Goal: Task Accomplishment & Management: Use online tool/utility

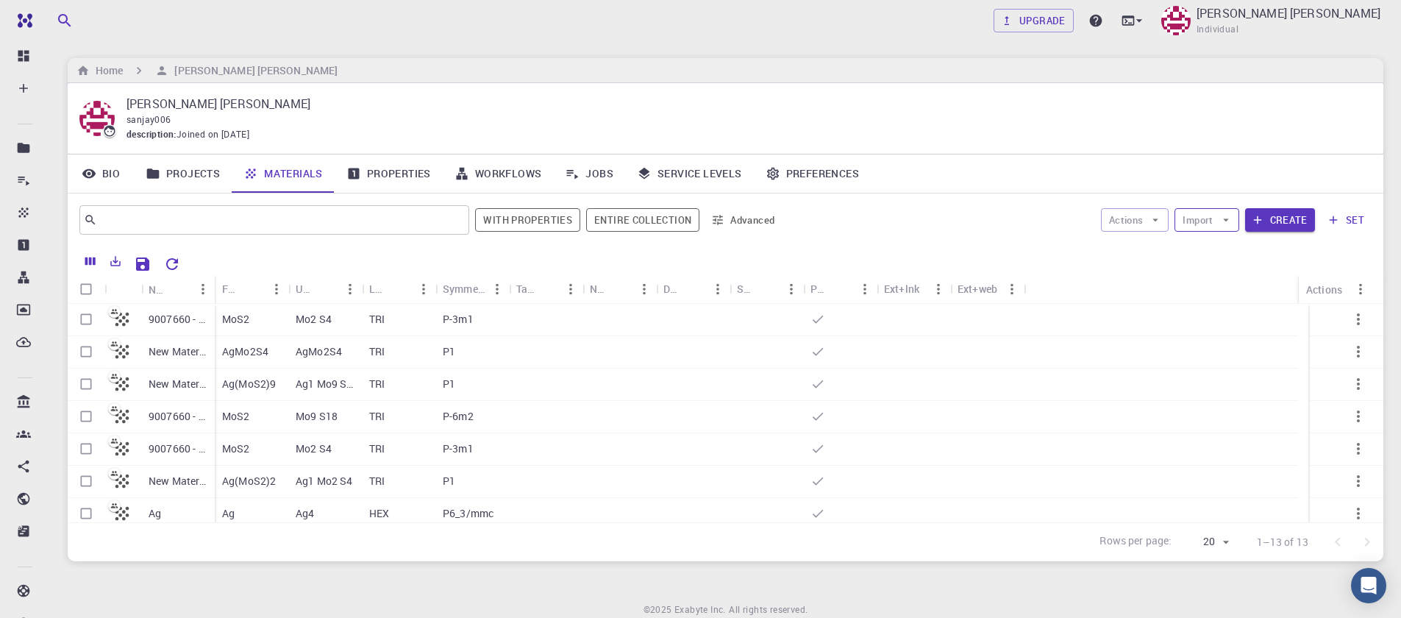
click at [1211, 219] on button "Import" at bounding box center [1207, 220] width 64 height 24
click at [1218, 244] on span "Upload File" at bounding box center [1261, 249] width 93 height 15
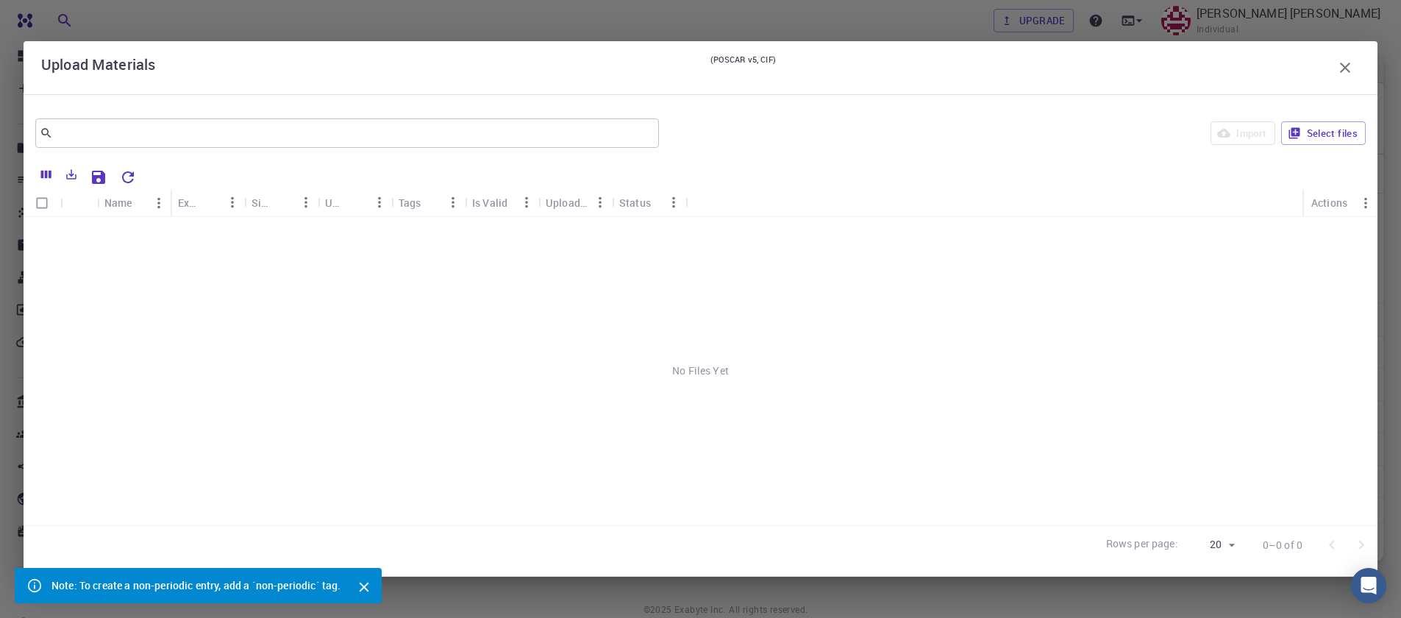
scroll to position [58, 0]
click at [1351, 130] on button "Select files" at bounding box center [1323, 133] width 85 height 24
click at [33, 235] on input "Select row" at bounding box center [42, 233] width 28 height 28
checkbox input "true"
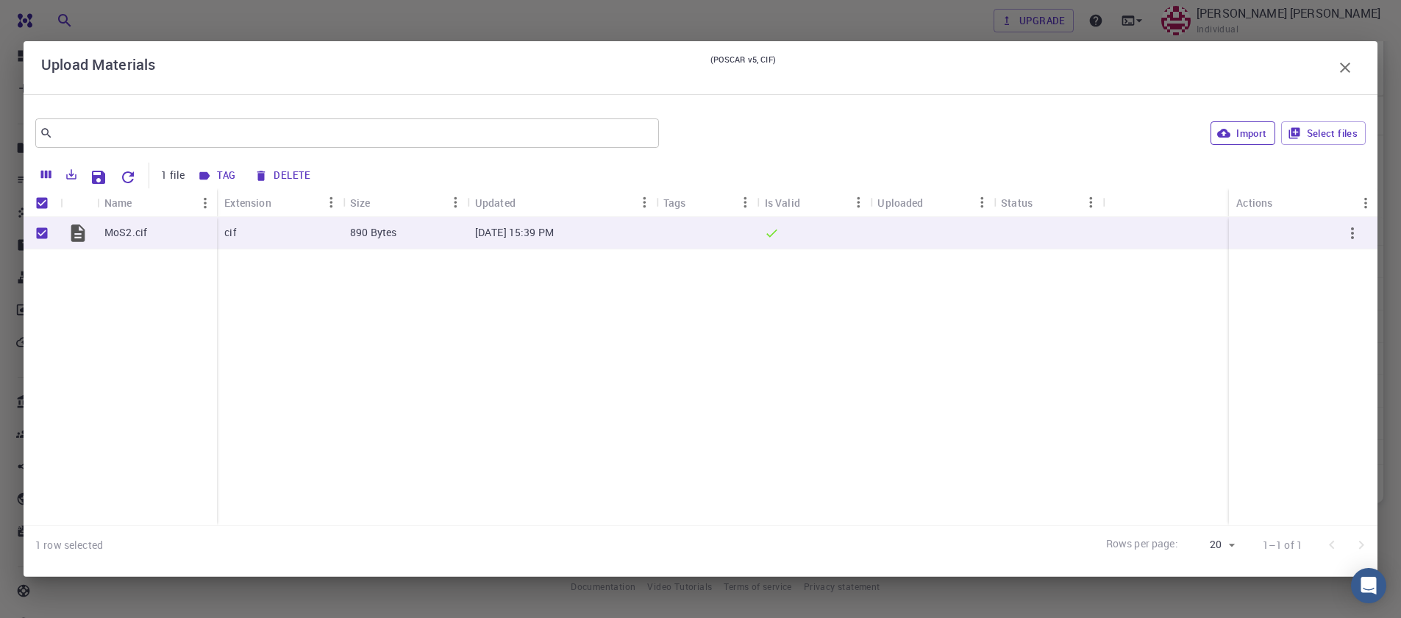
click at [1231, 135] on button "Import" at bounding box center [1243, 133] width 64 height 24
checkbox input "false"
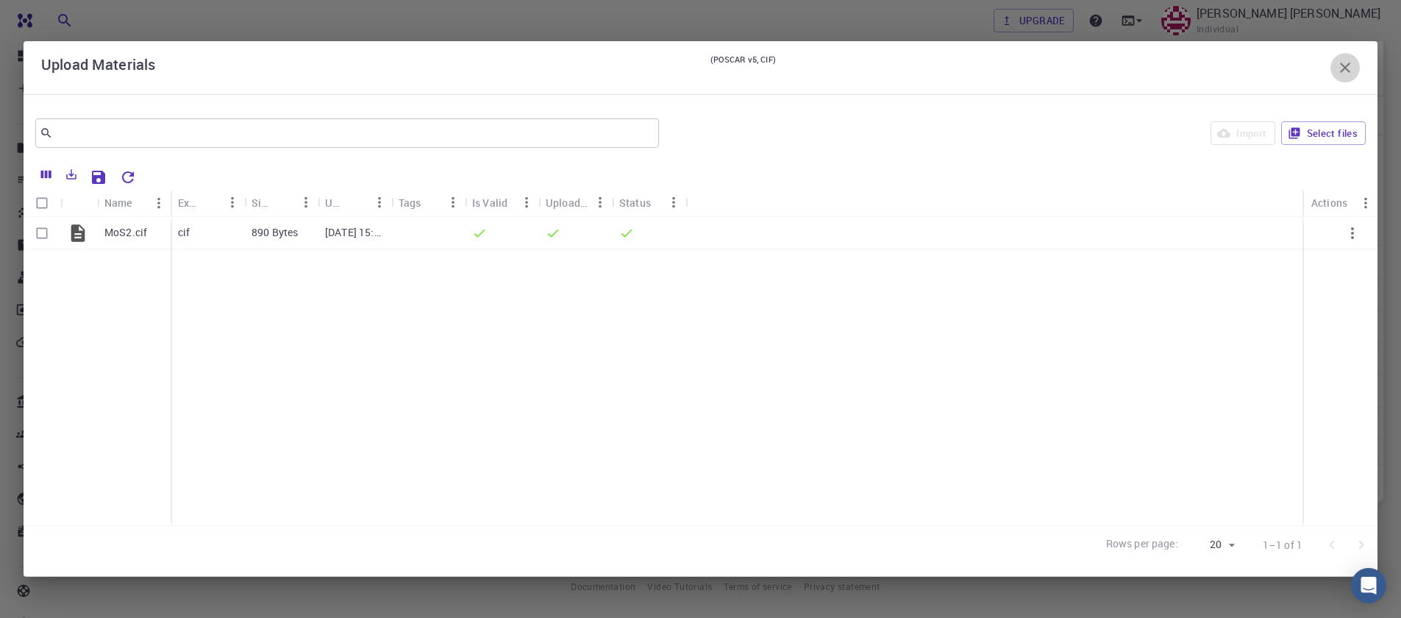
click at [1353, 74] on icon "button" at bounding box center [1346, 68] width 18 height 18
click at [1345, 71] on icon "button" at bounding box center [1346, 68] width 18 height 18
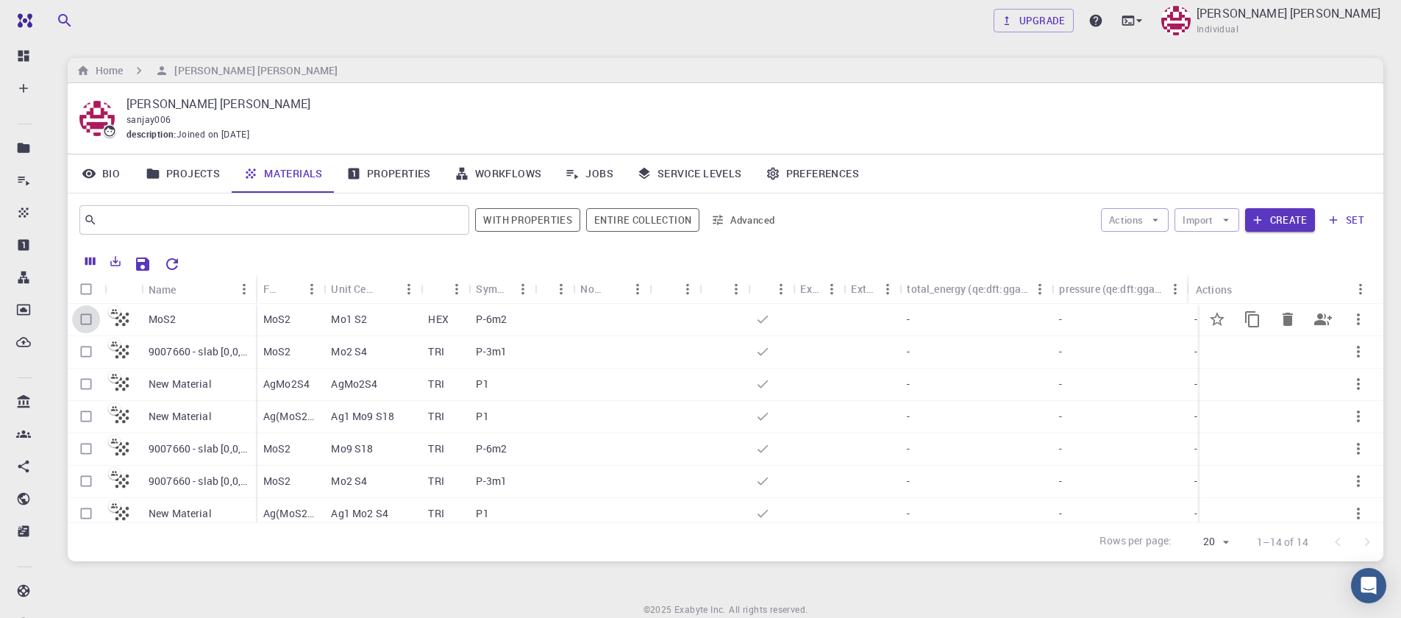
click at [88, 316] on input "Select row" at bounding box center [86, 319] width 28 height 28
checkbox input "true"
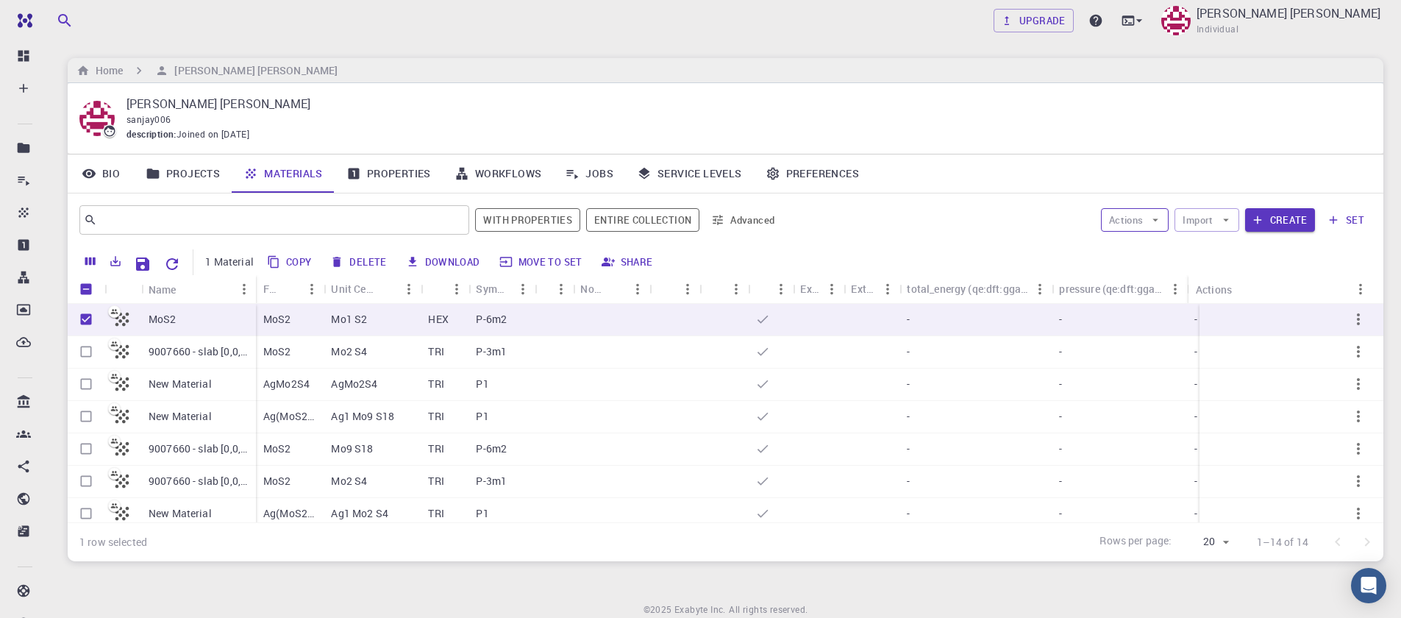
click at [1120, 227] on button "Actions" at bounding box center [1135, 220] width 68 height 24
click at [1144, 247] on span "Create Job" at bounding box center [1163, 249] width 46 height 15
click at [367, 263] on button "Delete" at bounding box center [359, 262] width 66 height 24
checkbox input "false"
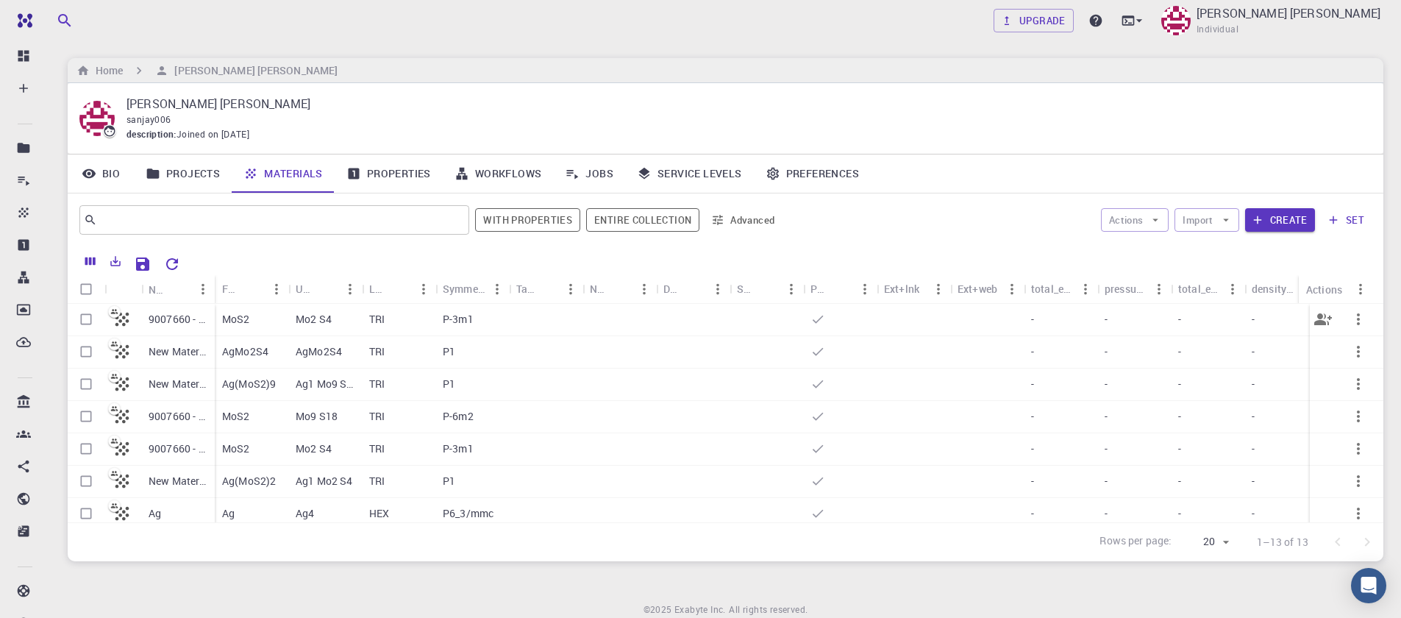
click at [86, 324] on input "Select row" at bounding box center [86, 319] width 28 height 28
checkbox input "true"
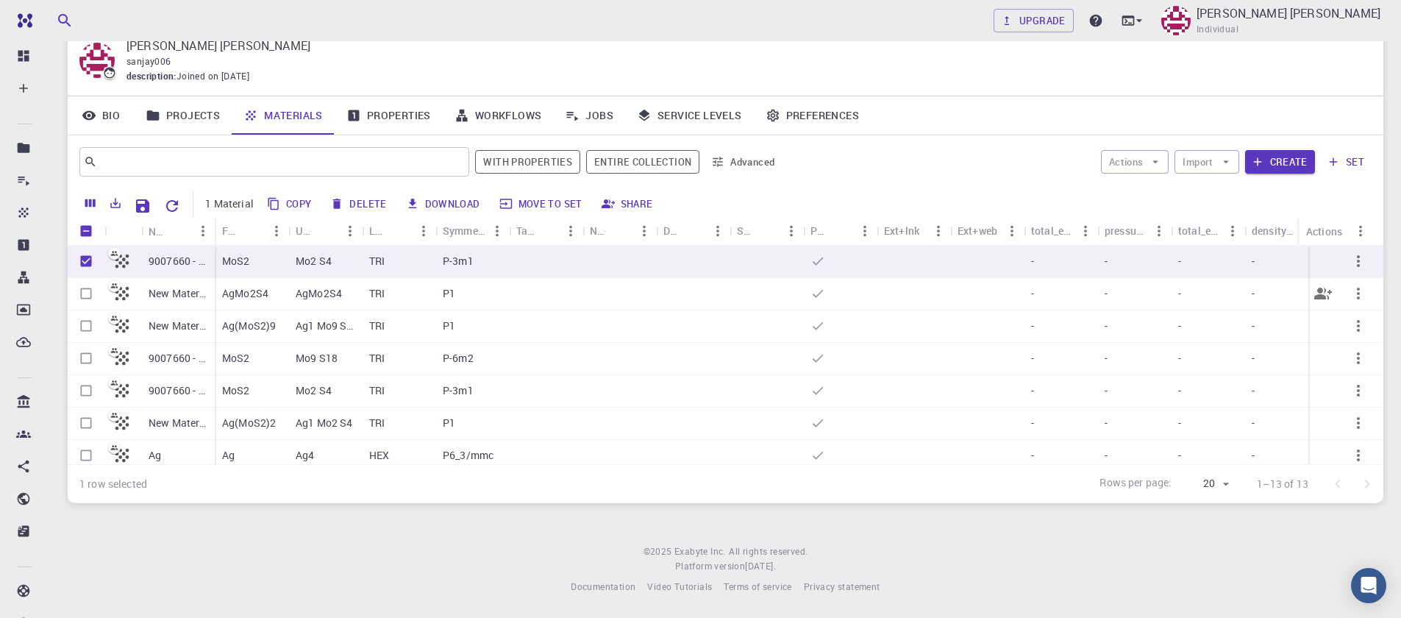
click at [88, 293] on input "Select row" at bounding box center [86, 294] width 28 height 28
checkbox input "true"
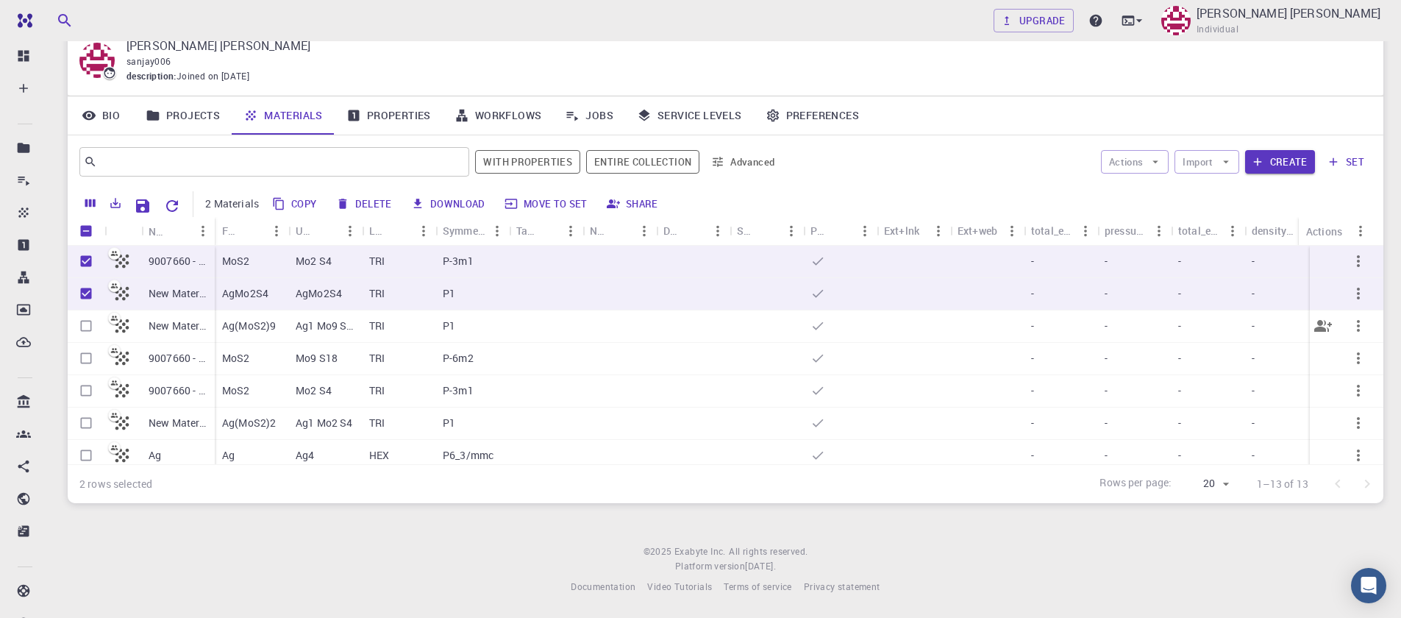
click at [85, 324] on input "Select row" at bounding box center [86, 326] width 28 height 28
click at [88, 330] on input "Select row" at bounding box center [86, 326] width 28 height 28
checkbox input "true"
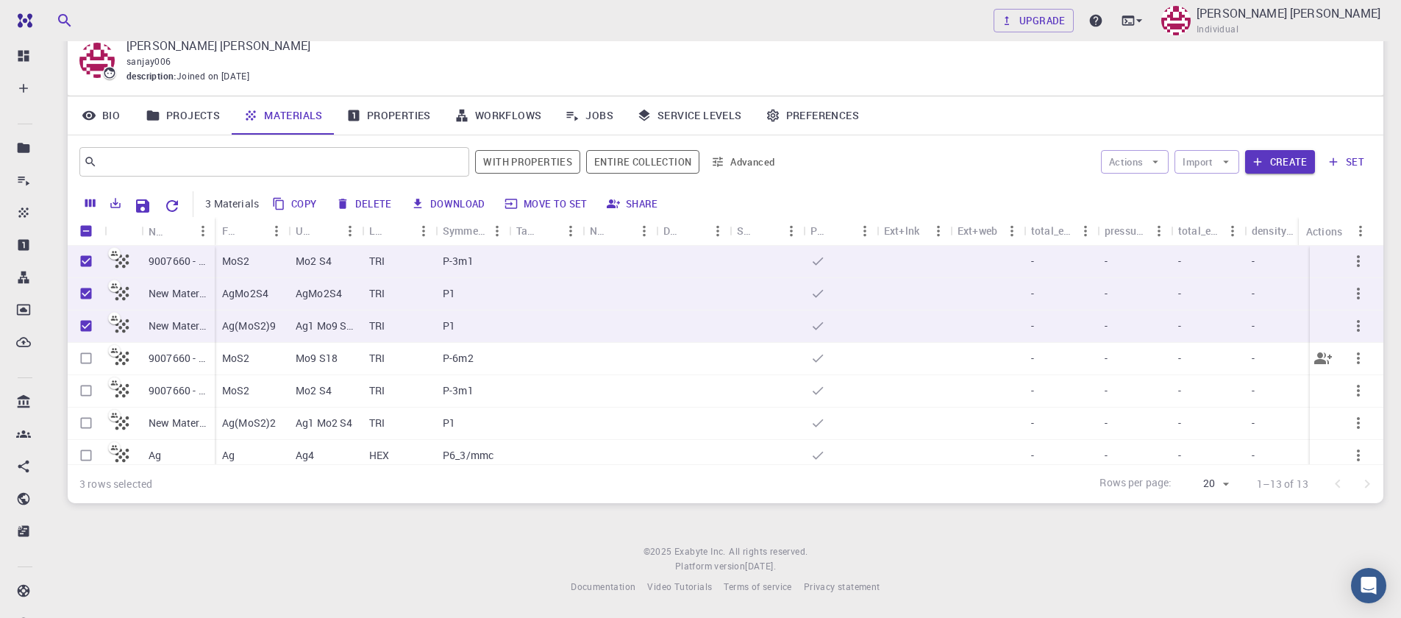
click at [85, 364] on input "Select row" at bounding box center [86, 358] width 28 height 28
checkbox input "true"
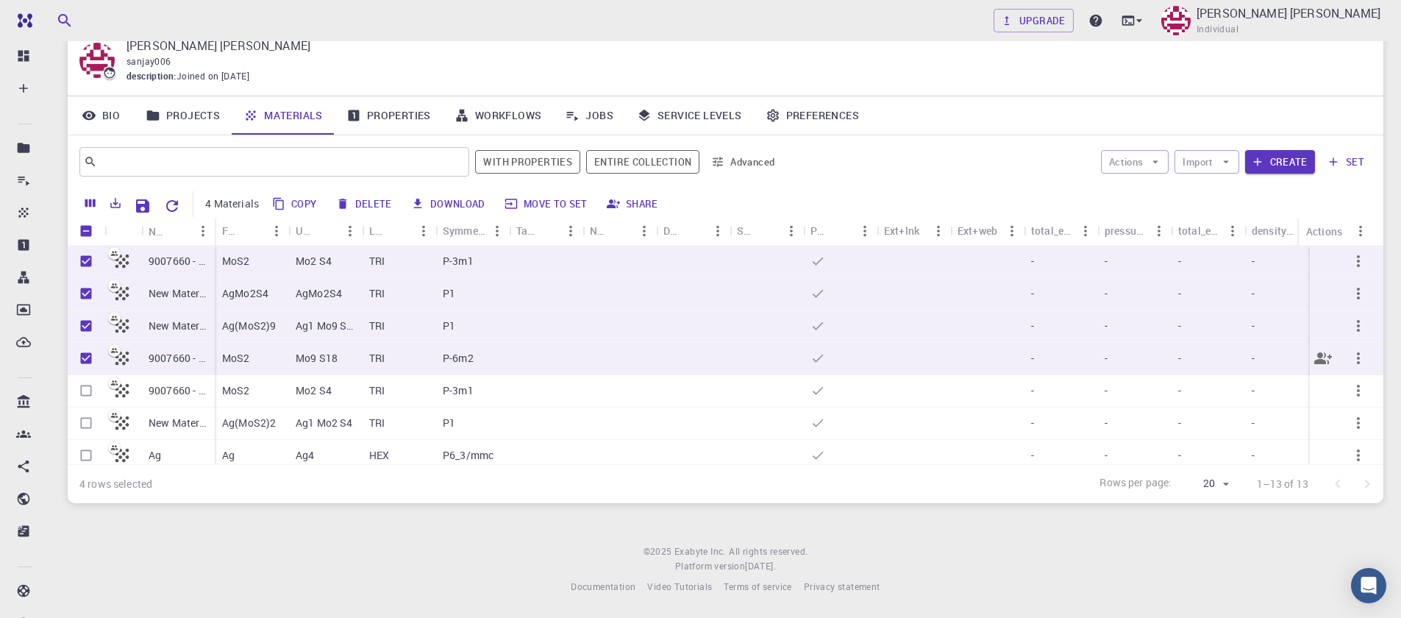
scroll to position [88, 0]
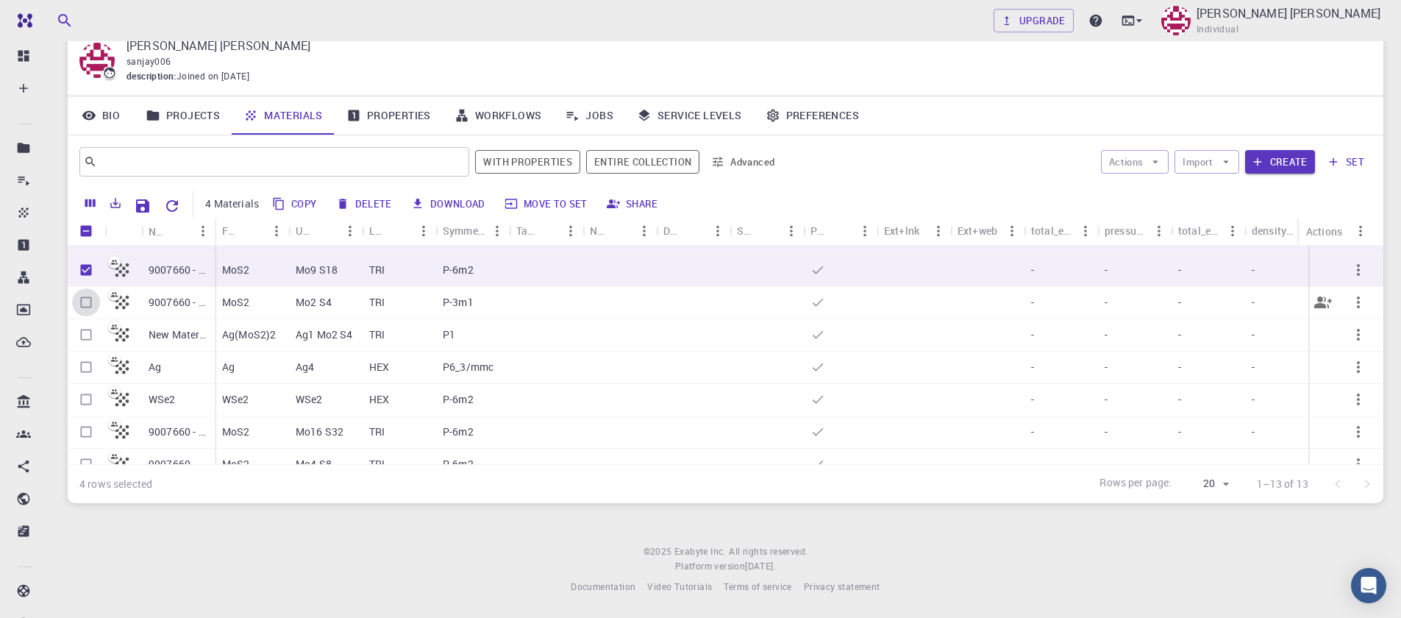
click at [86, 306] on input "Select row" at bounding box center [86, 302] width 28 height 28
checkbox input "true"
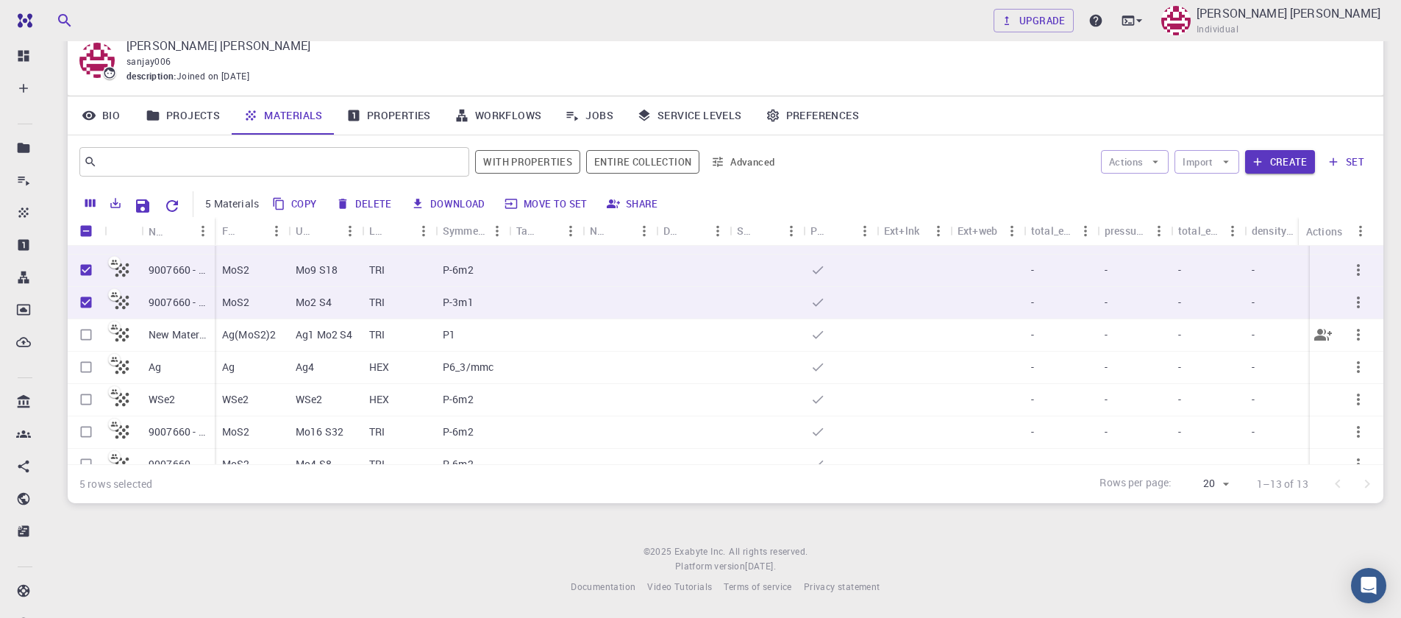
click at [88, 337] on input "Select row" at bounding box center [86, 335] width 28 height 28
checkbox input "true"
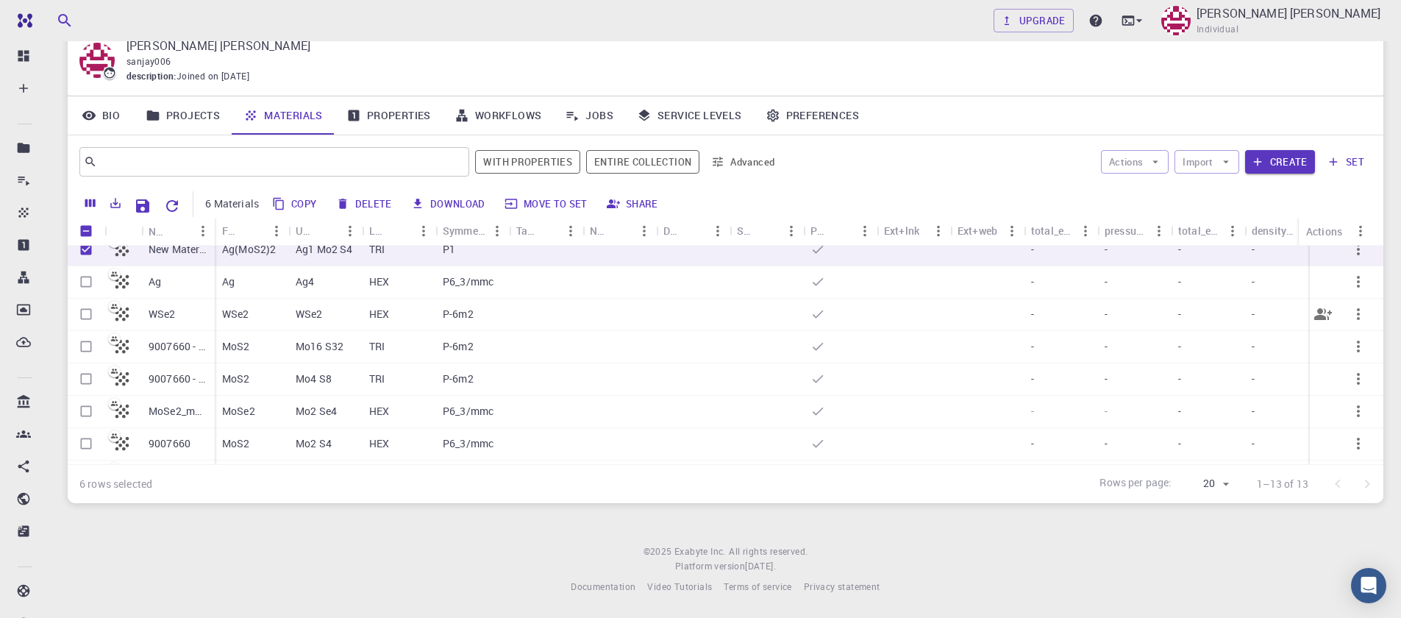
scroll to position [213, 0]
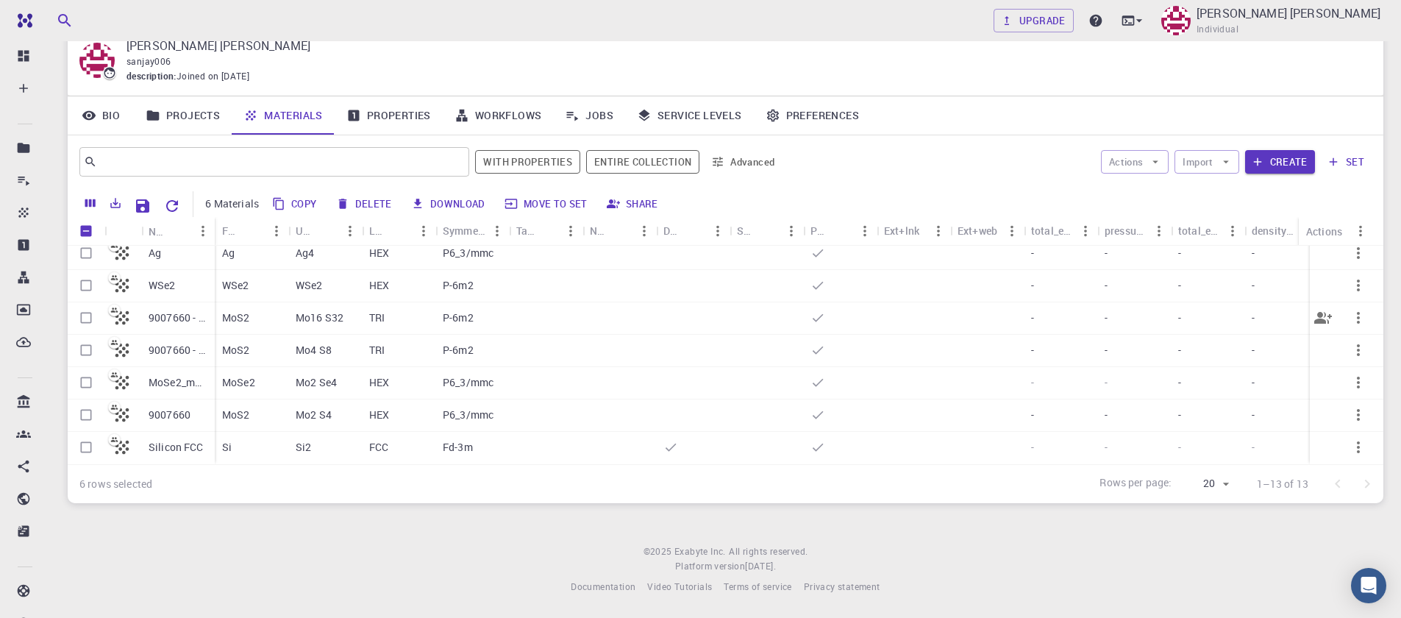
click at [85, 310] on input "Select row" at bounding box center [86, 318] width 28 height 28
checkbox input "true"
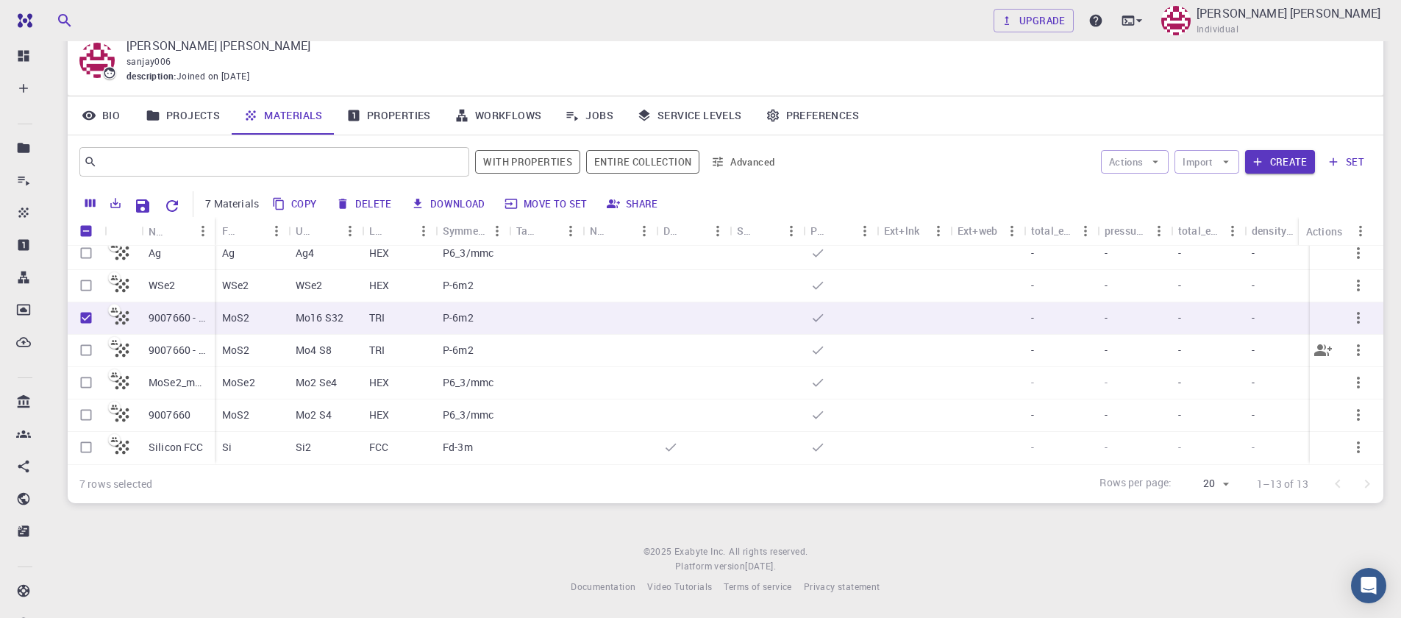
click at [82, 341] on input "Select row" at bounding box center [86, 350] width 28 height 28
checkbox input "true"
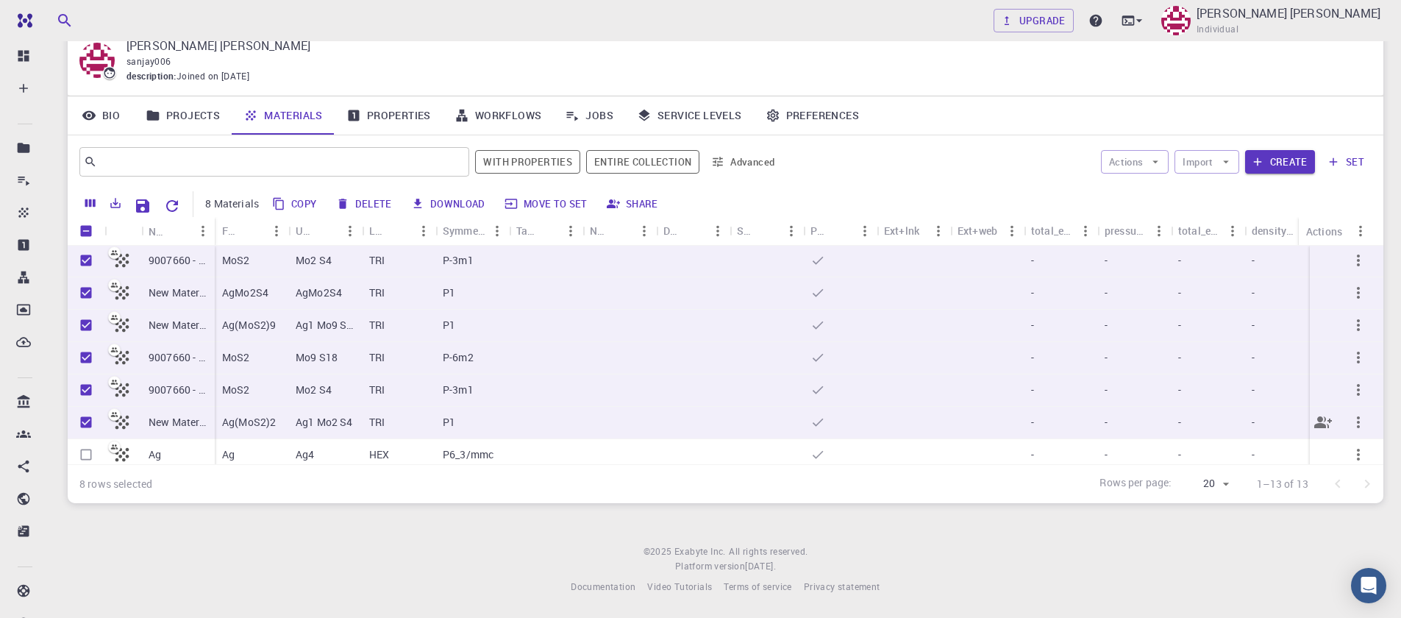
scroll to position [0, 0]
click at [359, 200] on button "Delete" at bounding box center [365, 204] width 66 height 24
checkbox input "false"
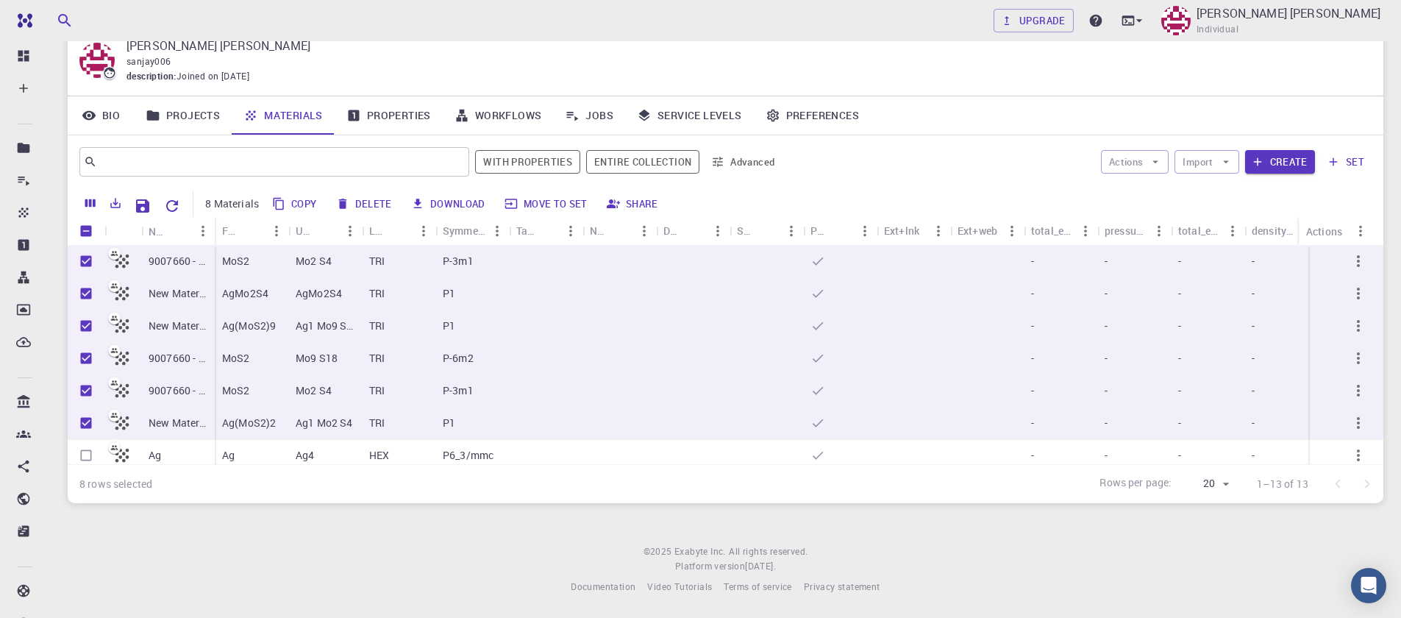
checkbox input "false"
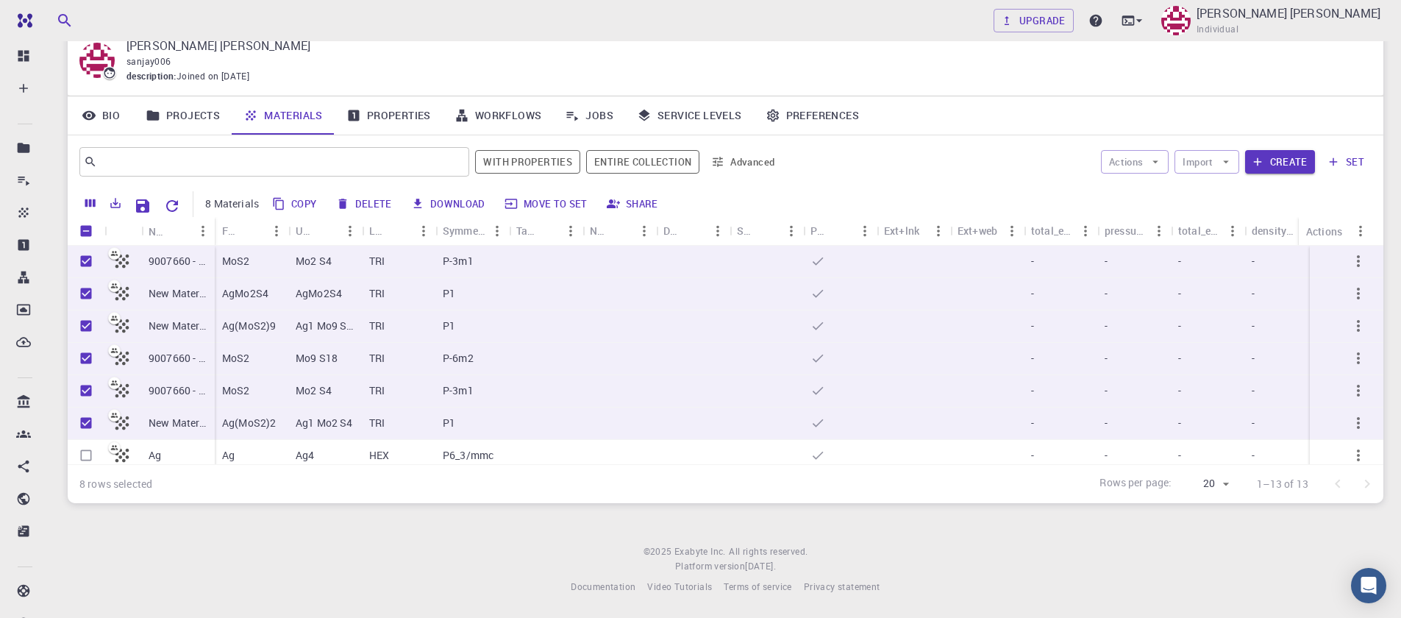
checkbox input "false"
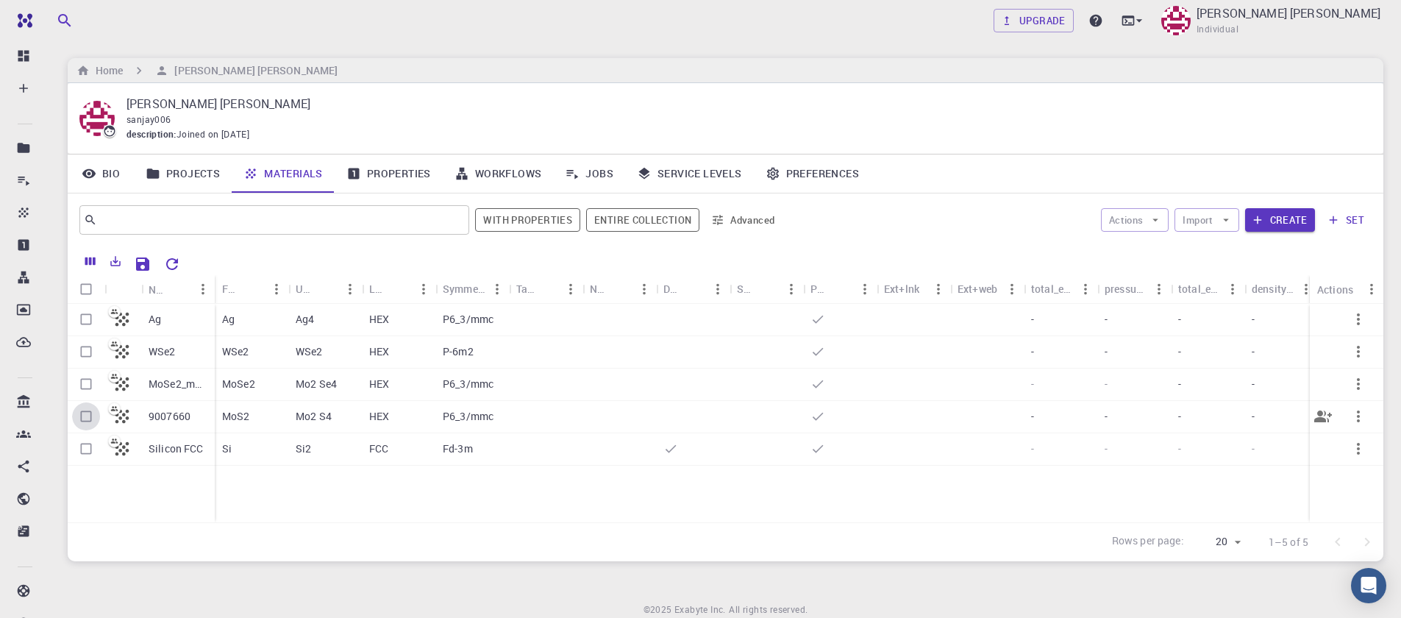
click at [87, 419] on input "Select row" at bounding box center [86, 416] width 28 height 28
checkbox input "true"
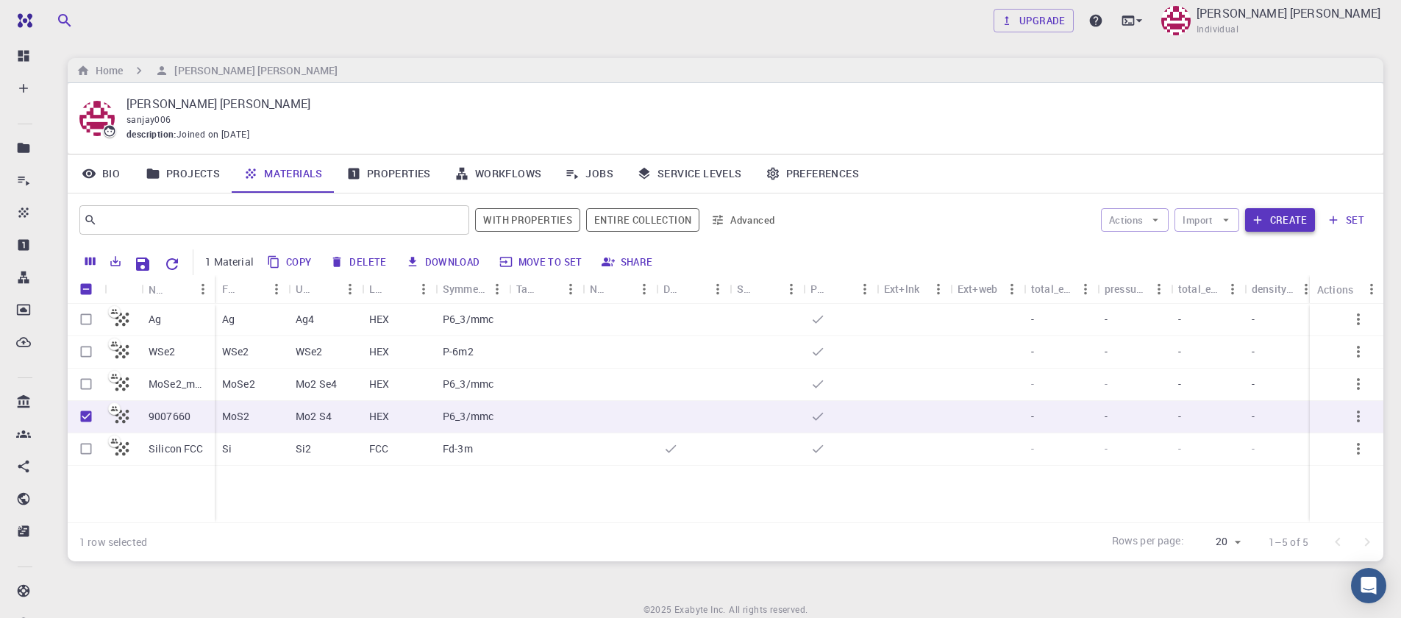
click at [1261, 221] on icon "button" at bounding box center [1257, 219] width 13 height 13
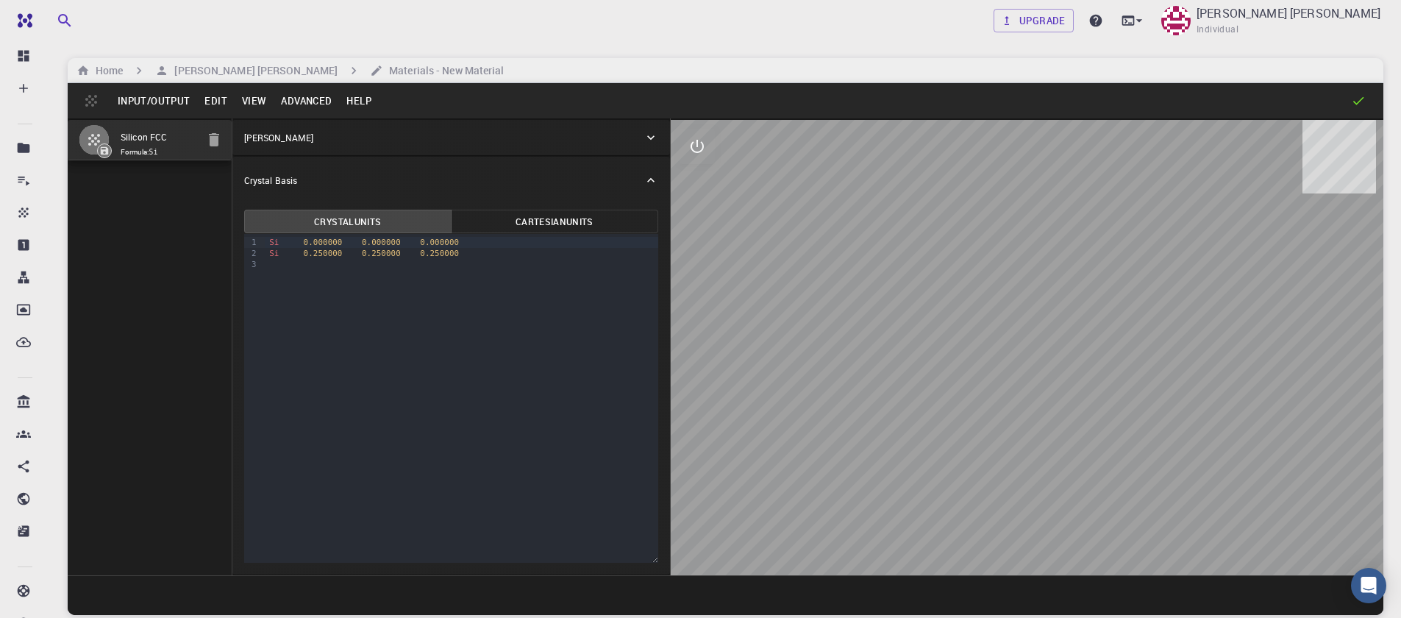
click at [134, 113] on button "Input/Output" at bounding box center [153, 101] width 87 height 24
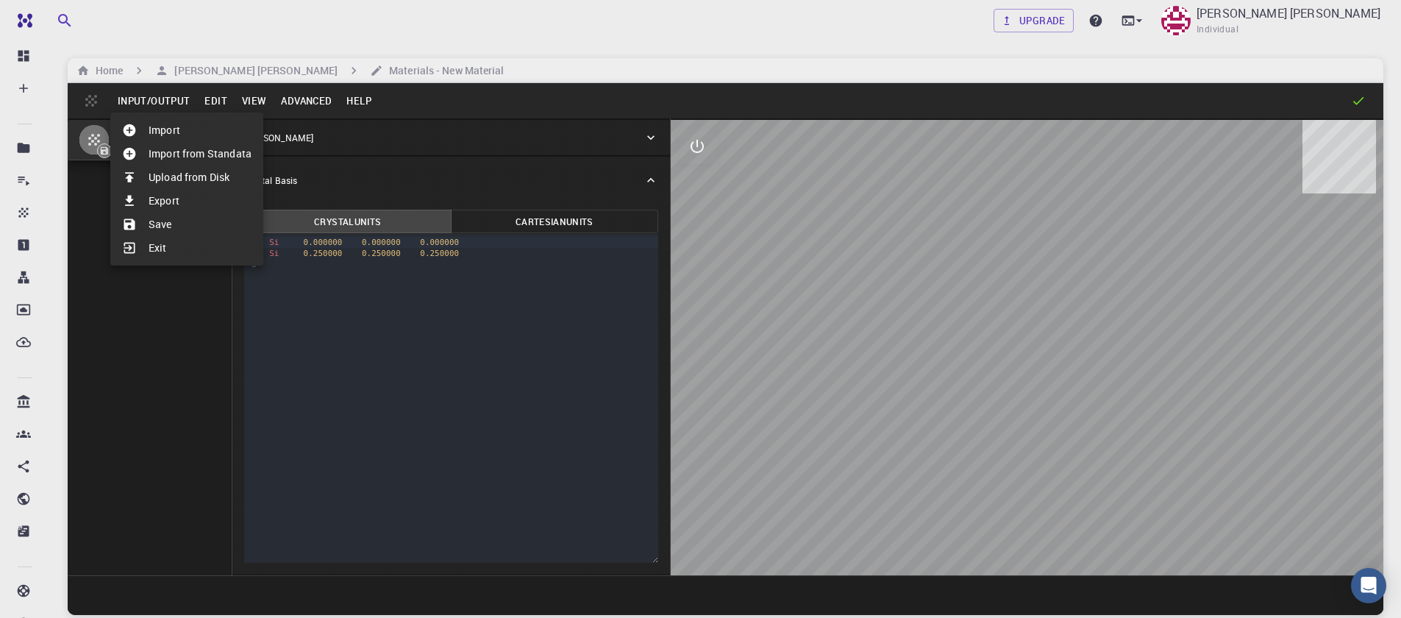
click at [172, 138] on li "Import" at bounding box center [186, 130] width 153 height 24
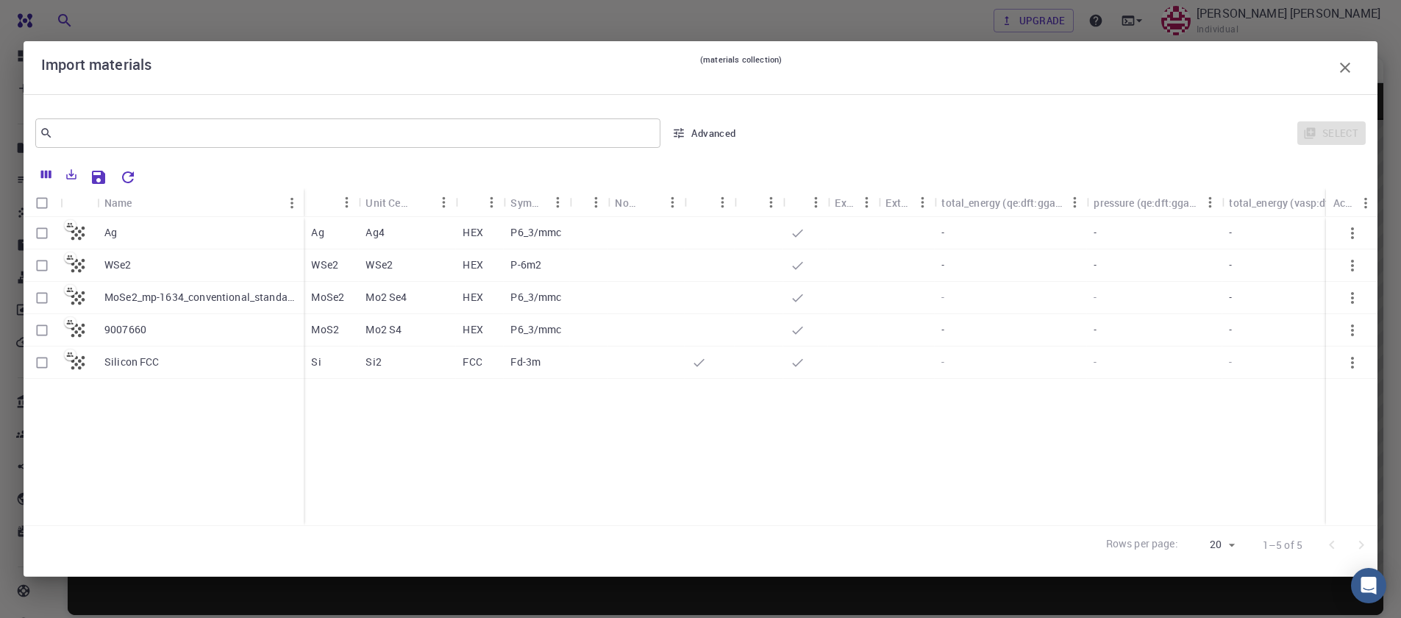
click at [42, 333] on input "Select row" at bounding box center [42, 330] width 28 height 28
checkbox input "true"
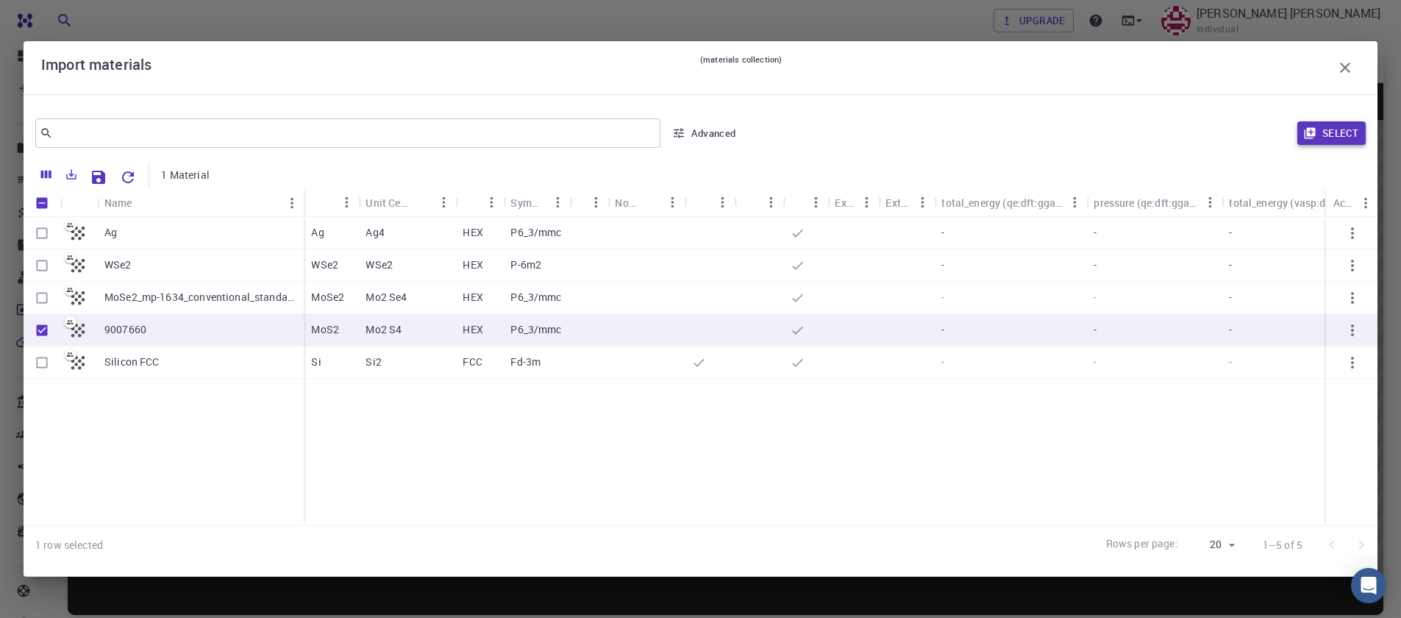
click at [1335, 142] on button "Select" at bounding box center [1332, 133] width 68 height 24
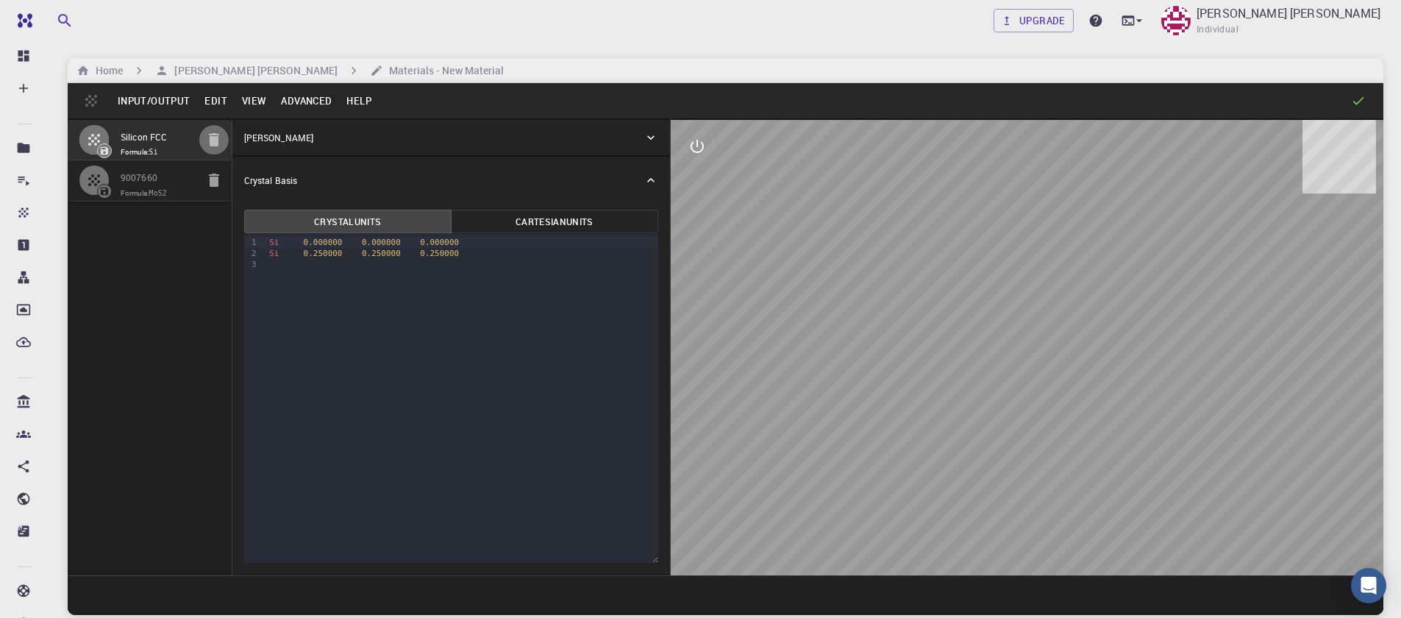
click at [205, 146] on icon "button" at bounding box center [214, 140] width 18 height 18
type input "HEX"
type input "3.161"
type input "12.295"
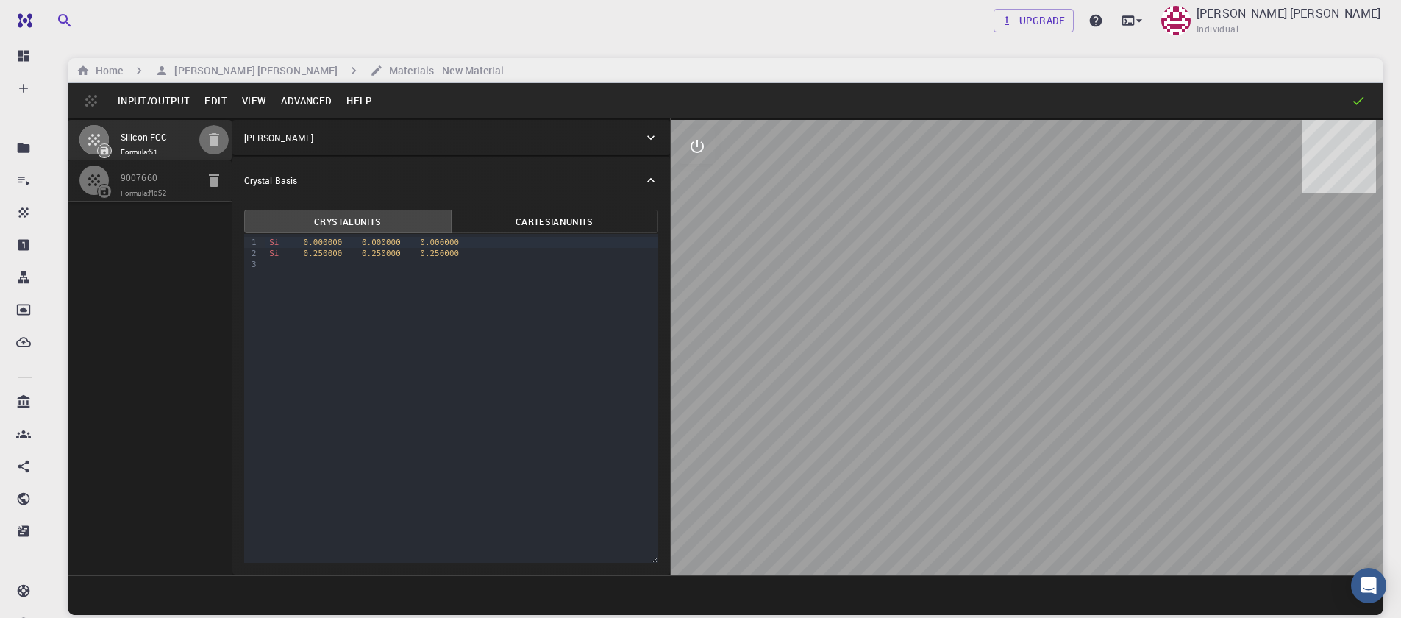
type input "90"
type input "119.99999999999999"
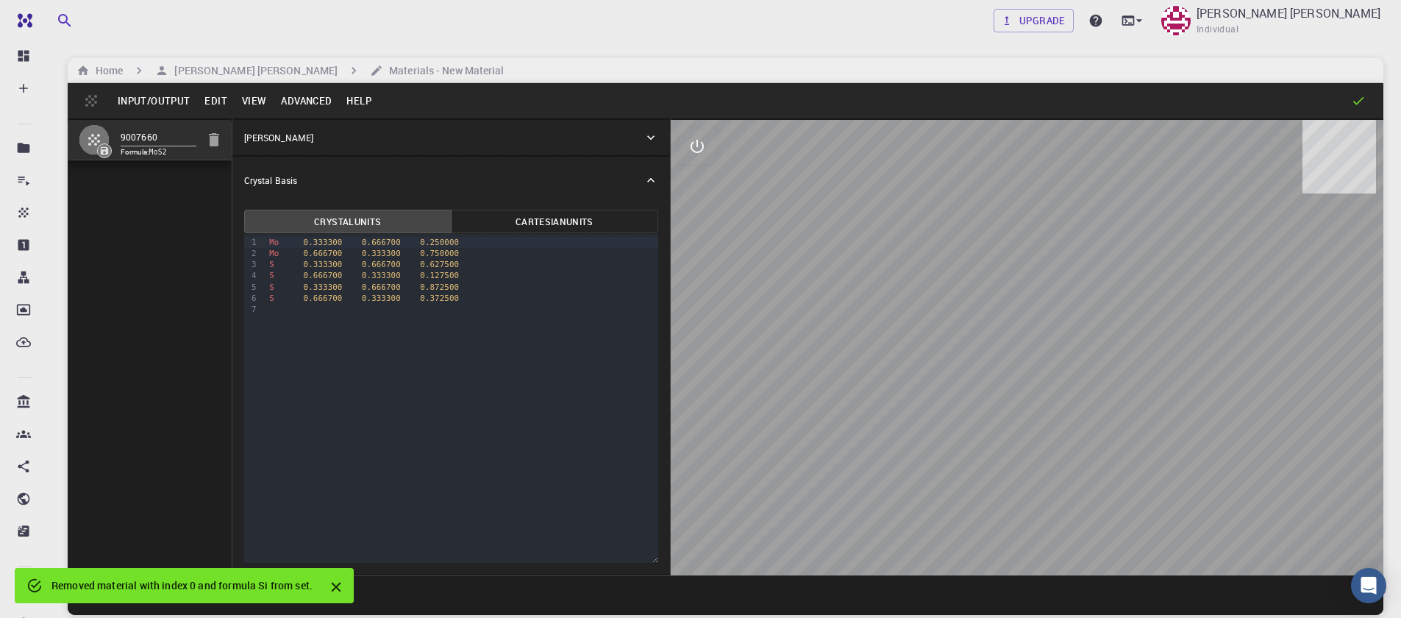
click at [293, 105] on button "Advanced" at bounding box center [306, 101] width 65 height 24
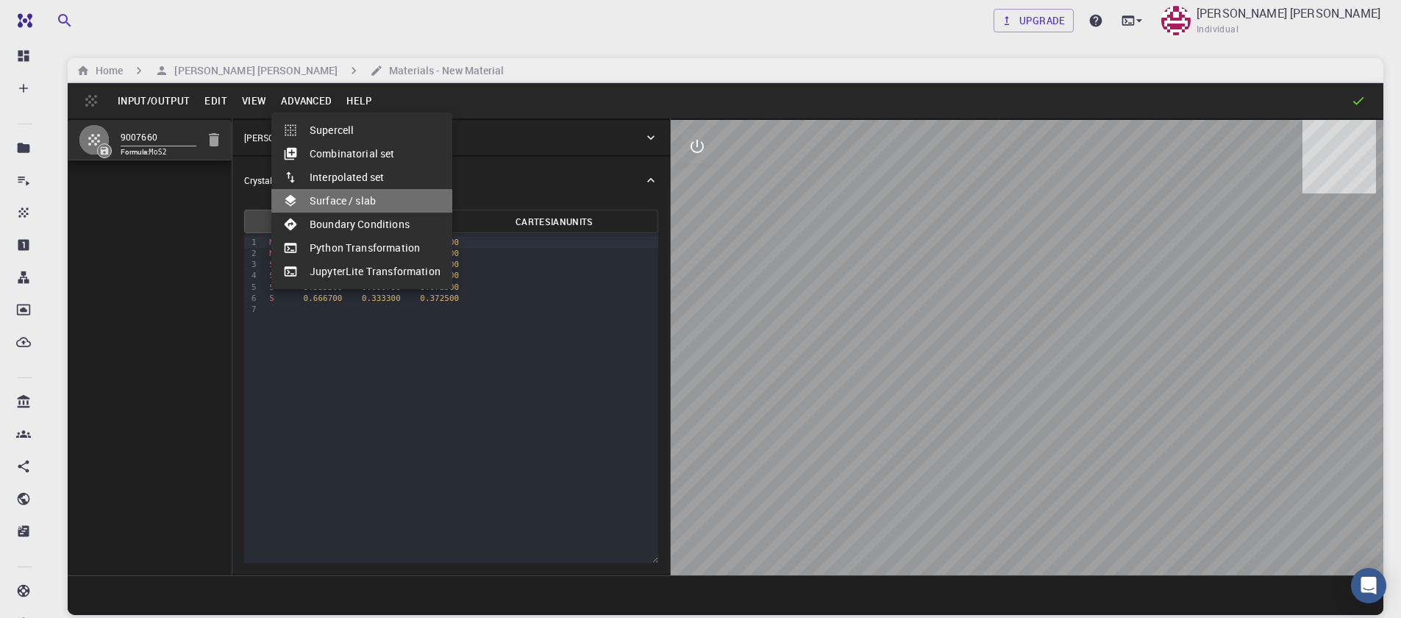
click at [350, 204] on li "Surface / slab" at bounding box center [361, 201] width 181 height 24
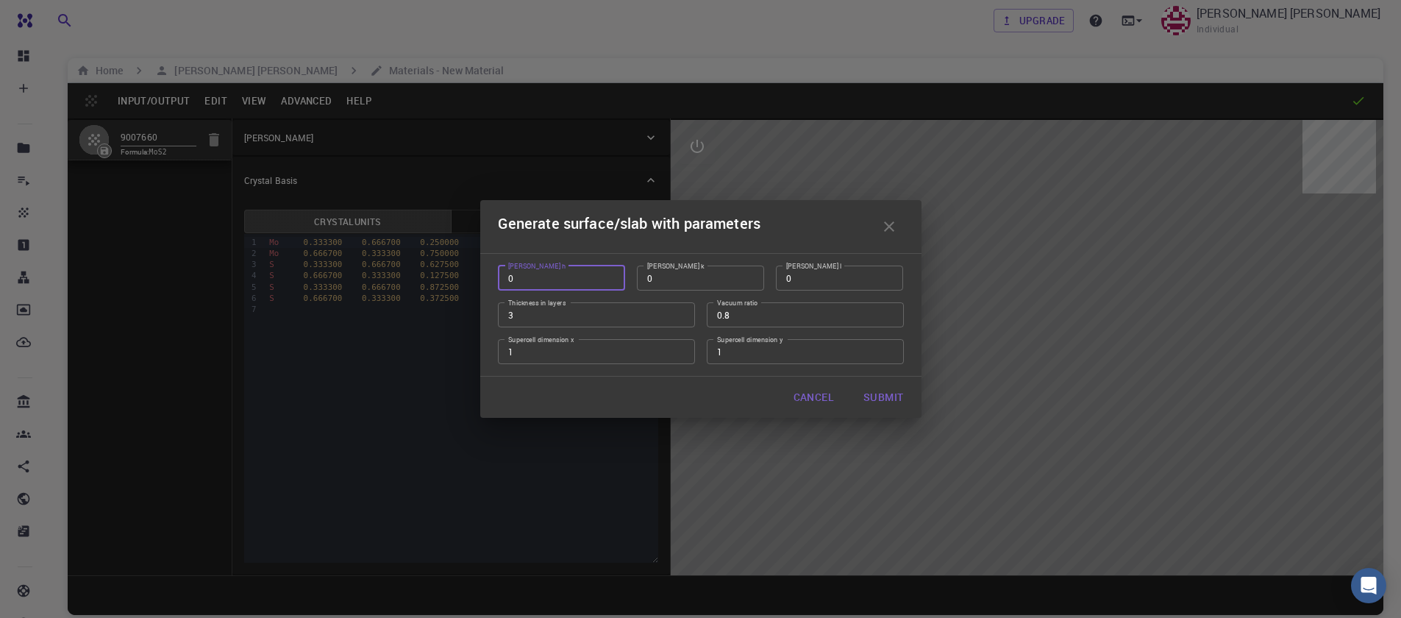
type input "0"
click at [606, 279] on input "0" at bounding box center [561, 278] width 127 height 25
type input "1"
click at [889, 277] on input "1" at bounding box center [839, 278] width 127 height 25
click at [685, 321] on input "3" at bounding box center [596, 314] width 197 height 25
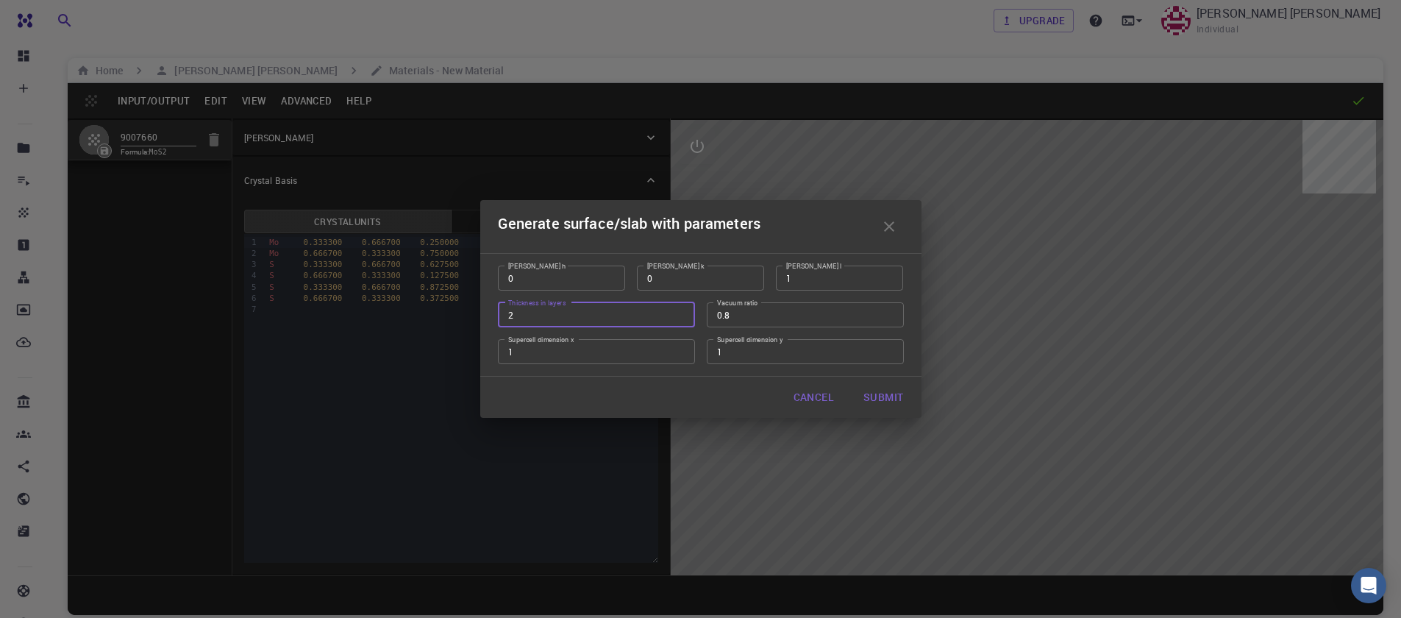
click at [680, 318] on input "2" at bounding box center [596, 314] width 197 height 25
type input "1"
click at [680, 318] on input "1" at bounding box center [596, 314] width 197 height 25
click at [875, 395] on button "Submit" at bounding box center [883, 397] width 63 height 29
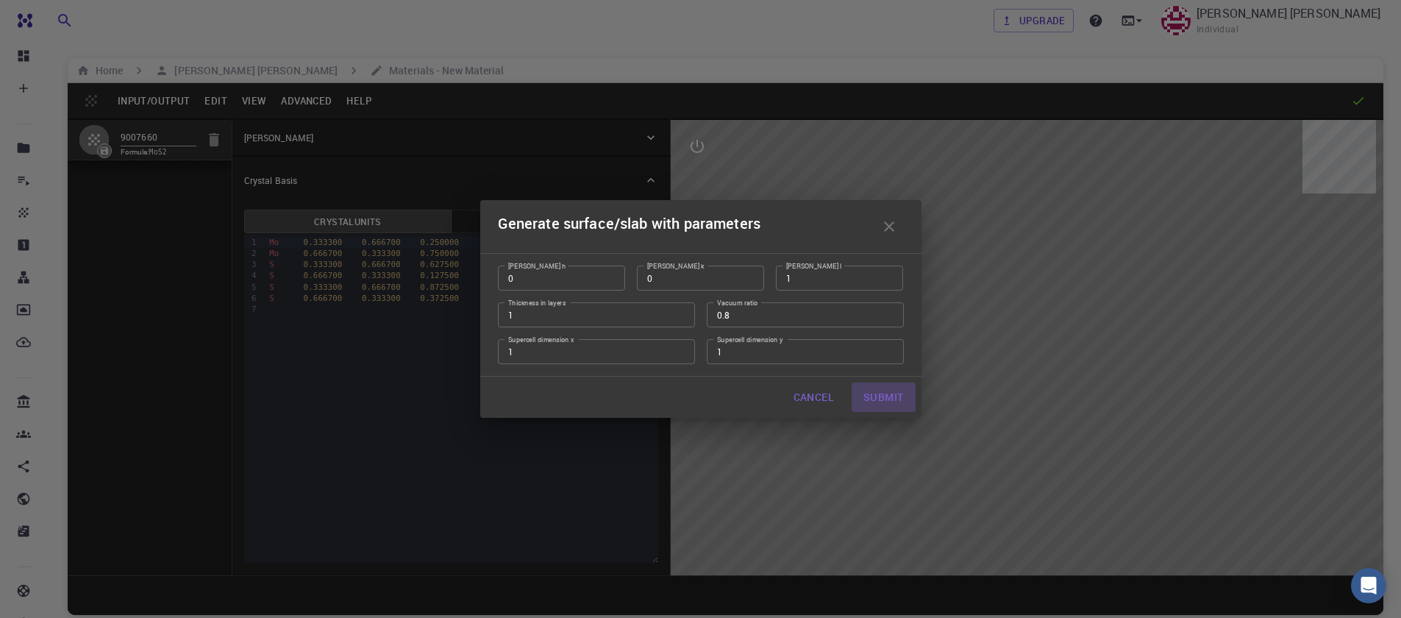
type input "TRI"
type input "3.160994542861471"
type input "61.47500000000001"
type input "120.0000571088431"
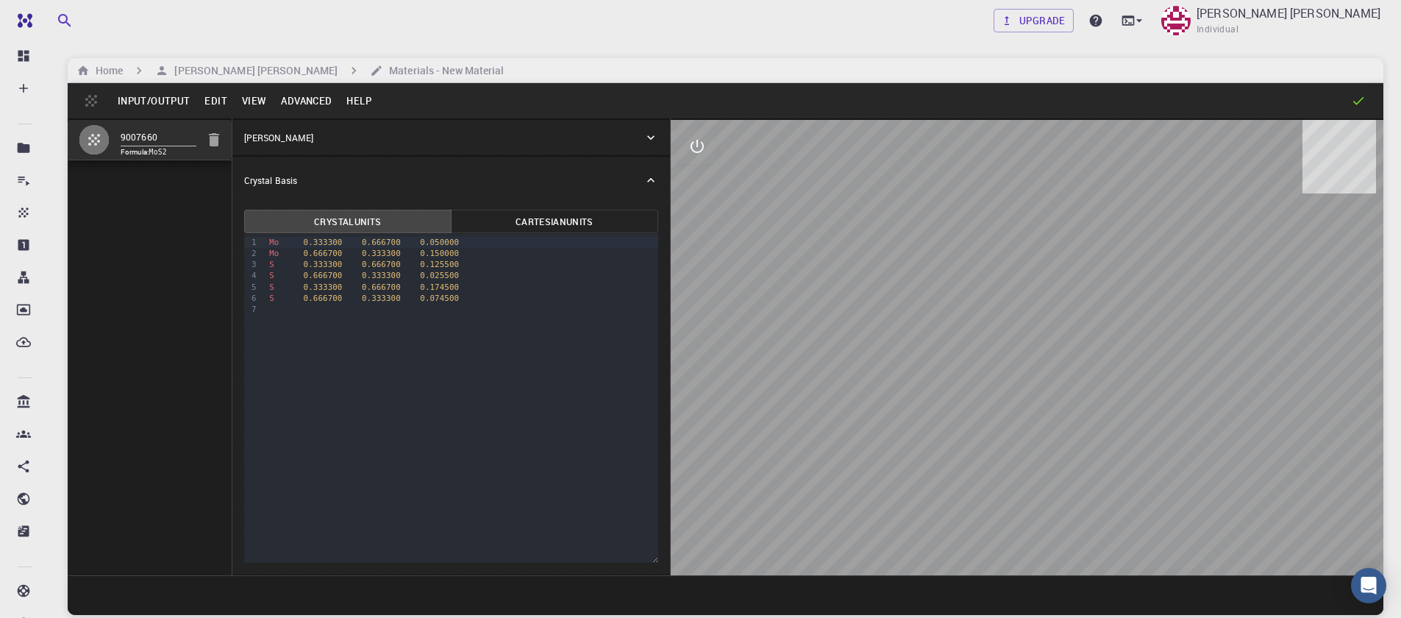
drag, startPoint x: 989, startPoint y: 441, endPoint x: 1157, endPoint y: 558, distance: 205.1
click at [1157, 558] on div at bounding box center [1027, 347] width 713 height 455
click at [700, 154] on icon "interactive" at bounding box center [698, 147] width 18 height 18
click at [697, 181] on icon "view" at bounding box center [697, 182] width 16 height 11
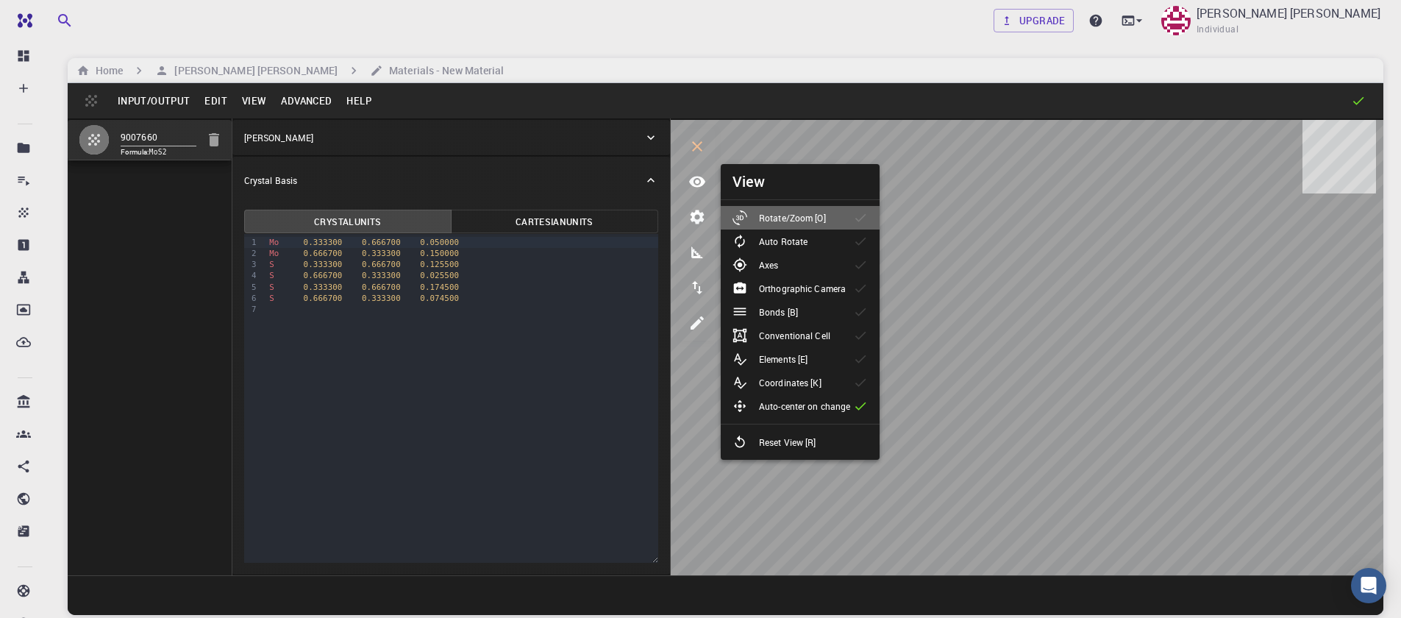
click at [773, 213] on p "Rotate/Zoom [O]" at bounding box center [792, 217] width 67 height 13
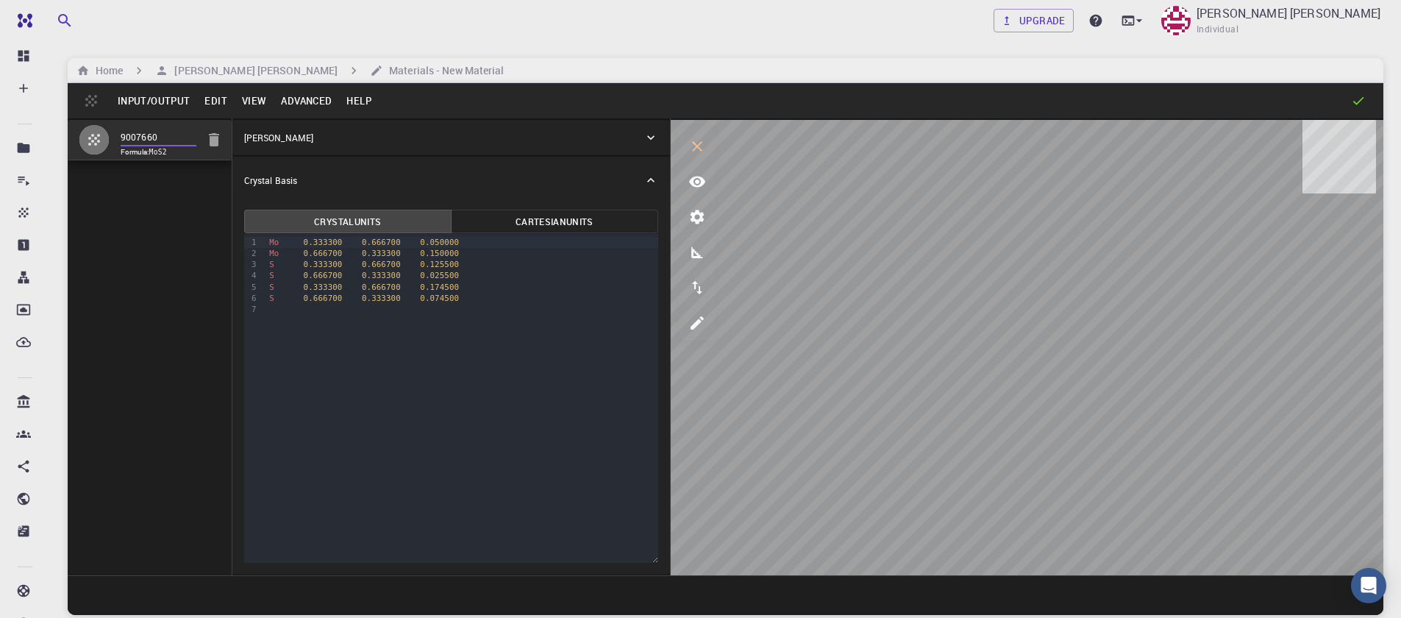
drag, startPoint x: 168, startPoint y: 137, endPoint x: 76, endPoint y: 137, distance: 92.0
click at [76, 137] on li "9007660 Formula: MoS2" at bounding box center [150, 140] width 164 height 40
type input "MoS2-Bulk"
click at [135, 99] on button "Input/Output" at bounding box center [153, 101] width 87 height 24
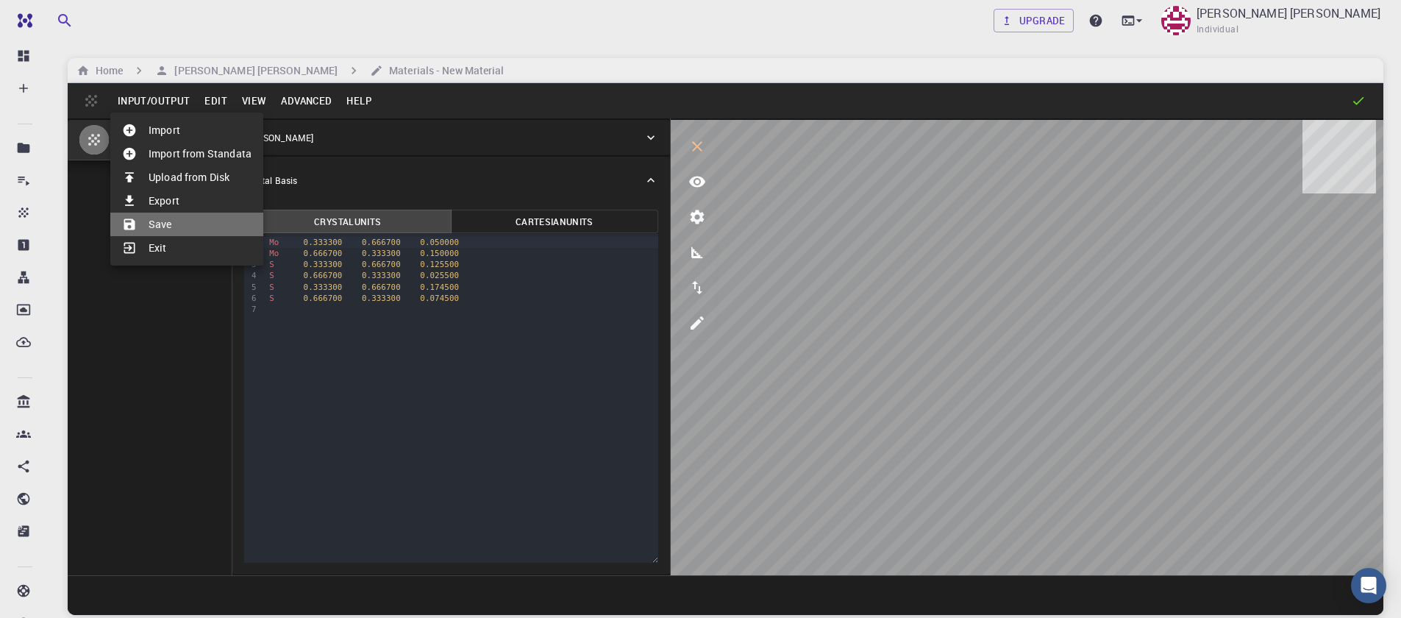
click at [168, 218] on li "Save" at bounding box center [186, 225] width 153 height 24
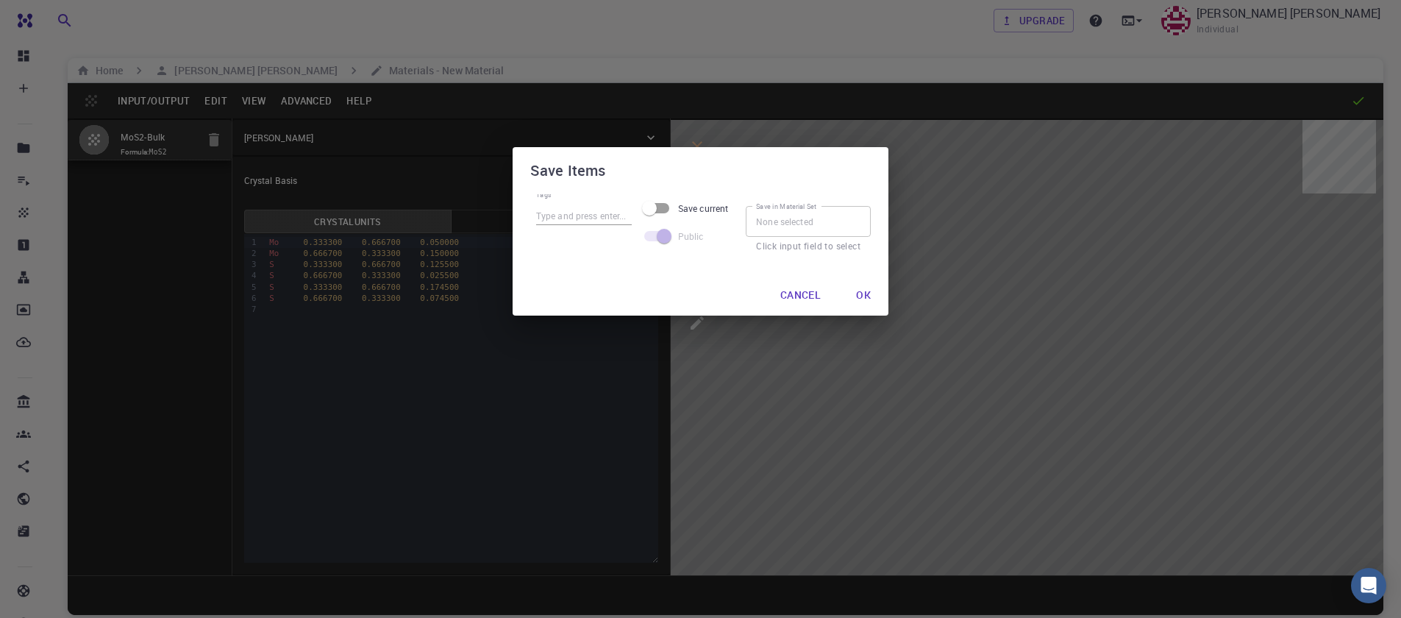
click at [594, 218] on input "Tags" at bounding box center [584, 215] width 96 height 19
type input "MoS2-Bulk"
click at [863, 296] on button "Ok" at bounding box center [864, 294] width 38 height 29
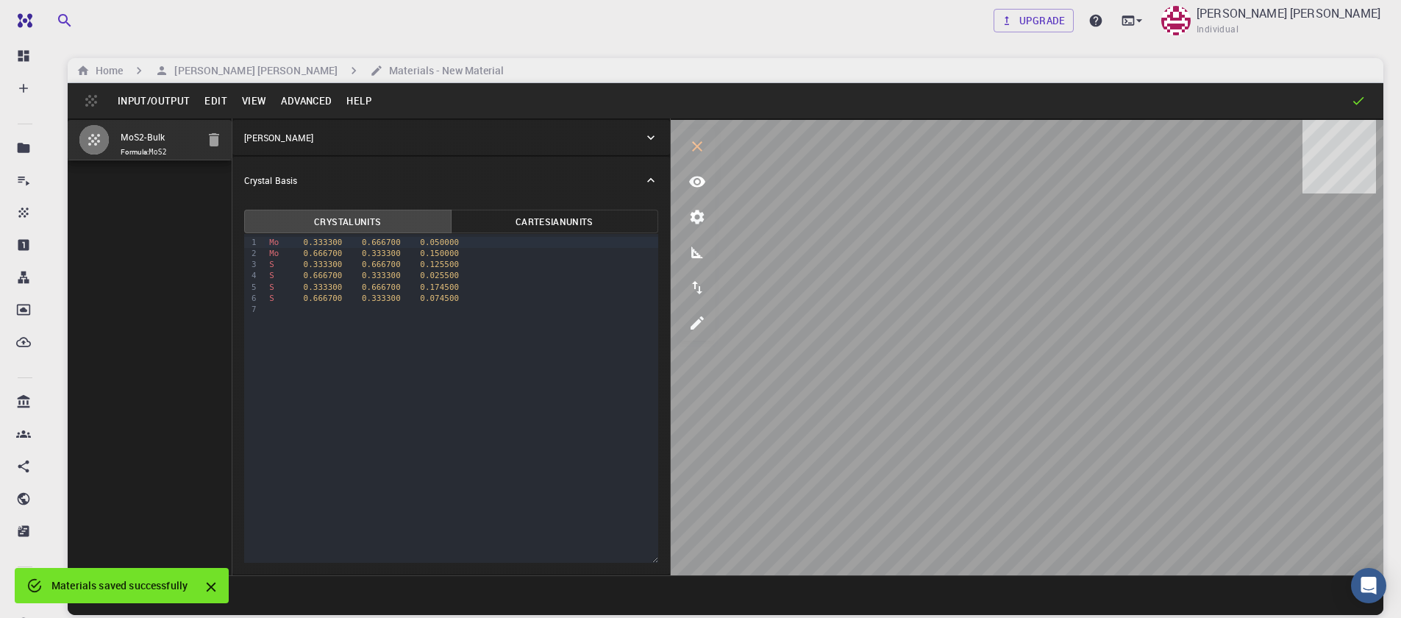
click at [127, 92] on button "Input/Output" at bounding box center [153, 101] width 87 height 24
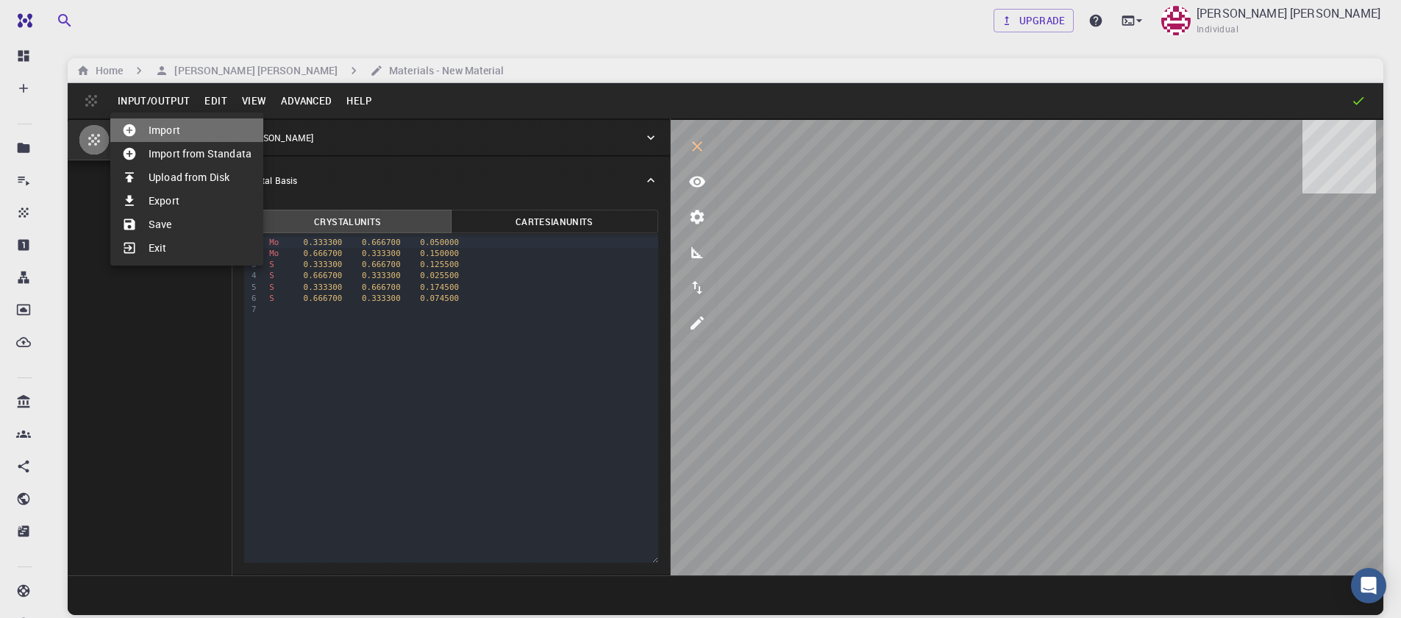
click at [167, 124] on li "Import" at bounding box center [186, 130] width 153 height 24
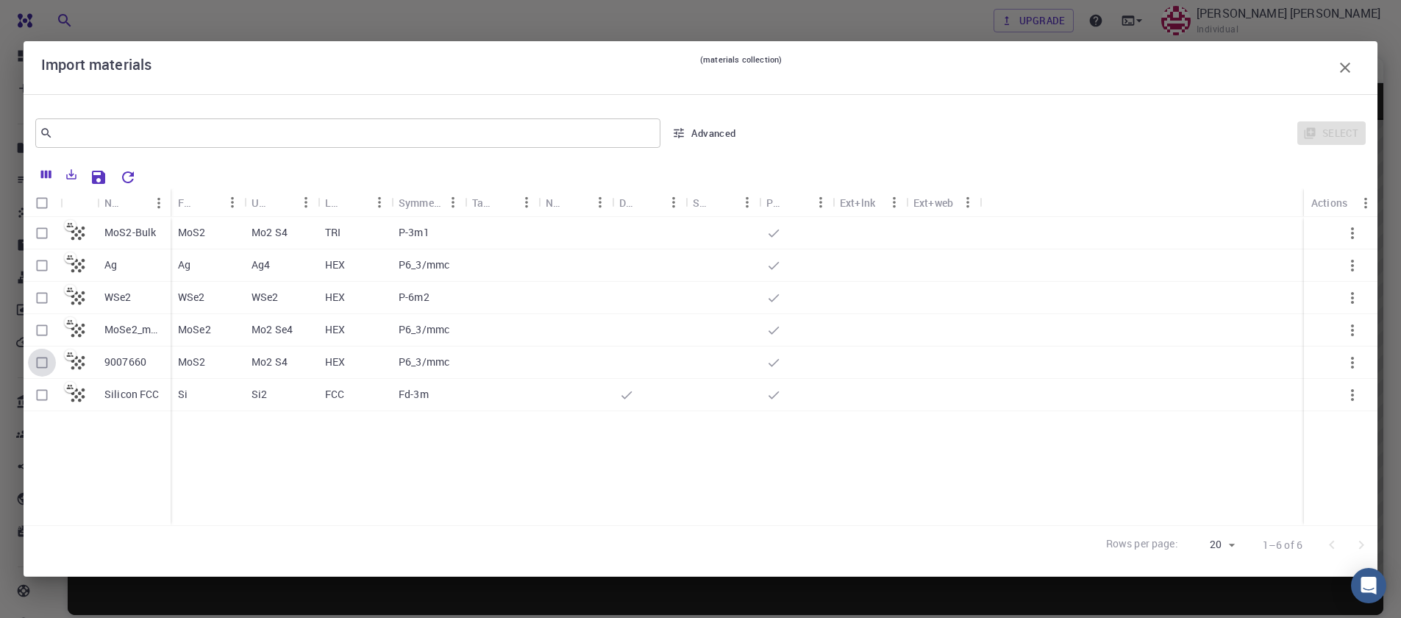
click at [35, 366] on input "Select row" at bounding box center [42, 363] width 28 height 28
checkbox input "true"
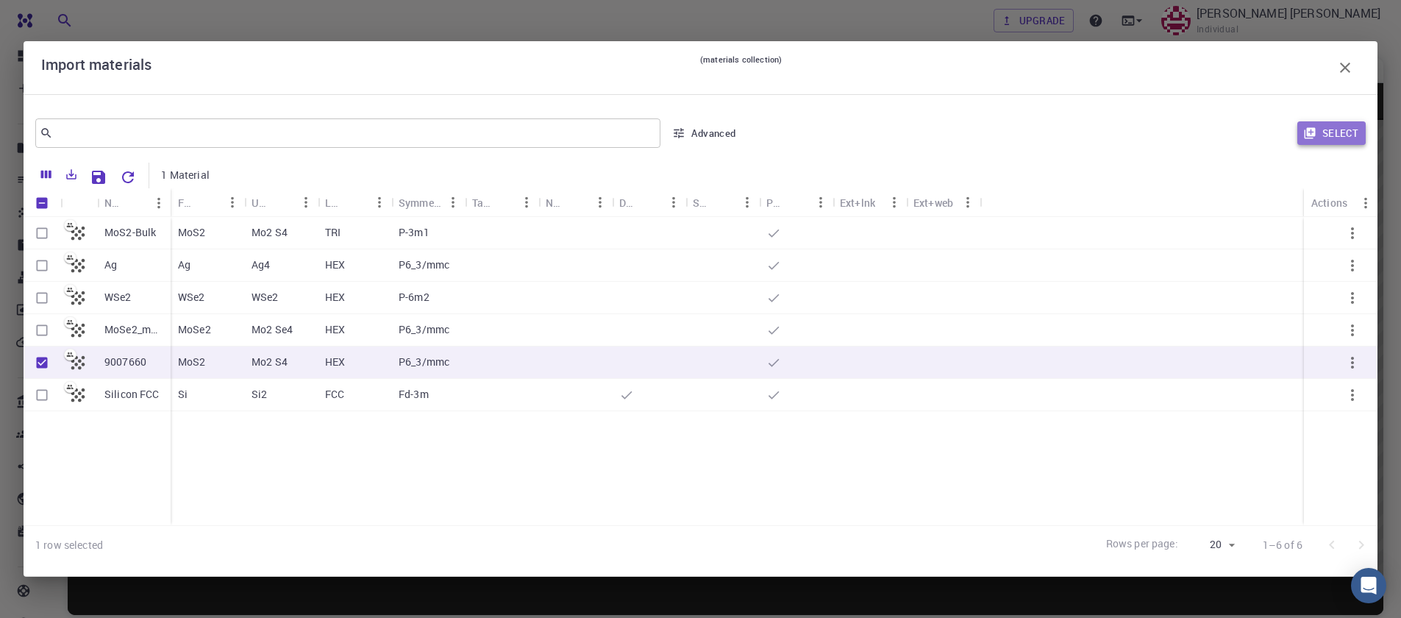
click at [1333, 133] on button "Select" at bounding box center [1332, 133] width 68 height 24
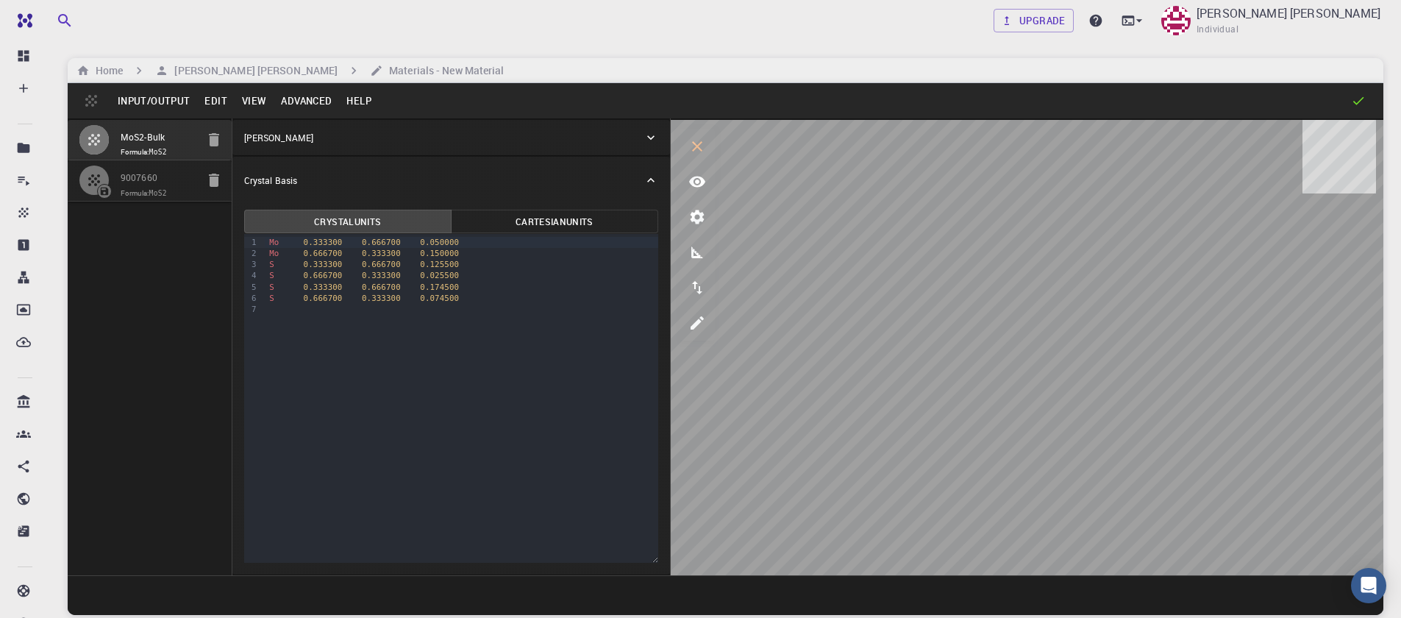
click at [214, 141] on icon "button" at bounding box center [214, 139] width 10 height 13
type input "HEX"
type input "3.161"
type input "12.295"
type input "119.99999999999999"
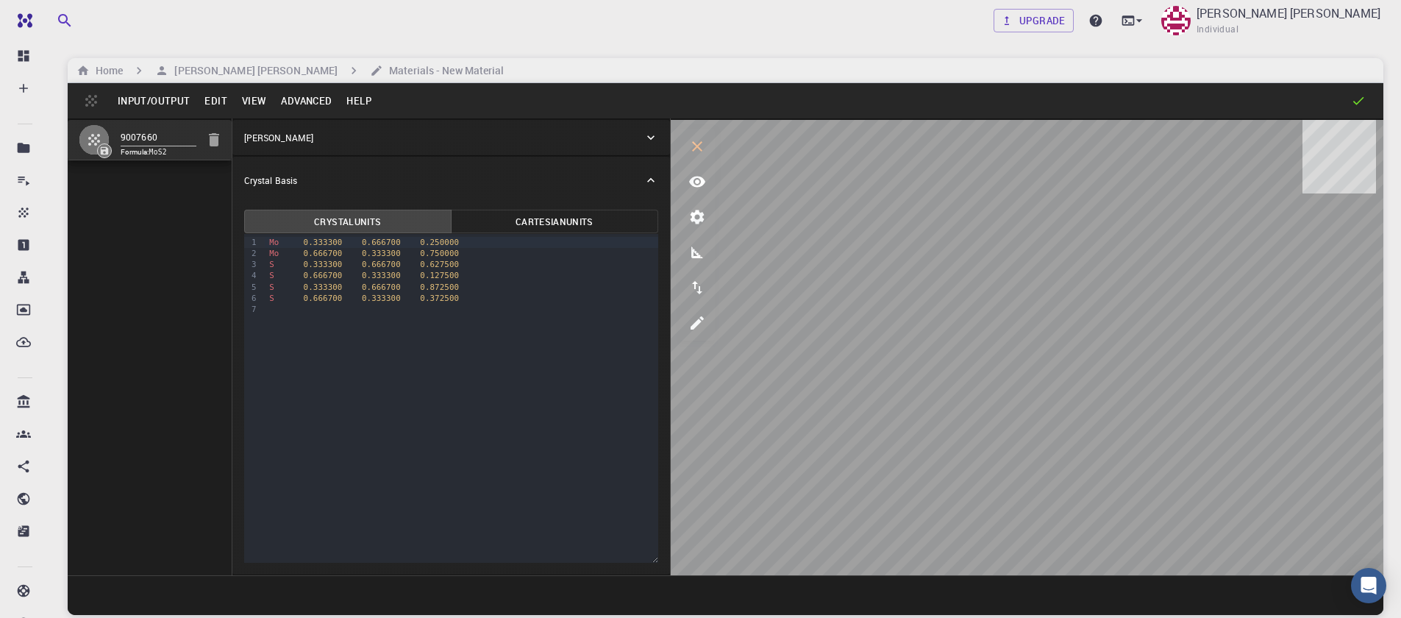
click at [302, 105] on button "Advanced" at bounding box center [306, 101] width 65 height 24
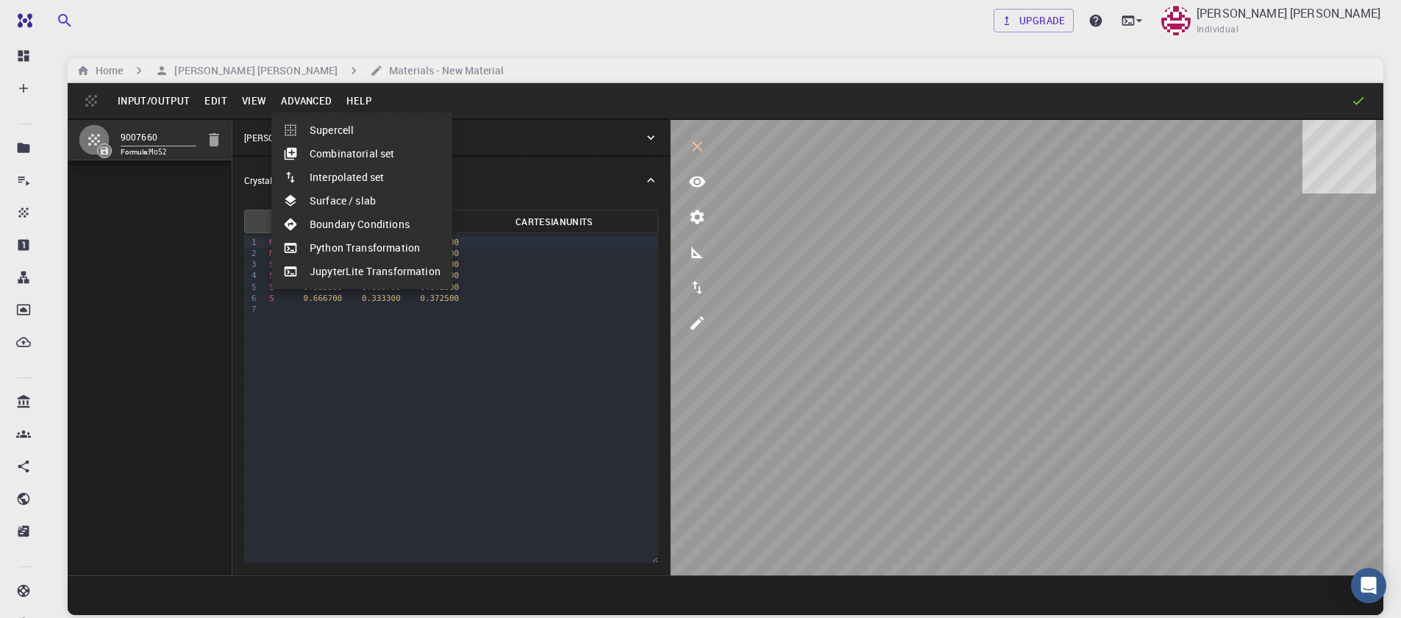
click at [348, 200] on li "Surface / slab" at bounding box center [361, 201] width 181 height 24
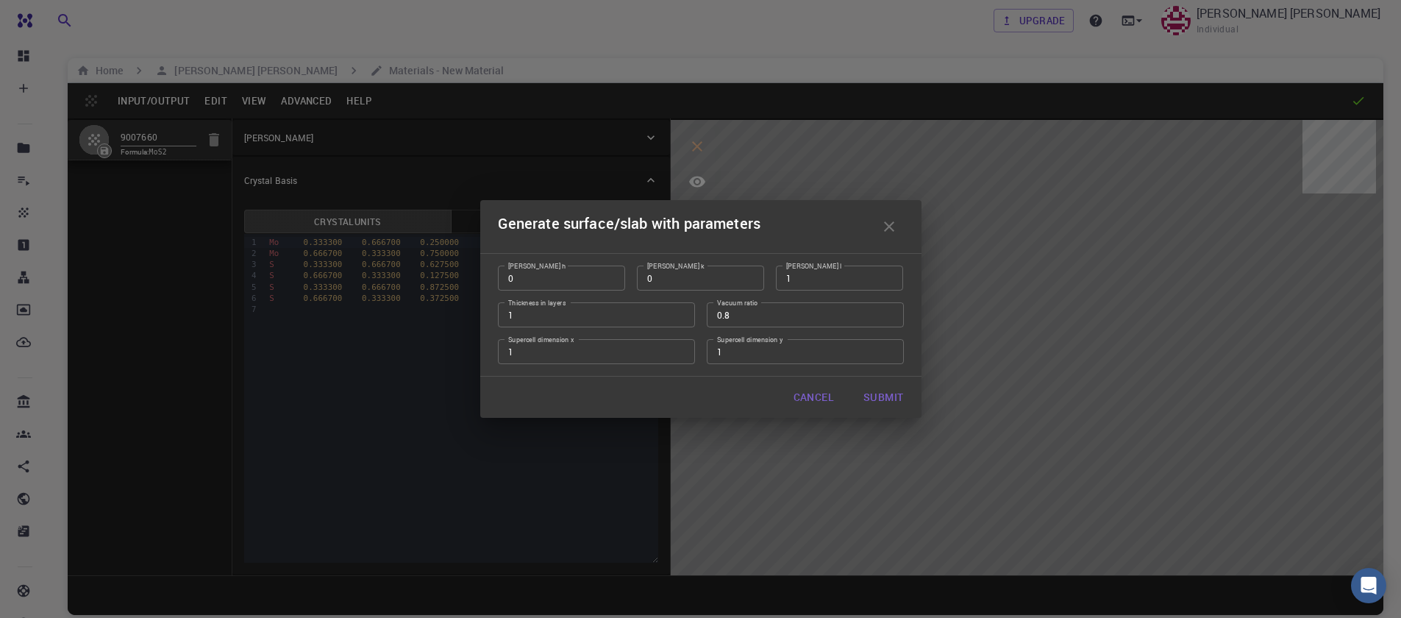
click at [891, 227] on icon "button" at bounding box center [890, 227] width 18 height 18
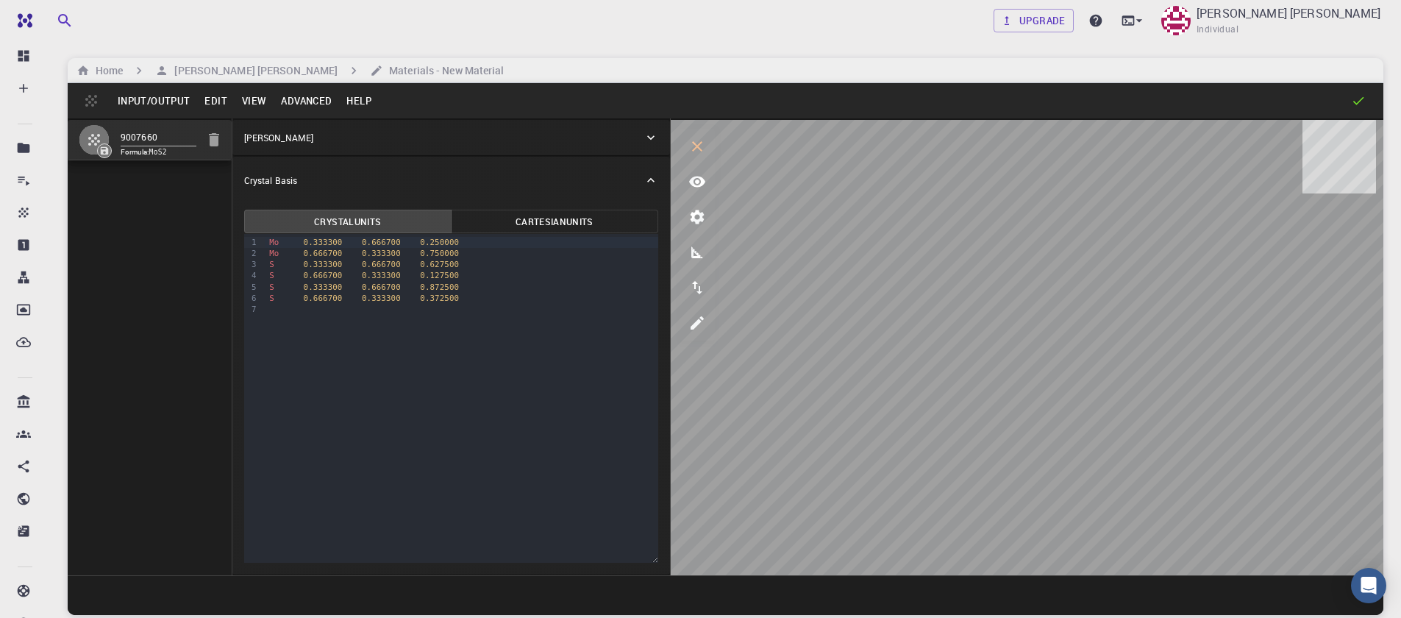
click at [467, 259] on div "S 0.333300 0.666700 0.627500" at bounding box center [462, 264] width 394 height 11
drag, startPoint x: 463, startPoint y: 259, endPoint x: 406, endPoint y: 259, distance: 57.4
click at [406, 259] on div "S 0.333300 0.666700 0.627500" at bounding box center [462, 264] width 394 height 11
drag, startPoint x: 370, startPoint y: 257, endPoint x: 242, endPoint y: 255, distance: 128.0
click at [242, 255] on div "Crystal Units Cartesian Units 9 1 2 3 4 5 6 7 › Mo 0.333300 0.666700 0.250000 M…" at bounding box center [451, 389] width 438 height 371
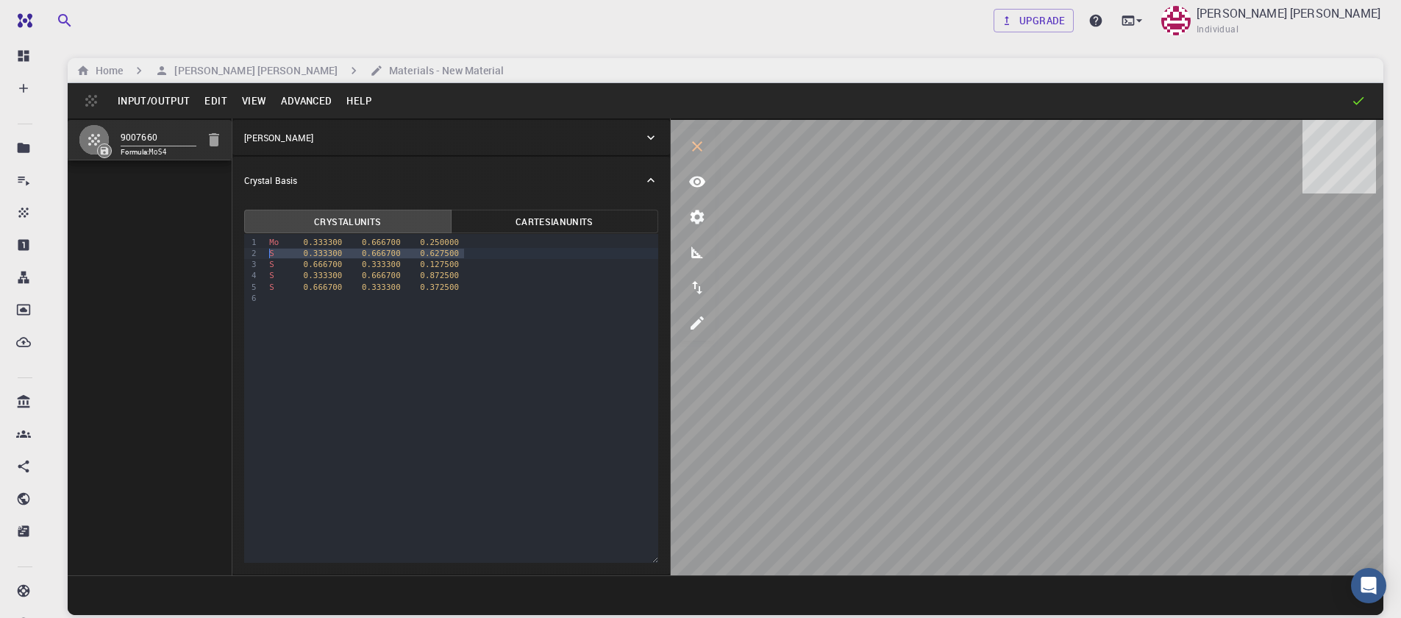
drag, startPoint x: 474, startPoint y: 257, endPoint x: 231, endPoint y: 252, distance: 243.5
click at [231, 252] on div "9007660 Formula: MoS4 Crystal Lattice Lattice units angstrom angstrom Lattice u…" at bounding box center [726, 346] width 1316 height 457
drag, startPoint x: 469, startPoint y: 266, endPoint x: 232, endPoint y: 261, distance: 236.9
click at [232, 261] on div "Crystal Units Cartesian Units Selection deleted 9 1 2 3 4 5 › Mo 0.333300 0.666…" at bounding box center [451, 389] width 438 height 371
click at [289, 102] on button "Advanced" at bounding box center [306, 101] width 65 height 24
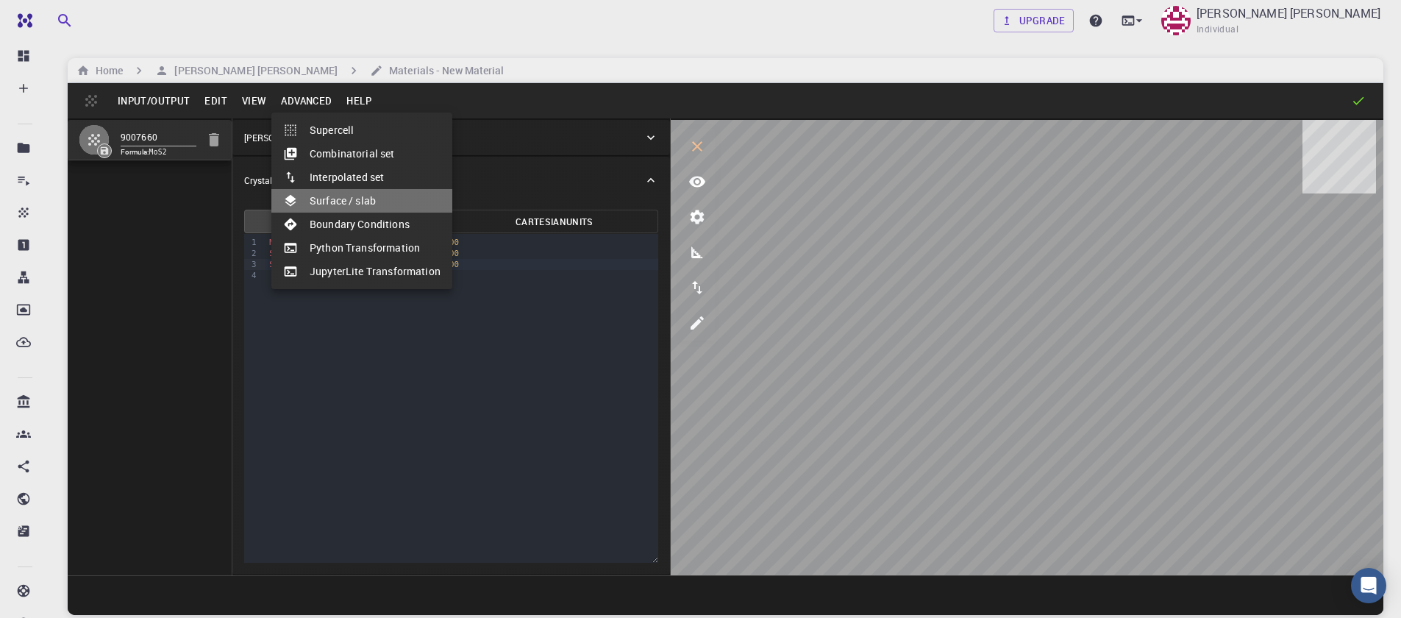
click at [380, 202] on li "Surface / slab" at bounding box center [361, 201] width 181 height 24
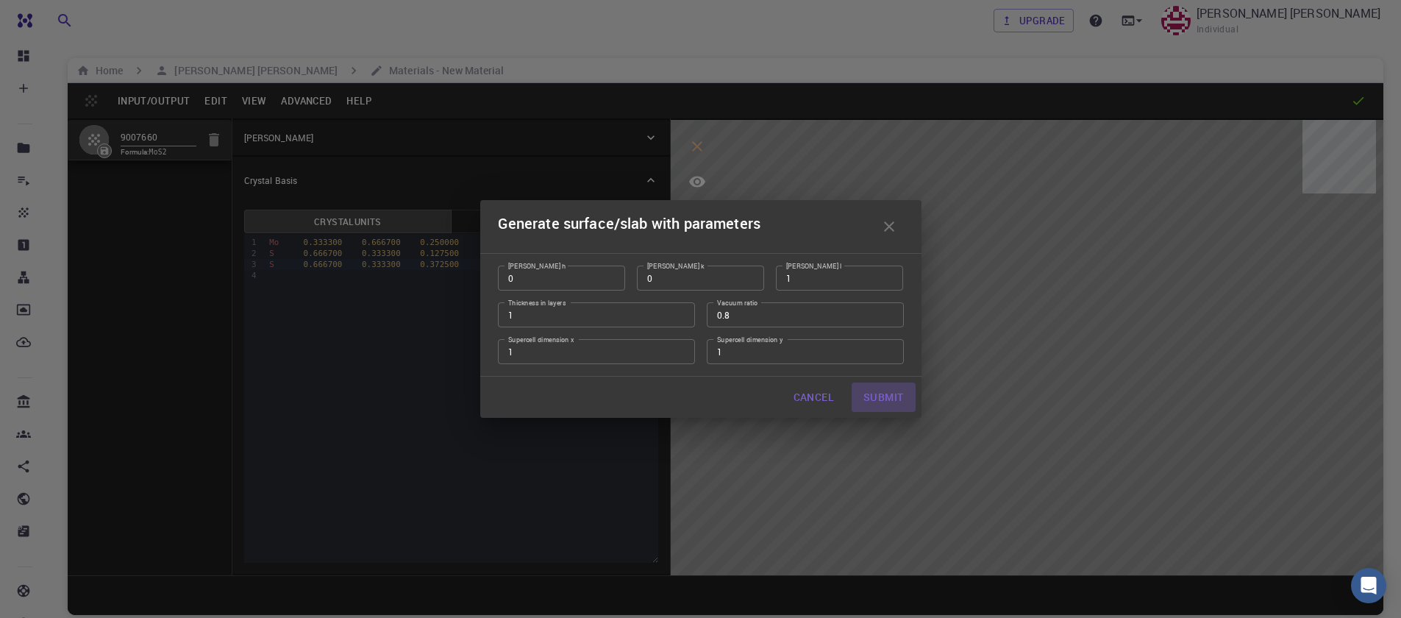
click at [878, 395] on button "Submit" at bounding box center [883, 397] width 63 height 29
type input "TRI"
type input "3.160994542861471"
type input "61.47500000000001"
type input "120.0000571088431"
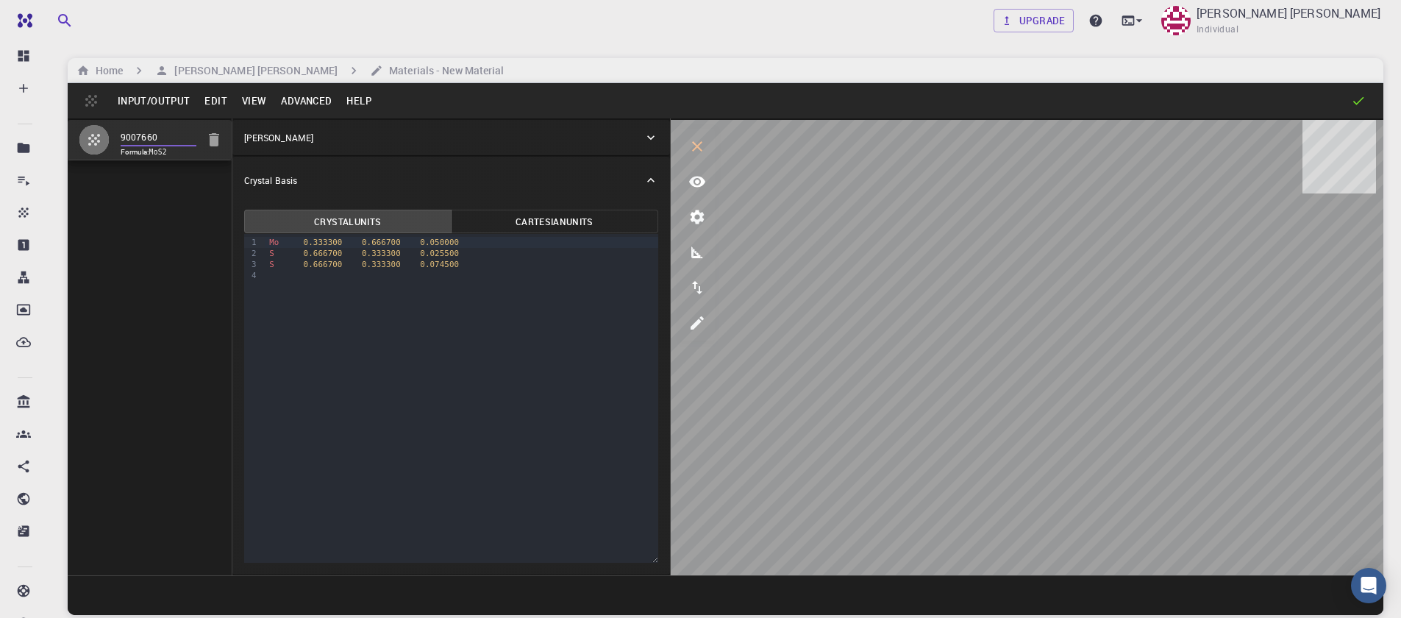
drag, startPoint x: 167, startPoint y: 132, endPoint x: 82, endPoint y: 138, distance: 84.9
click at [82, 138] on li "9007660 Formula: MoS2" at bounding box center [150, 140] width 164 height 40
type input "m"
type input "MoS2-unitcell"
click at [154, 109] on button "Input/Output" at bounding box center [153, 101] width 87 height 24
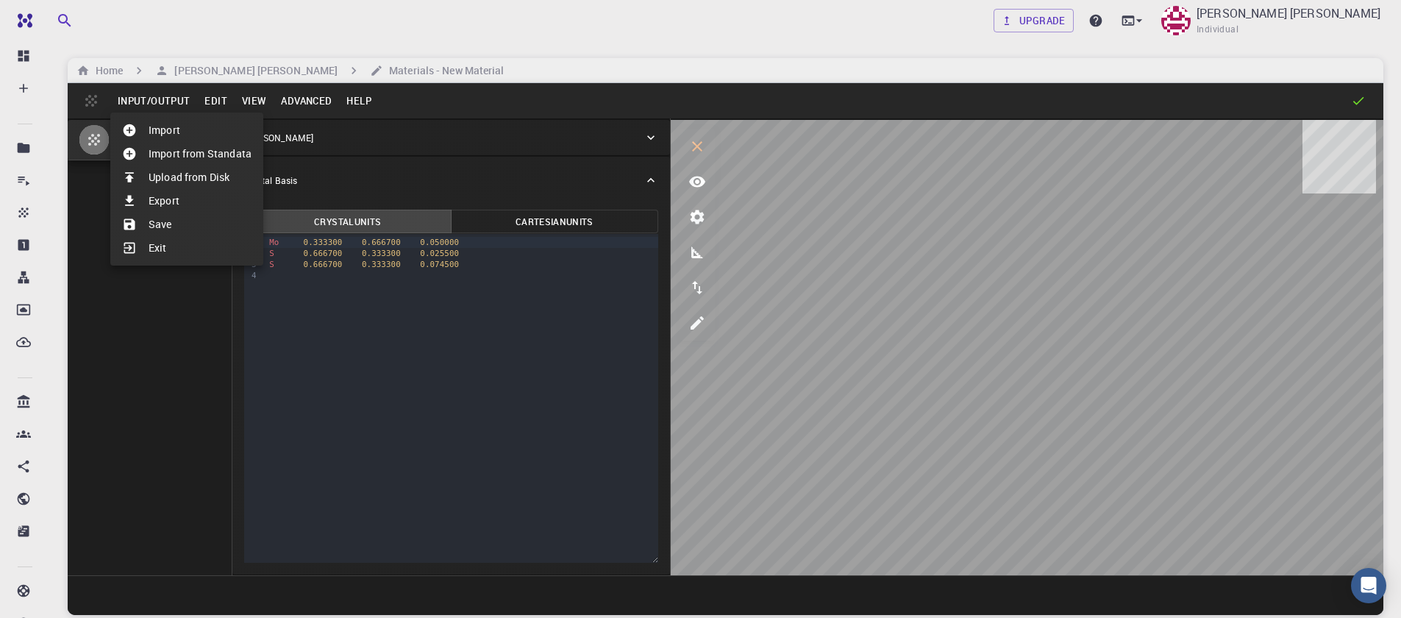
click at [182, 230] on li "Save" at bounding box center [186, 225] width 153 height 24
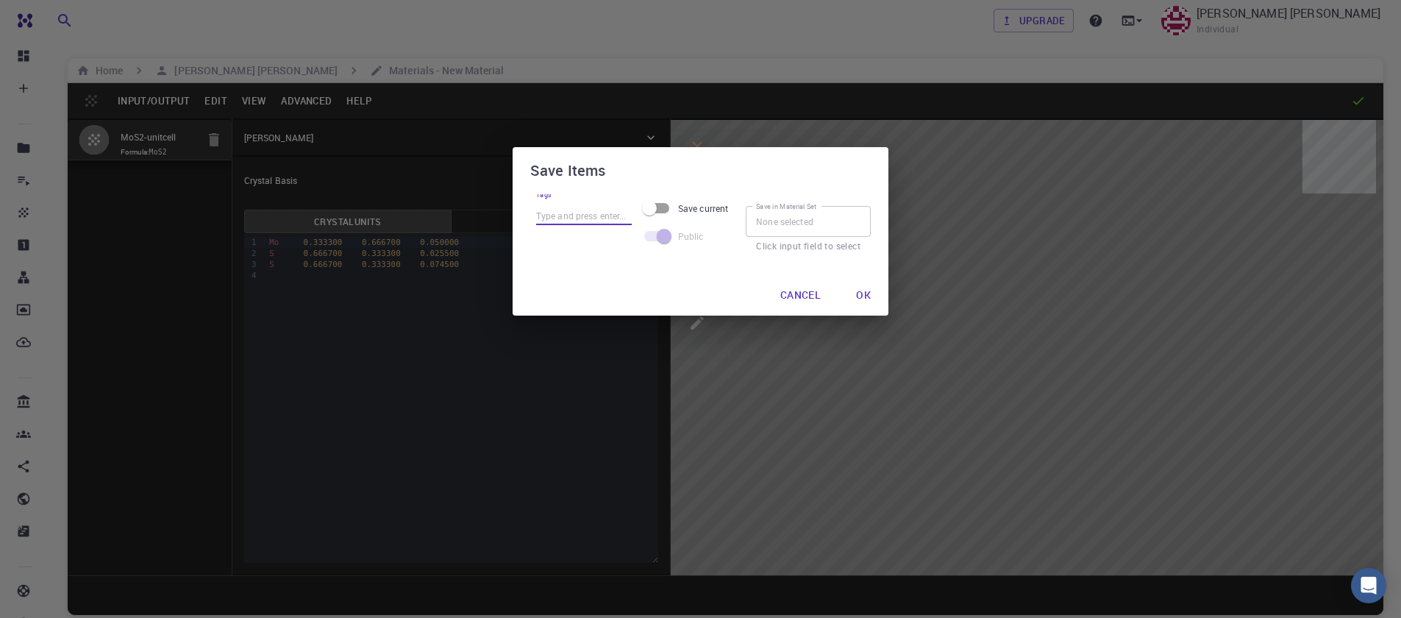
click at [575, 217] on input "Tags" at bounding box center [584, 215] width 96 height 19
click at [665, 280] on div "Cancel Ok" at bounding box center [701, 294] width 376 height 41
click at [581, 218] on input "Tags" at bounding box center [584, 215] width 96 height 19
click at [594, 215] on input "Tags" at bounding box center [584, 215] width 96 height 19
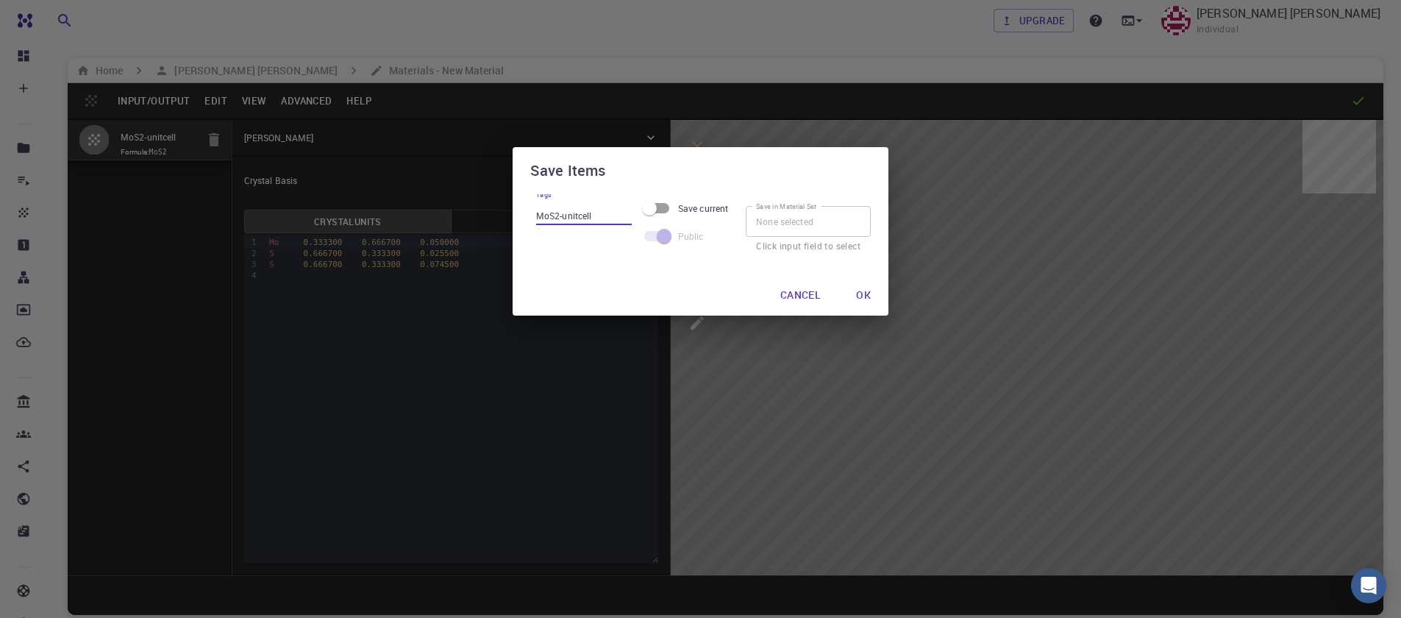
type input "MoS2-unitcell"
click at [861, 301] on button "Ok" at bounding box center [864, 294] width 38 height 29
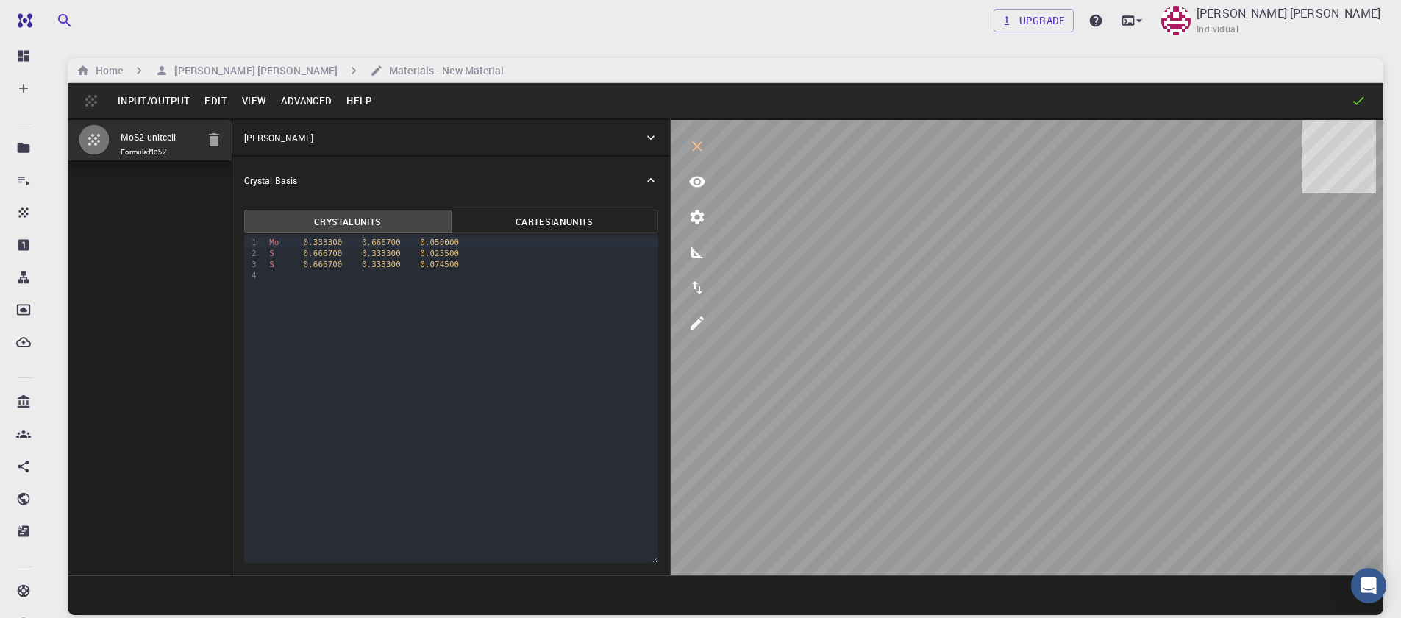
click at [155, 93] on button "Input/Output" at bounding box center [153, 101] width 87 height 24
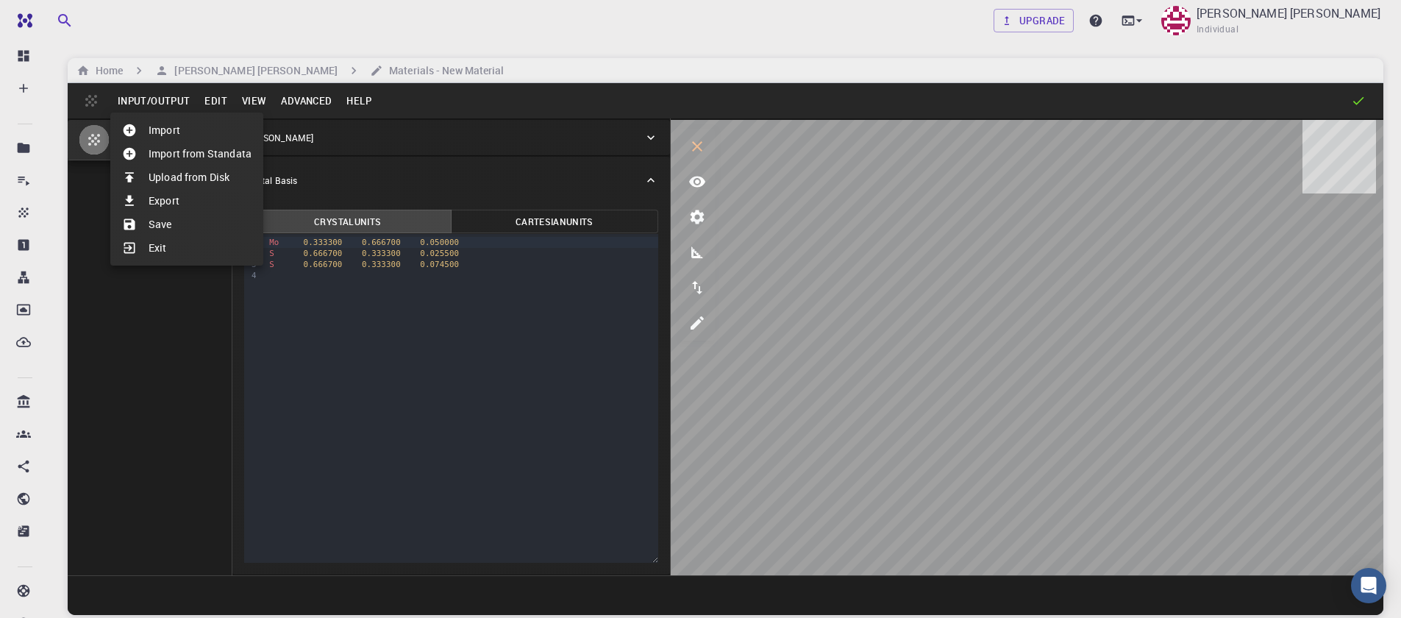
click at [168, 129] on li "Import" at bounding box center [186, 130] width 153 height 24
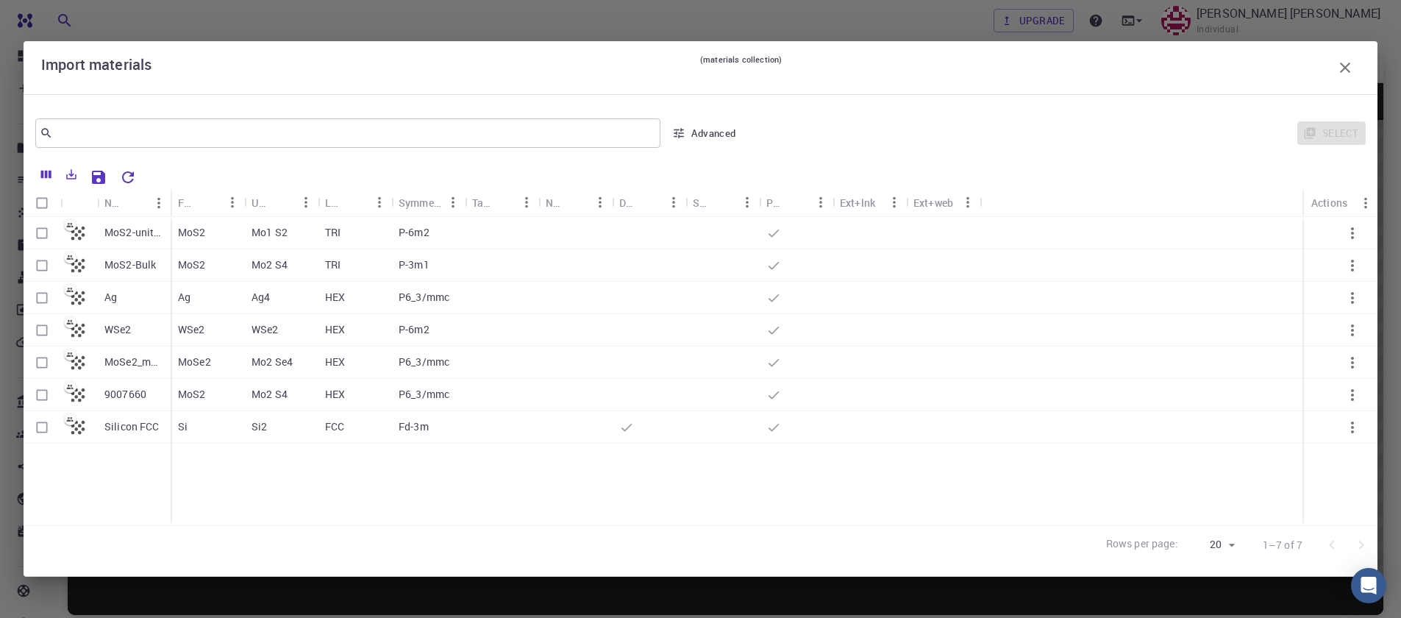
click at [171, 191] on div "Formula" at bounding box center [208, 202] width 74 height 29
click at [168, 193] on div "Name" at bounding box center [172, 202] width 15 height 29
drag, startPoint x: 168, startPoint y: 193, endPoint x: 244, endPoint y: 187, distance: 76.0
click at [244, 187] on div "Name Formula Unit Cell Formula Lattice Symmetry Tags Non-periodic Default Share…" at bounding box center [701, 362] width 1354 height 405
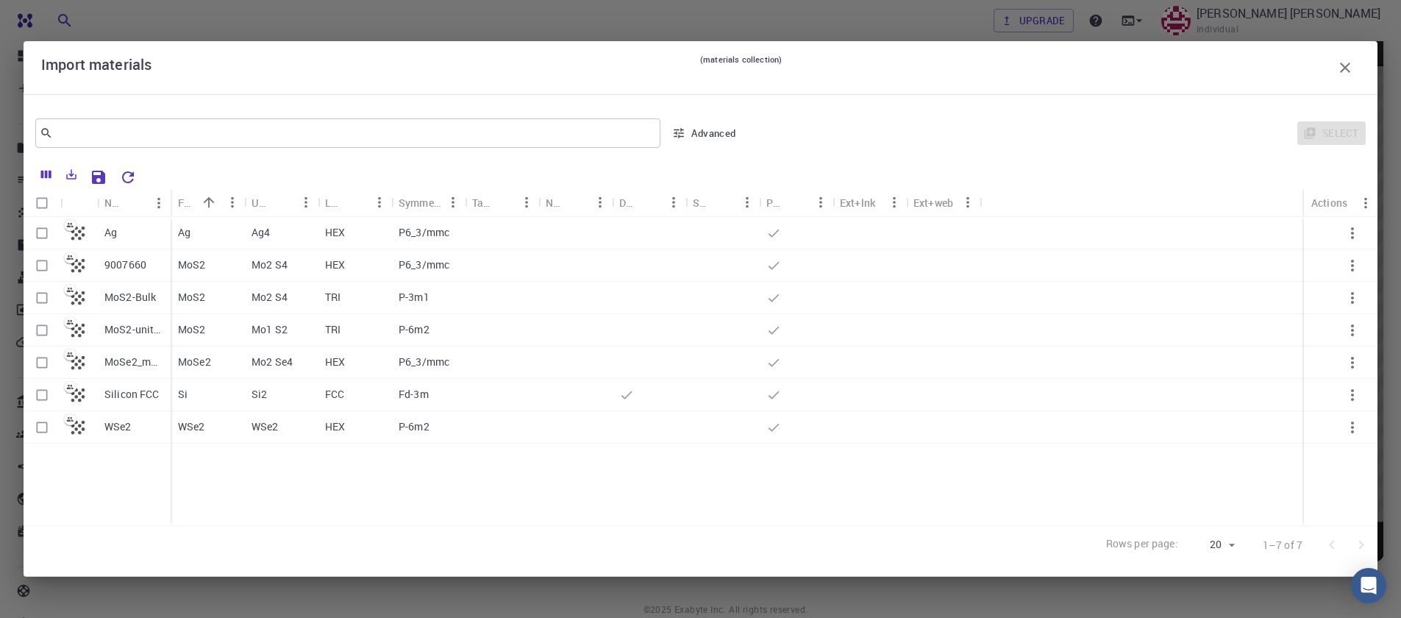
scroll to position [112, 0]
click at [211, 204] on icon "Sort" at bounding box center [209, 202] width 16 height 16
click at [125, 509] on div "WSe2 Silicon FCC MoSe2_mp-1634_conventional_standard 9007660 MoS2-Bulk MoS2-uni…" at bounding box center [97, 371] width 147 height 308
click at [207, 205] on icon "Sort" at bounding box center [209, 202] width 11 height 11
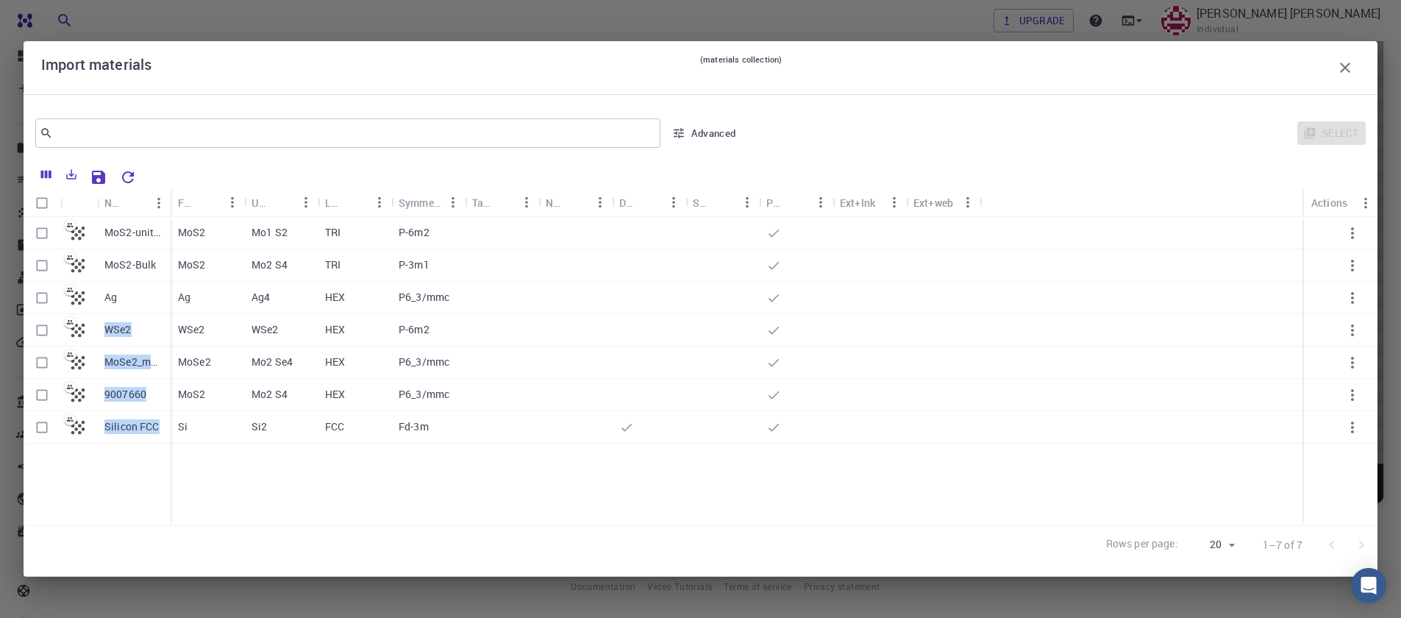
click at [55, 502] on div "MoS2-unitcell MoS2-Bulk Ag WSe2 MoSe2_mp-1634_conventional_standard 9007660 Sil…" at bounding box center [97, 371] width 147 height 308
click at [46, 401] on input "Select row" at bounding box center [42, 395] width 28 height 28
checkbox input "true"
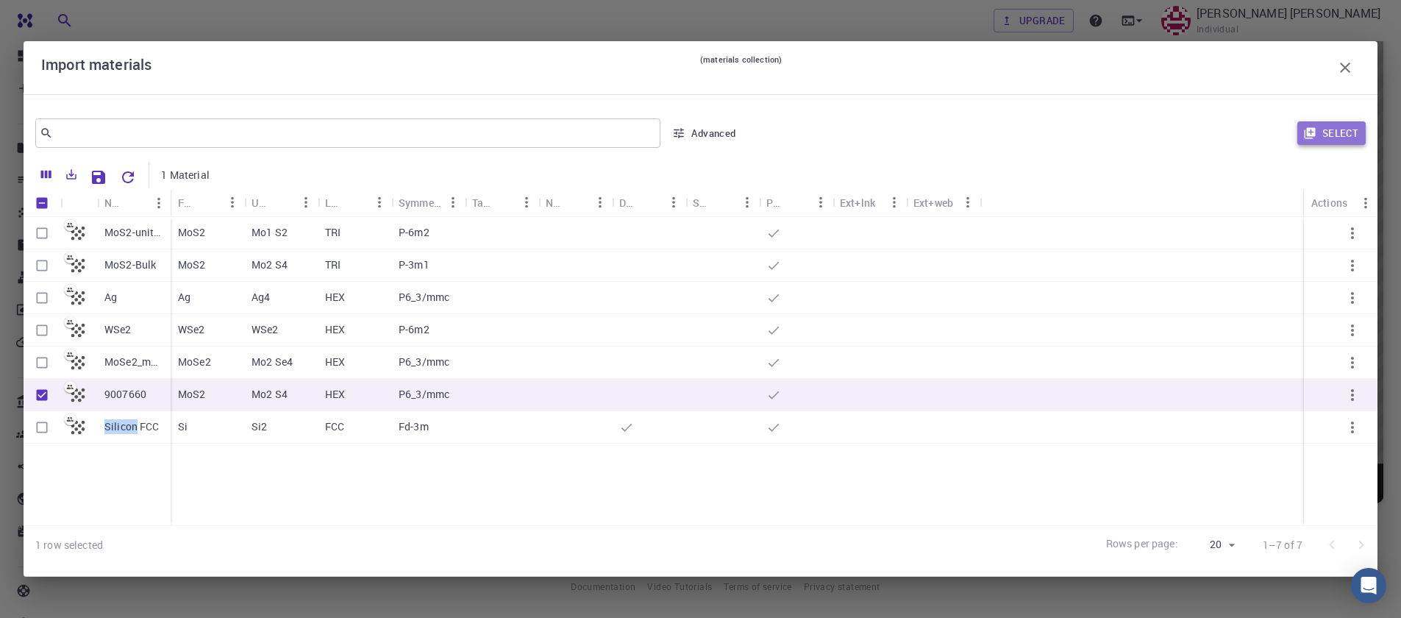
click at [1346, 134] on button "Select" at bounding box center [1332, 133] width 68 height 24
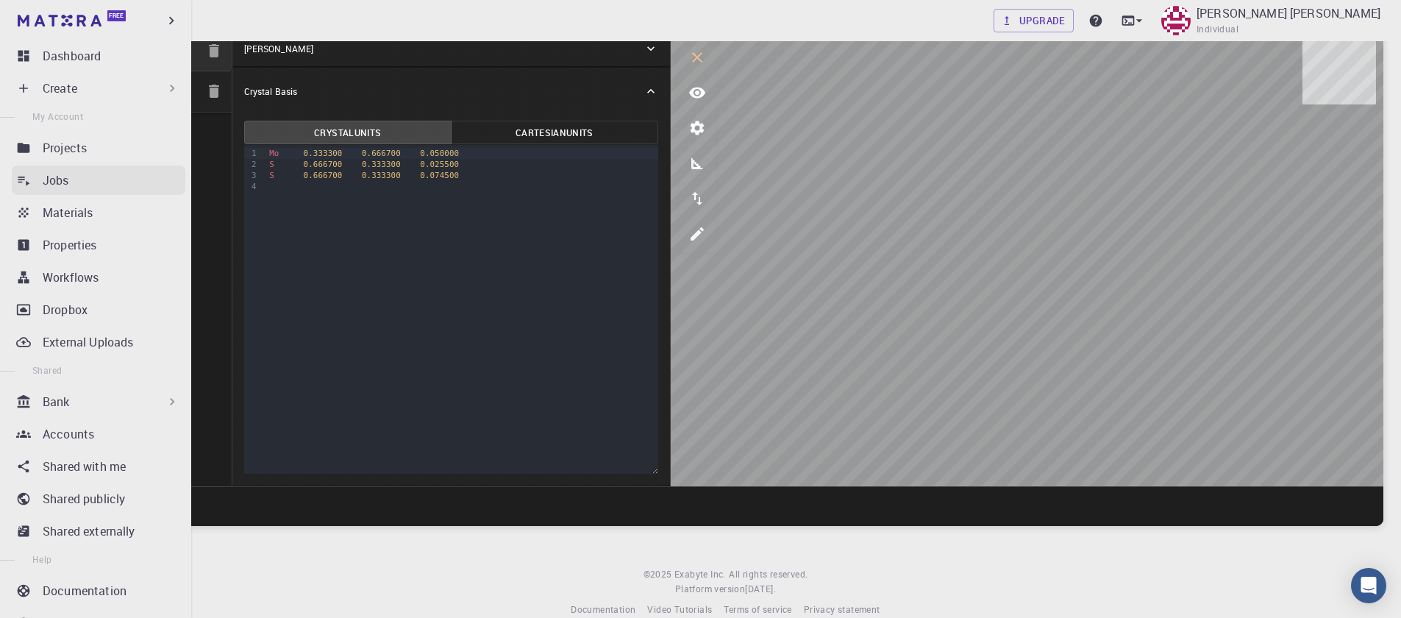
scroll to position [0, 0]
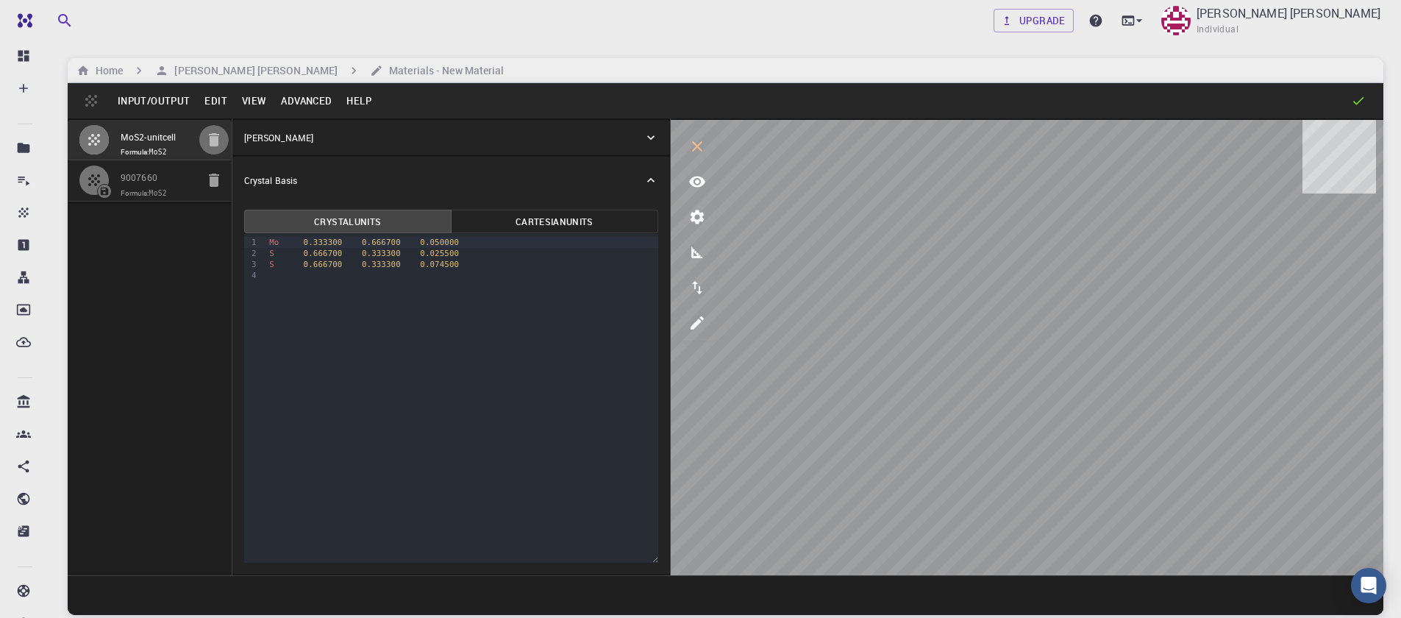
click at [214, 147] on icon "button" at bounding box center [214, 140] width 18 height 18
type input "HEX"
type input "3.161"
type input "12.295"
type input "119.99999999999999"
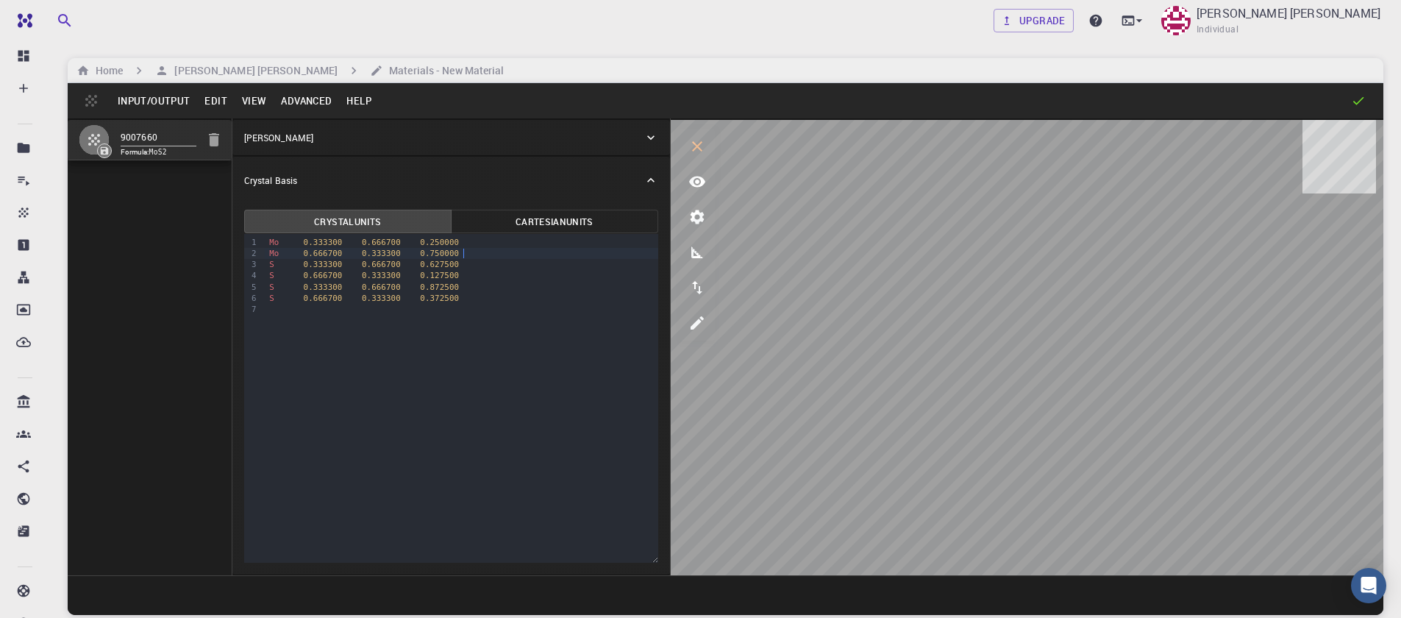
drag, startPoint x: 464, startPoint y: 257, endPoint x: 435, endPoint y: 256, distance: 28.7
click at [438, 256] on div "Mo 0.666700 0.333300 0.750000" at bounding box center [462, 253] width 394 height 11
drag, startPoint x: 414, startPoint y: 256, endPoint x: 245, endPoint y: 257, distance: 169.2
click at [245, 257] on div "9 1 2 3 4 5 6 7 › Mo 0.333300 0.666700 0.250000 Mo 0.666700 0.333300 0.750000 S…" at bounding box center [451, 398] width 414 height 329
drag, startPoint x: 468, startPoint y: 249, endPoint x: 384, endPoint y: 256, distance: 84.1
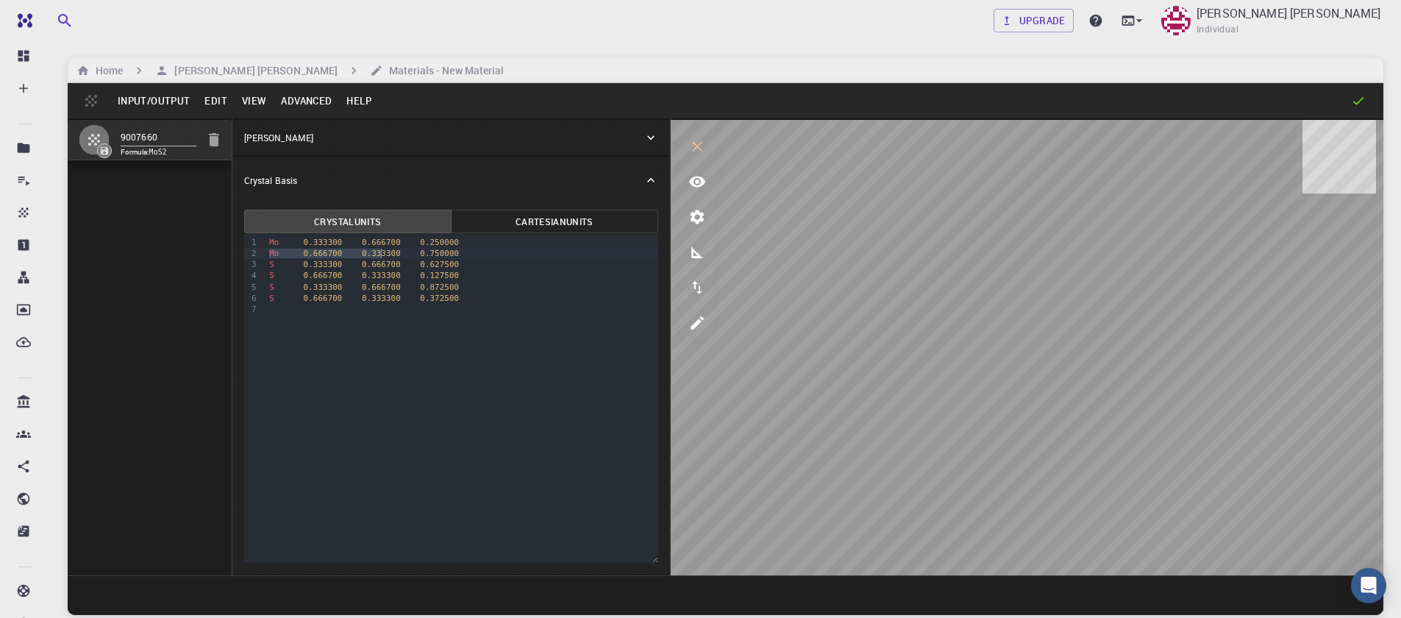
click at [365, 255] on div "Mo 0.666700 0.333300 0.750000" at bounding box center [462, 253] width 394 height 11
drag, startPoint x: 471, startPoint y: 251, endPoint x: 252, endPoint y: 249, distance: 219.2
click at [252, 249] on div "9 1 2 3 4 5 6 7 › Mo 0.333300 0.666700 0.250000 Mo 0.666700 0.333300 0.750000 S…" at bounding box center [451, 398] width 414 height 329
drag, startPoint x: 473, startPoint y: 255, endPoint x: 243, endPoint y: 246, distance: 230.5
click at [241, 249] on div "Crystal Units Cartesian Units Selection deleted 9 1 2 3 4 5 6 › Mo 0.333300 0.6…" at bounding box center [451, 389] width 438 height 371
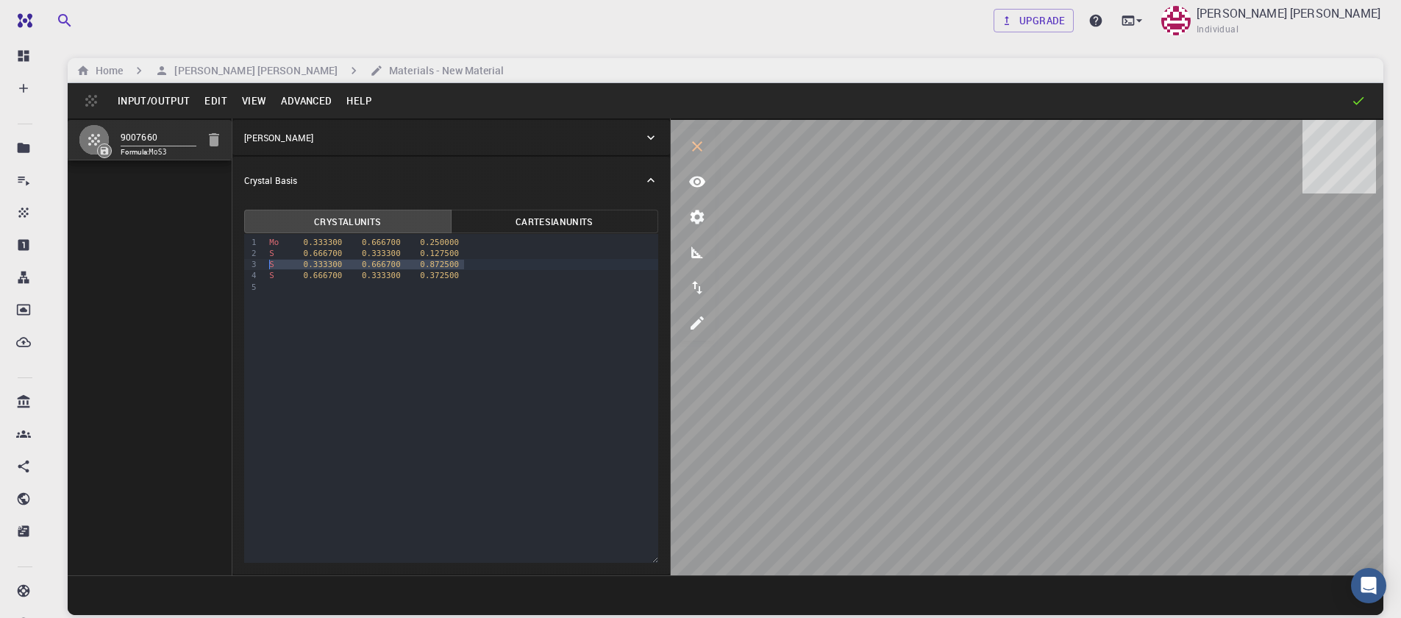
drag, startPoint x: 424, startPoint y: 269, endPoint x: 240, endPoint y: 263, distance: 184.8
click at [240, 263] on div "Crystal Units Cartesian Units Selection deleted 9 1 2 3 4 5 › Mo 0.333300 0.666…" at bounding box center [451, 389] width 438 height 371
click at [315, 104] on button "Advanced" at bounding box center [306, 101] width 65 height 24
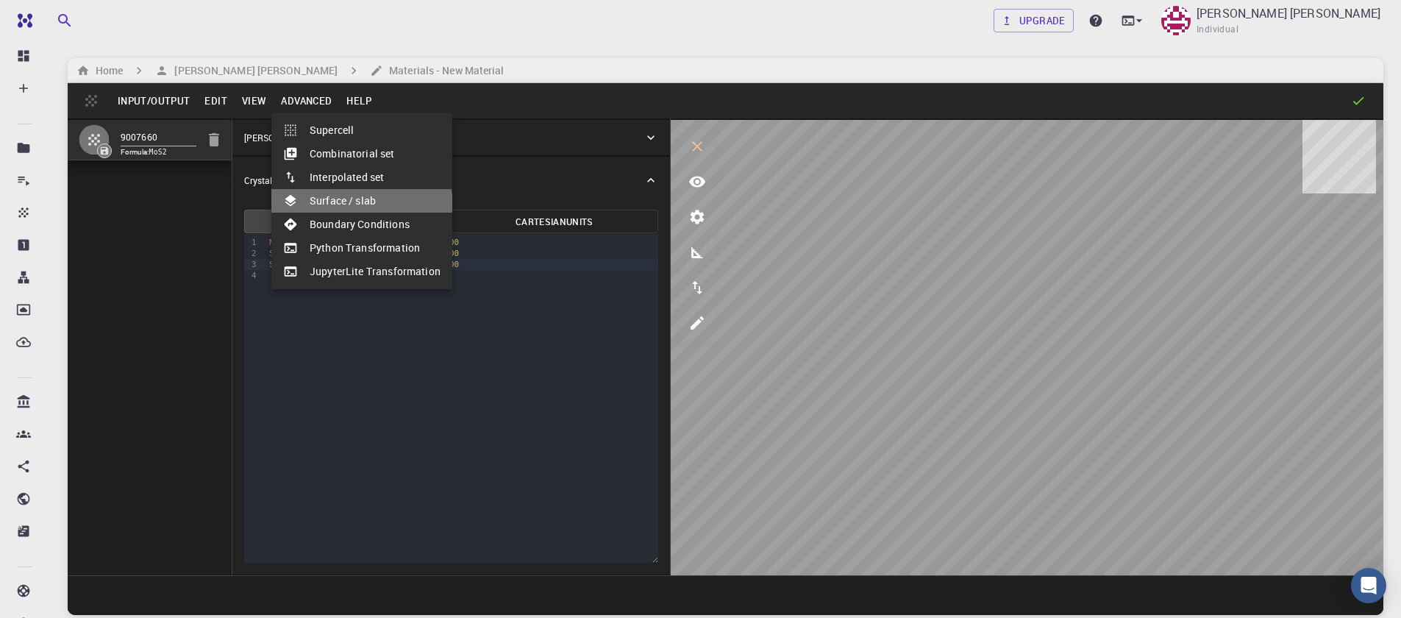
click at [343, 207] on li "Surface / slab" at bounding box center [361, 201] width 181 height 24
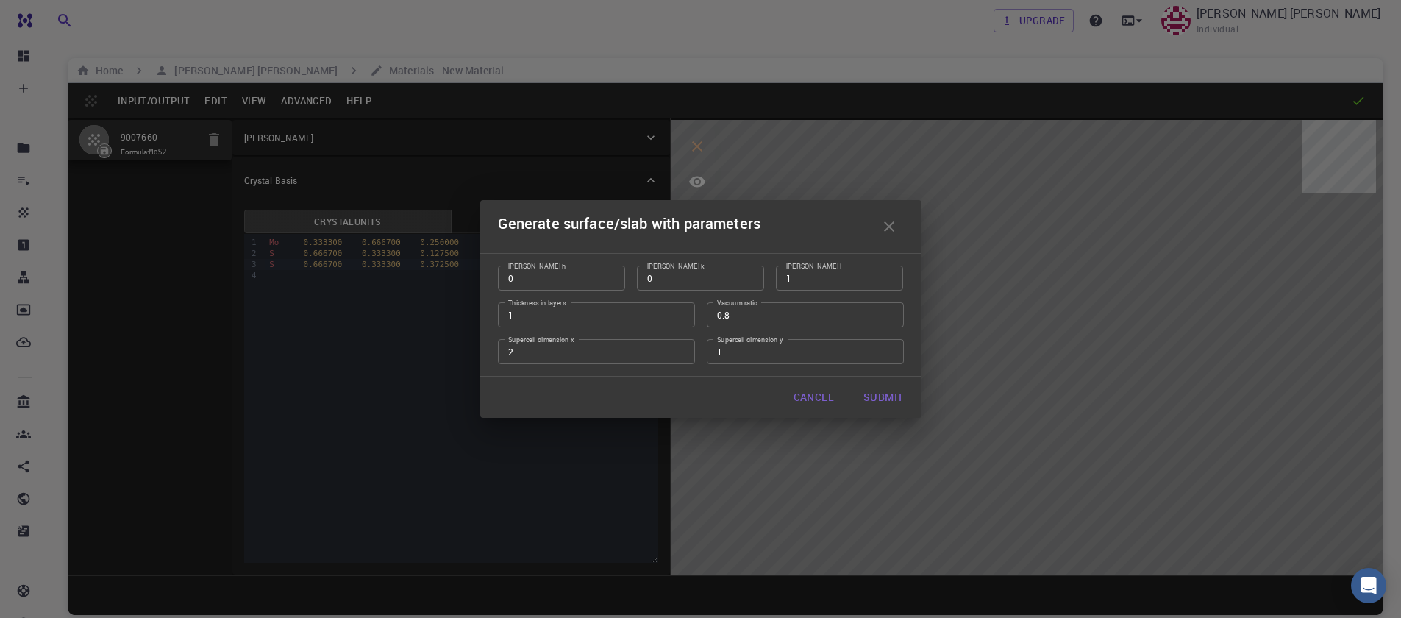
type input "2"
click at [683, 349] on input "2" at bounding box center [596, 351] width 197 height 25
type input "2"
click at [886, 351] on input "2" at bounding box center [805, 351] width 197 height 25
click at [870, 402] on button "Submit" at bounding box center [883, 397] width 63 height 29
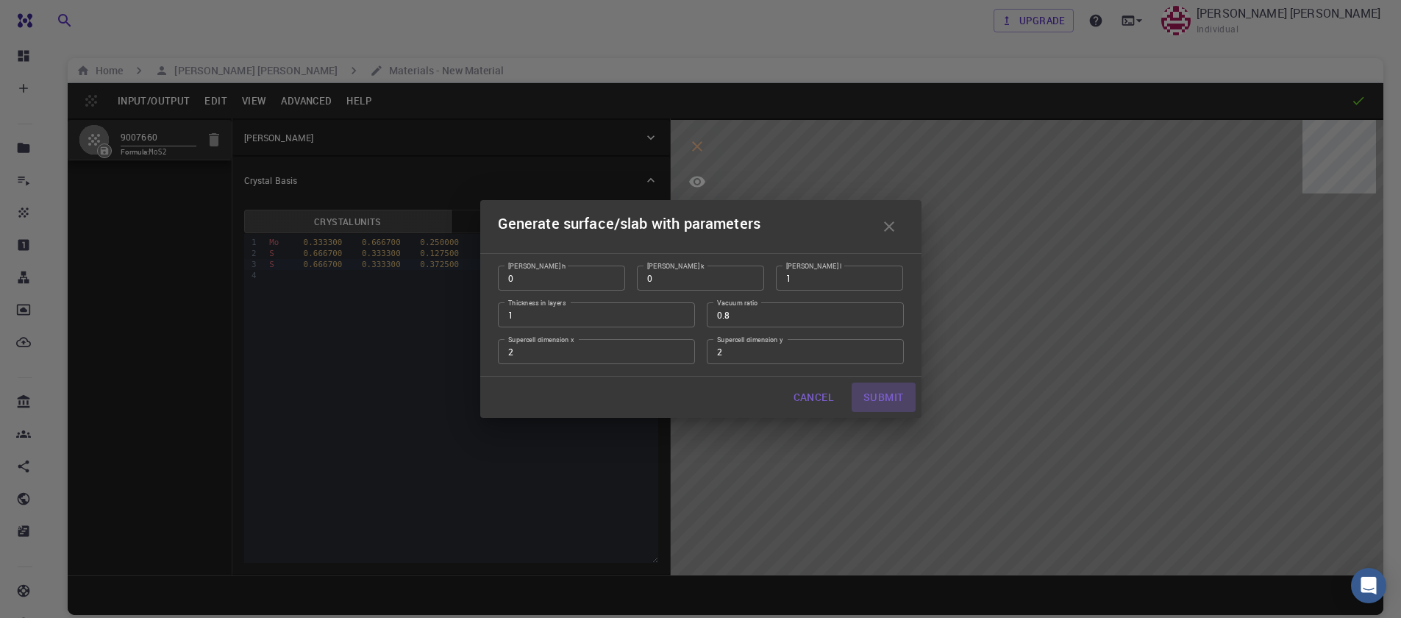
type input "TRI"
type input "6.322"
type input "6.321989085722942"
type input "61.47500000000001"
type input "120.0000571088431"
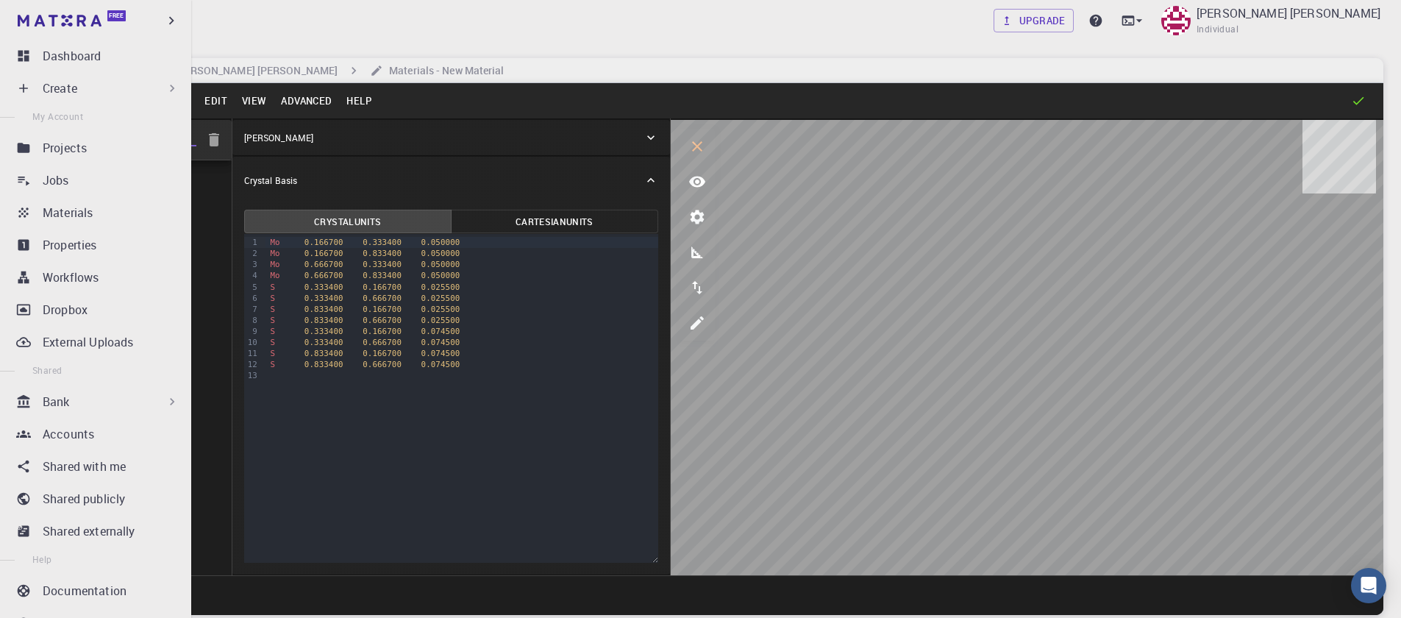
drag, startPoint x: 168, startPoint y: 142, endPoint x: 41, endPoint y: 132, distance: 126.9
click at [41, 132] on div "Free Dashboard Create New Job New Material Create Material Upload File Import f…" at bounding box center [700, 365] width 1401 height 730
type input "m"
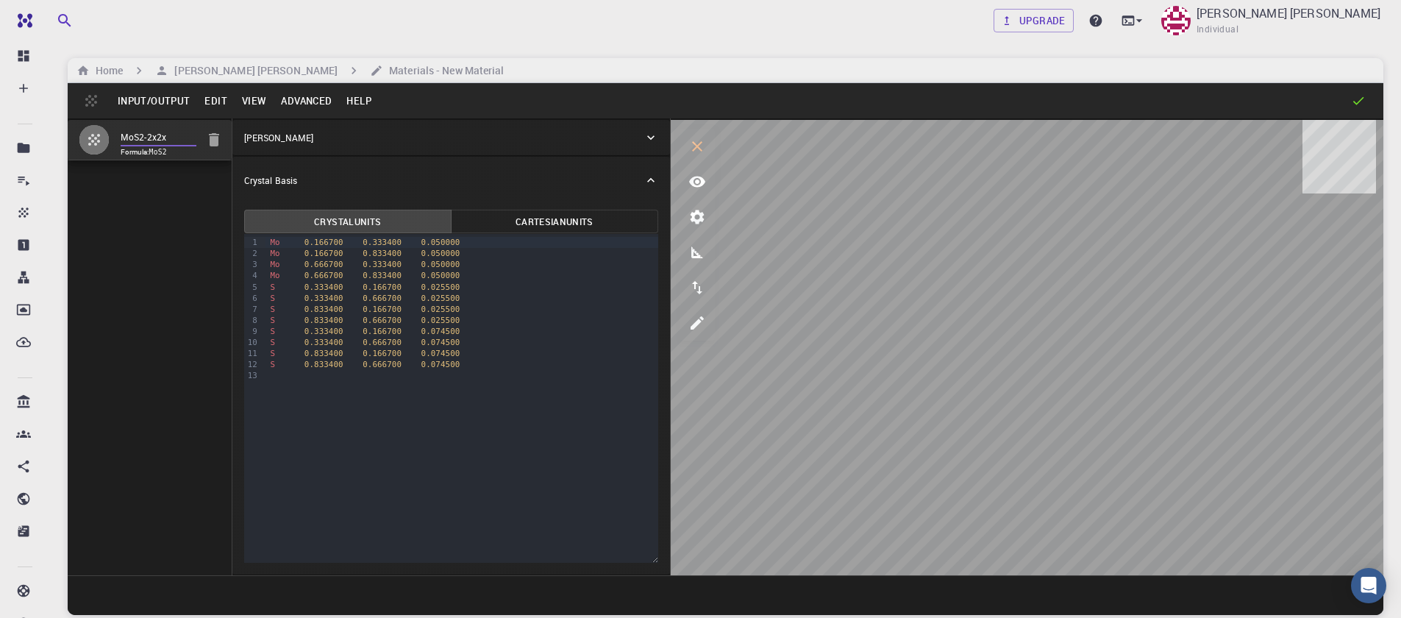
type input "MoS2-2x2x1"
click at [145, 99] on button "Input/Output" at bounding box center [153, 101] width 87 height 24
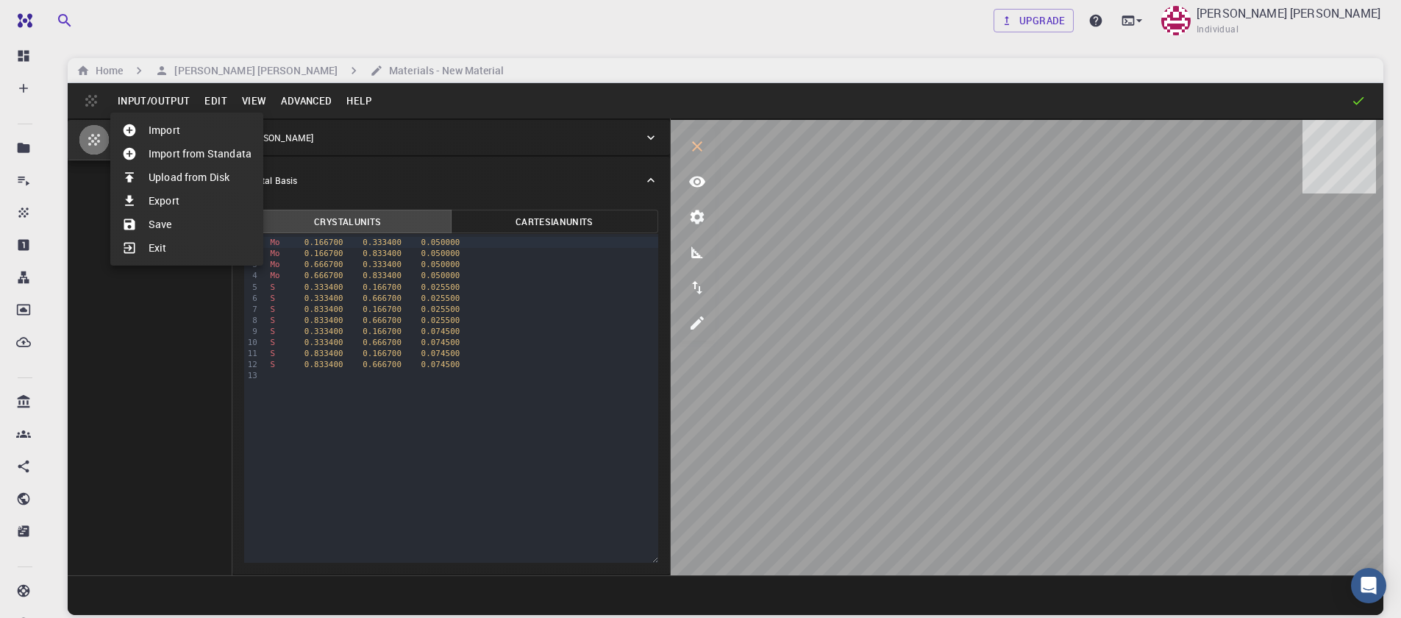
click at [185, 230] on li "Save" at bounding box center [186, 225] width 153 height 24
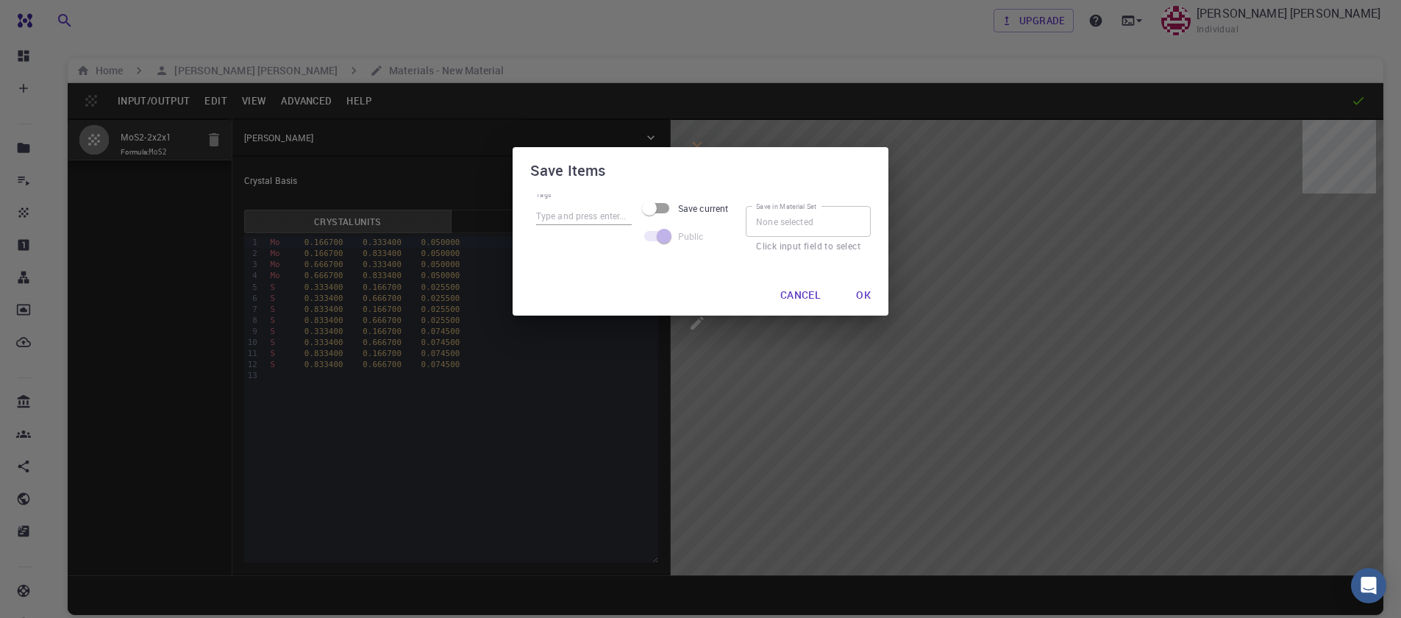
click at [589, 217] on input "Tags" at bounding box center [584, 215] width 96 height 19
click at [589, 223] on input "mos2" at bounding box center [584, 215] width 96 height 19
type input "mos2-2x2x1"
click at [866, 294] on button "Ok" at bounding box center [864, 294] width 38 height 29
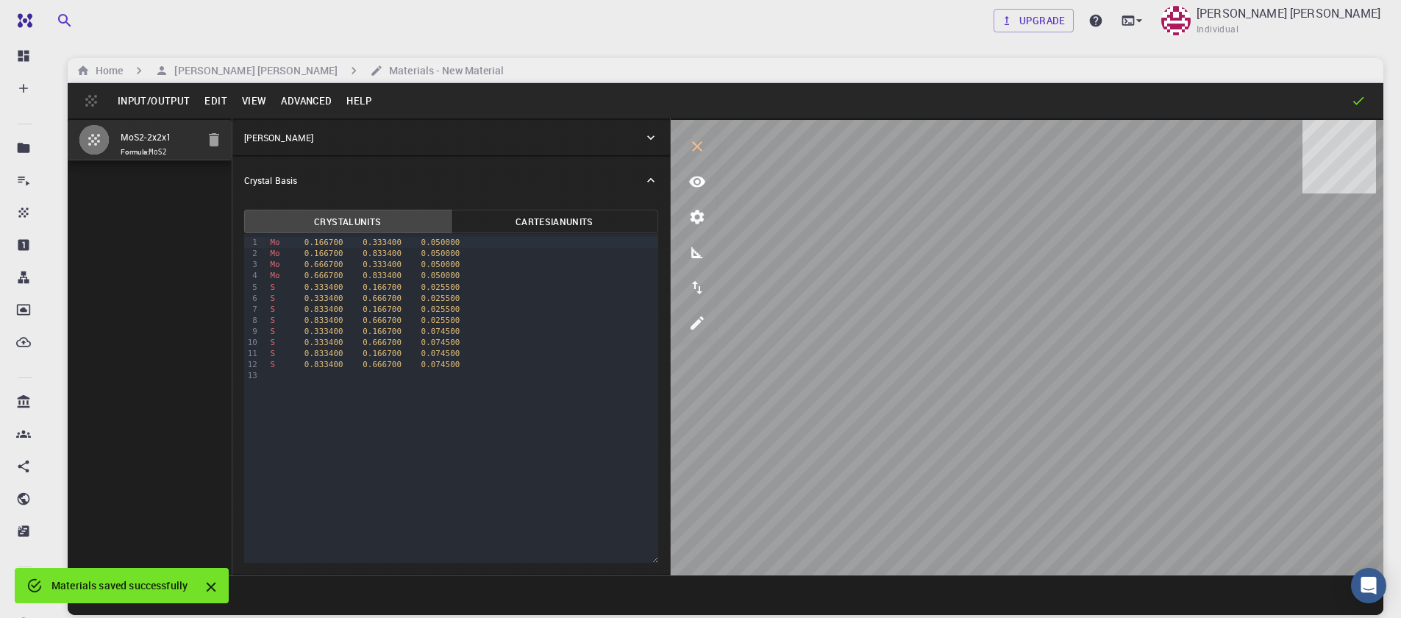
click at [216, 102] on button "Edit" at bounding box center [216, 101] width 38 height 24
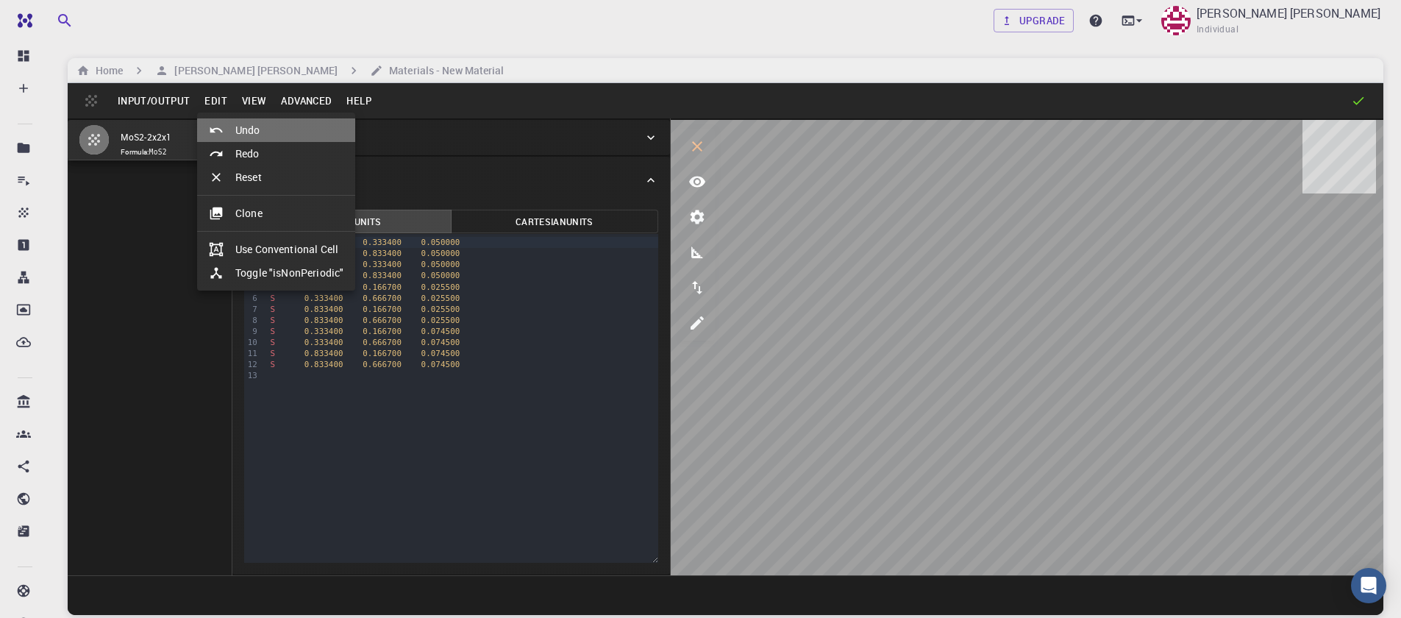
click at [241, 127] on li "Undo" at bounding box center [276, 130] width 158 height 24
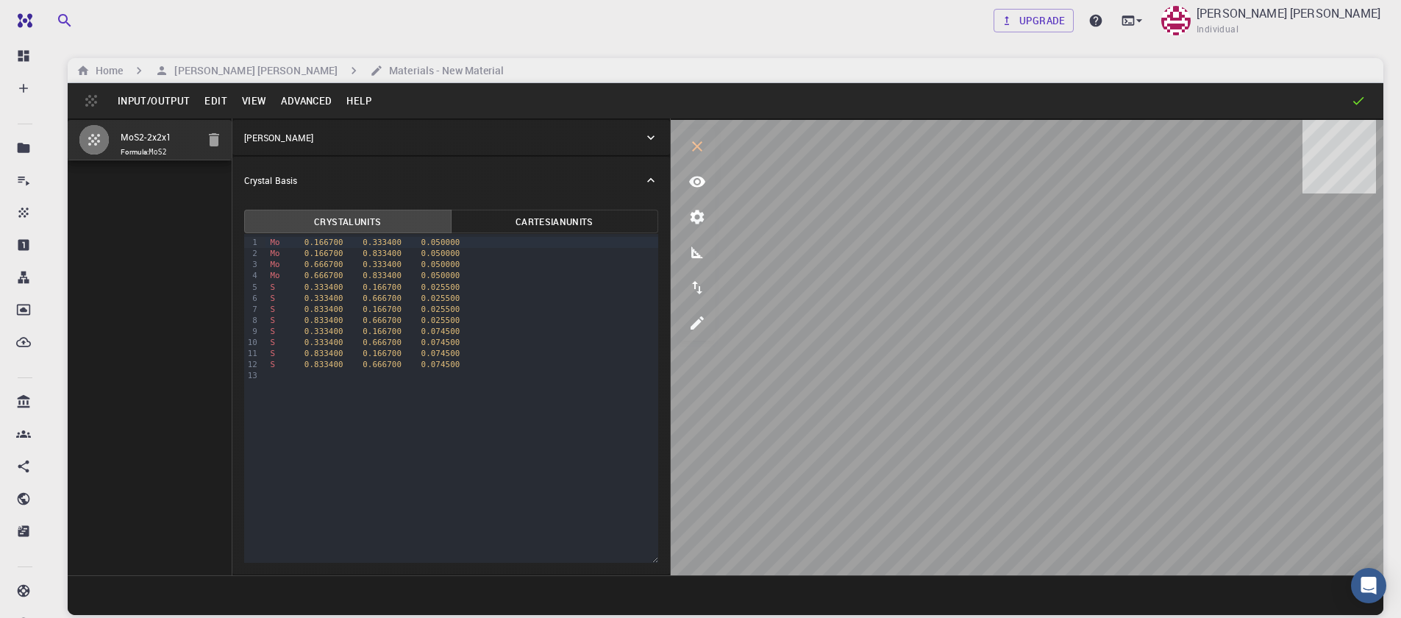
click at [216, 101] on button "Edit" at bounding box center [216, 101] width 38 height 24
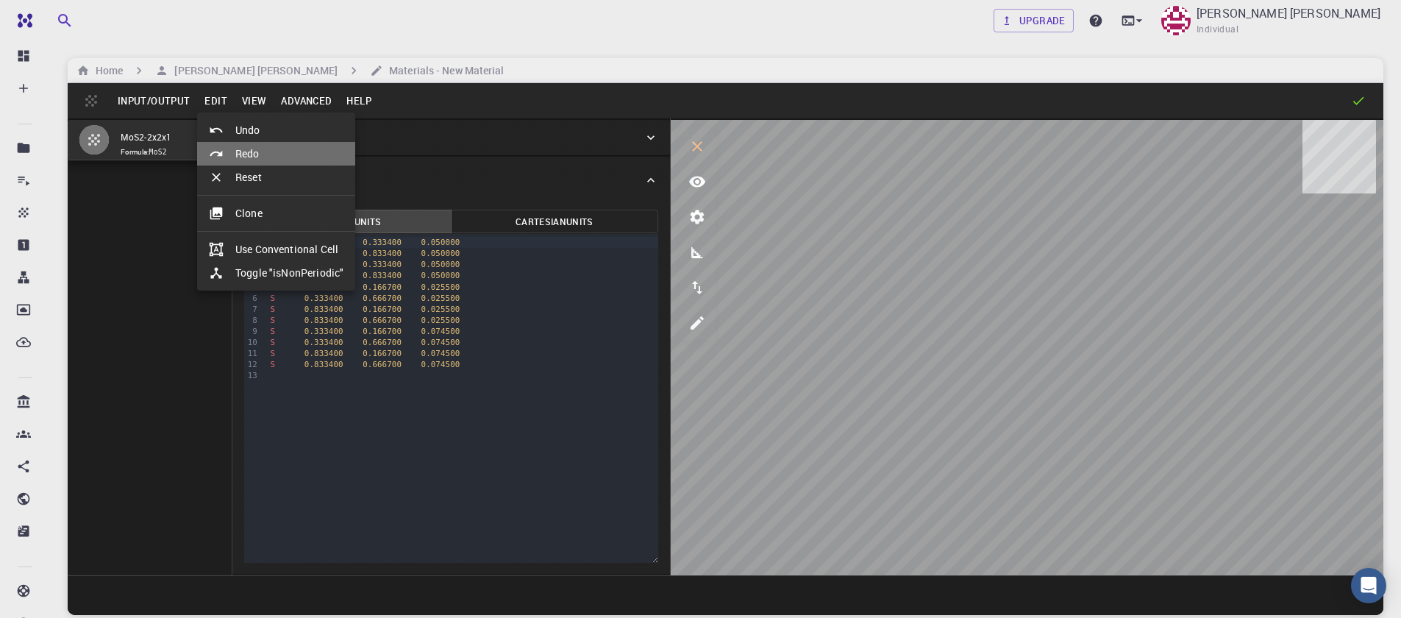
click at [246, 157] on li "Redo" at bounding box center [276, 154] width 158 height 24
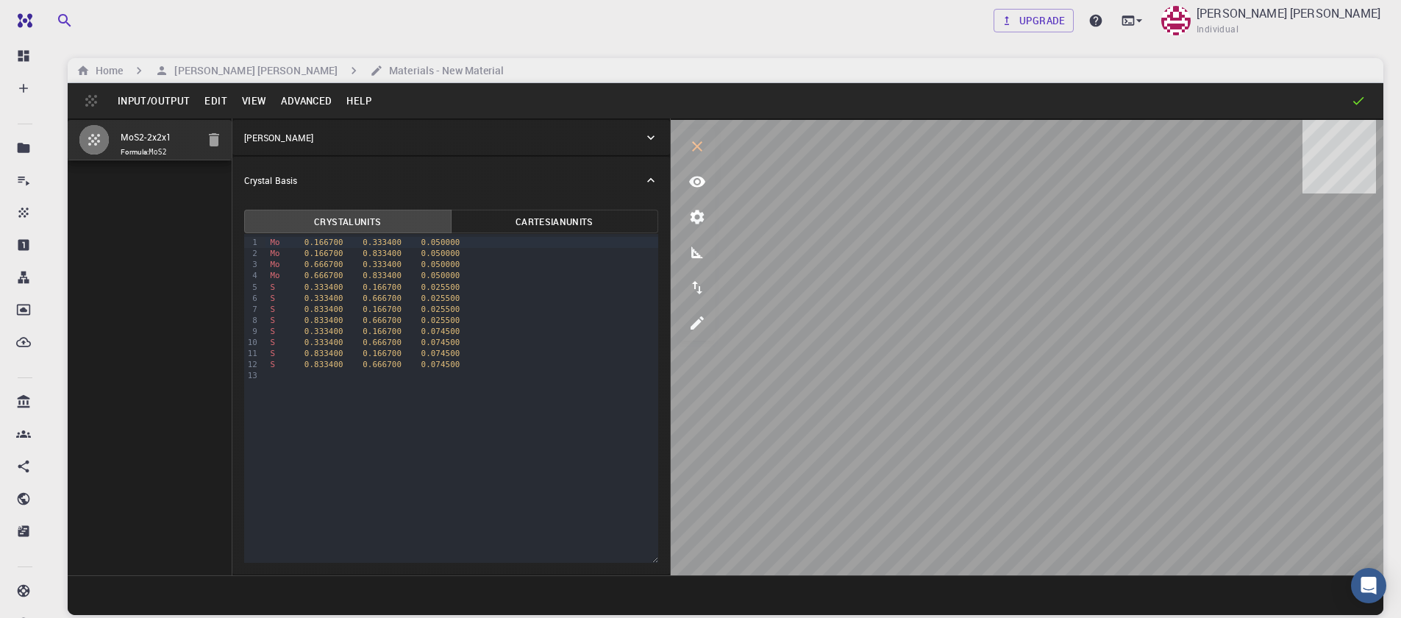
click at [207, 105] on button "Edit" at bounding box center [216, 101] width 38 height 24
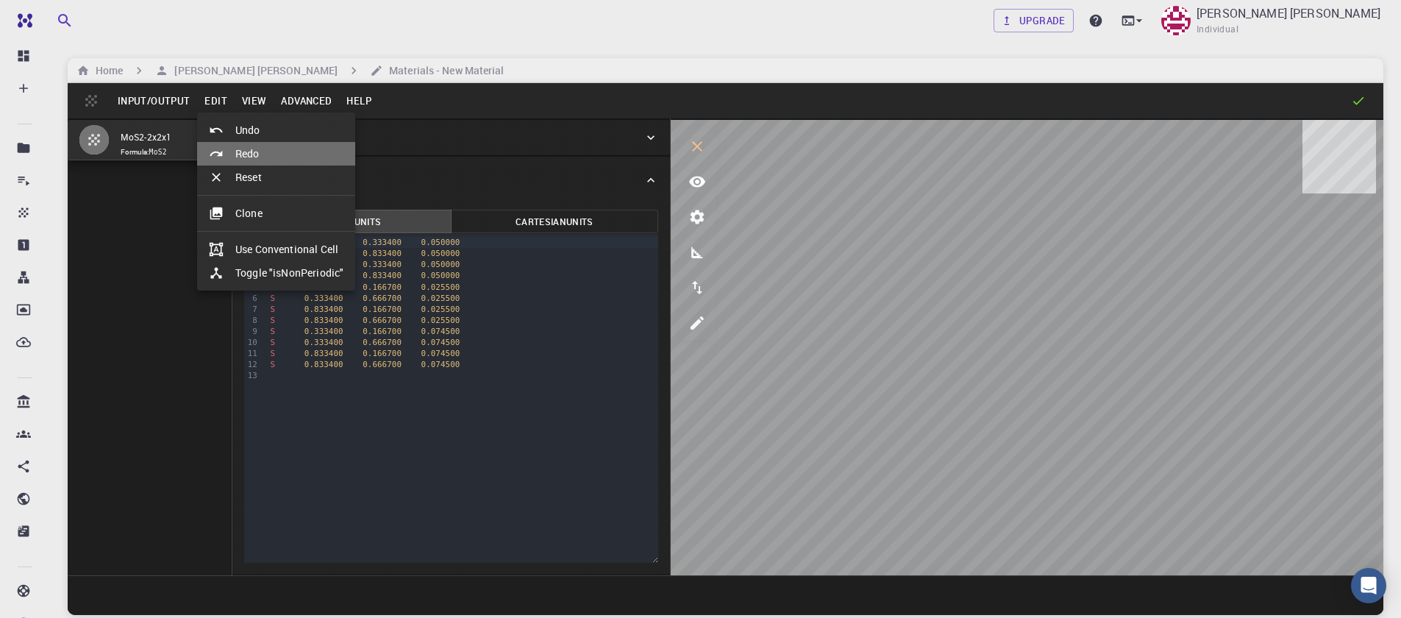
click at [241, 162] on li "Redo" at bounding box center [276, 154] width 158 height 24
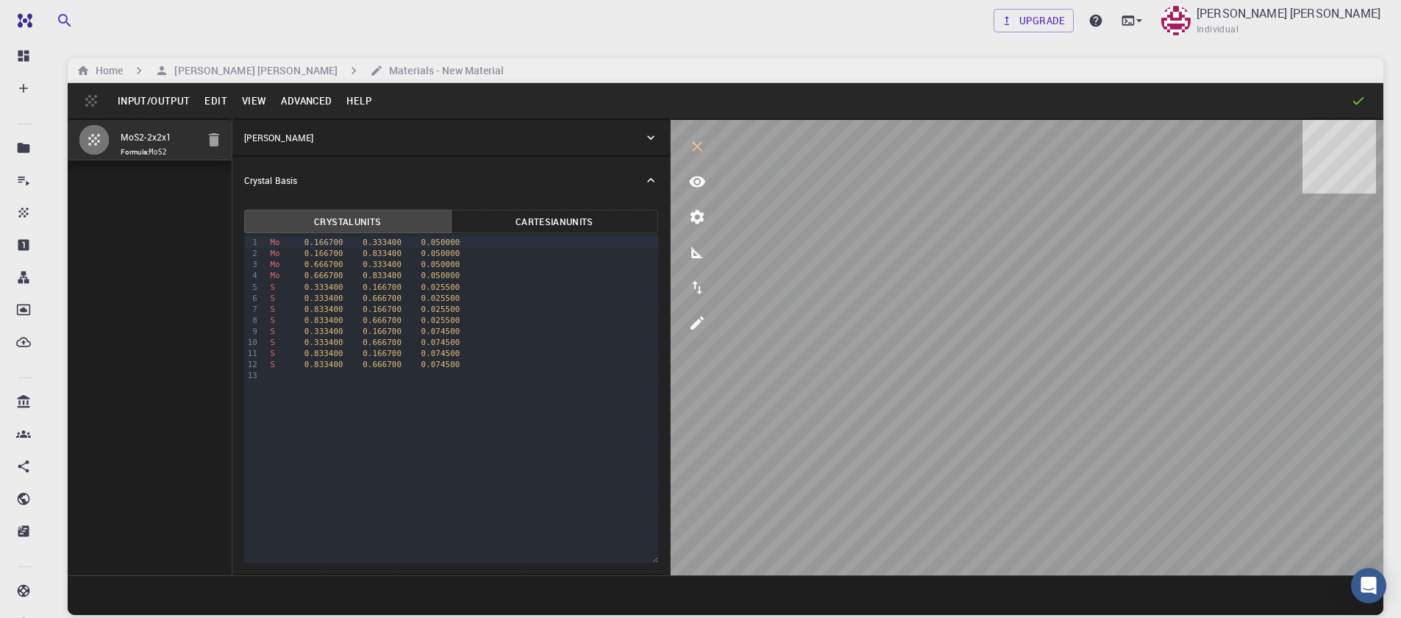
click at [215, 98] on button "Edit" at bounding box center [216, 101] width 38 height 24
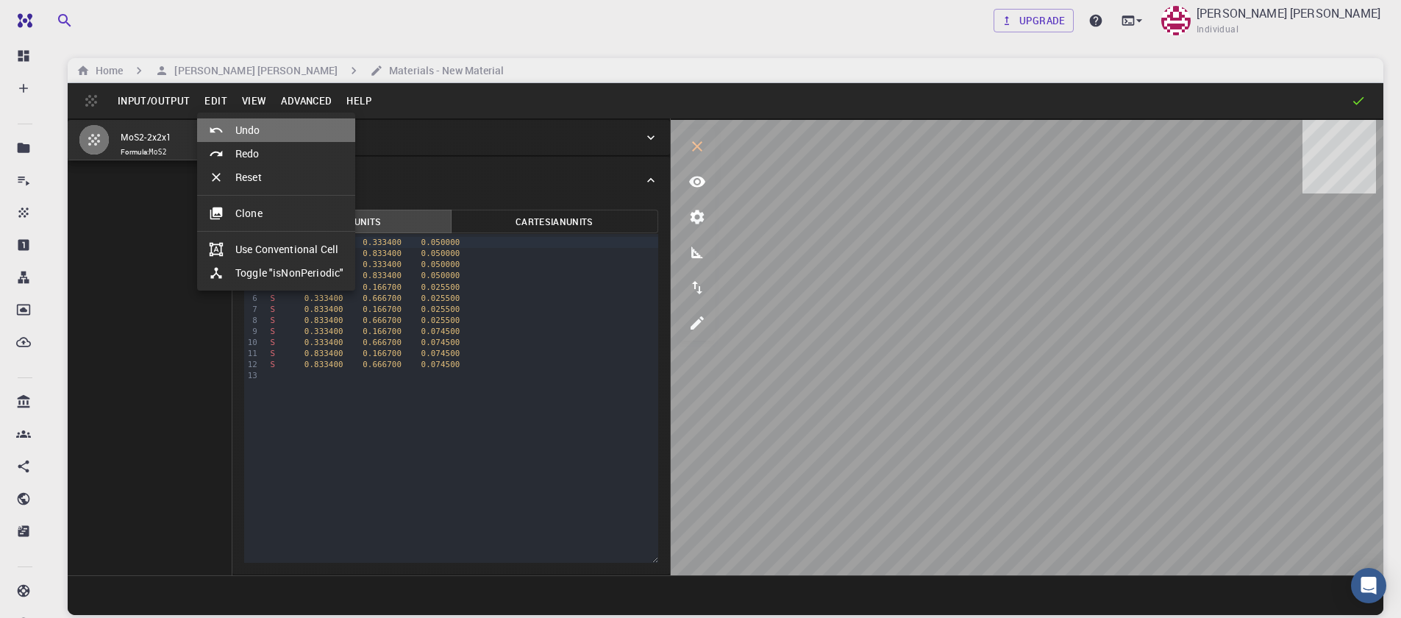
click at [241, 128] on li "Undo" at bounding box center [276, 130] width 158 height 24
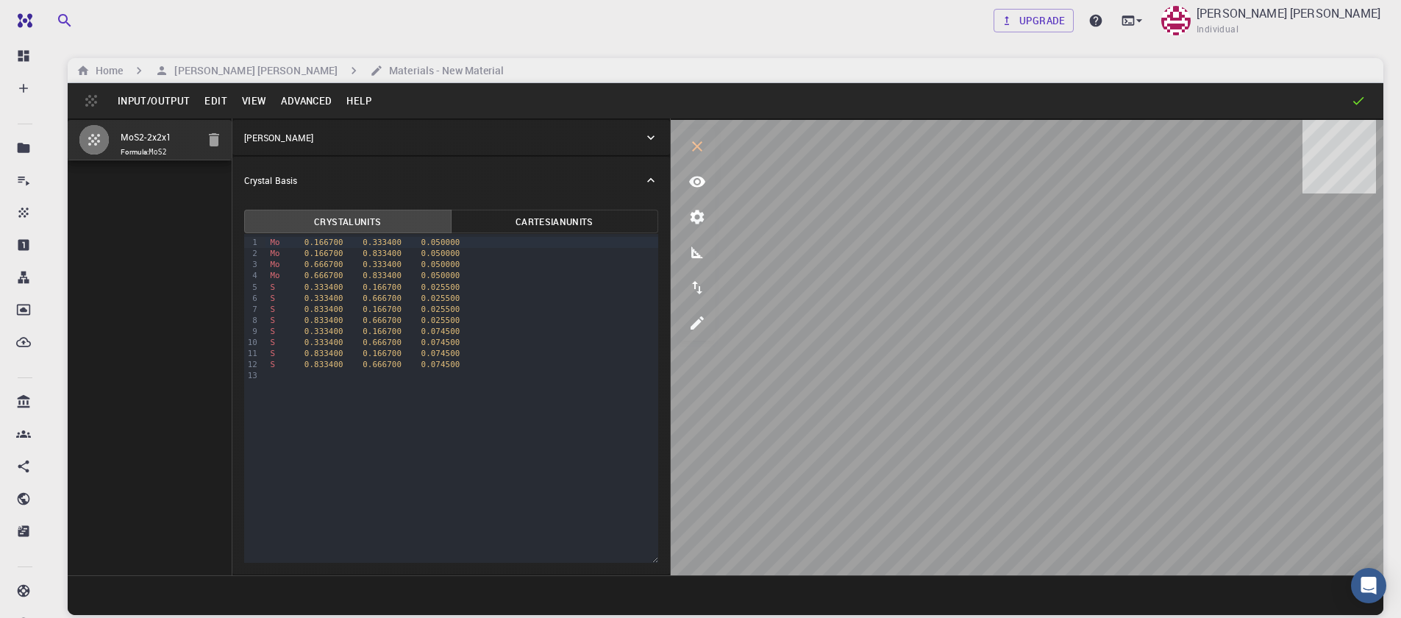
click at [156, 252] on div "MoS2-2x2x1 Formula: MoS2" at bounding box center [150, 346] width 165 height 457
click at [145, 110] on button "Input/Output" at bounding box center [153, 101] width 87 height 24
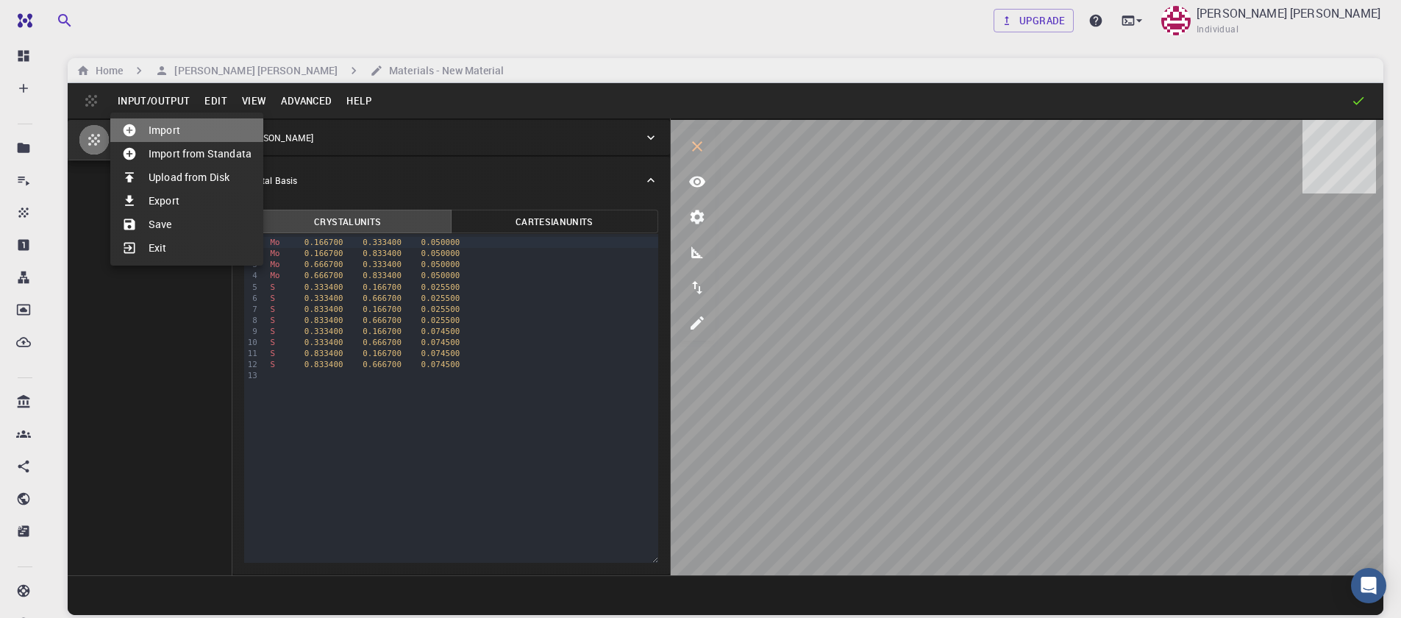
click at [177, 124] on li "Import" at bounding box center [186, 130] width 153 height 24
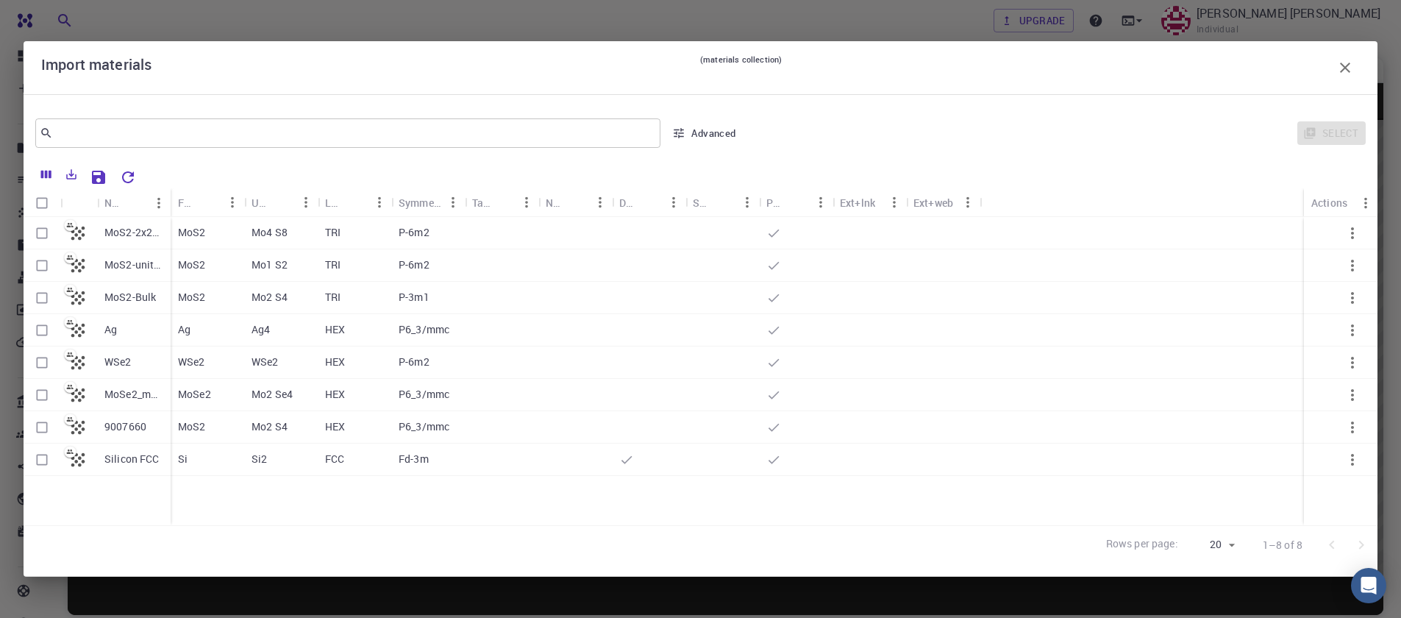
click at [41, 430] on input "Select row" at bounding box center [42, 427] width 28 height 28
checkbox input "true"
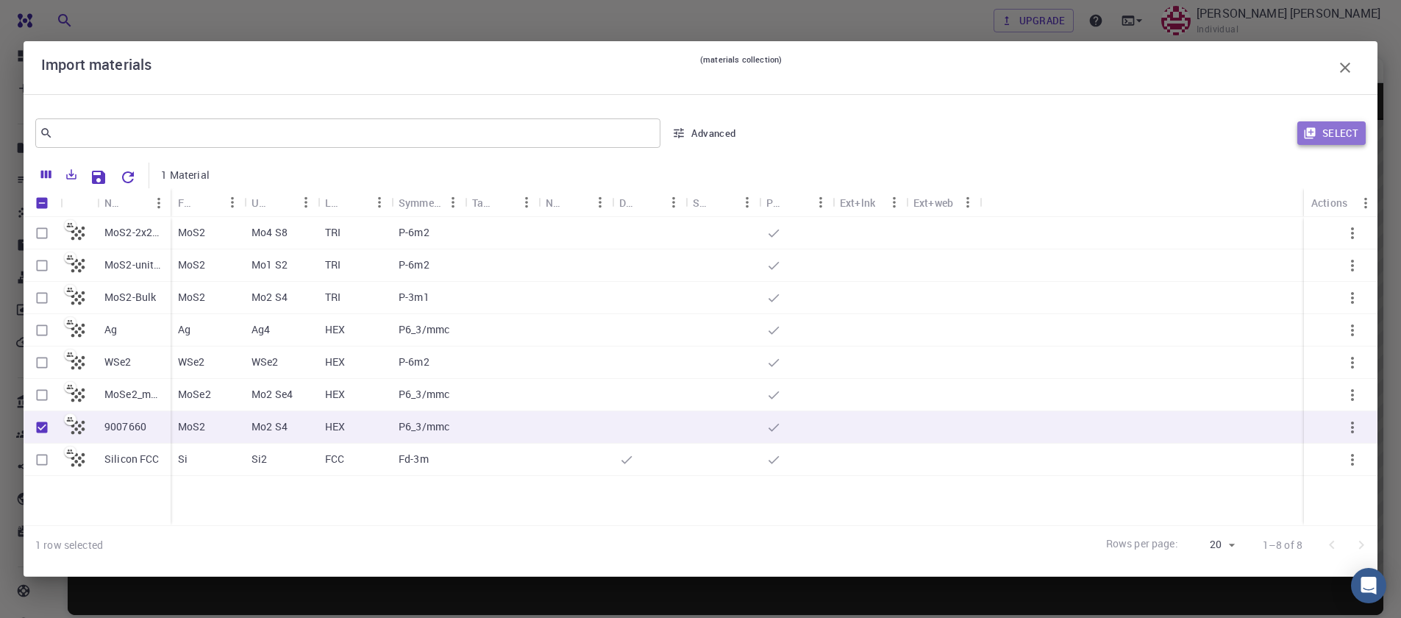
click at [1343, 143] on button "Select" at bounding box center [1332, 133] width 68 height 24
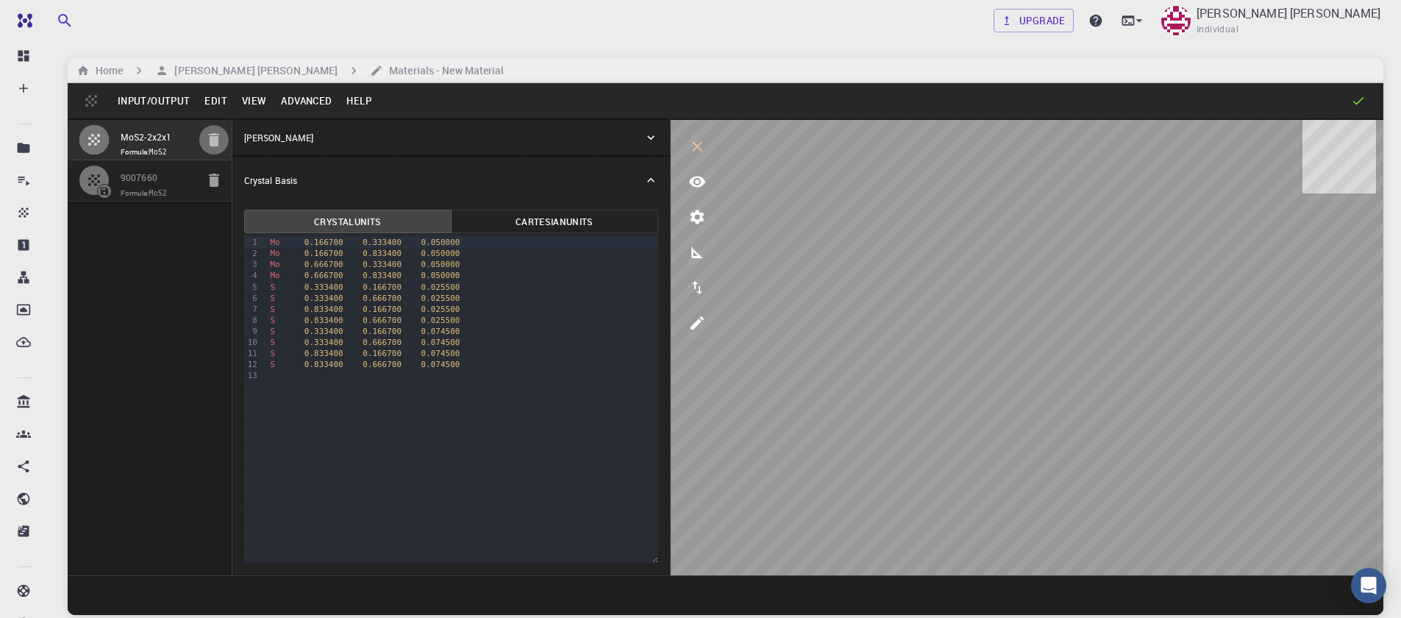
click at [210, 142] on icon "button" at bounding box center [214, 139] width 10 height 13
type input "HEX"
type input "3.161"
type input "12.295"
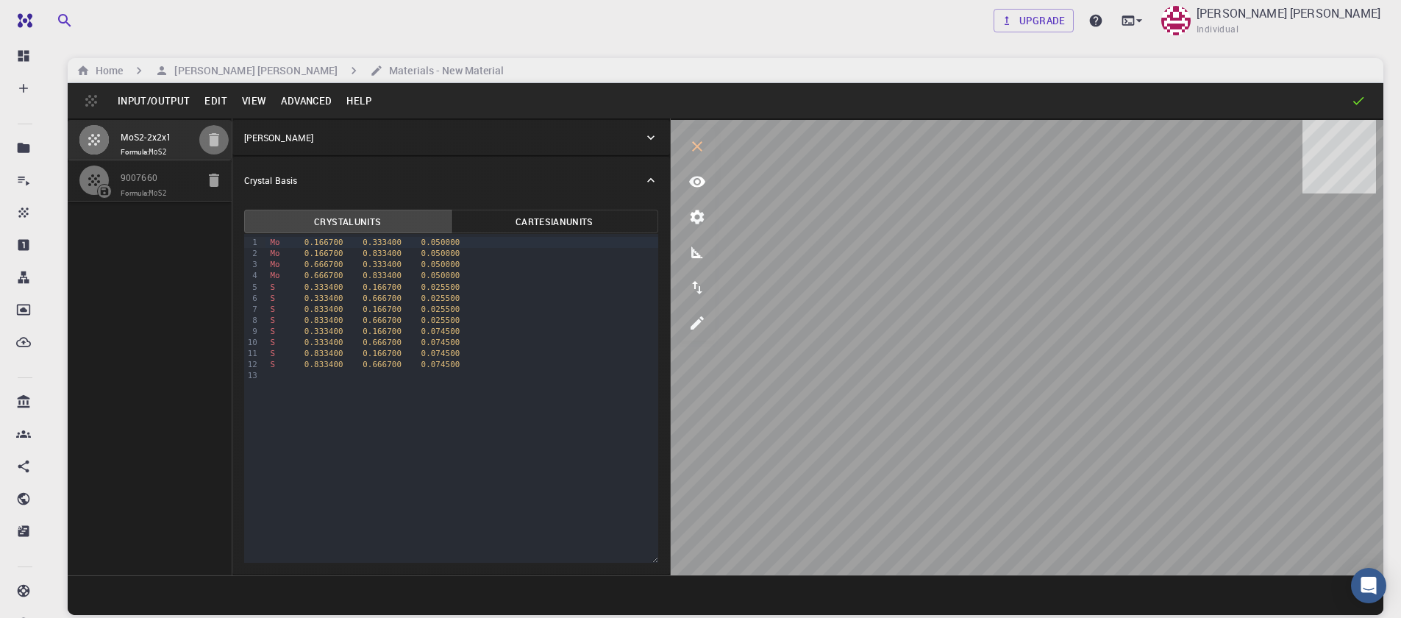
type input "119.99999999999999"
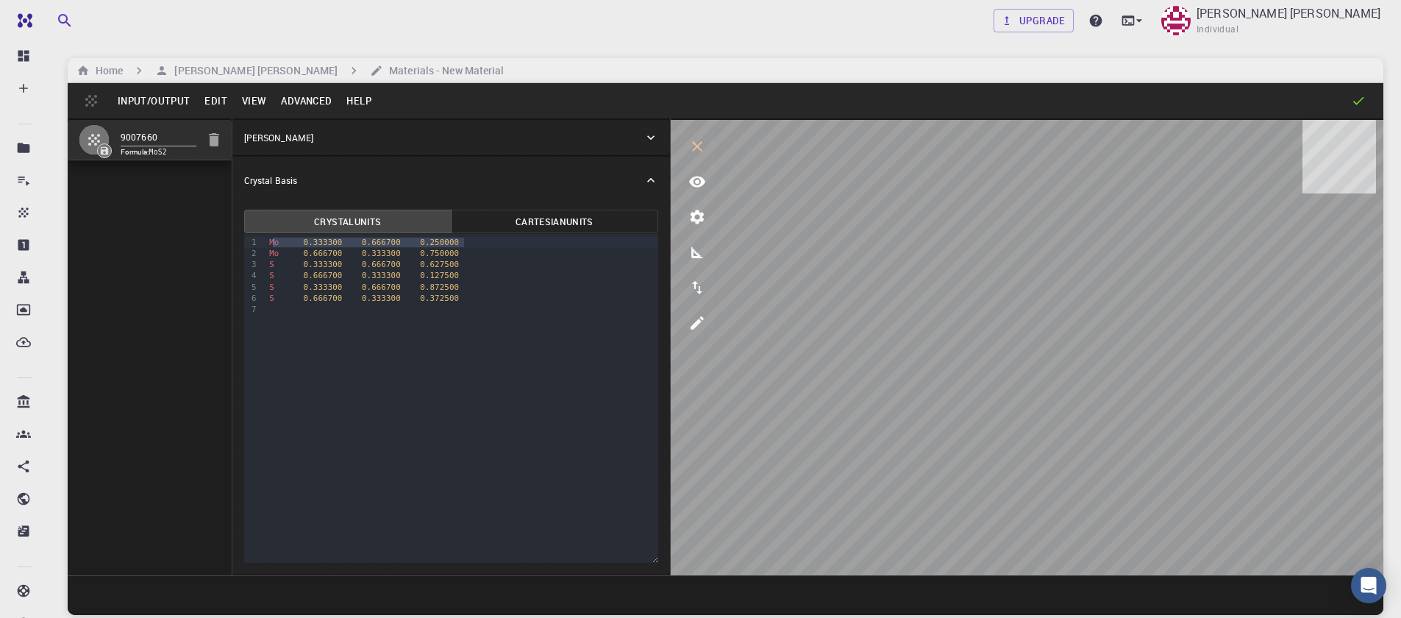
drag, startPoint x: 472, startPoint y: 241, endPoint x: 277, endPoint y: 243, distance: 195.0
click at [277, 243] on div "Mo 0.333300 0.666700 0.250000" at bounding box center [462, 242] width 394 height 11
drag, startPoint x: 474, startPoint y: 252, endPoint x: 254, endPoint y: 258, distance: 220.0
click at [254, 258] on div "9 1 2 3 4 5 6 7 › Mo 0.333300 0.666700 0.250000 Mo 0.666700 0.333300 0.750000 S…" at bounding box center [451, 398] width 414 height 329
drag, startPoint x: 462, startPoint y: 277, endPoint x: 245, endPoint y: 271, distance: 217.1
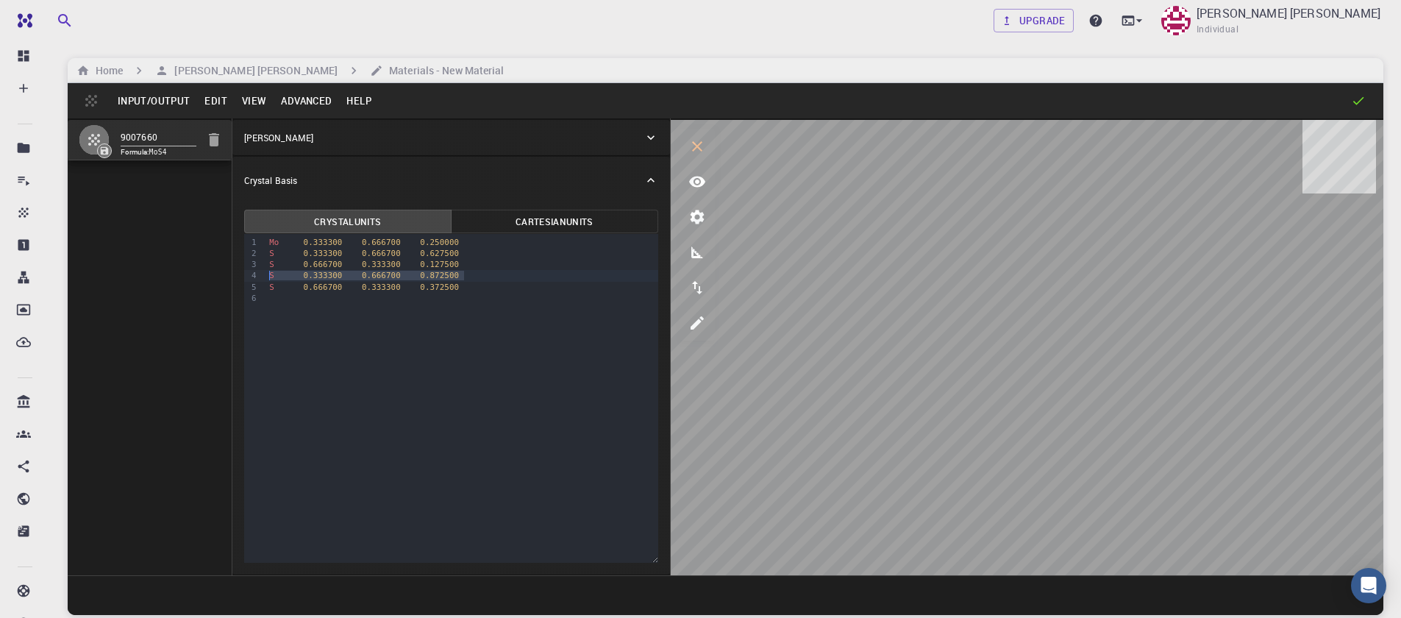
click at [245, 271] on div "9 1 2 3 4 5 6 › Mo 0.333300 0.666700 0.250000 S 0.333300 0.666700 0.627500 S 0.…" at bounding box center [451, 398] width 414 height 329
click at [467, 253] on div "S 0.333300 0.666700 0.627500" at bounding box center [462, 253] width 394 height 11
drag, startPoint x: 467, startPoint y: 253, endPoint x: 246, endPoint y: 255, distance: 220.7
click at [246, 255] on div "9 1 2 3 4 5 › Mo 0.333300 0.666700 0.250000 S 0.333300 0.666700 0.627500 S 0.66…" at bounding box center [451, 398] width 414 height 329
click at [299, 90] on button "Advanced" at bounding box center [306, 101] width 65 height 24
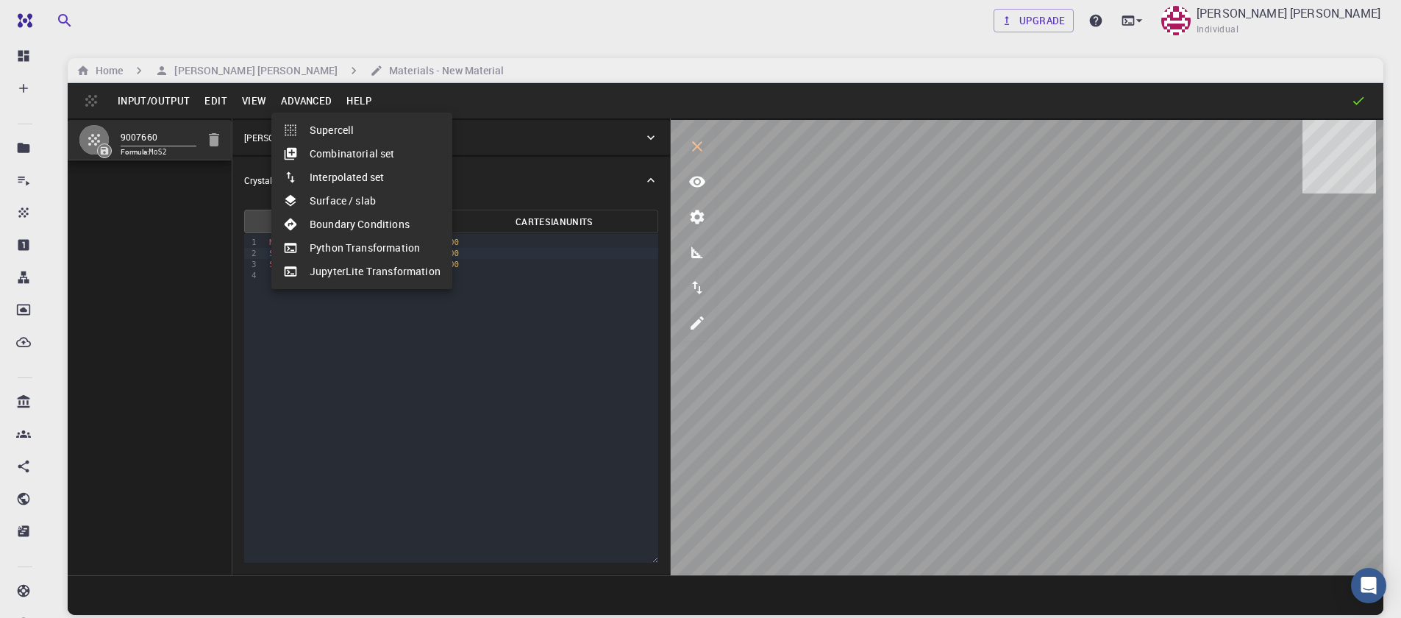
click at [363, 205] on li "Surface / slab" at bounding box center [361, 201] width 181 height 24
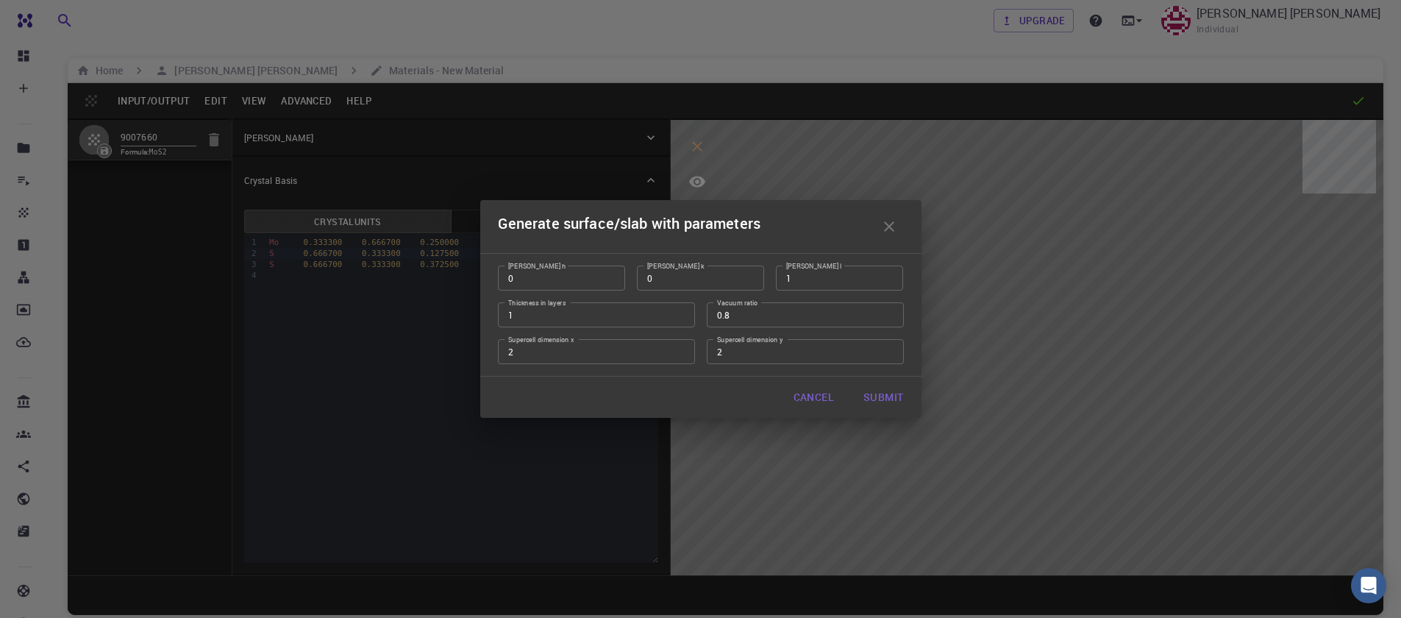
click at [363, 205] on div "Generate surface/slab with parameters Miller h 0 Miller h Miller k 0 Miller k M…" at bounding box center [700, 309] width 1401 height 618
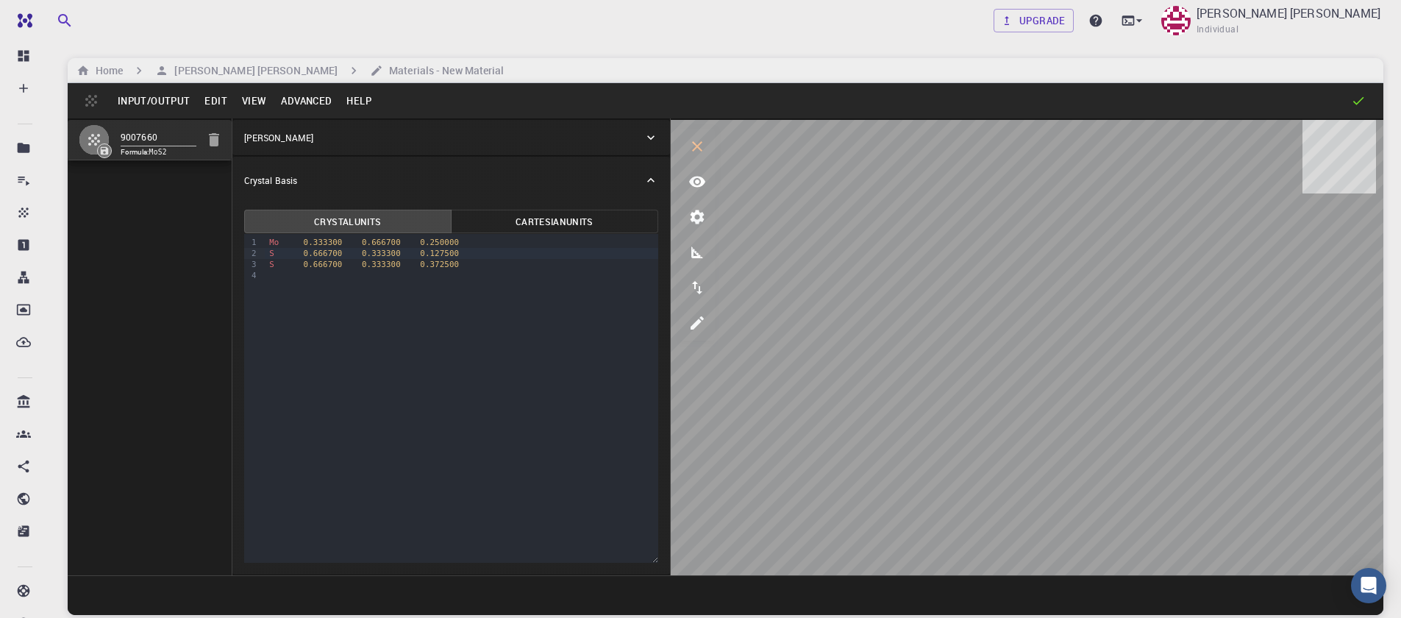
click at [301, 98] on button "Advanced" at bounding box center [306, 101] width 65 height 24
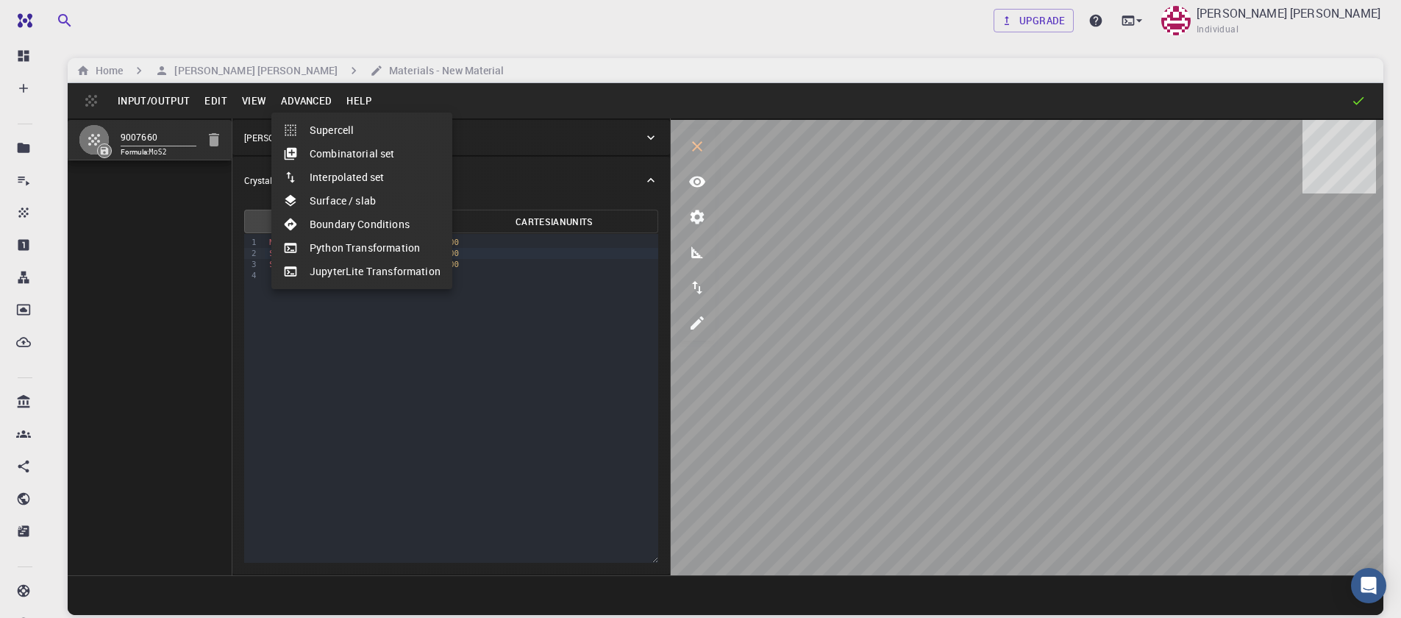
click at [341, 199] on li "Surface / slab" at bounding box center [361, 201] width 181 height 24
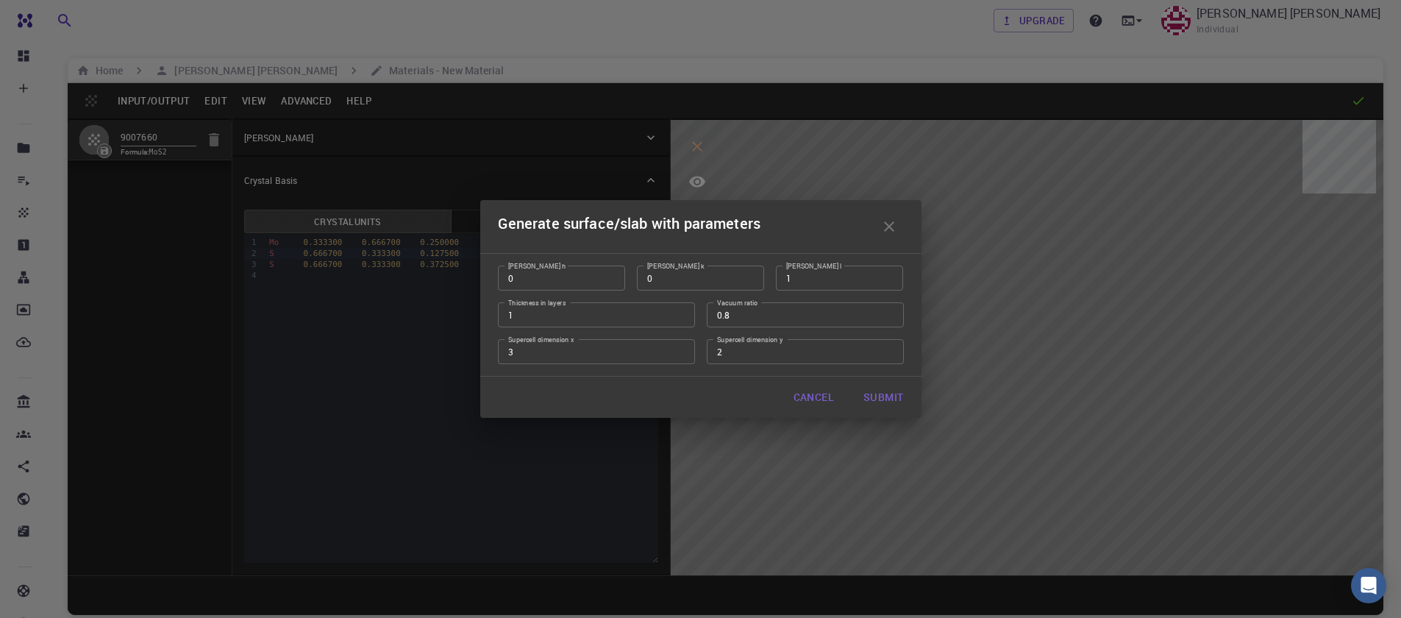
type input "3"
click at [683, 349] on input "3" at bounding box center [596, 351] width 197 height 25
type input "3"
click at [889, 349] on input "3" at bounding box center [805, 351] width 197 height 25
click at [872, 402] on button "Submit" at bounding box center [883, 397] width 63 height 29
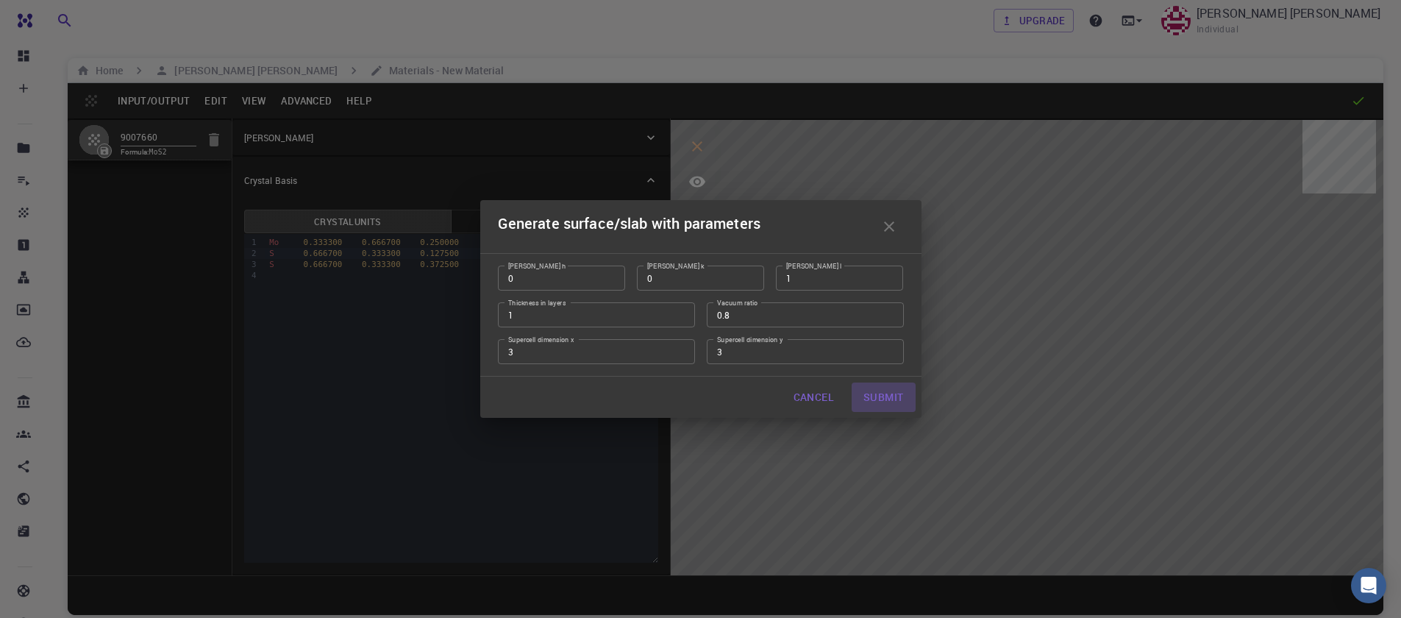
type input "TRI"
type input "9.483"
type input "9.482983628584414"
type input "61.47500000000001"
type input "120.00005710884312"
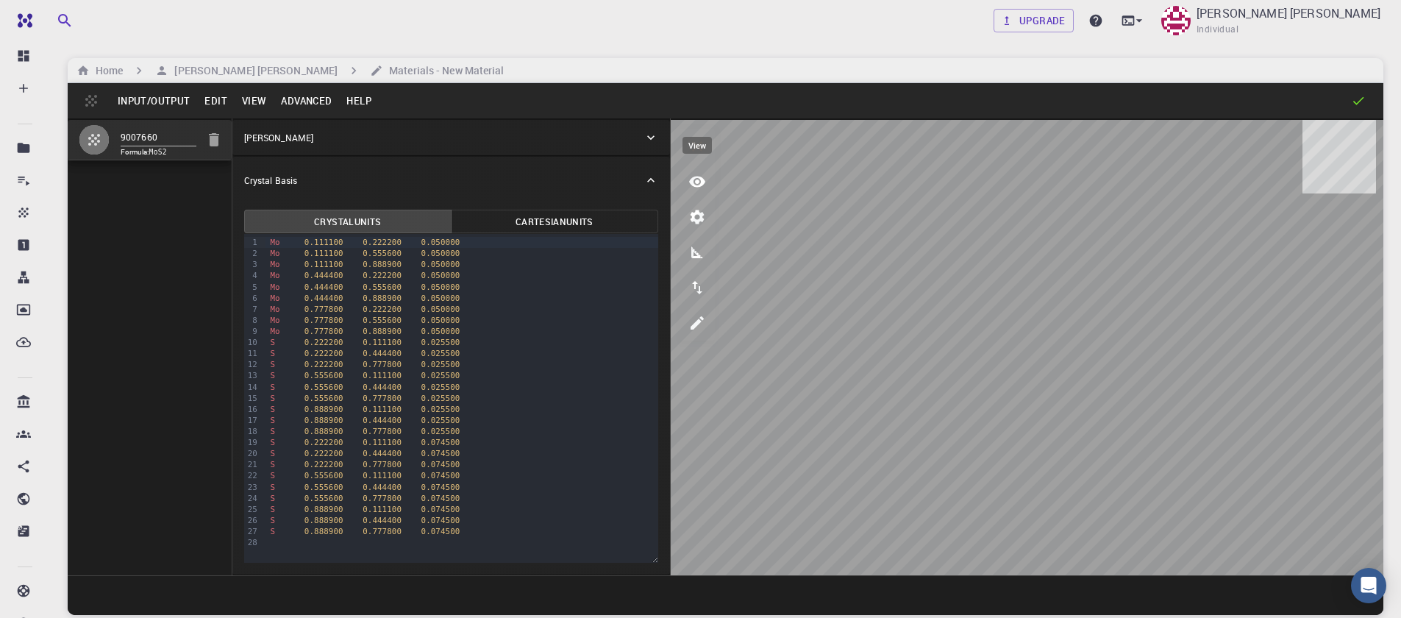
click at [705, 188] on icon "view" at bounding box center [698, 182] width 18 height 18
click at [700, 186] on icon "view" at bounding box center [698, 182] width 18 height 18
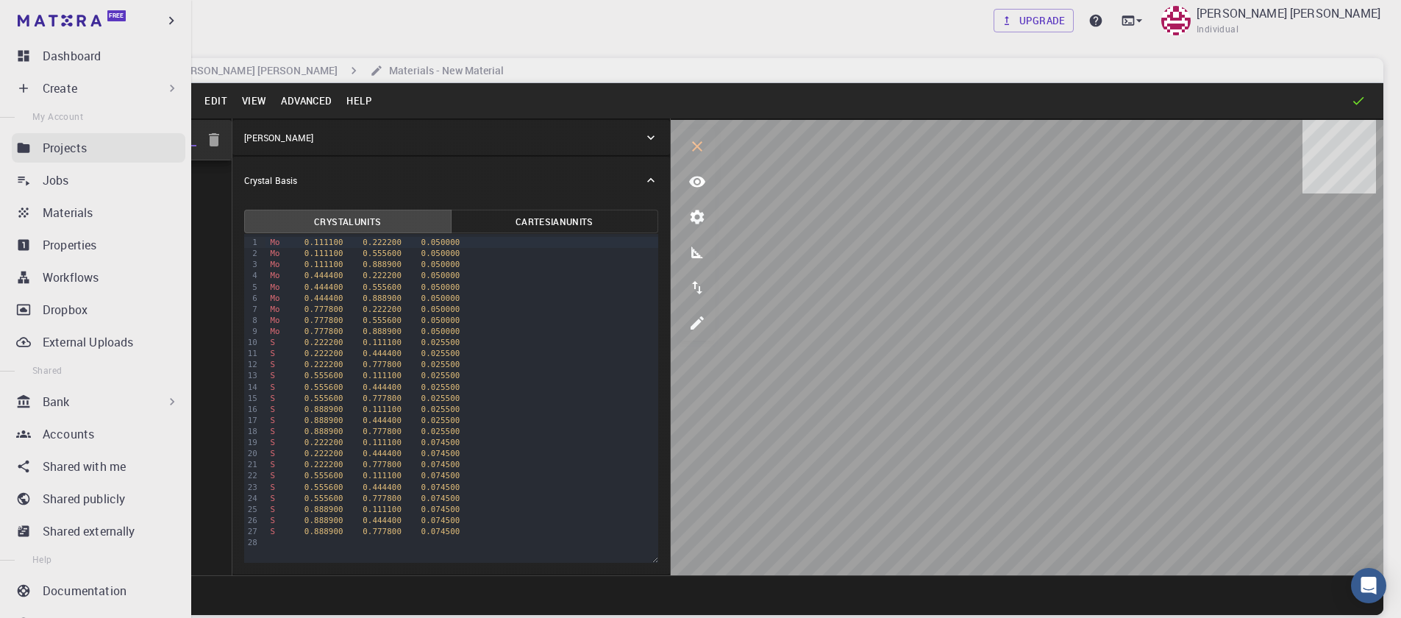
drag, startPoint x: 182, startPoint y: 137, endPoint x: 25, endPoint y: 135, distance: 156.7
click at [25, 135] on div "Free Dashboard Create New Job New Material Create Material Upload File Import f…" at bounding box center [700, 365] width 1401 height 730
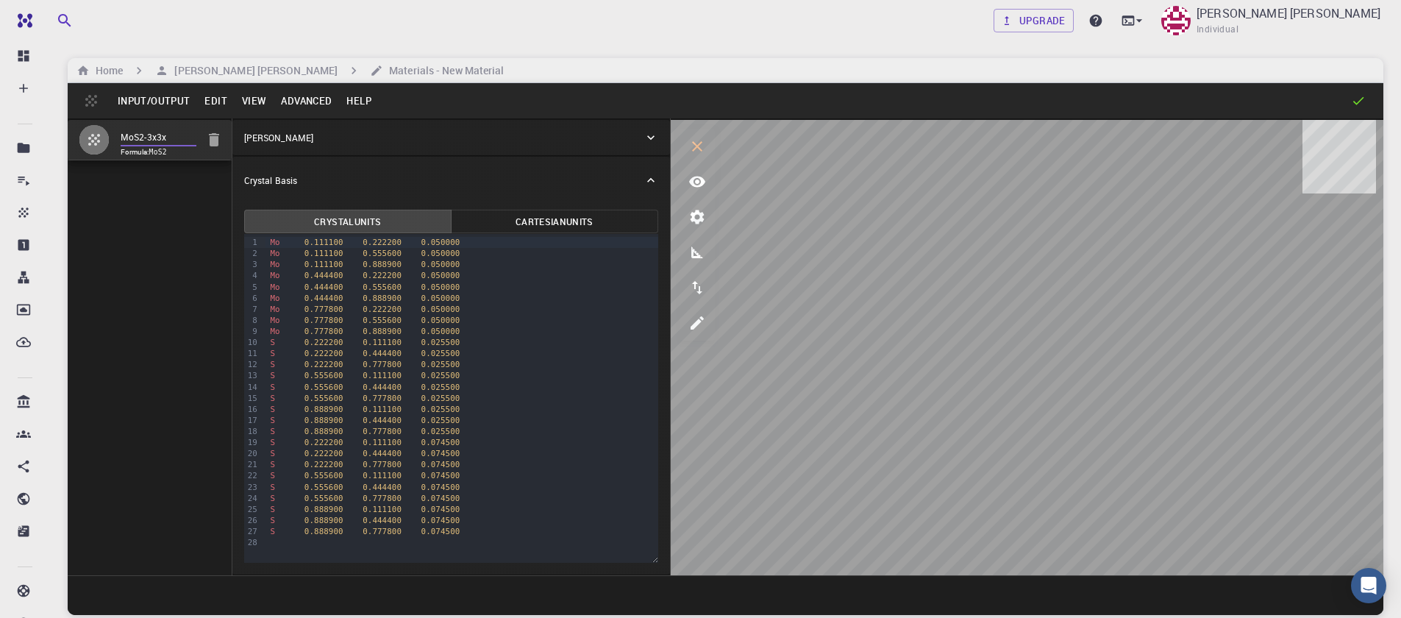
type input "MoS2-3x3x1"
click at [144, 102] on button "Input/Output" at bounding box center [153, 101] width 87 height 24
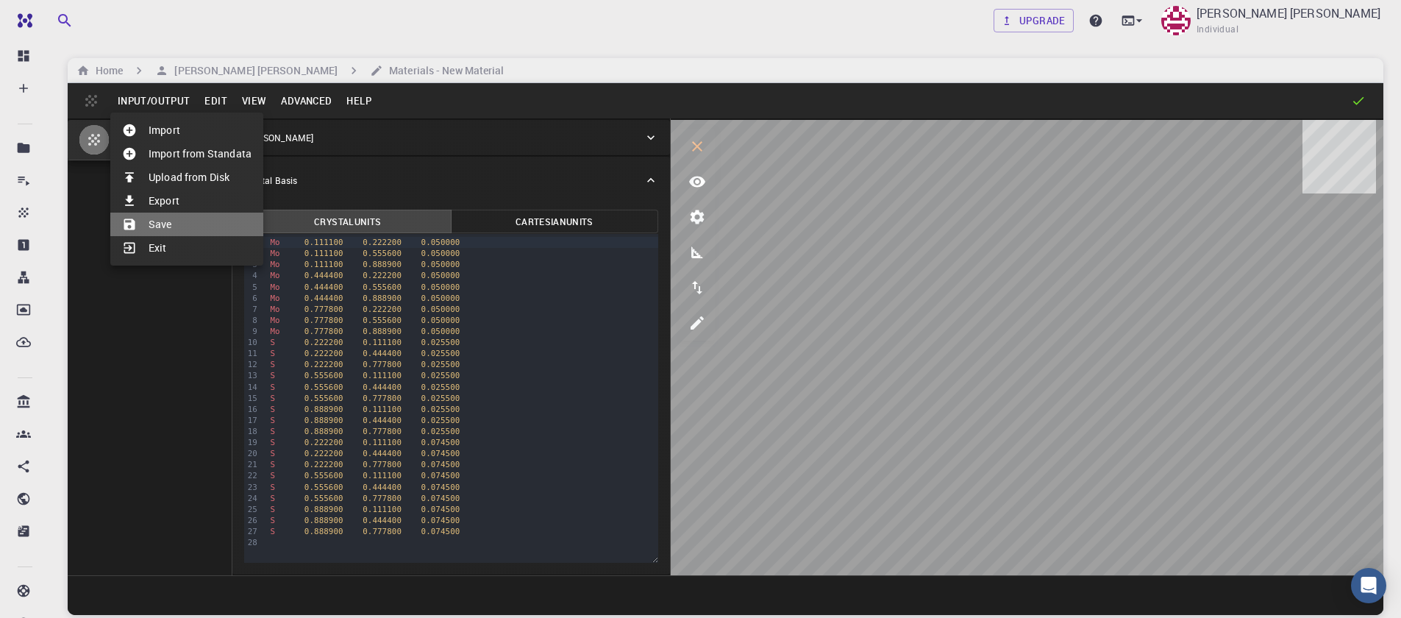
click at [165, 224] on li "Save" at bounding box center [186, 225] width 153 height 24
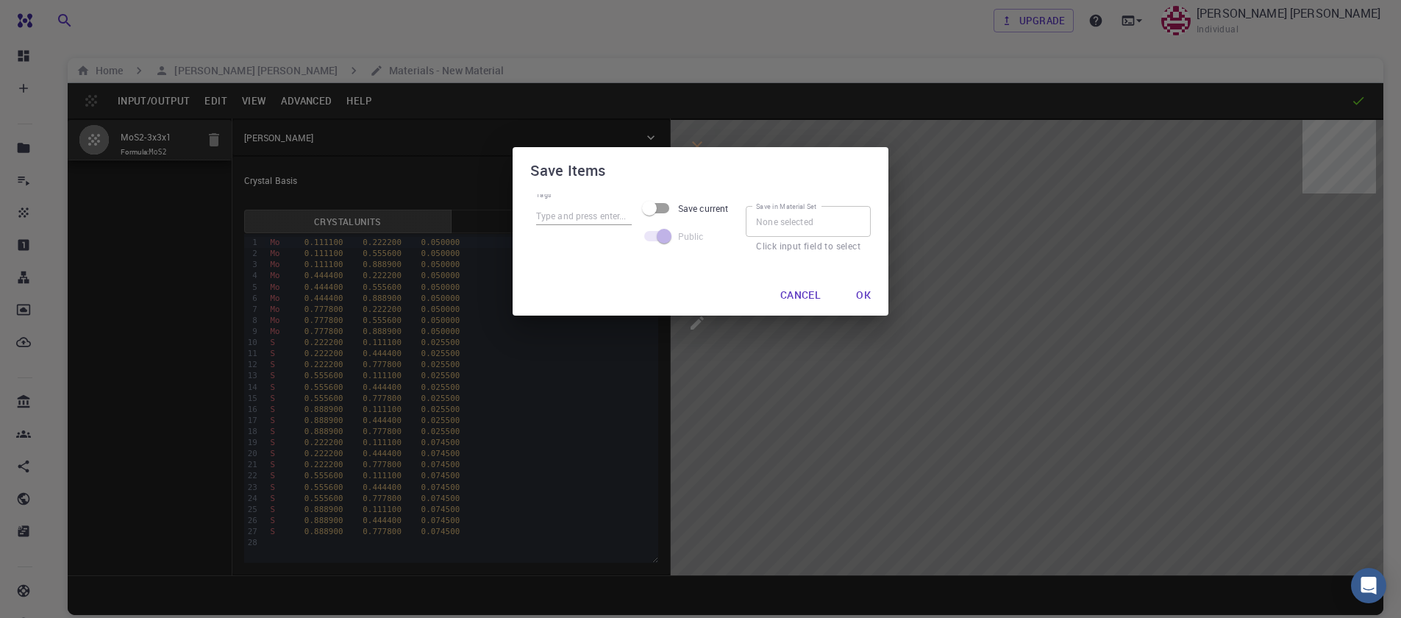
click at [583, 200] on div "Tags" at bounding box center [584, 217] width 96 height 46
click at [573, 208] on input "Tags" at bounding box center [584, 215] width 96 height 19
type input "mos2-3x3x1"
click at [858, 292] on button "Ok" at bounding box center [864, 294] width 38 height 29
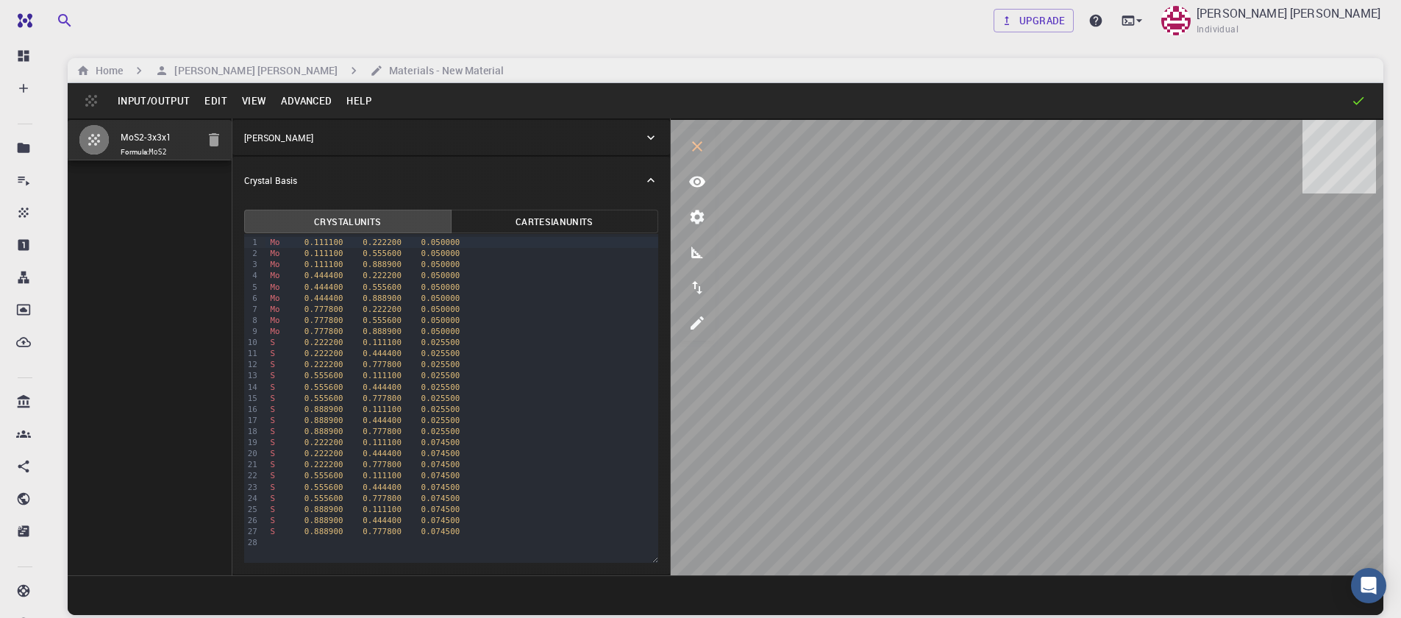
click at [151, 96] on button "Input/Output" at bounding box center [153, 101] width 87 height 24
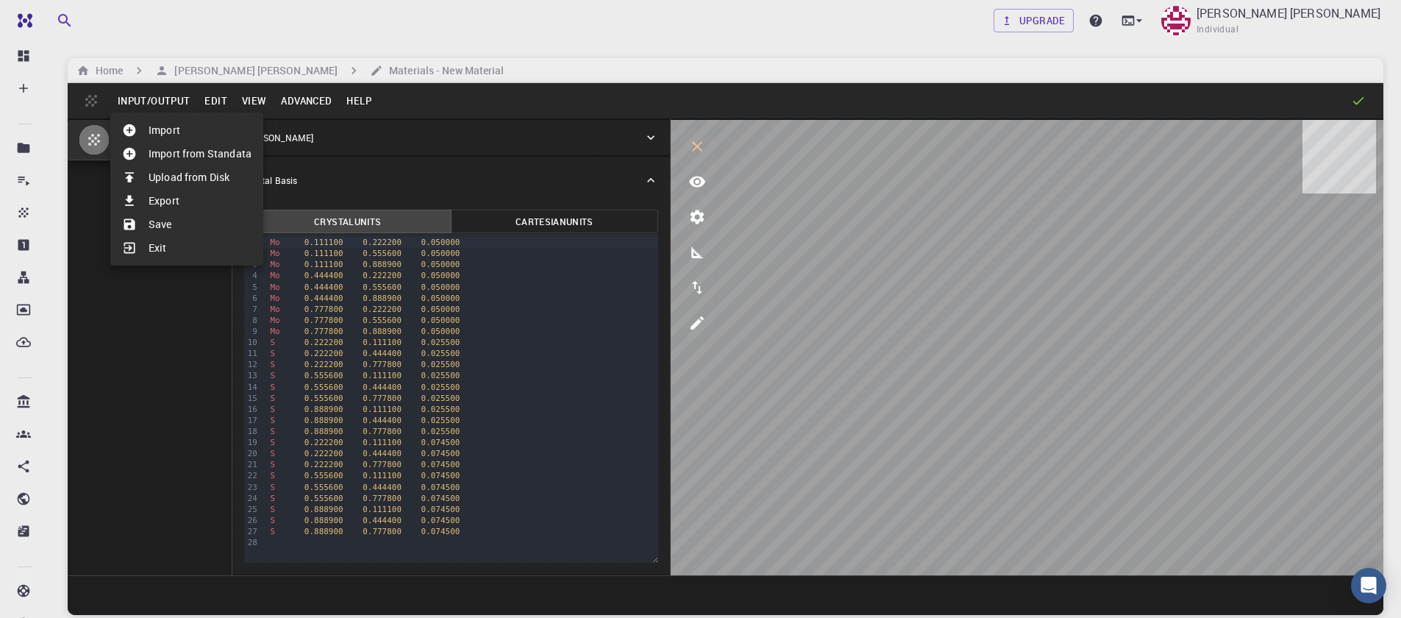
click at [152, 129] on li "Import" at bounding box center [186, 130] width 153 height 24
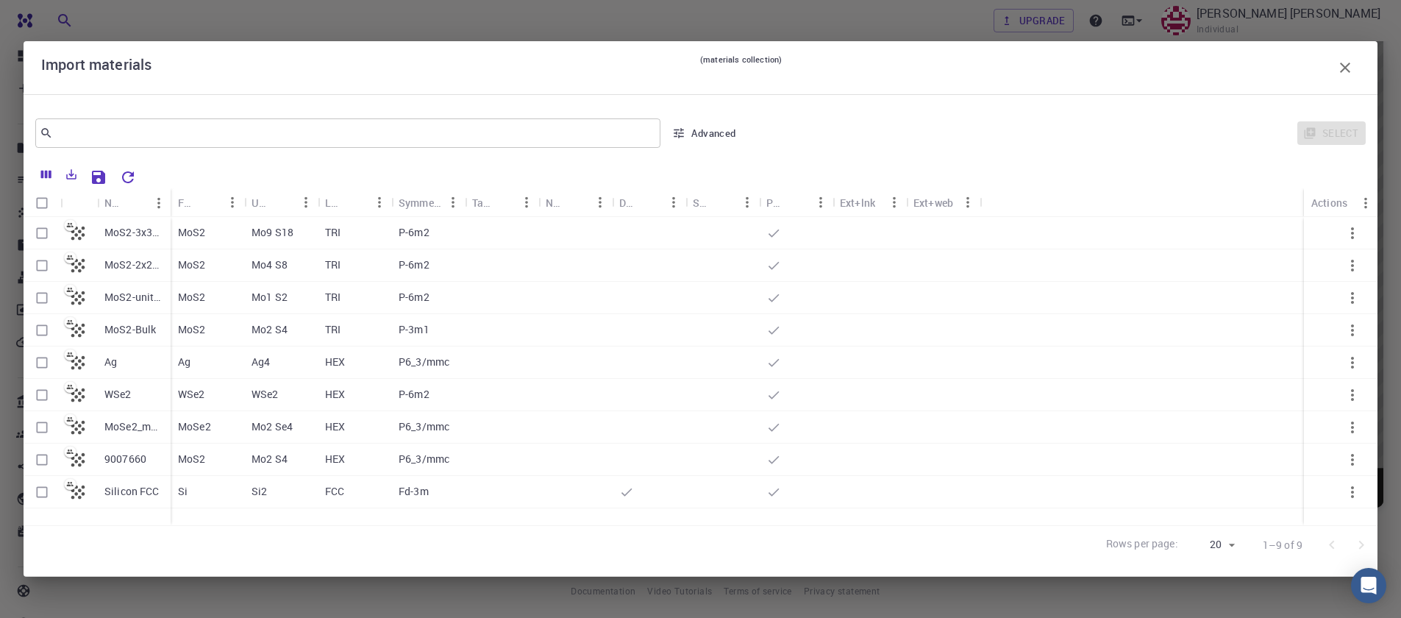
scroll to position [112, 0]
click at [123, 460] on p "9007660" at bounding box center [125, 459] width 42 height 15
checkbox input "true"
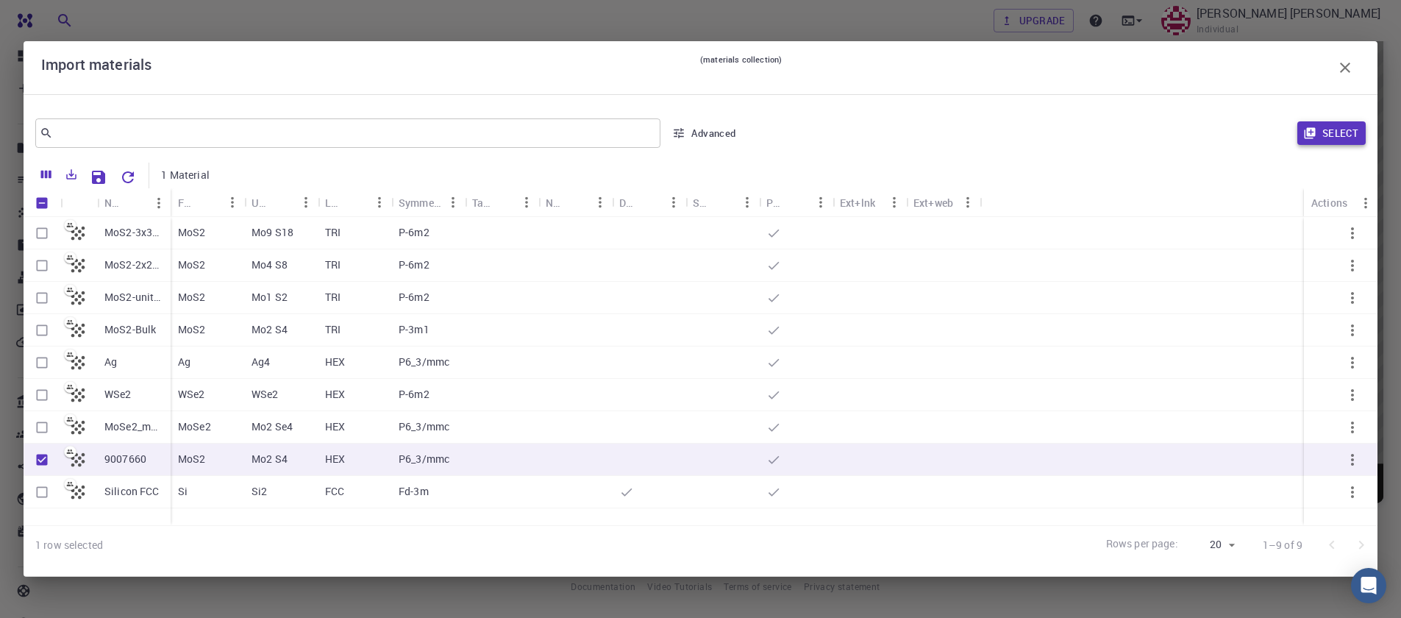
click at [1336, 137] on button "Select" at bounding box center [1332, 133] width 68 height 24
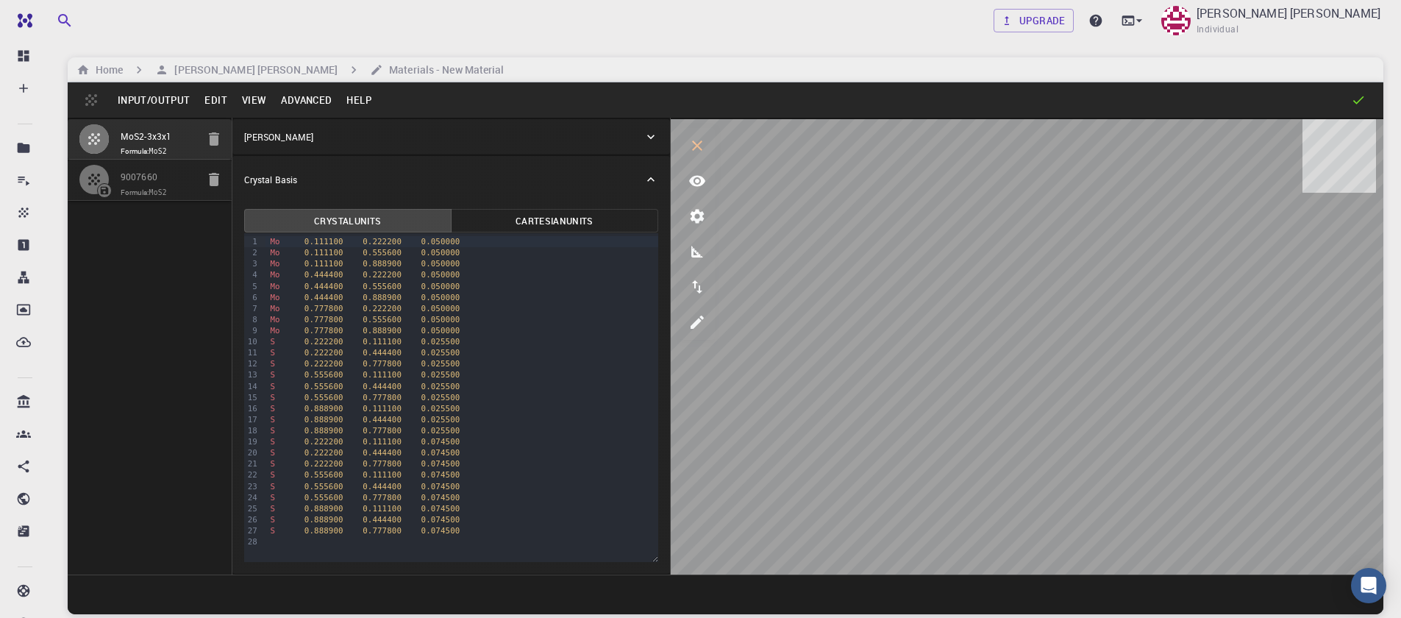
scroll to position [0, 0]
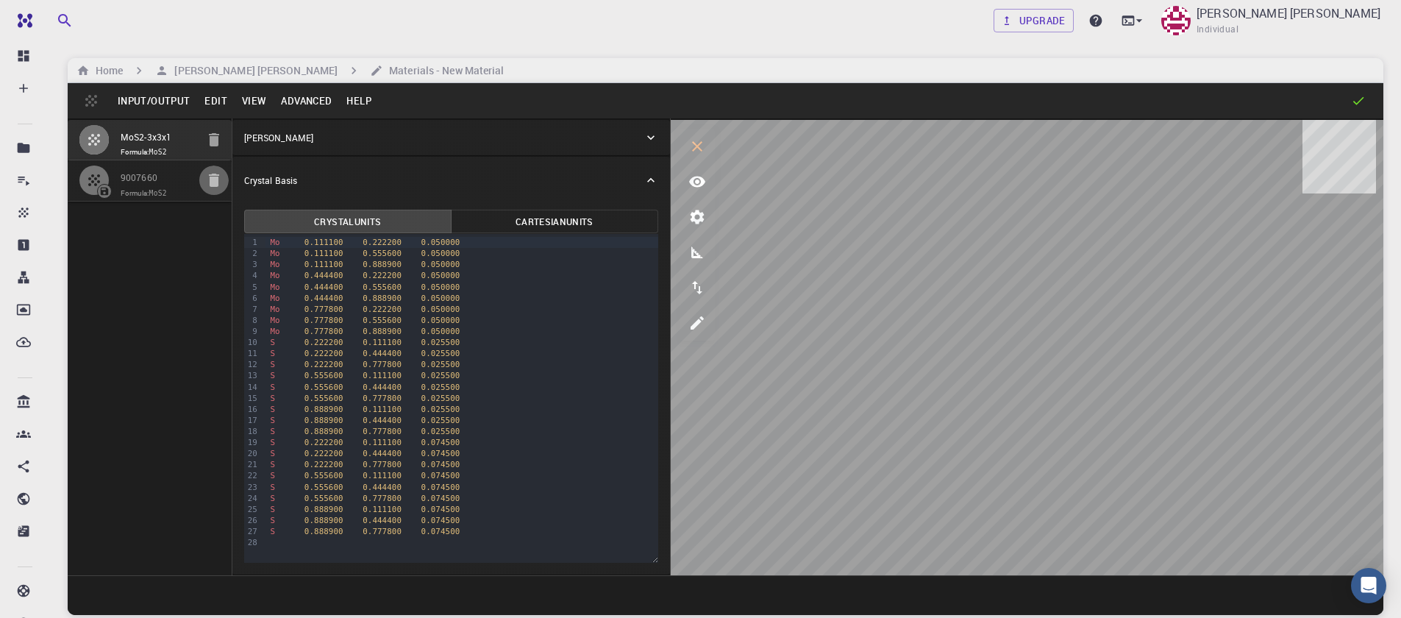
click at [216, 179] on icon "button" at bounding box center [214, 180] width 10 height 13
type input "HEX"
type input "3.161"
type input "12.295"
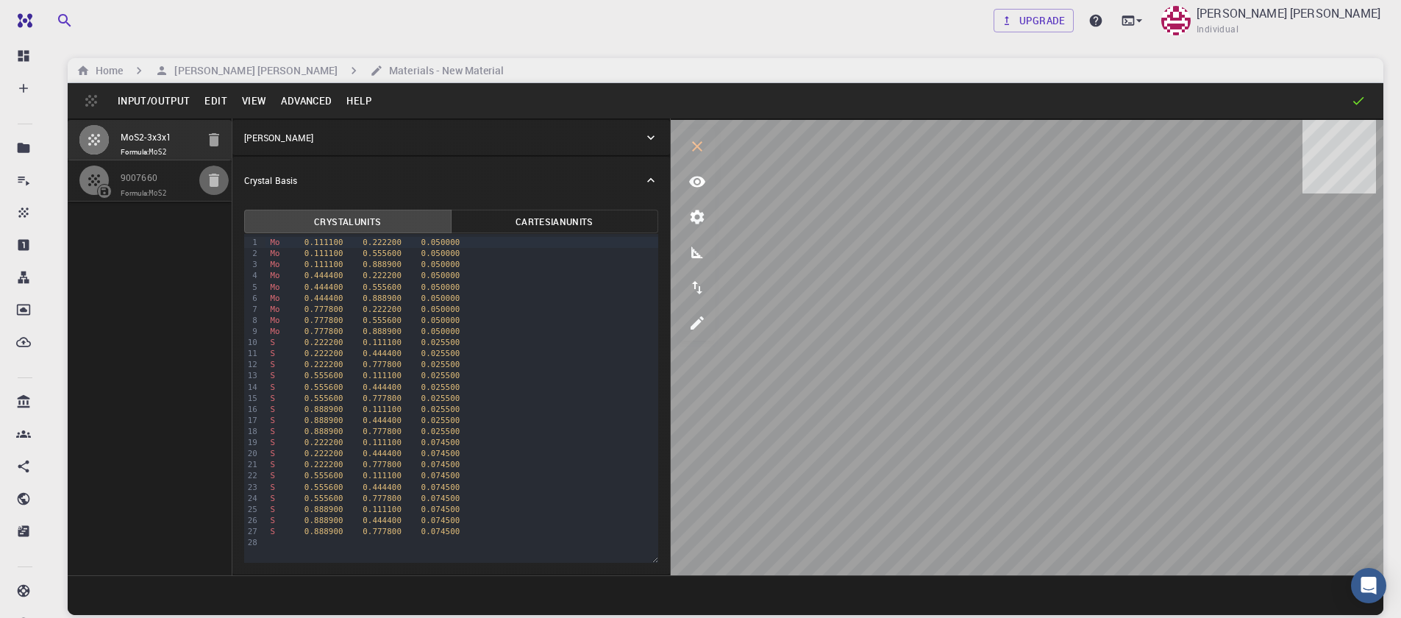
type input "119.99999999999999"
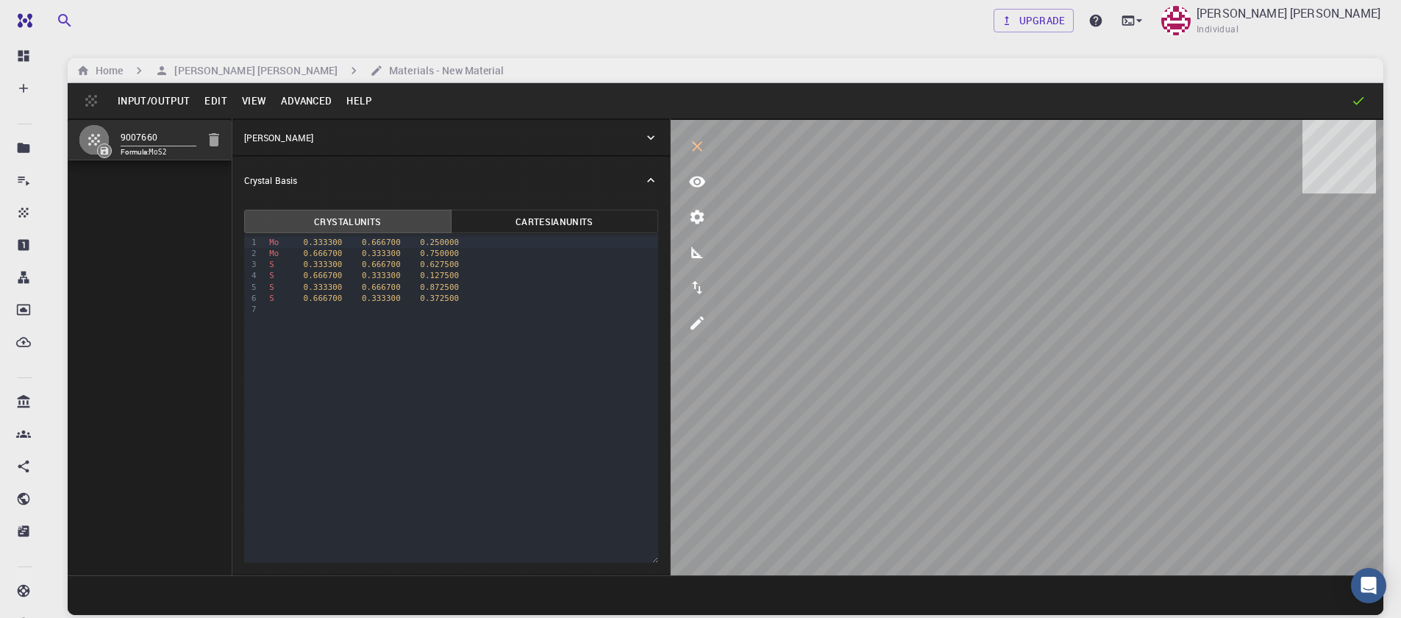
click at [217, 99] on button "Edit" at bounding box center [216, 101] width 38 height 24
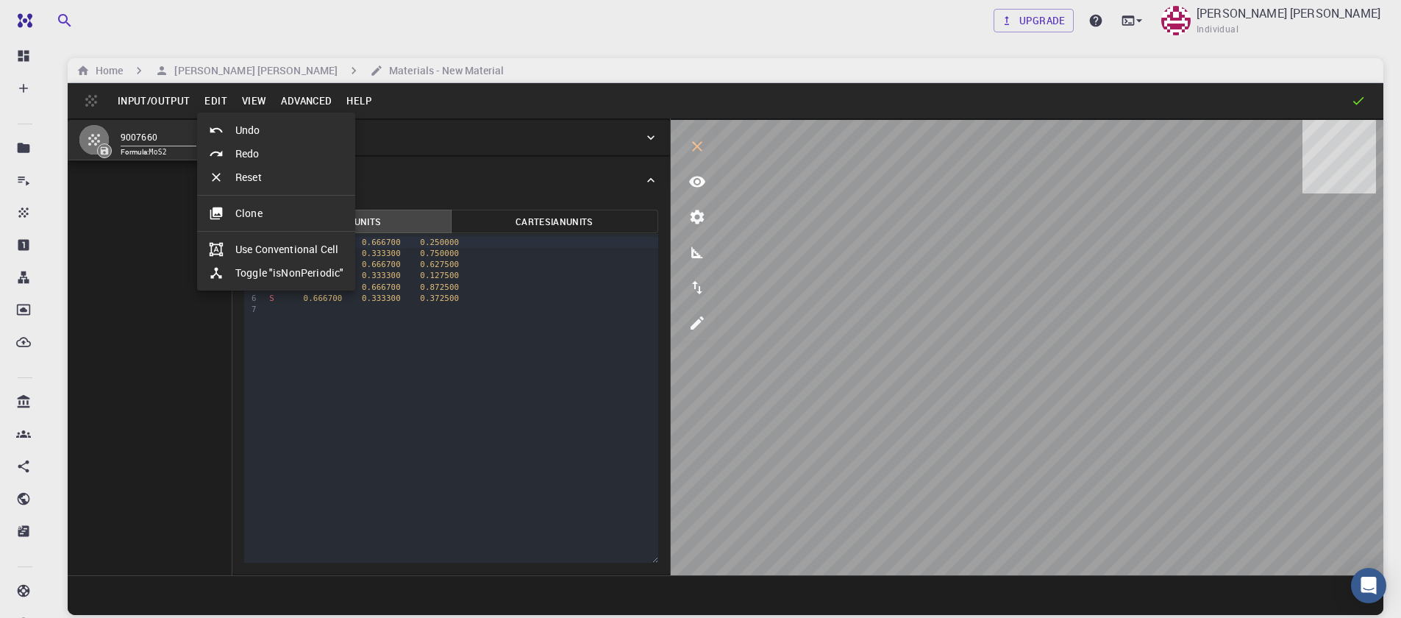
click at [288, 100] on div at bounding box center [700, 309] width 1401 height 618
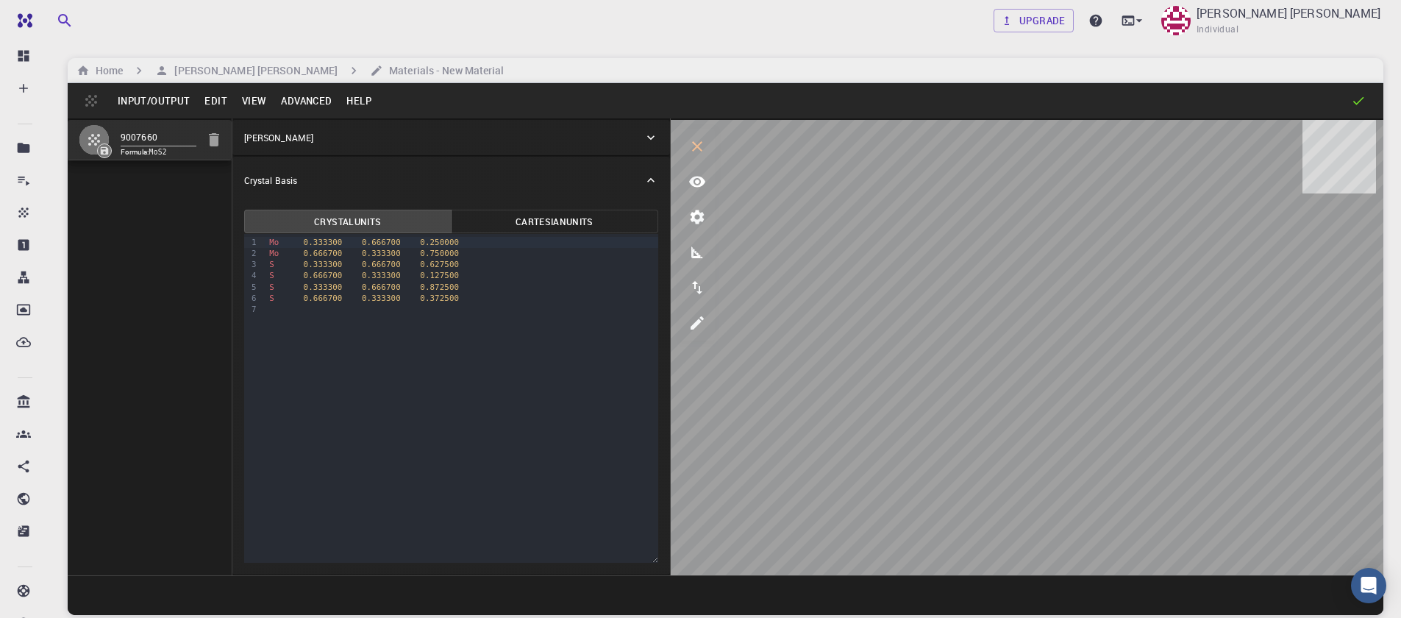
click at [288, 100] on button "Advanced" at bounding box center [306, 101] width 65 height 24
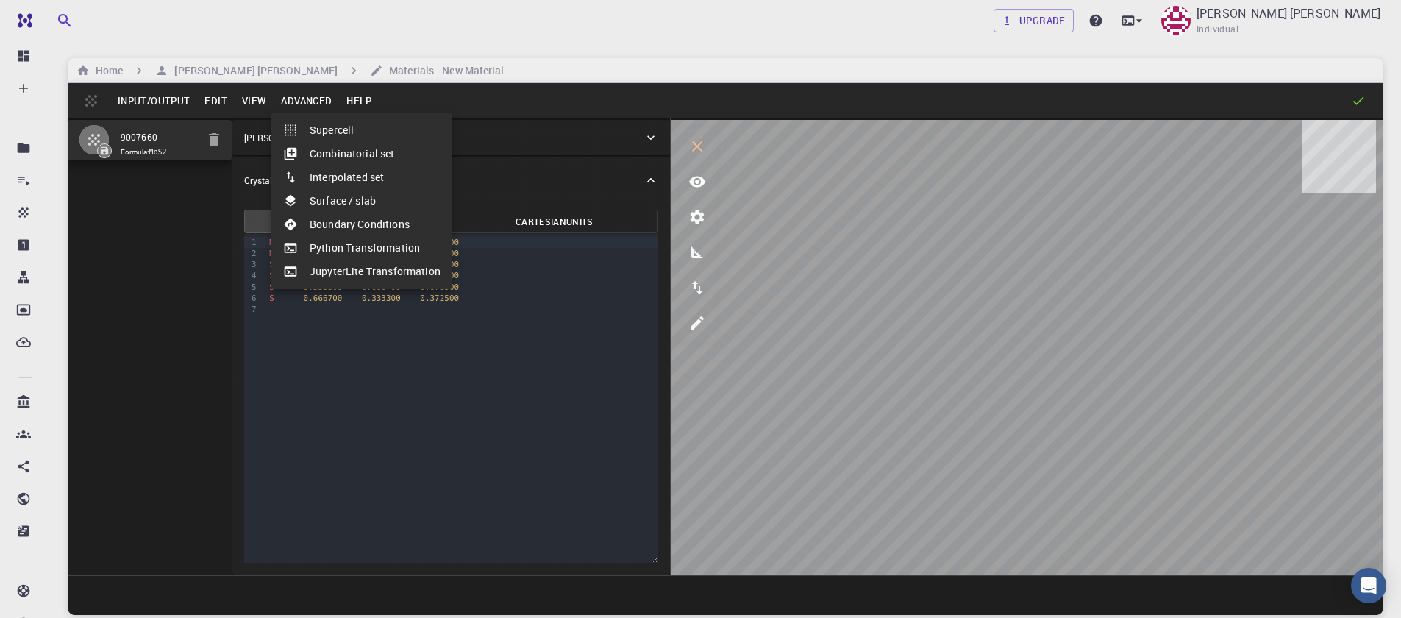
drag, startPoint x: 327, startPoint y: 218, endPoint x: 331, endPoint y: 207, distance: 10.9
click at [331, 207] on ul "Supercell Combinatorial set Interpolated set Surface / slab Boundary Conditions…" at bounding box center [361, 201] width 181 height 177
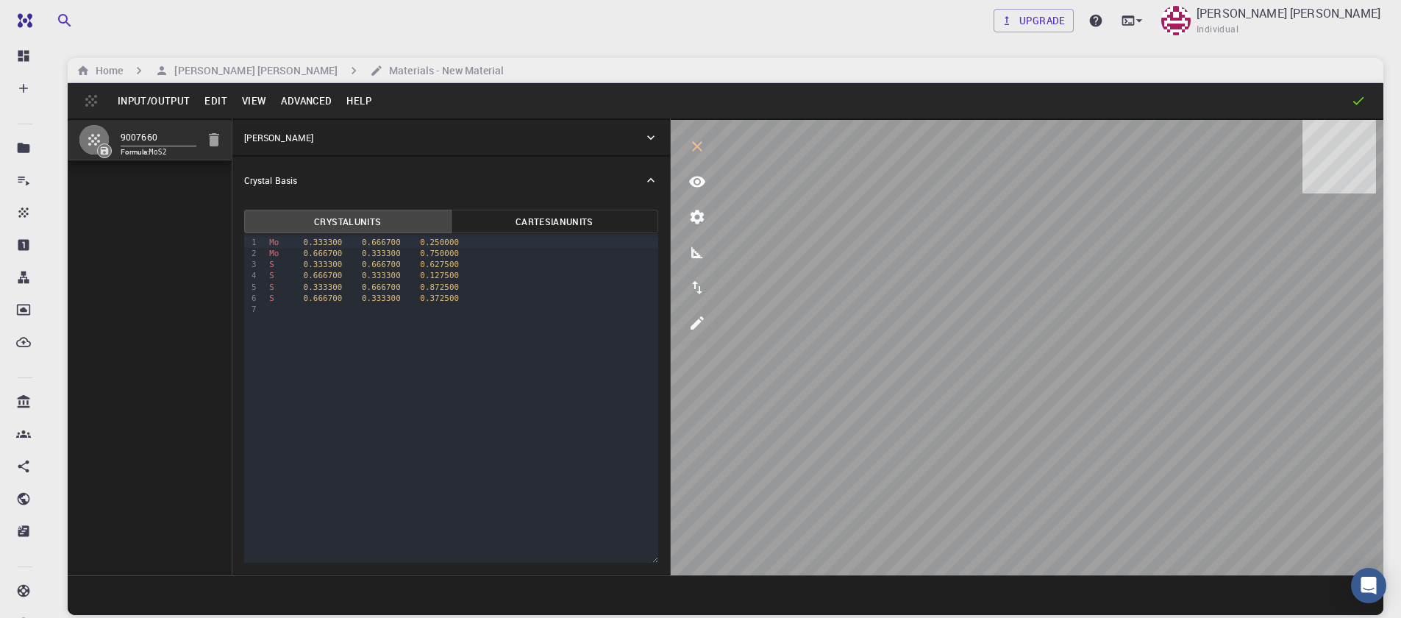
click at [299, 97] on button "Advanced" at bounding box center [306, 101] width 65 height 24
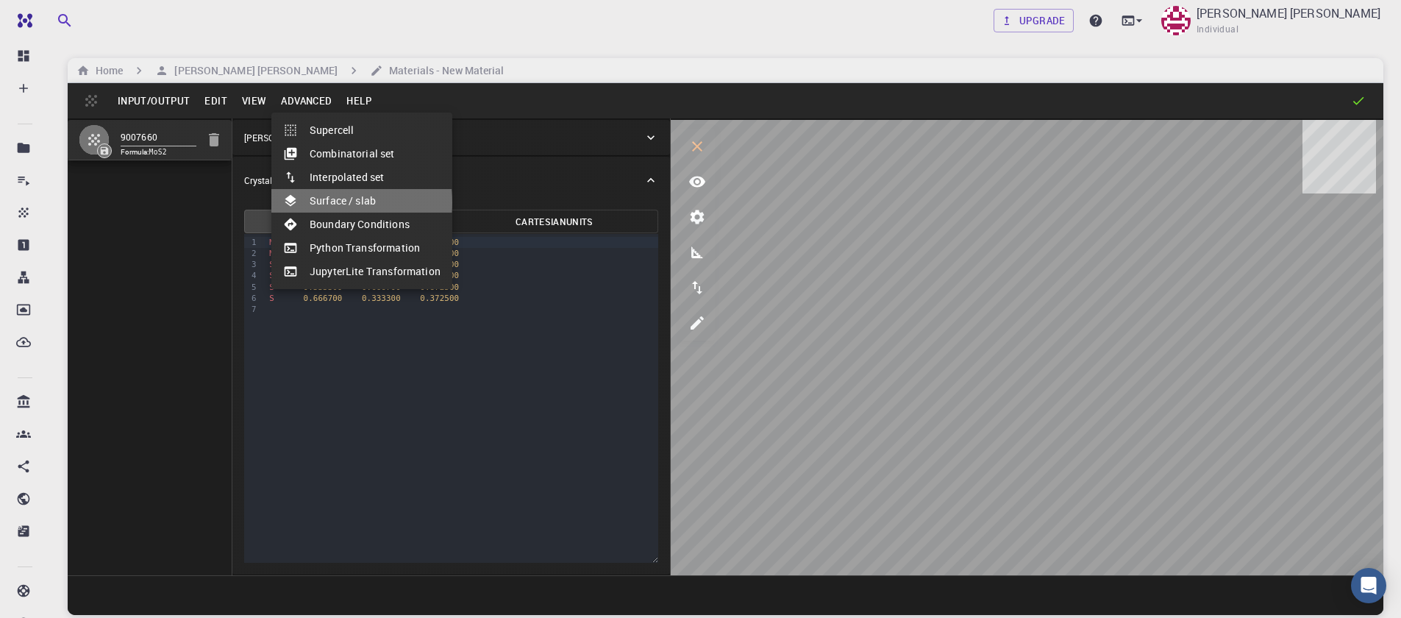
click at [317, 202] on li "Surface / slab" at bounding box center [361, 201] width 181 height 24
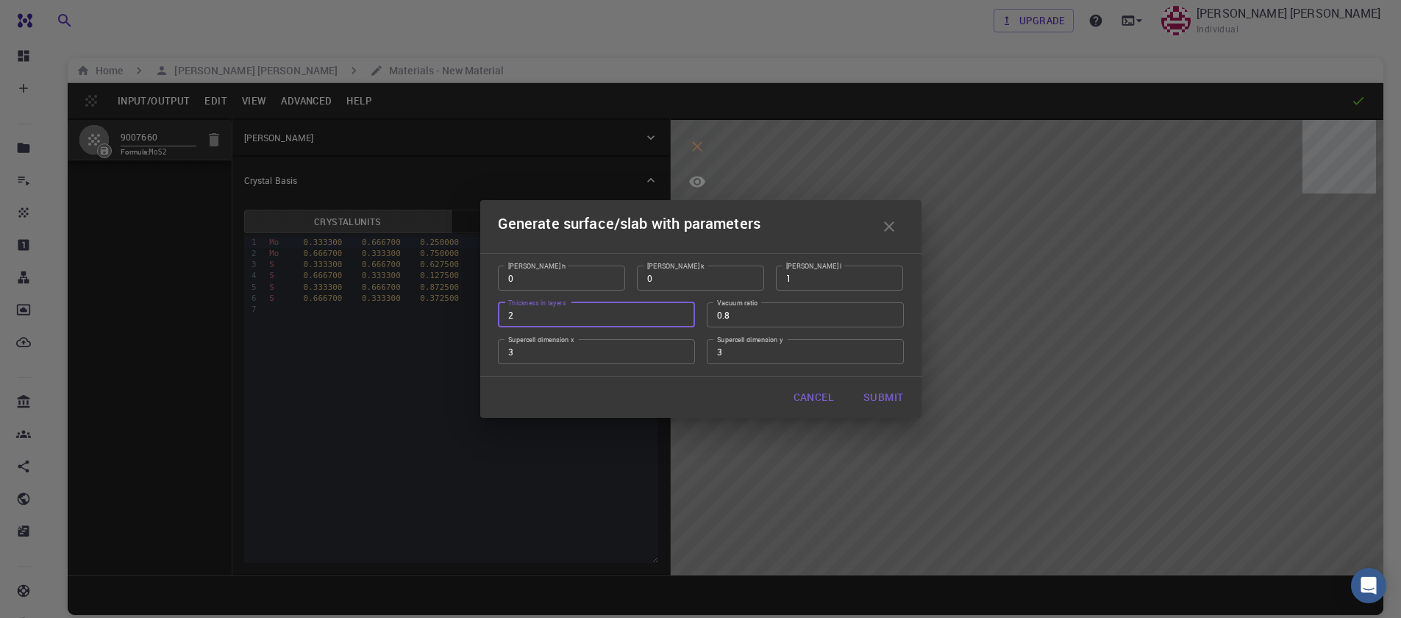
type input "2"
click at [678, 309] on input "2" at bounding box center [596, 314] width 197 height 25
click at [902, 399] on button "Submit" at bounding box center [883, 397] width 63 height 29
type input "TRI"
type input "9.483"
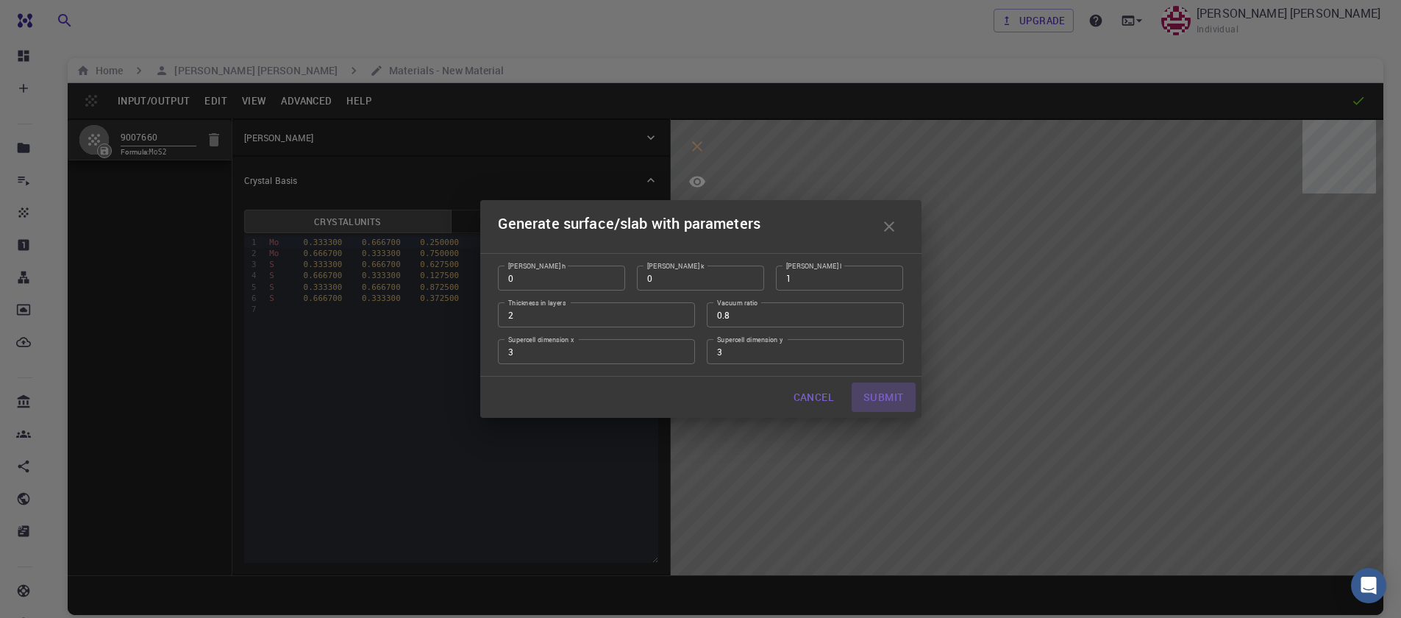
type input "9.482983628584414"
type input "122.95000000000002"
type input "120.00005710884312"
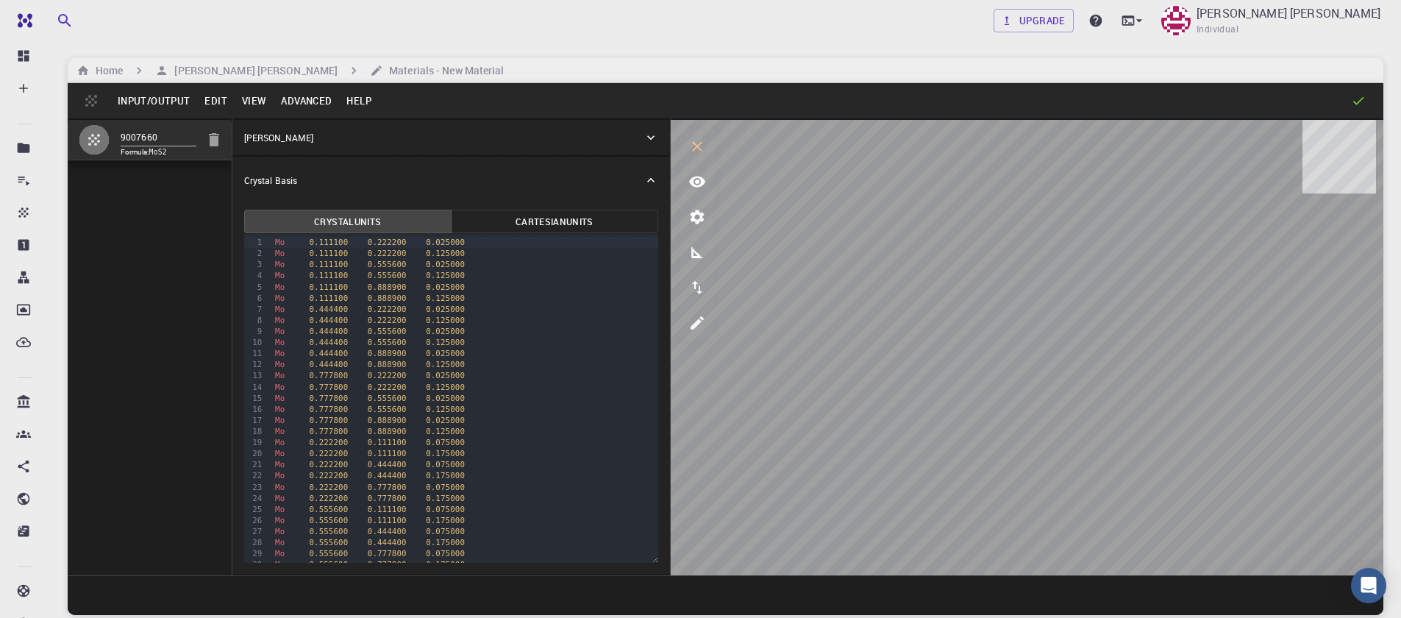
click at [288, 104] on button "Advanced" at bounding box center [306, 101] width 65 height 24
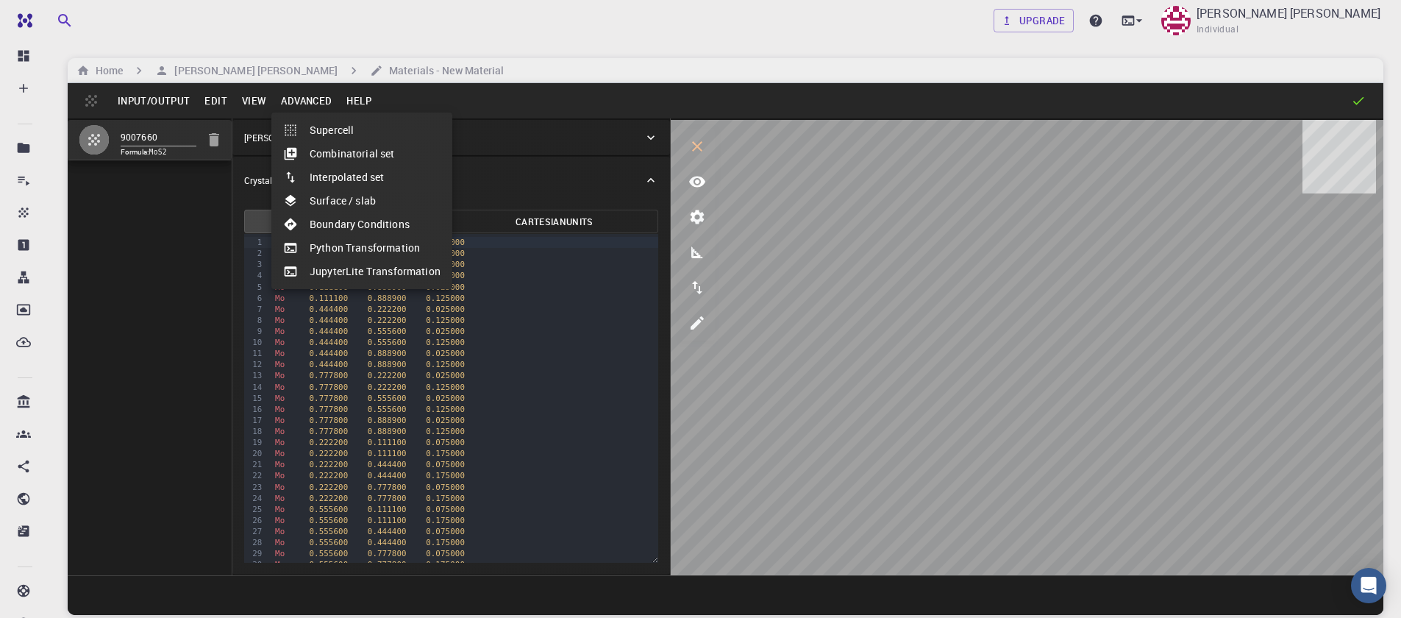
click at [256, 104] on div at bounding box center [700, 309] width 1401 height 618
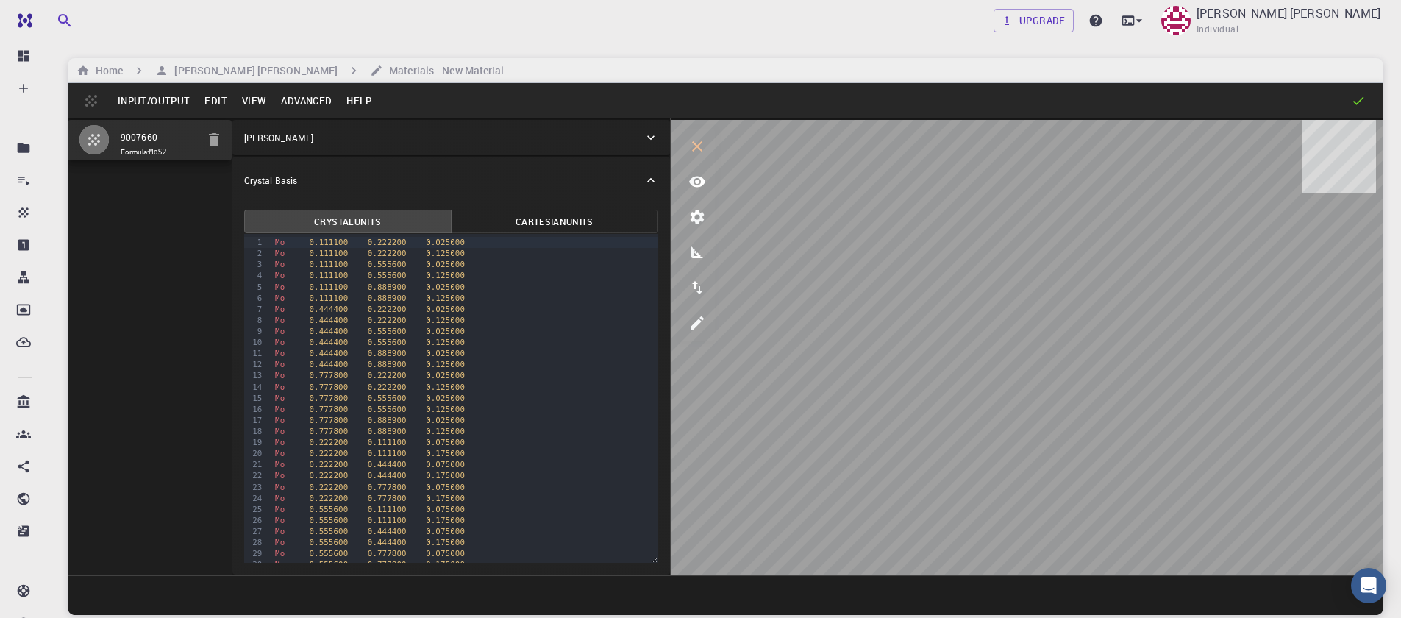
click at [244, 100] on button "View" at bounding box center [255, 101] width 40 height 24
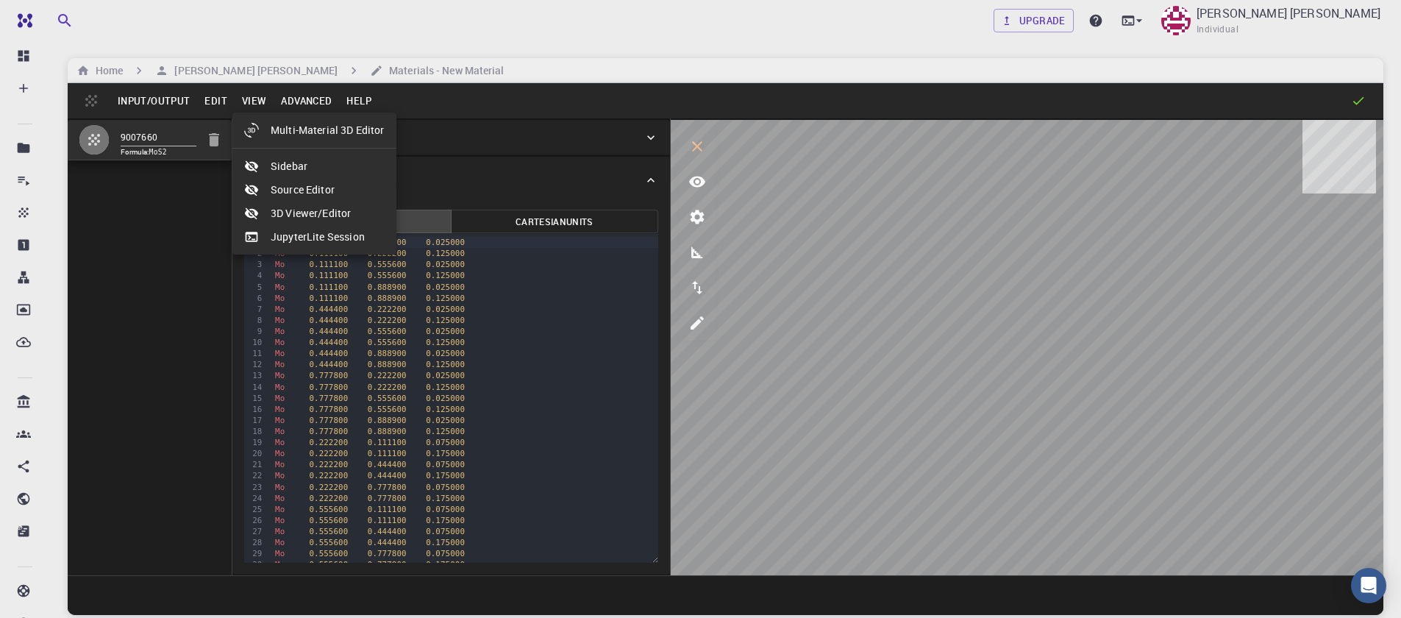
click at [244, 100] on div at bounding box center [700, 309] width 1401 height 618
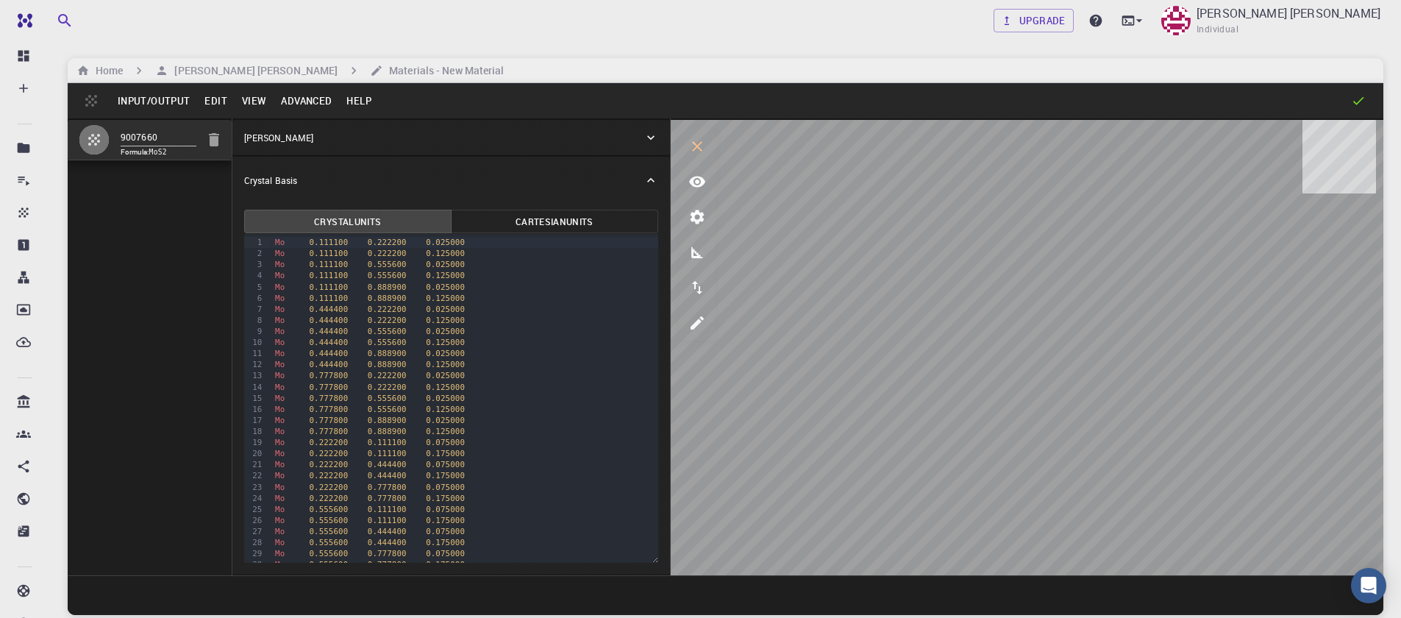
click at [218, 102] on button "Edit" at bounding box center [216, 101] width 38 height 24
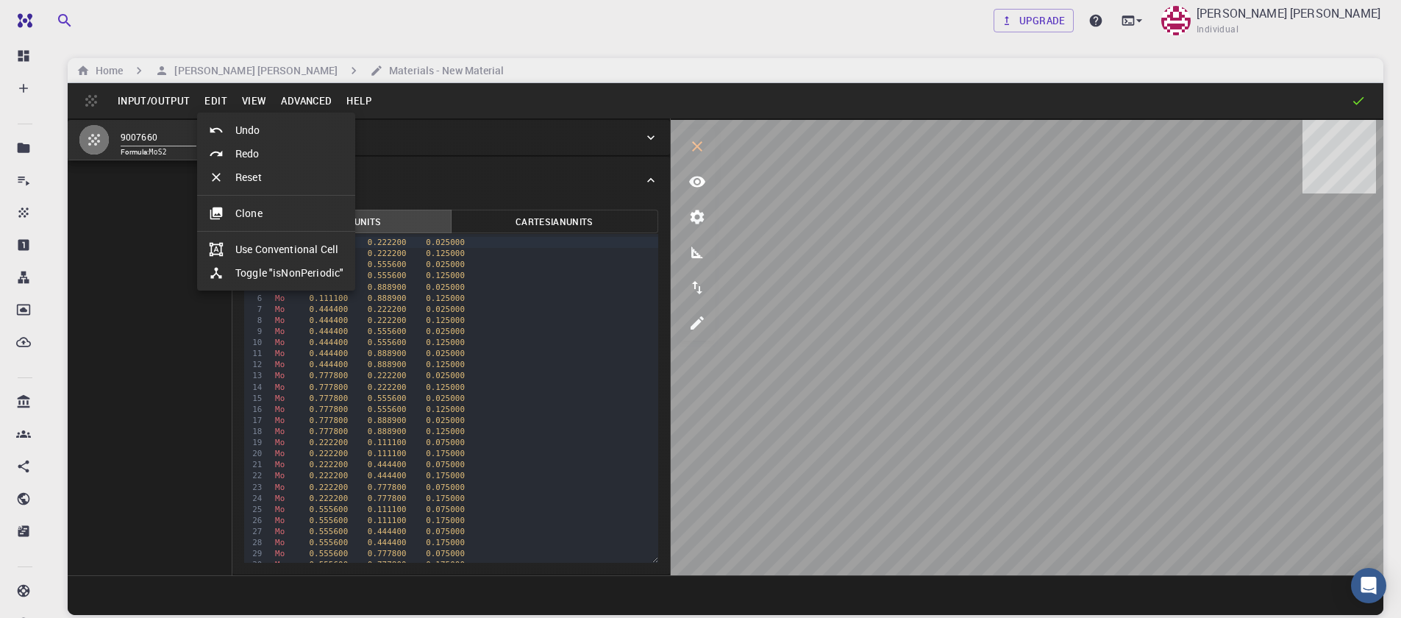
click at [237, 124] on li "Undo" at bounding box center [276, 130] width 158 height 24
type input "HEX"
type input "3.161"
type input "12.295"
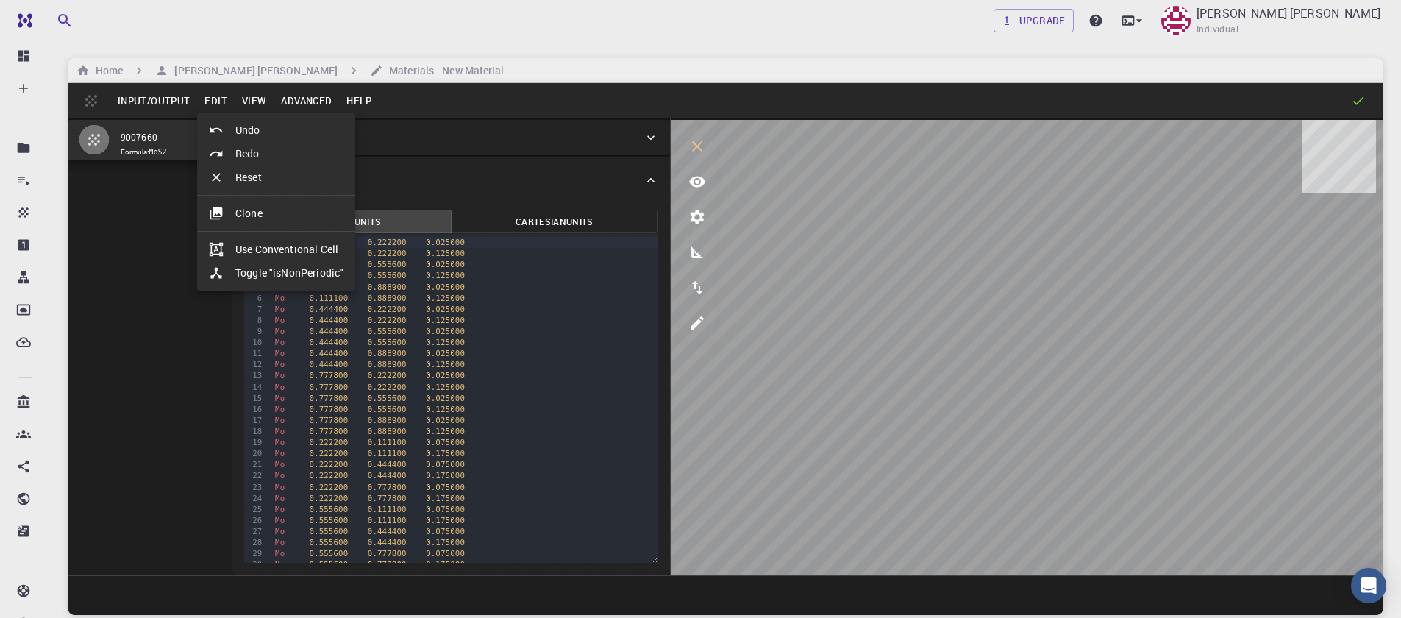
type input "119.99999999999999"
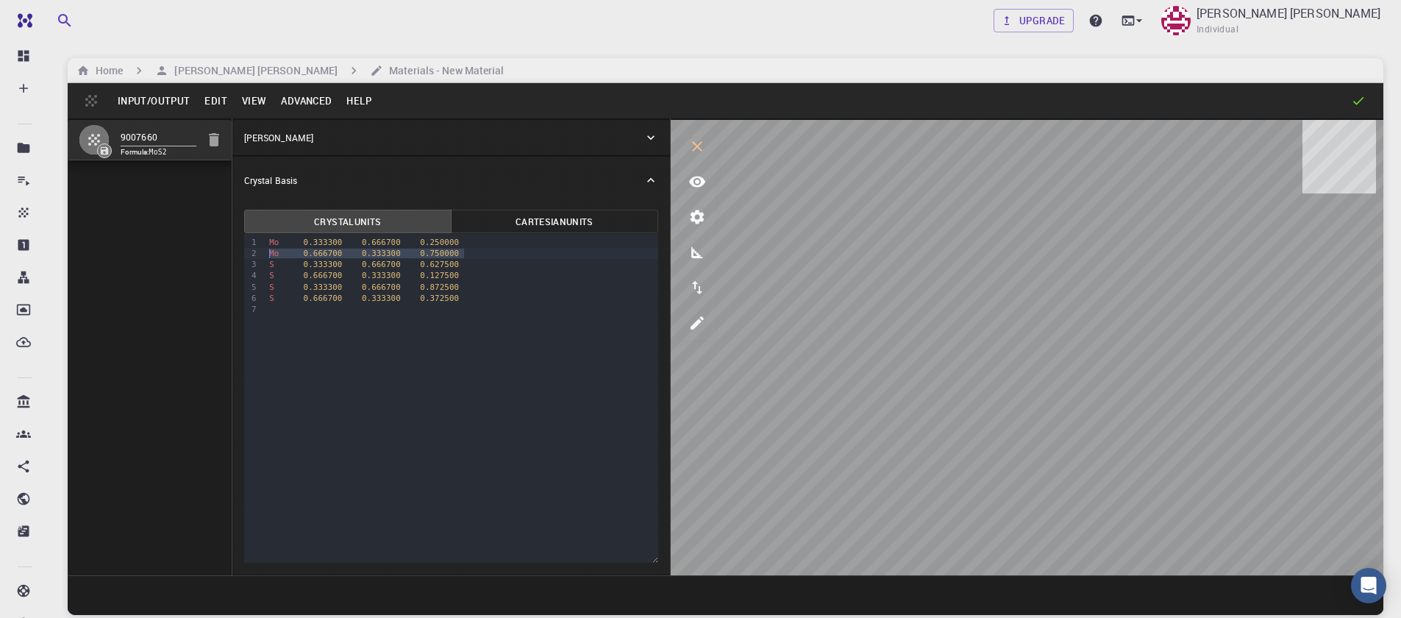
drag, startPoint x: 468, startPoint y: 257, endPoint x: 255, endPoint y: 252, distance: 212.7
click at [255, 252] on div "9 1 2 3 4 5 6 7 › Mo 0.333300 0.666700 0.250000 Mo 0.666700 0.333300 0.750000 S…" at bounding box center [451, 398] width 414 height 329
drag, startPoint x: 468, startPoint y: 260, endPoint x: 438, endPoint y: 257, distance: 30.2
click at [439, 259] on div "S 0.666700 0.333300 0.127500" at bounding box center [462, 264] width 394 height 11
drag, startPoint x: 467, startPoint y: 249, endPoint x: 208, endPoint y: 255, distance: 259.0
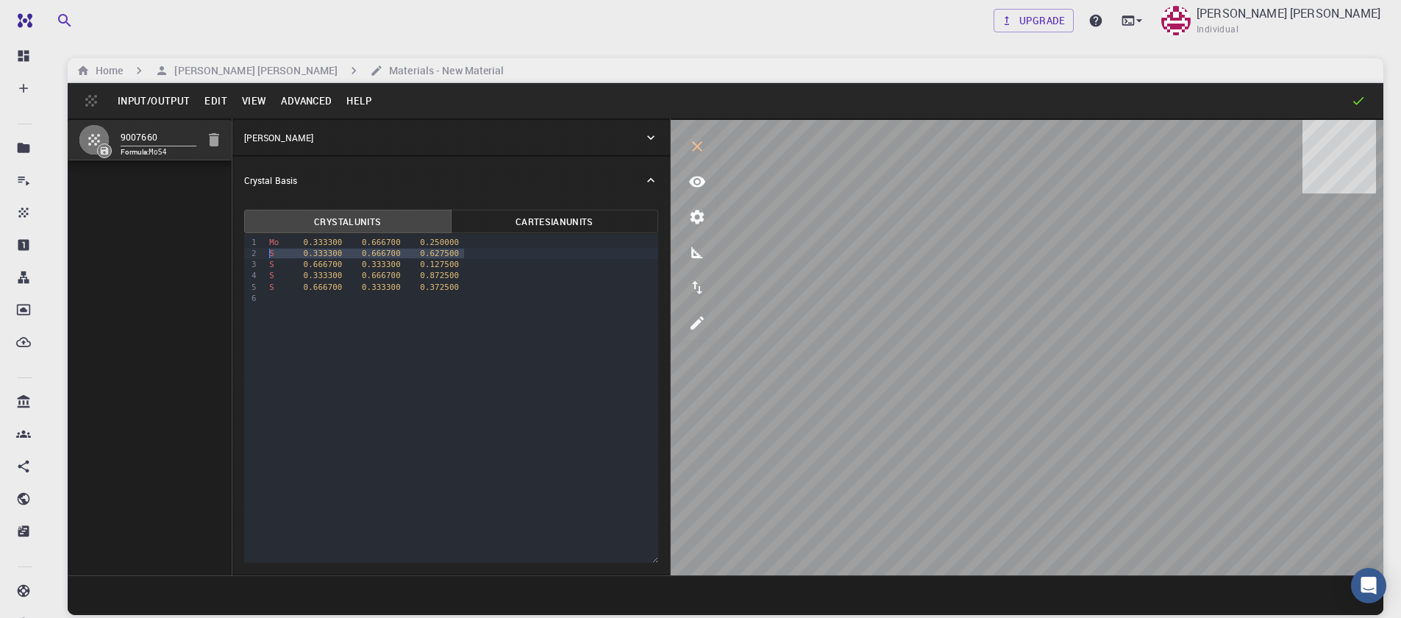
click at [208, 255] on div "9007660 Formula: MoS4 Crystal Lattice Lattice units angstrom angstrom Lattice u…" at bounding box center [726, 346] width 1316 height 457
drag, startPoint x: 471, startPoint y: 268, endPoint x: 252, endPoint y: 266, distance: 219.2
click at [252, 266] on div "9 1 2 3 4 5 › Mo 0.333300 0.666700 0.250000 S 0.666700 0.333300 0.127500 S 0.33…" at bounding box center [451, 398] width 414 height 329
click at [266, 99] on button "View" at bounding box center [255, 101] width 40 height 24
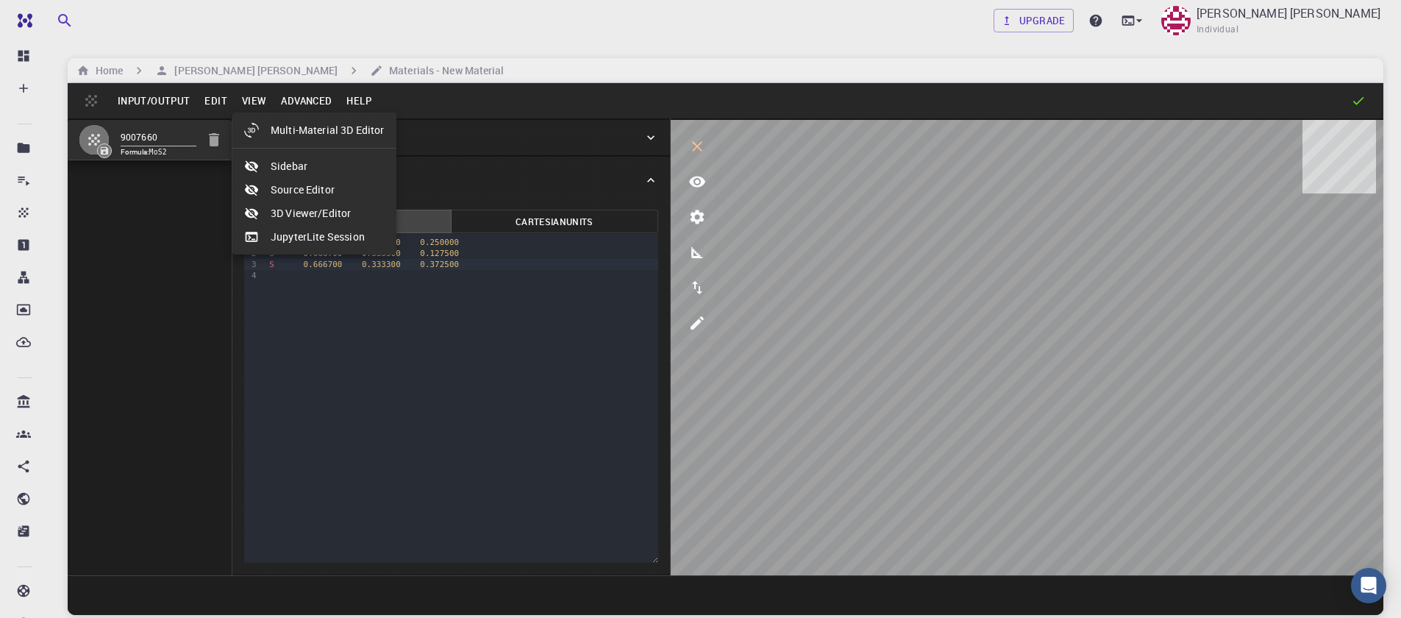
click at [294, 99] on div at bounding box center [700, 309] width 1401 height 618
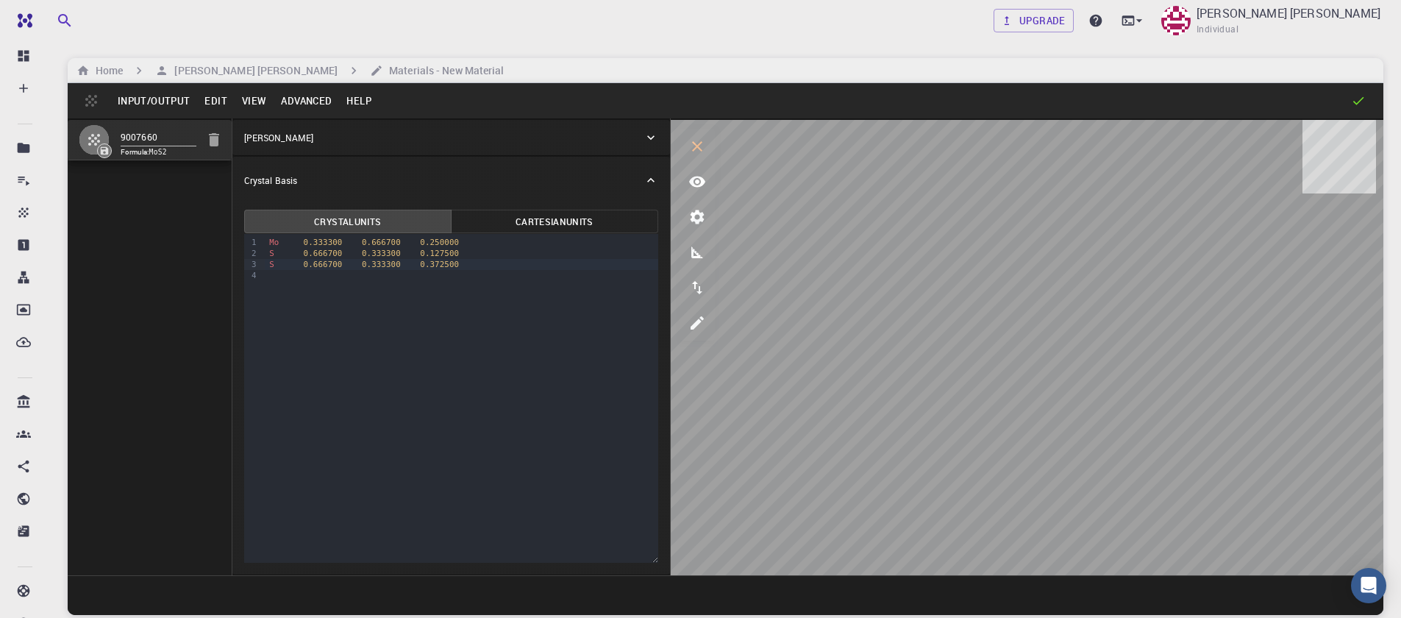
click at [294, 99] on button "Advanced" at bounding box center [306, 101] width 65 height 24
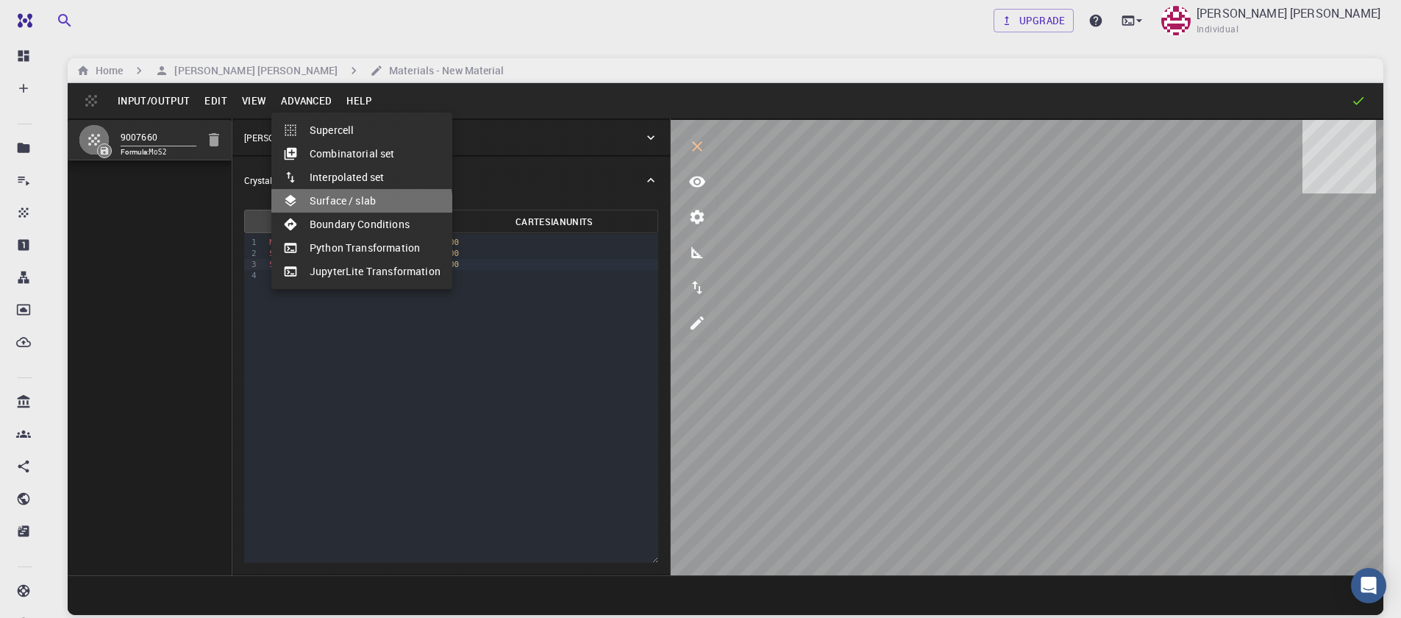
click at [344, 207] on li "Surface / slab" at bounding box center [361, 201] width 181 height 24
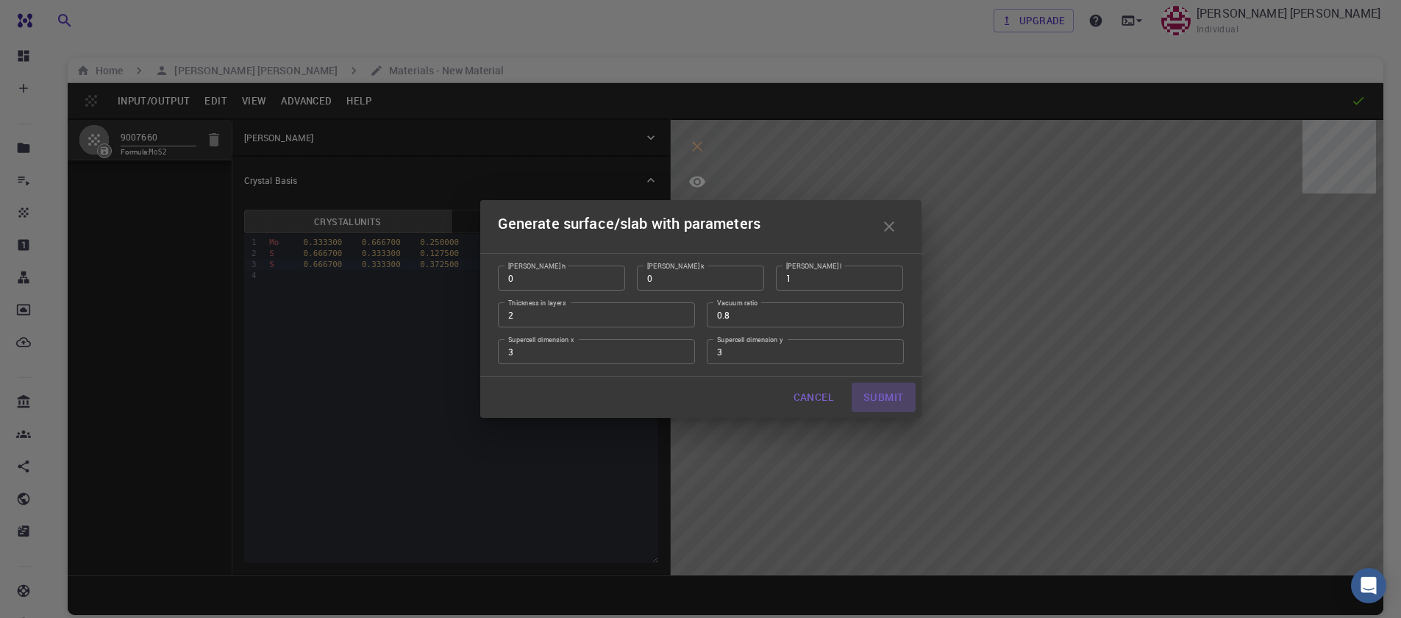
click at [867, 396] on button "Submit" at bounding box center [883, 397] width 63 height 29
type input "TRI"
type input "9.483"
type input "9.482983628584414"
type input "122.95000000000002"
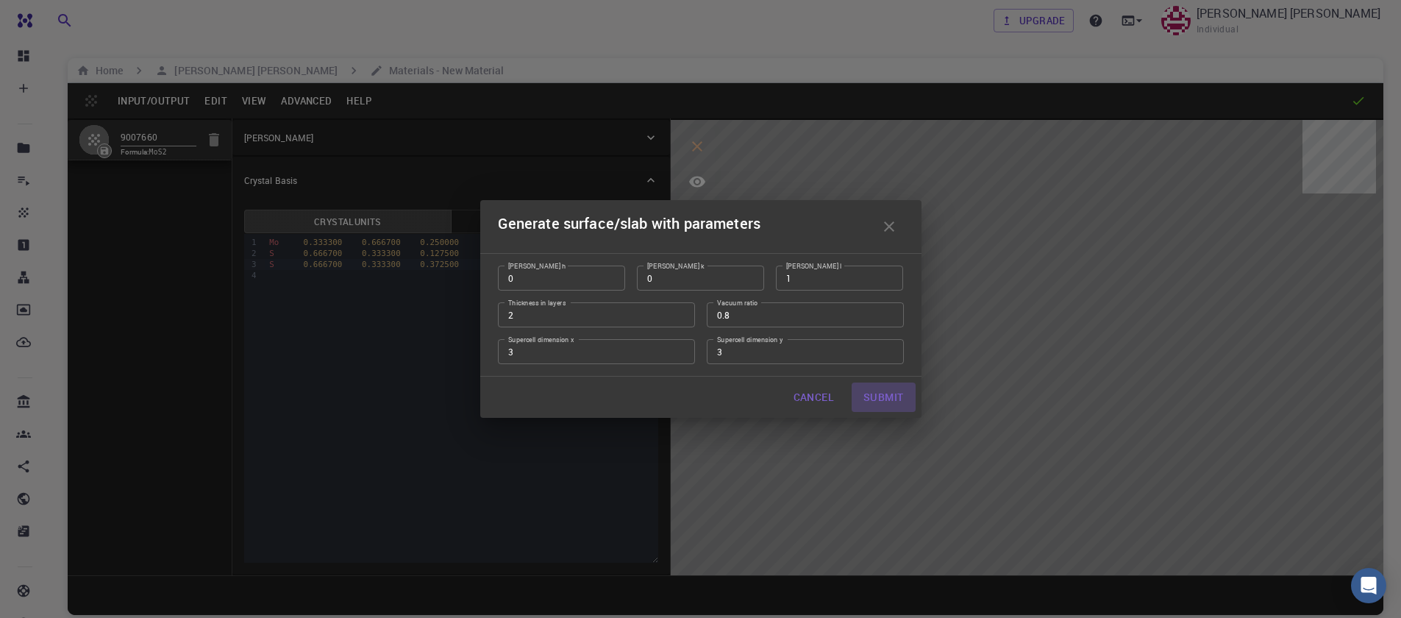
type input "120.00005710884312"
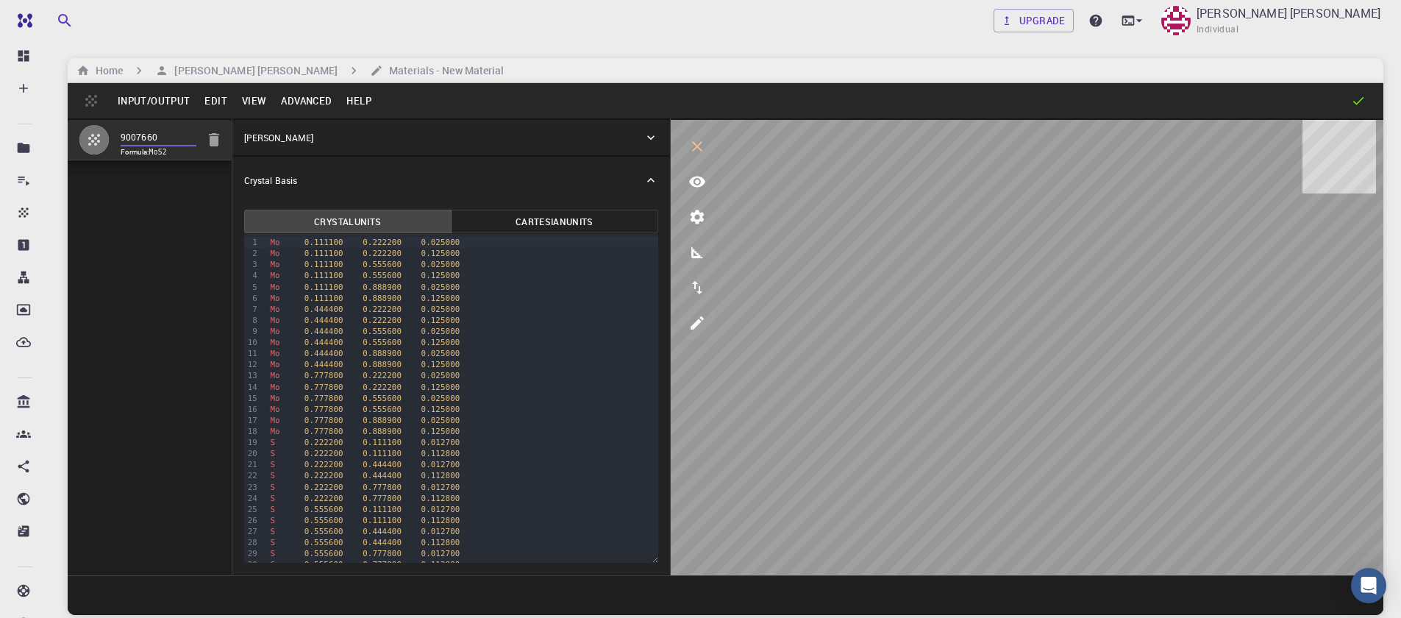
drag, startPoint x: 157, startPoint y: 140, endPoint x: 63, endPoint y: 134, distance: 94.3
click at [63, 134] on div "Upgrade Sanjay Kumar Mahla Individual Home Sanjay Kumar Mahla Materials - New M…" at bounding box center [725, 365] width 1351 height 730
type input "m"
type input "MoS2-3x3x2"
click at [143, 106] on button "Input/Output" at bounding box center [153, 101] width 87 height 24
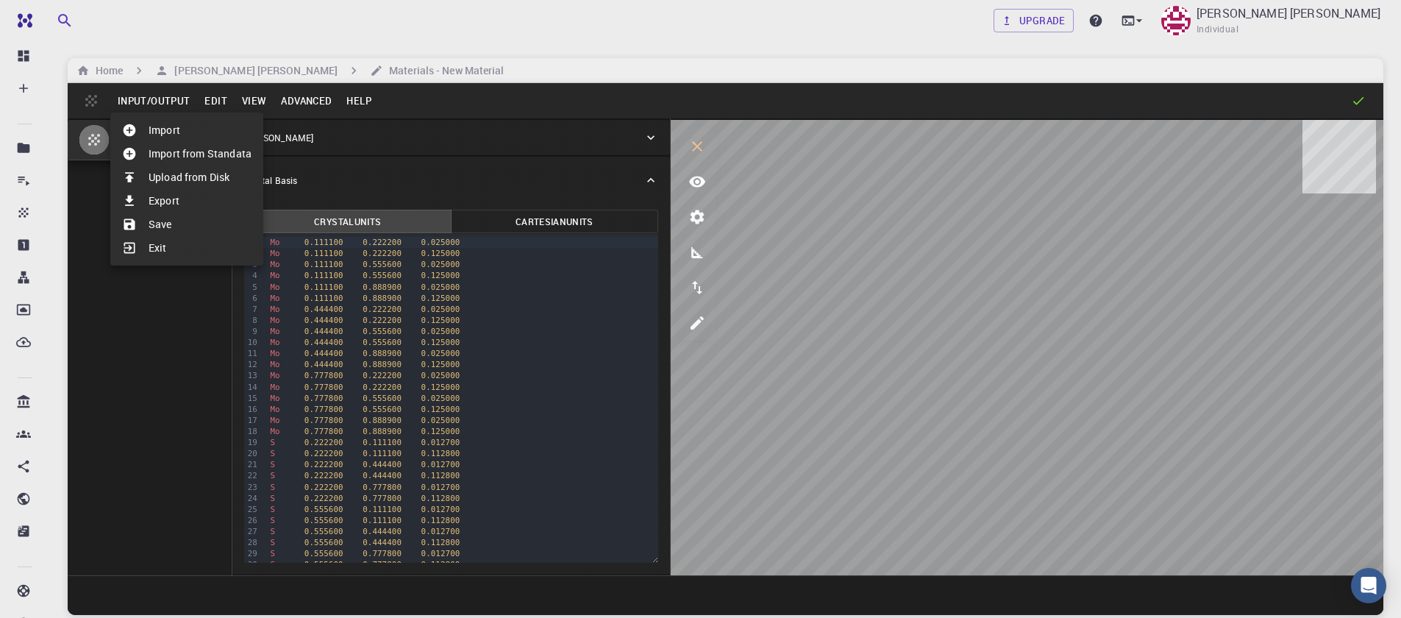
click at [178, 230] on li "Save" at bounding box center [186, 225] width 153 height 24
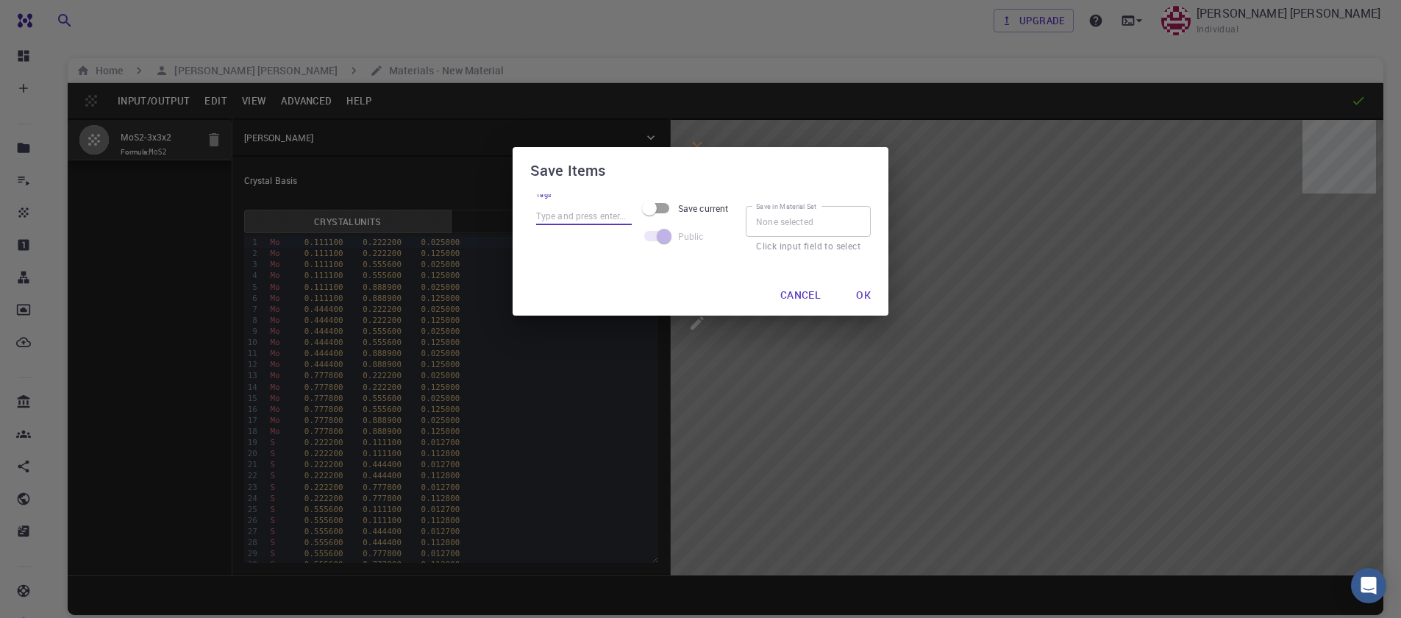
click at [579, 224] on input "Tags" at bounding box center [584, 215] width 96 height 19
click at [602, 215] on input "mos2-3x3x1" at bounding box center [584, 215] width 96 height 19
type input "mos2-3x3x2"
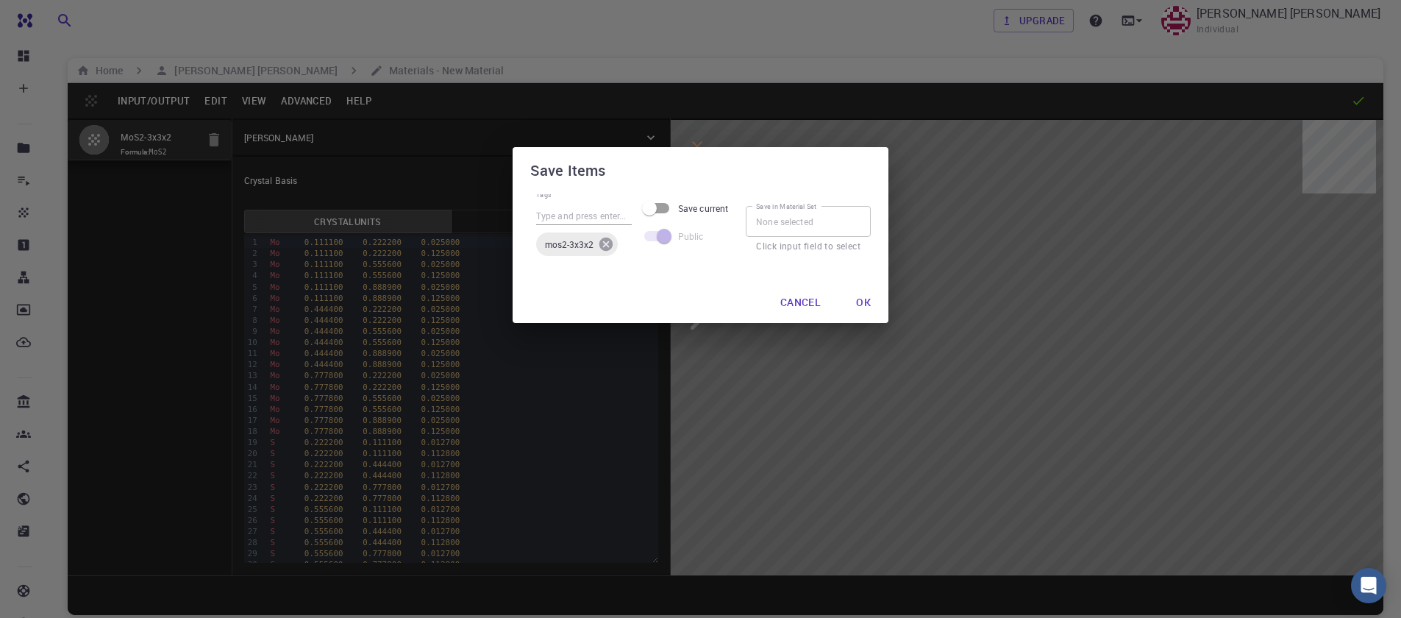
click at [607, 248] on icon at bounding box center [606, 244] width 13 height 13
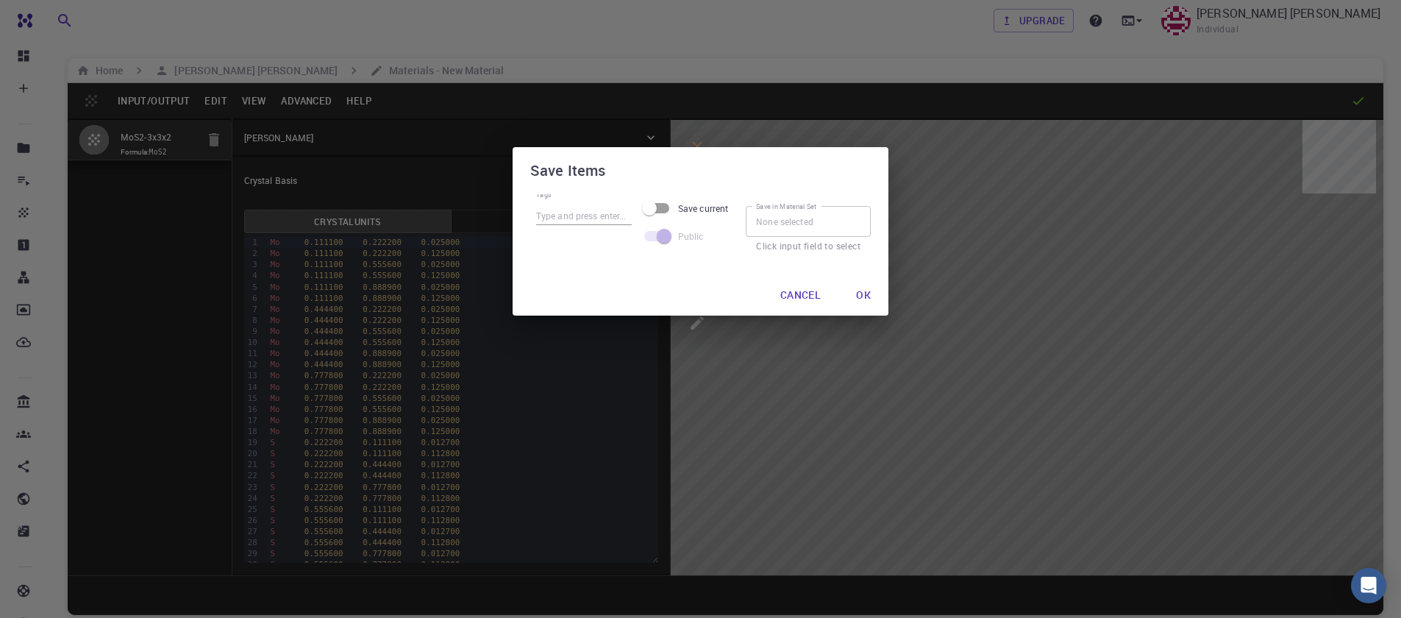
click at [563, 212] on input "Tags" at bounding box center [584, 215] width 96 height 19
type input "mos2-3x3x2"
click at [864, 300] on button "Ok" at bounding box center [864, 294] width 38 height 29
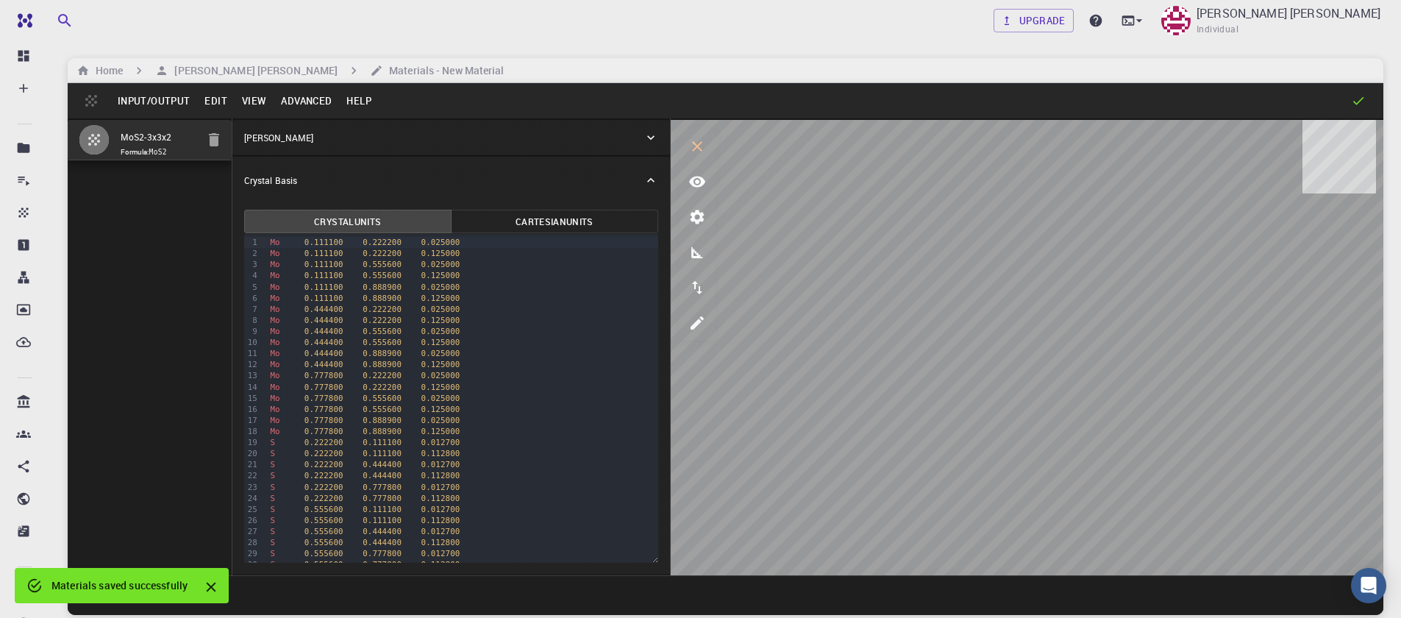
click at [160, 104] on button "Input/Output" at bounding box center [153, 101] width 87 height 24
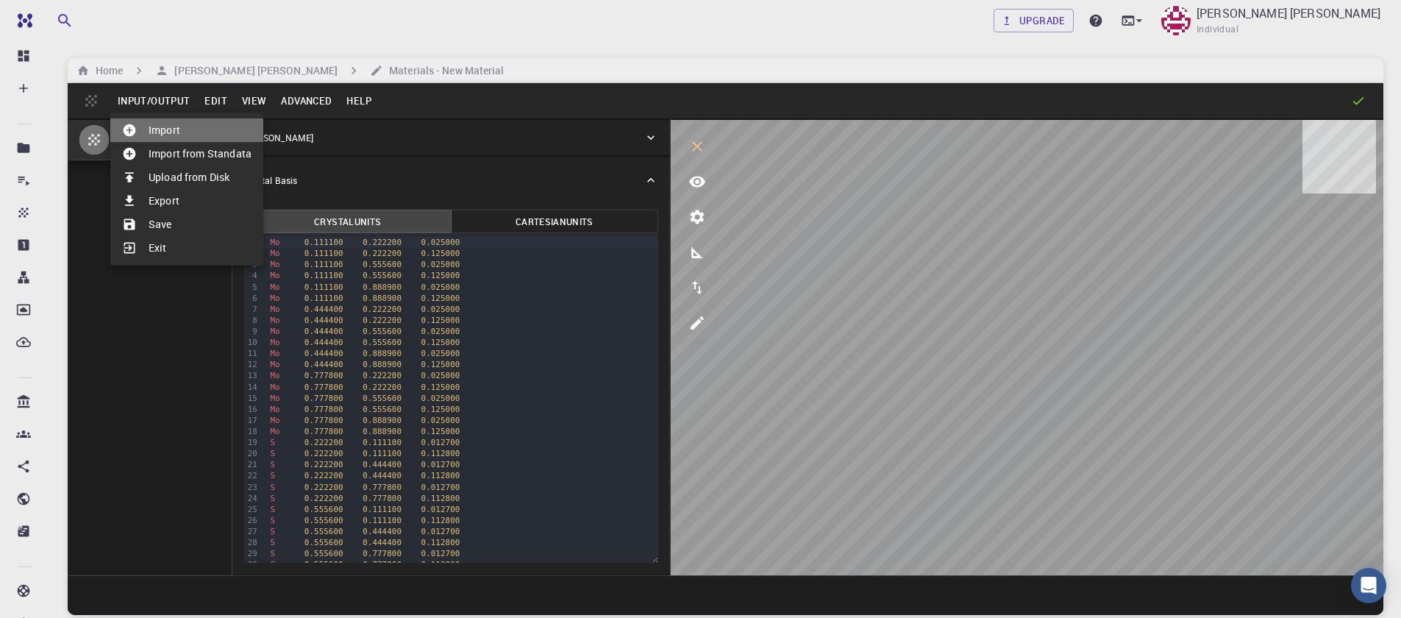
click at [168, 141] on li "Import" at bounding box center [186, 130] width 153 height 24
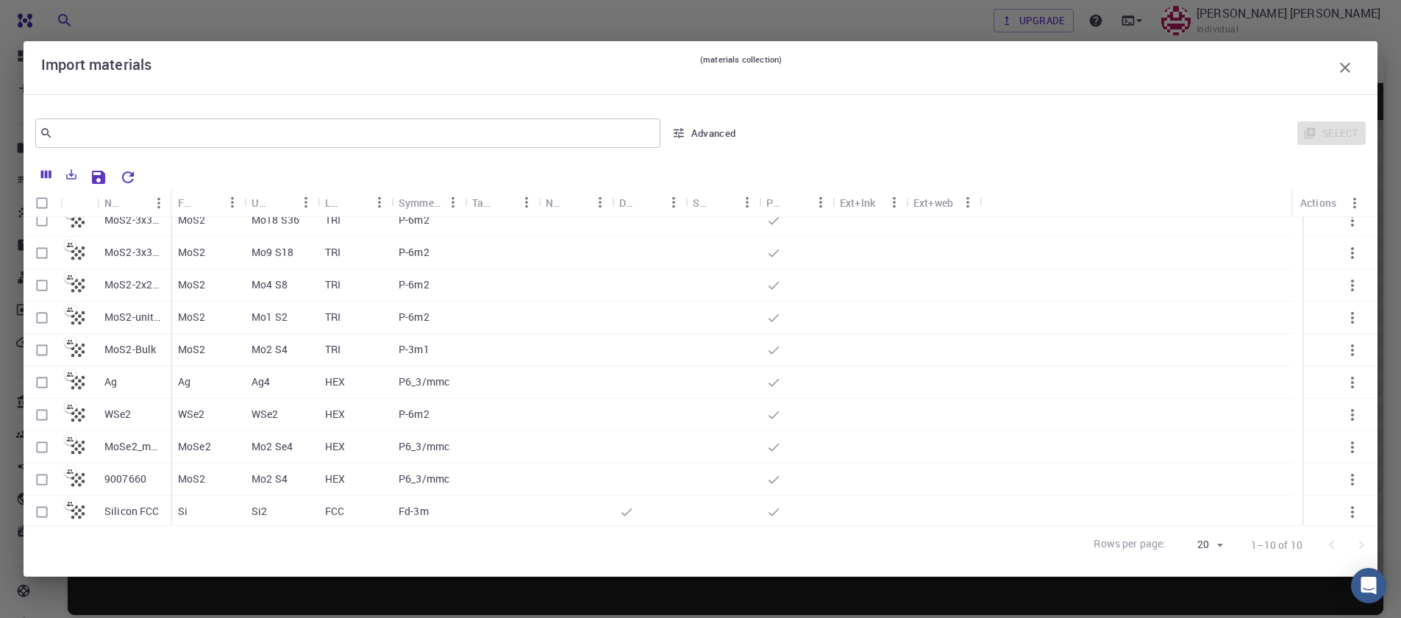
scroll to position [15, 0]
click at [38, 476] on input "Select row" at bounding box center [42, 477] width 28 height 28
checkbox input "true"
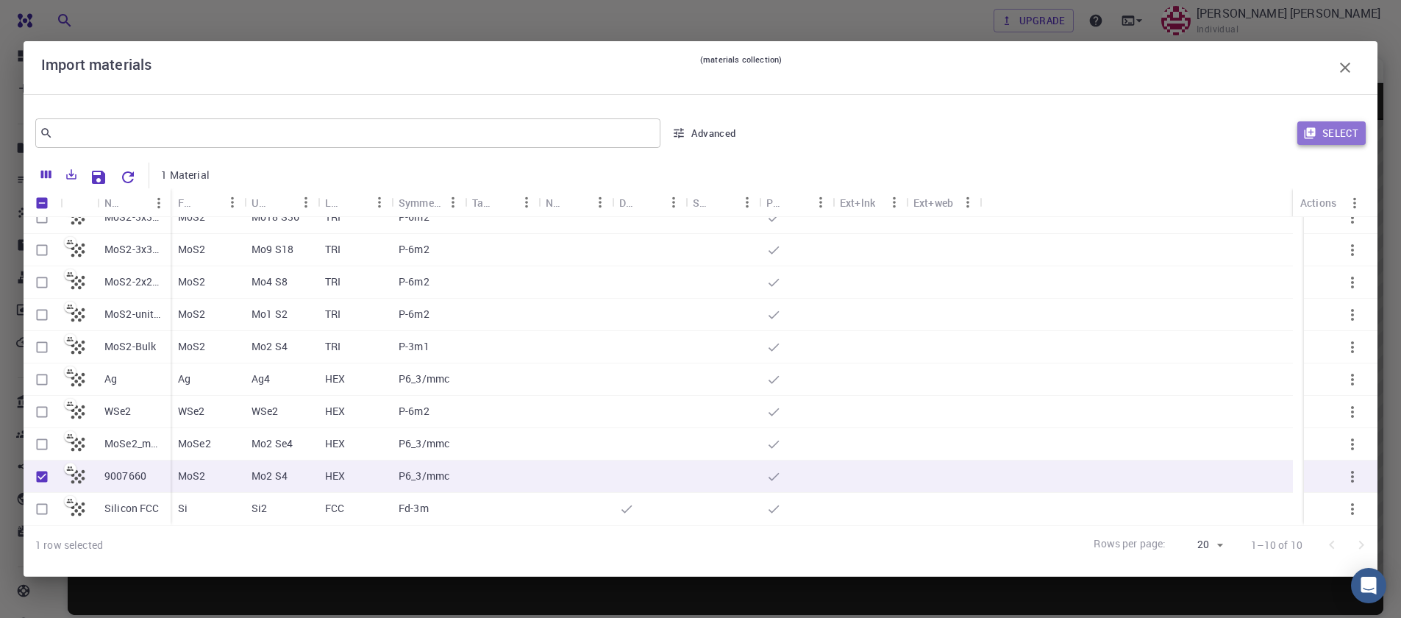
click at [1362, 138] on button "Select" at bounding box center [1332, 133] width 68 height 24
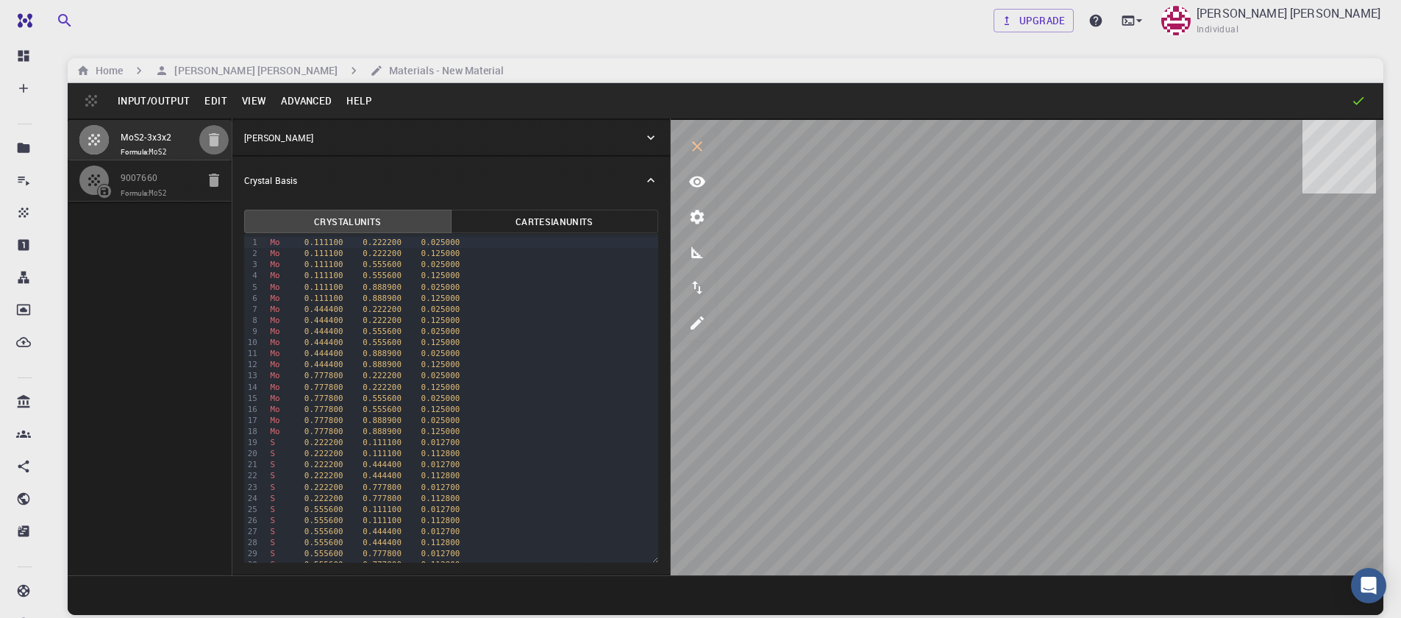
click at [221, 145] on icon "button" at bounding box center [214, 140] width 18 height 18
type input "HEX"
type input "3.161"
type input "12.295"
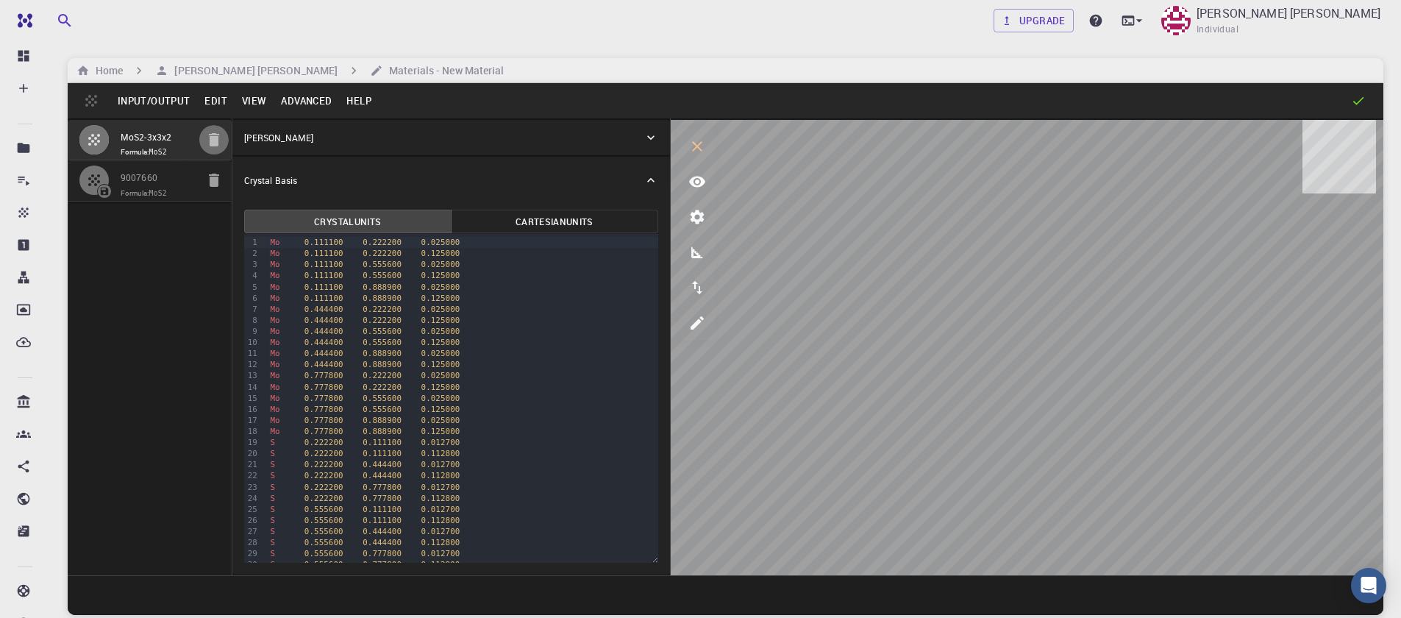
type input "119.99999999999999"
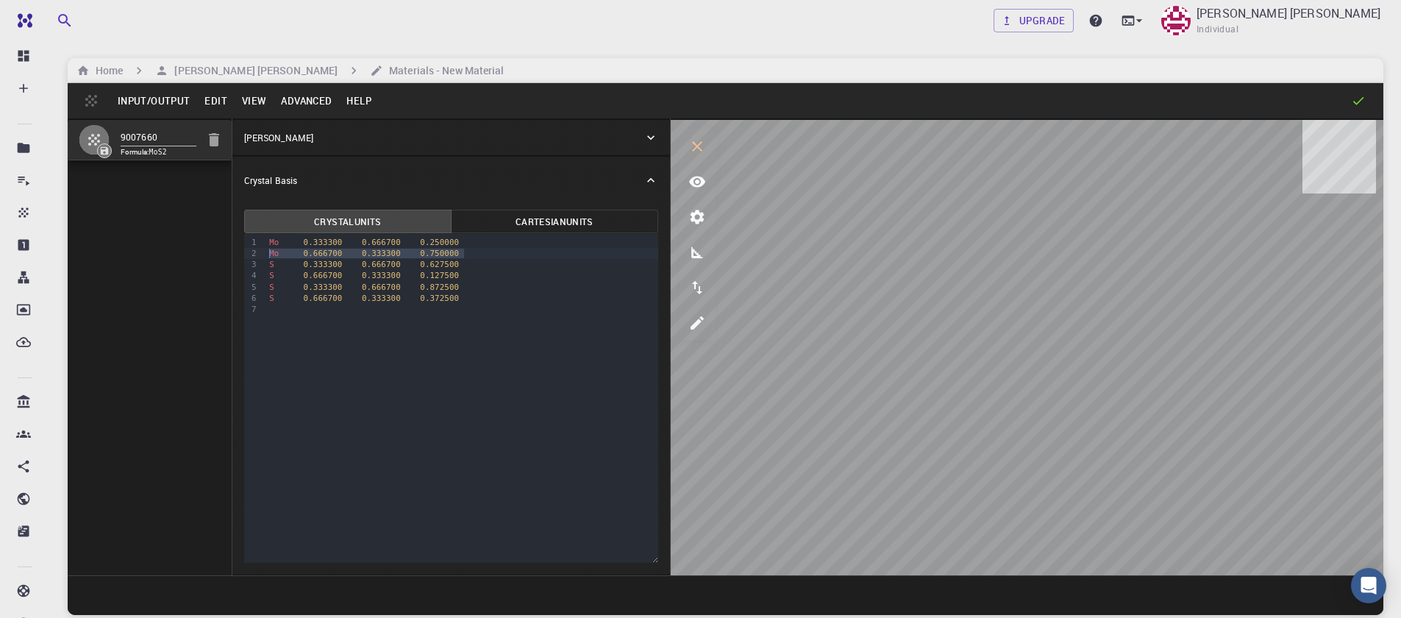
drag, startPoint x: 468, startPoint y: 252, endPoint x: 267, endPoint y: 250, distance: 200.8
click at [267, 250] on div "Mo 0.666700 0.333300 0.750000" at bounding box center [462, 253] width 394 height 11
drag, startPoint x: 465, startPoint y: 258, endPoint x: 251, endPoint y: 258, distance: 214.1
click at [251, 258] on div "9 1 2 3 4 5 6 › Mo 0.333300 0.666700 0.250000 S 0.333300 0.666700 0.627500 S 0.…" at bounding box center [451, 398] width 414 height 329
drag, startPoint x: 469, startPoint y: 268, endPoint x: 250, endPoint y: 264, distance: 218.5
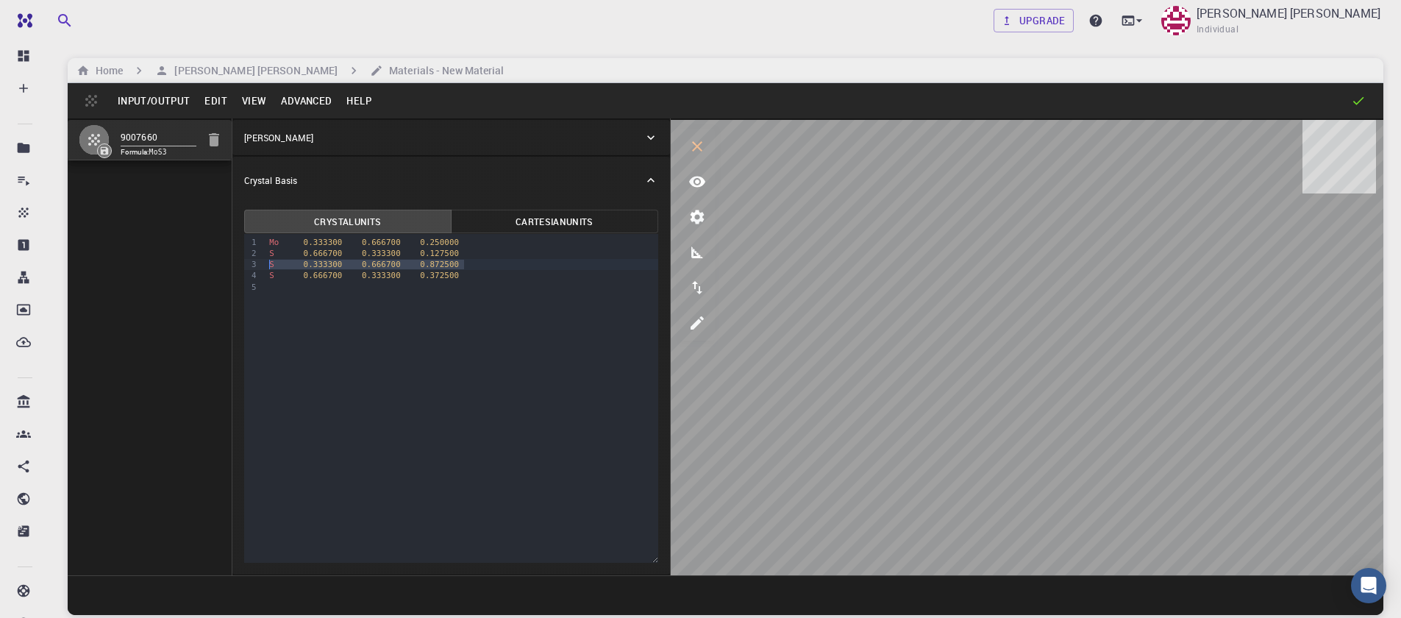
click at [250, 264] on div "9 1 2 3 4 5 › Mo 0.333300 0.666700 0.250000 S 0.666700 0.333300 0.127500 S 0.33…" at bounding box center [451, 398] width 414 height 329
click at [288, 105] on button "Advanced" at bounding box center [306, 101] width 65 height 24
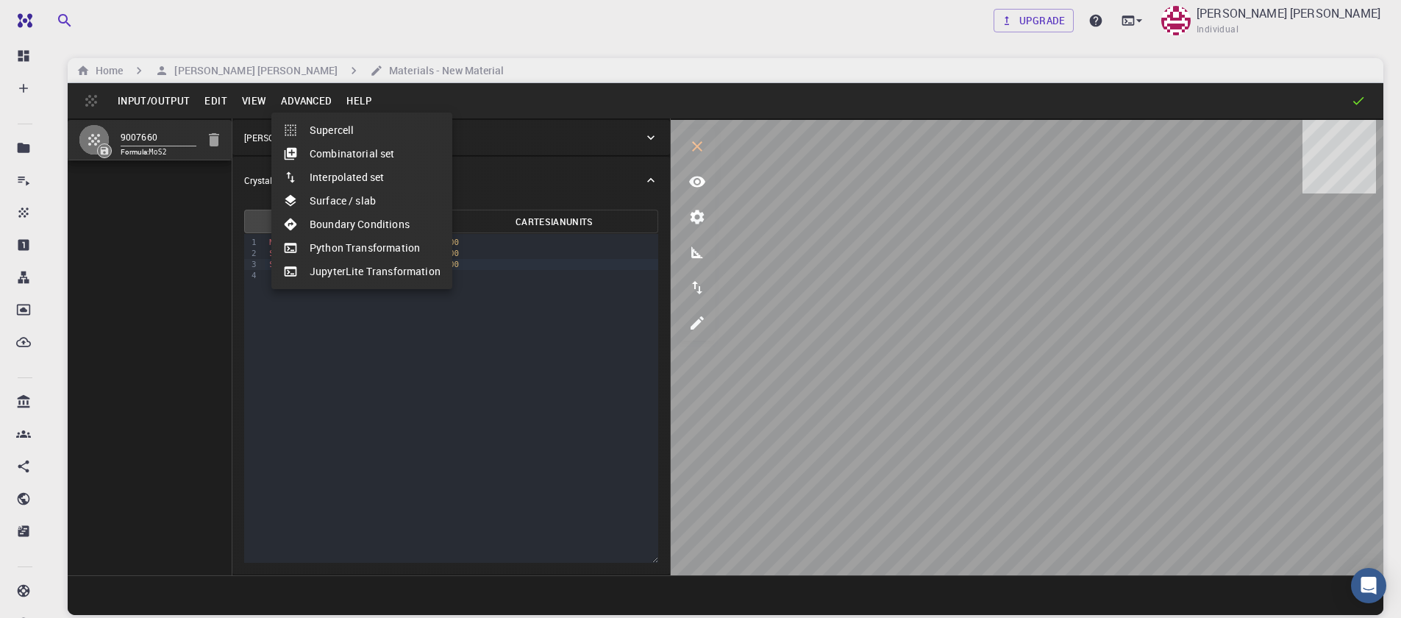
click at [376, 210] on li "Surface / slab" at bounding box center [361, 201] width 181 height 24
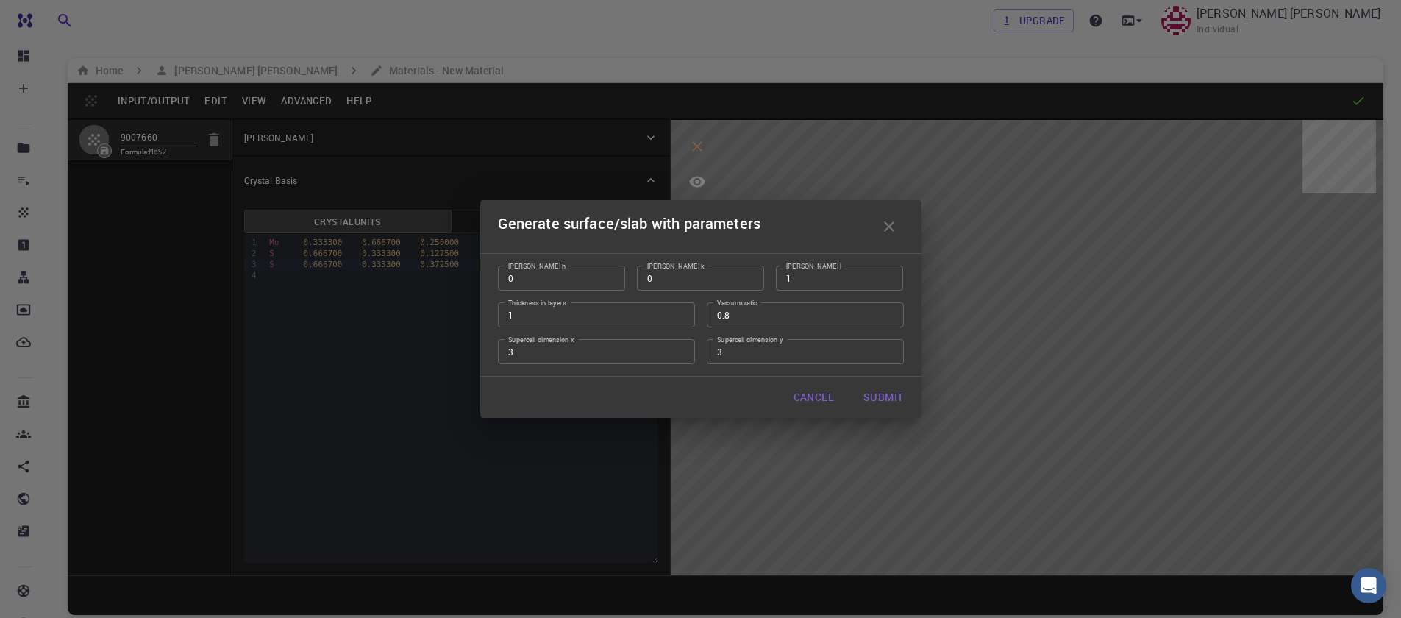
type input "1"
click at [683, 319] on input "1" at bounding box center [596, 314] width 197 height 25
type input "4"
click at [681, 350] on input "4" at bounding box center [596, 351] width 197 height 25
click at [888, 351] on input "4" at bounding box center [805, 351] width 197 height 25
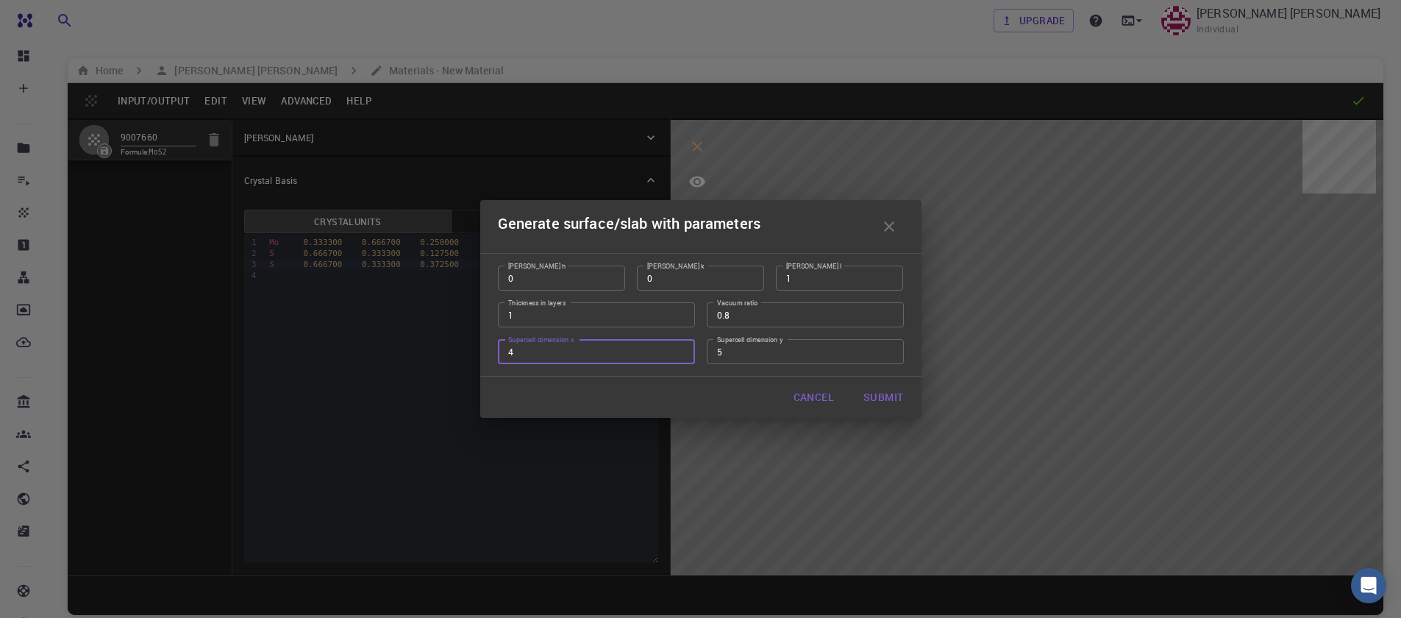
type input "5"
click at [888, 351] on input "5" at bounding box center [805, 351] width 197 height 25
click at [680, 315] on input "1" at bounding box center [596, 314] width 197 height 25
type input "2"
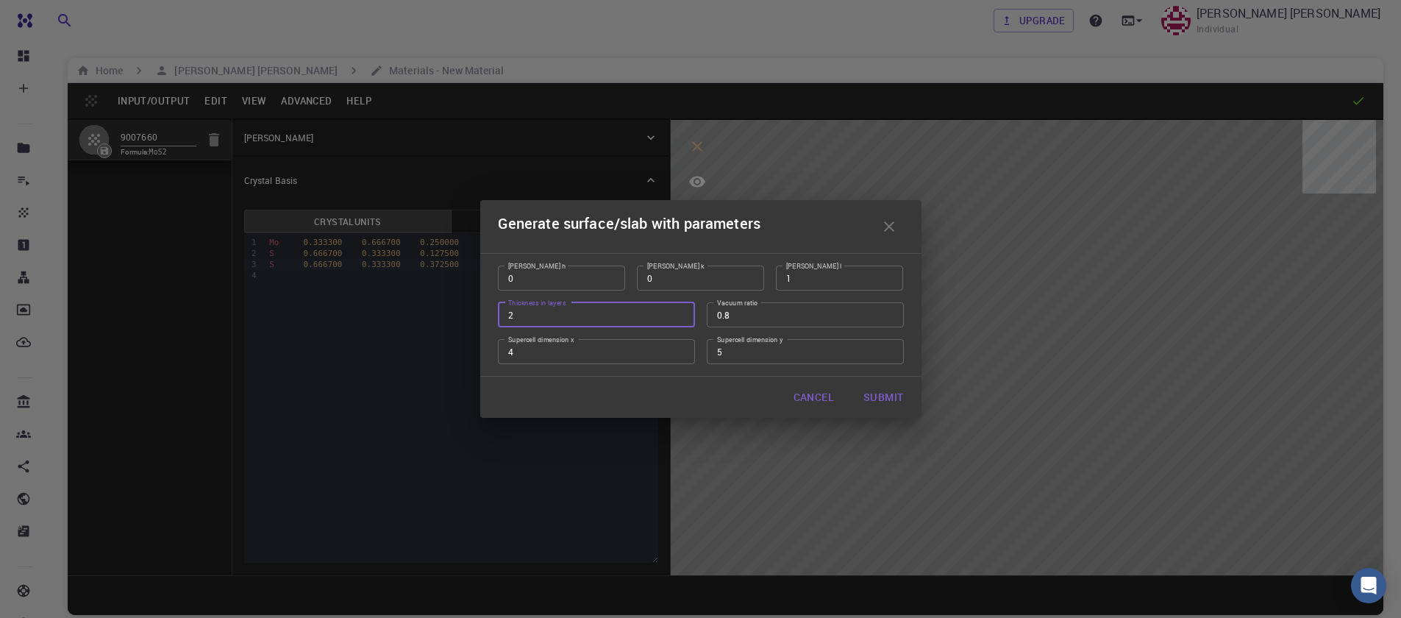
click at [680, 313] on input "2" at bounding box center [596, 314] width 197 height 25
type input "4"
click at [889, 355] on input "4" at bounding box center [805, 351] width 197 height 25
click at [883, 397] on button "Submit" at bounding box center [883, 397] width 63 height 29
type input "TRI"
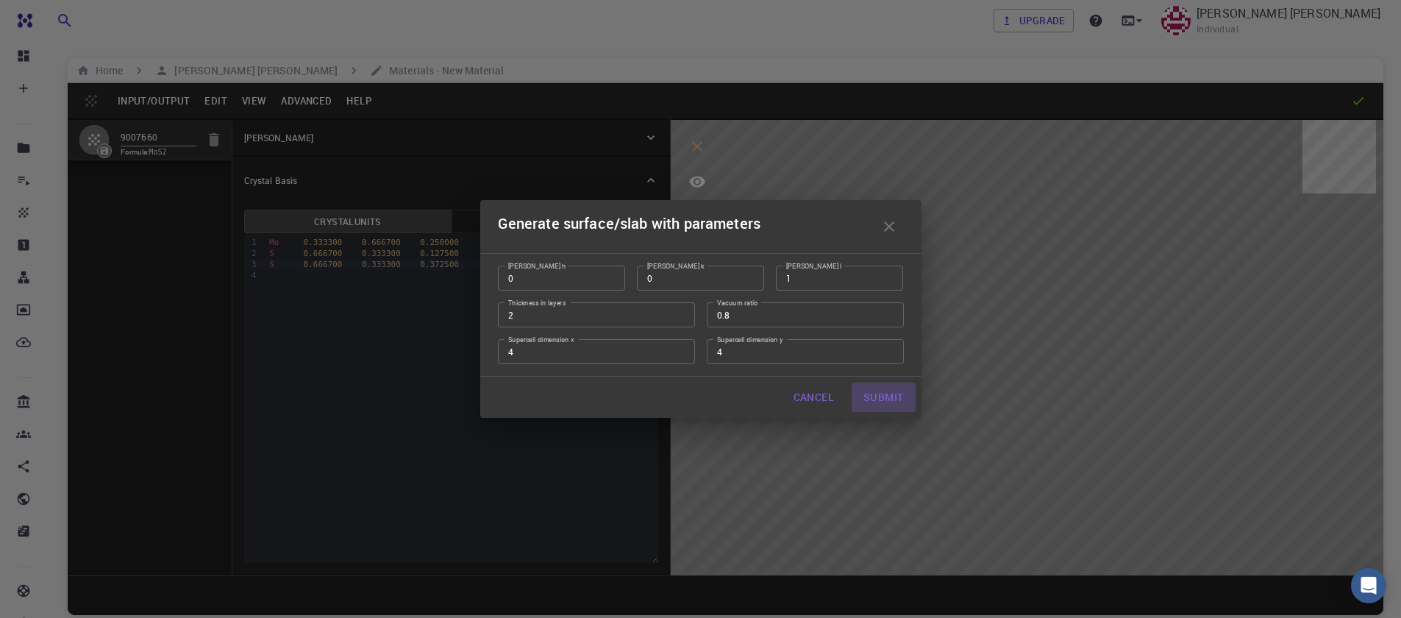
type input "12.644"
type input "12.643978171445884"
type input "122.95000000000002"
type input "120.0000571088431"
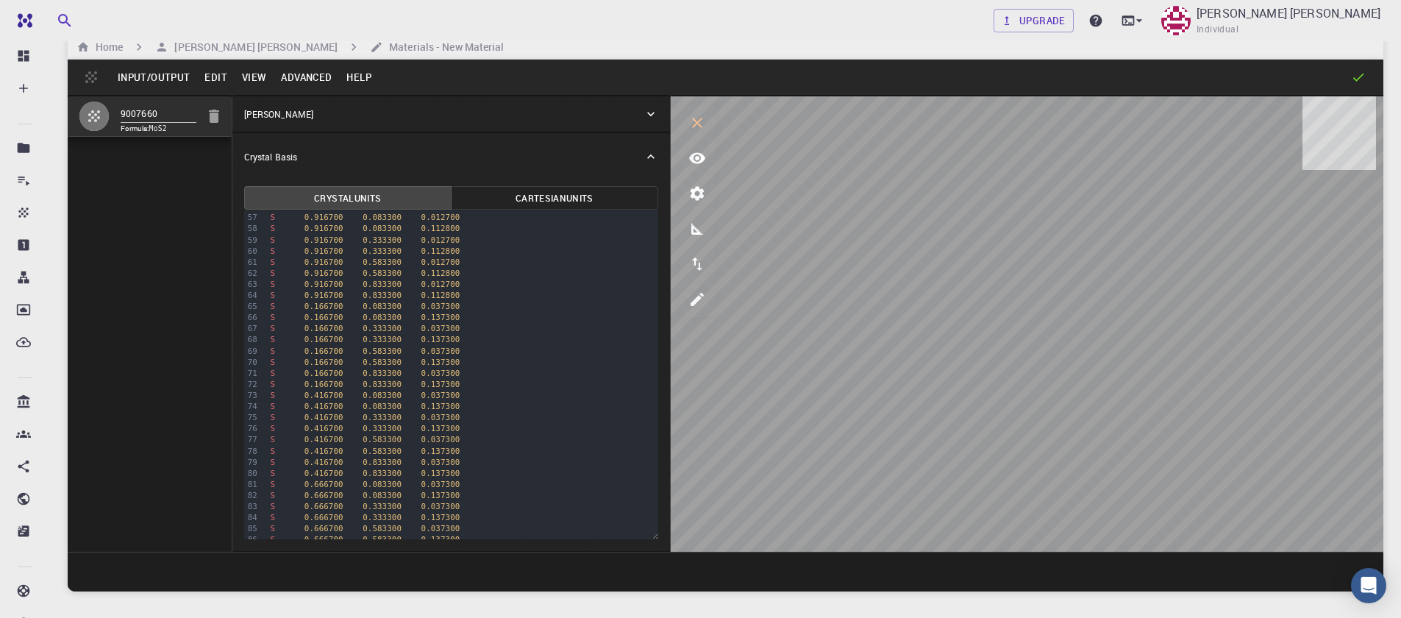
scroll to position [755, 0]
drag, startPoint x: 165, startPoint y: 111, endPoint x: 70, endPoint y: 100, distance: 95.5
click at [70, 100] on li "9007660 Formula: MoS2" at bounding box center [150, 116] width 164 height 40
type input "m"
type input "MoS2-4x4x2"
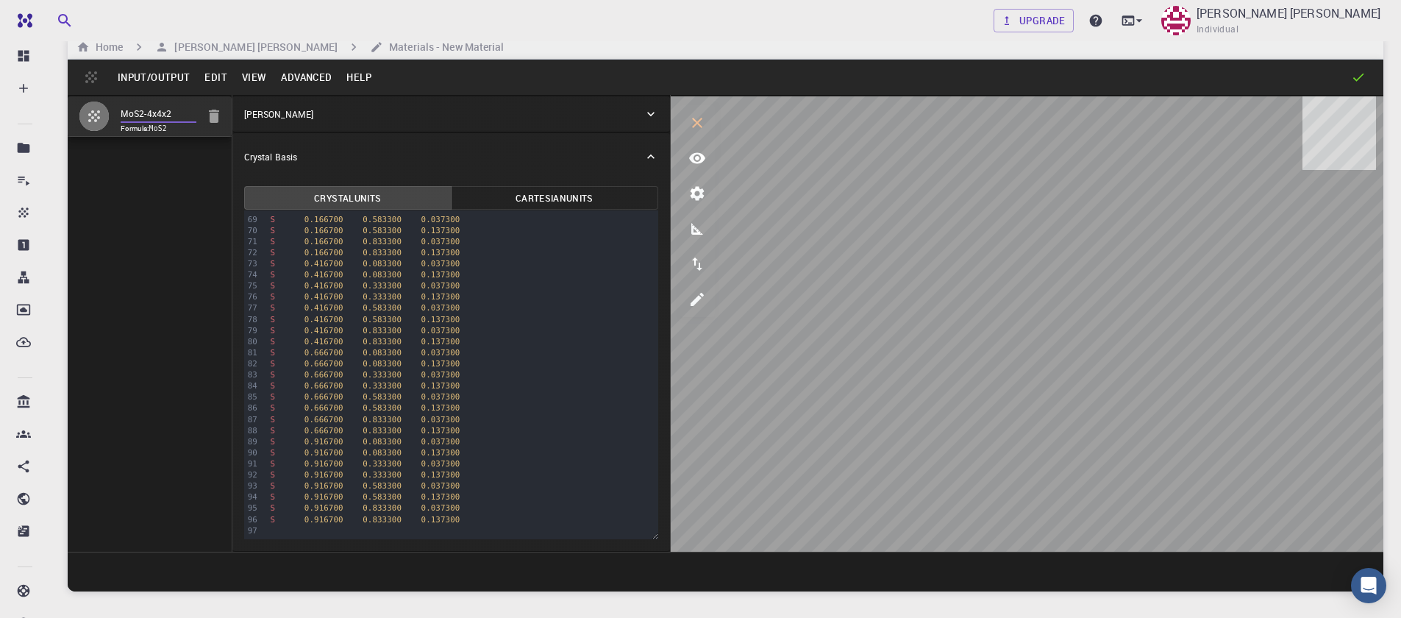
click at [135, 75] on button "Input/Output" at bounding box center [153, 77] width 87 height 24
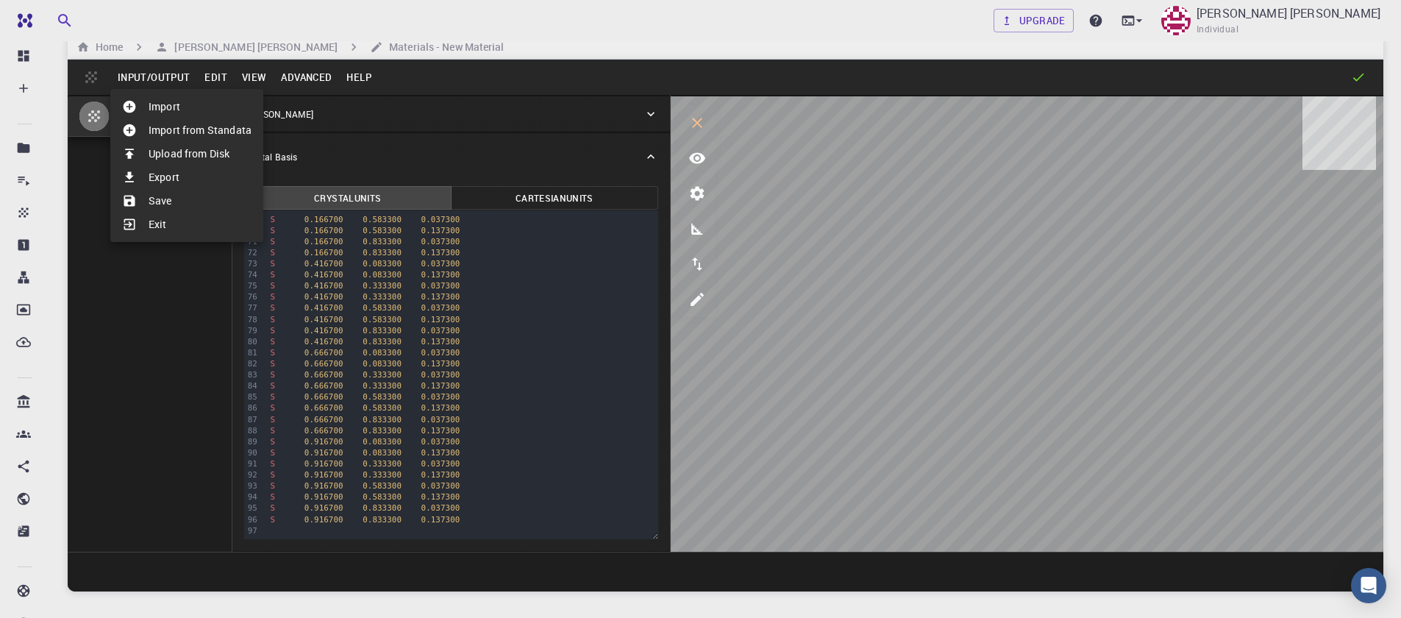
click at [157, 202] on li "Save" at bounding box center [186, 201] width 153 height 24
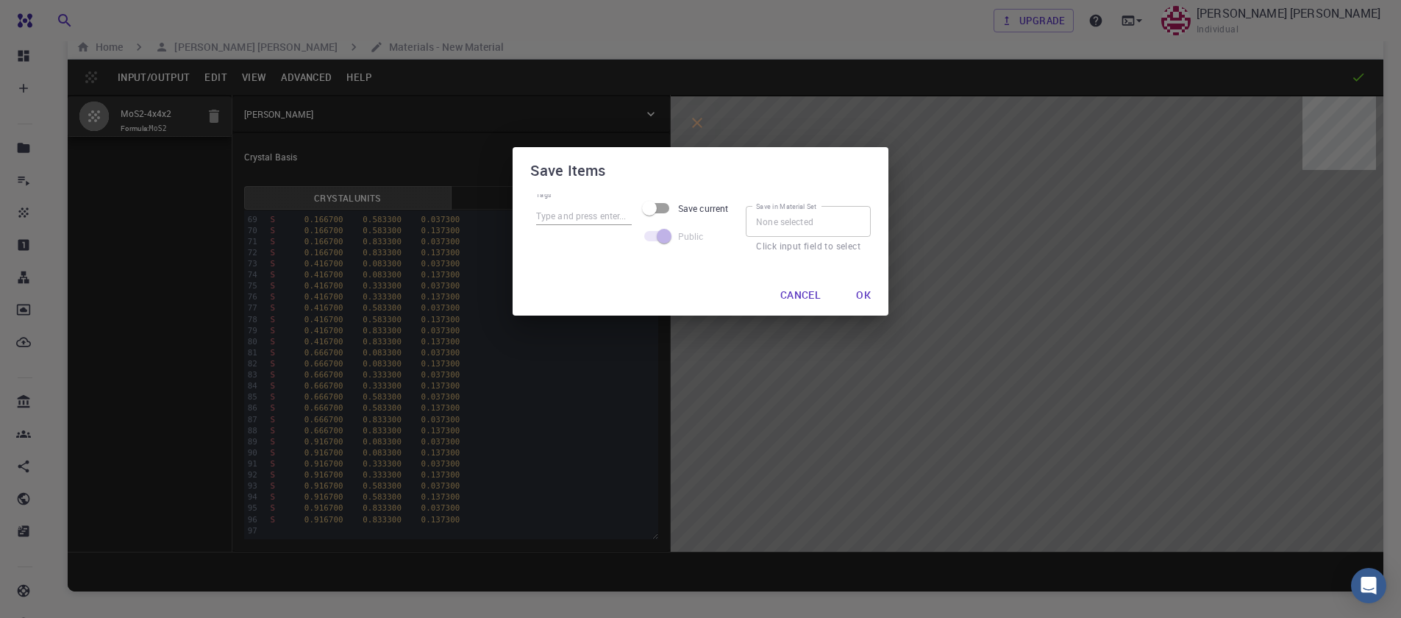
click at [593, 226] on div at bounding box center [584, 232] width 96 height 15
click at [591, 225] on input "Tags" at bounding box center [584, 215] width 96 height 19
type input "mos2-4x4x2"
click at [870, 291] on button "Ok" at bounding box center [864, 294] width 38 height 29
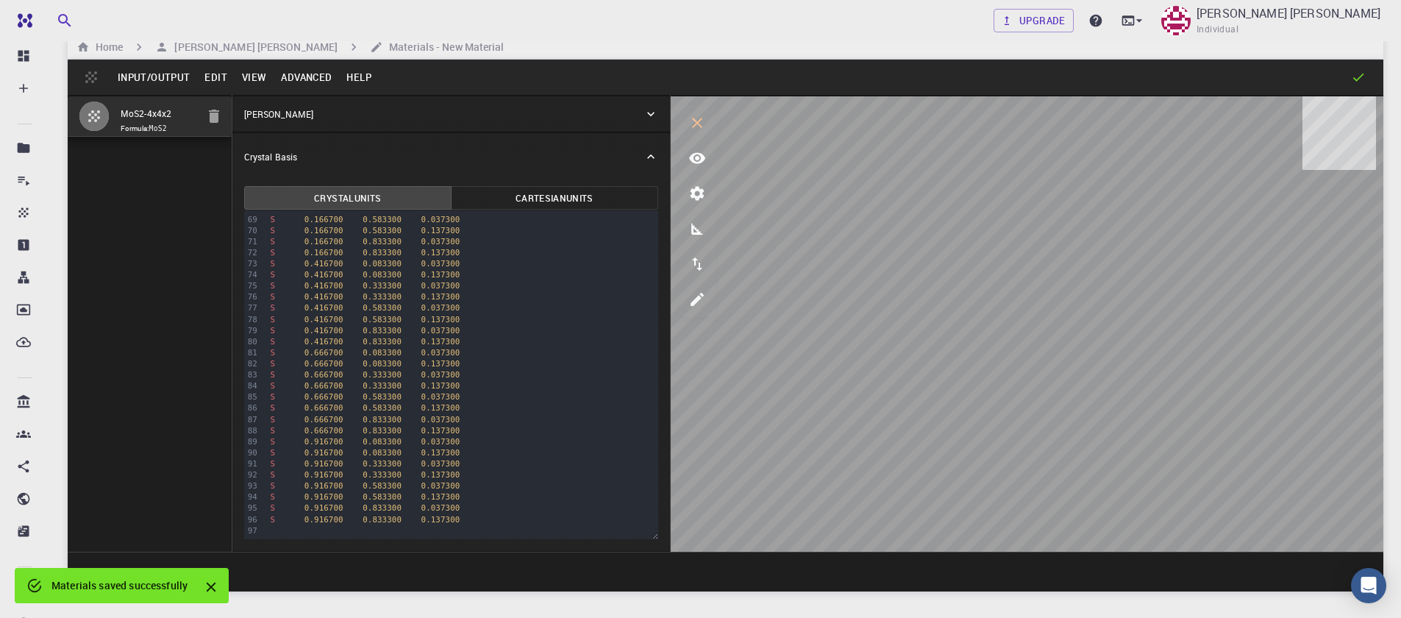
click at [140, 75] on button "Input/Output" at bounding box center [153, 77] width 87 height 24
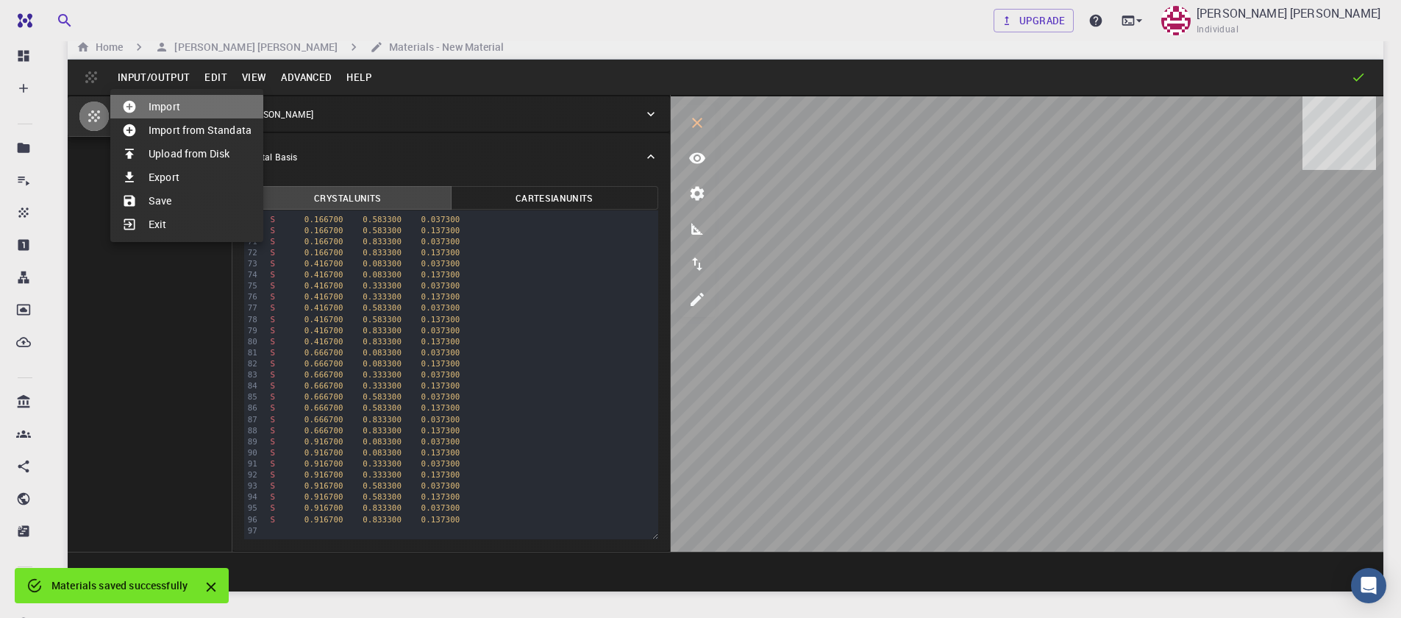
click at [162, 109] on li "Import" at bounding box center [186, 107] width 153 height 24
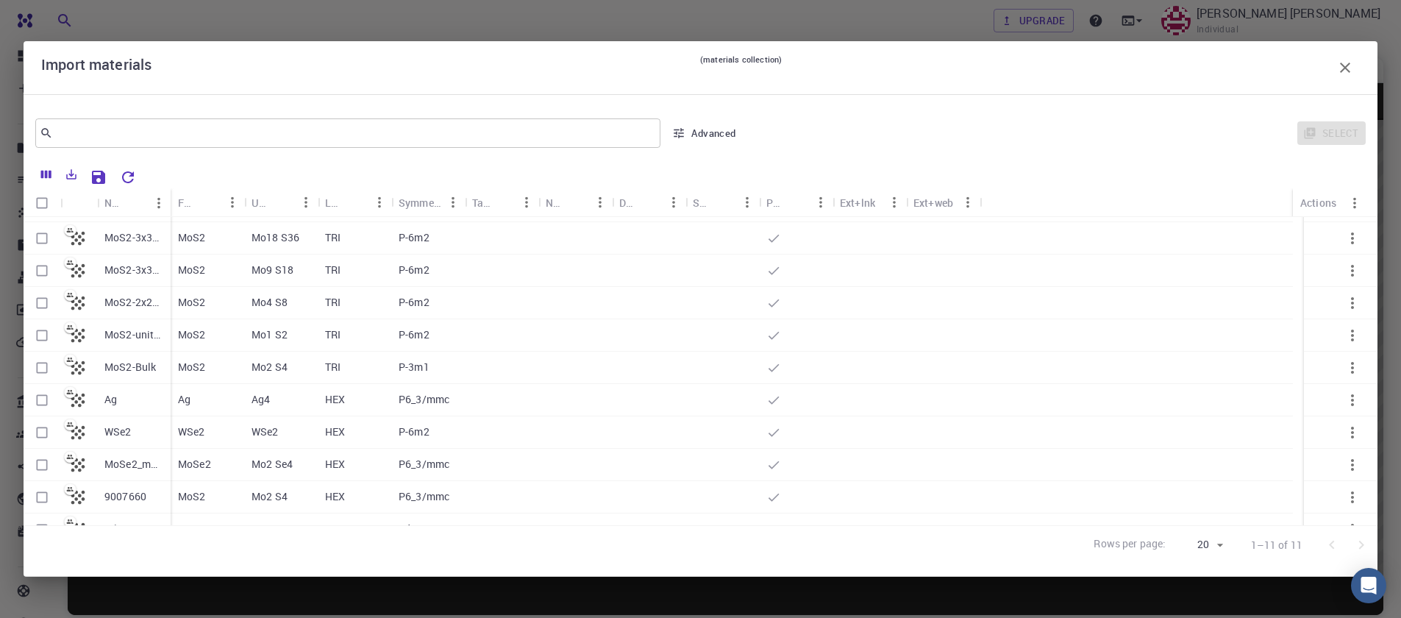
scroll to position [48, 0]
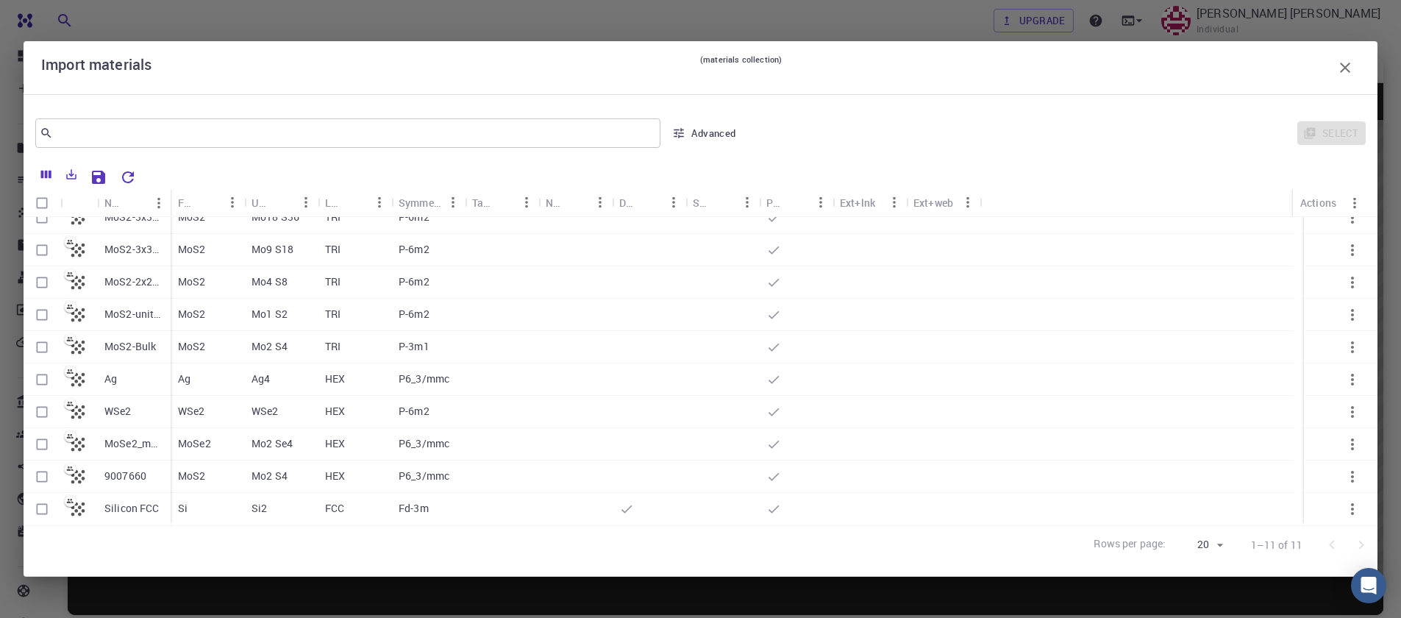
click at [124, 479] on p "9007660" at bounding box center [125, 476] width 42 height 15
checkbox input "true"
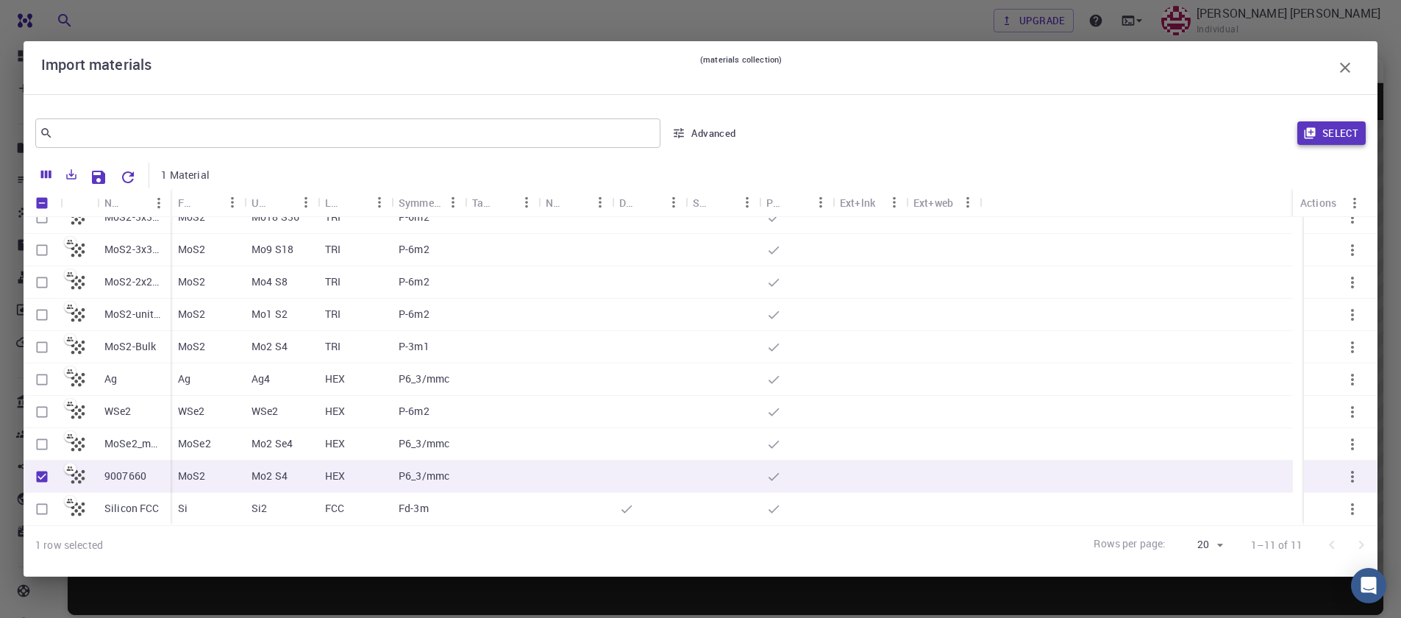
click at [1315, 133] on icon "button" at bounding box center [1309, 133] width 11 height 11
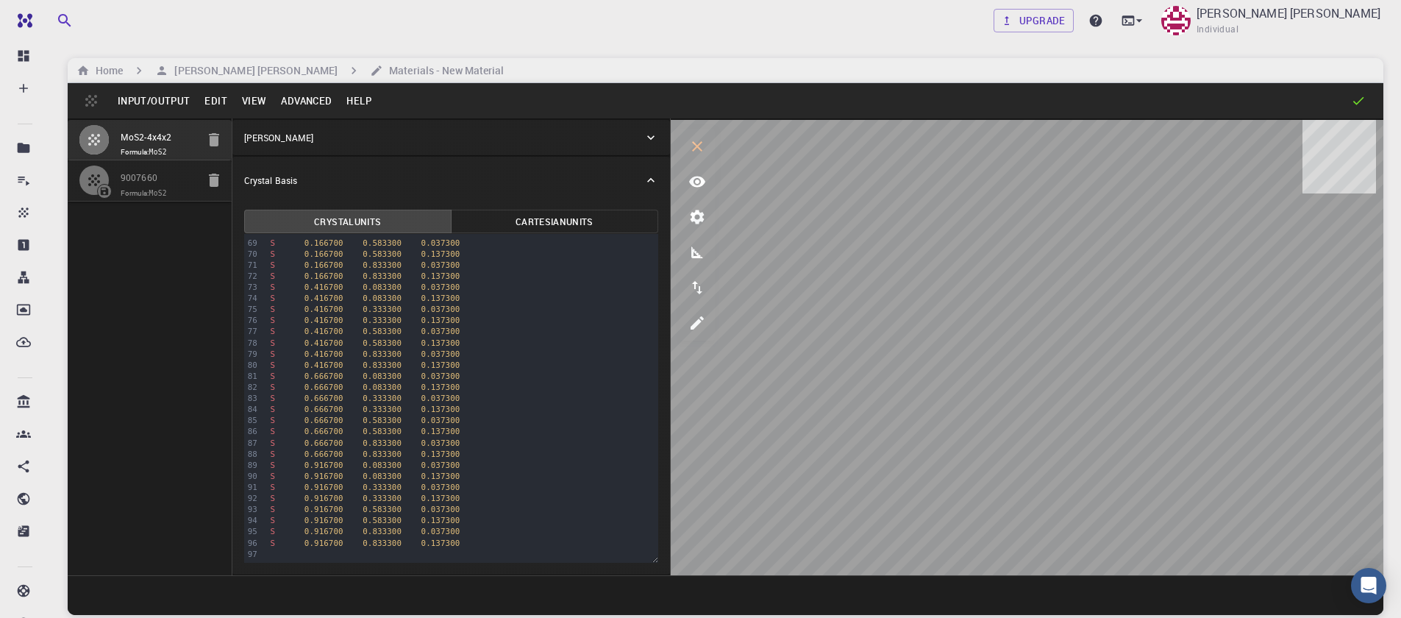
click at [218, 145] on icon "button" at bounding box center [214, 139] width 10 height 13
type input "HEX"
type input "3.161"
type input "12.295"
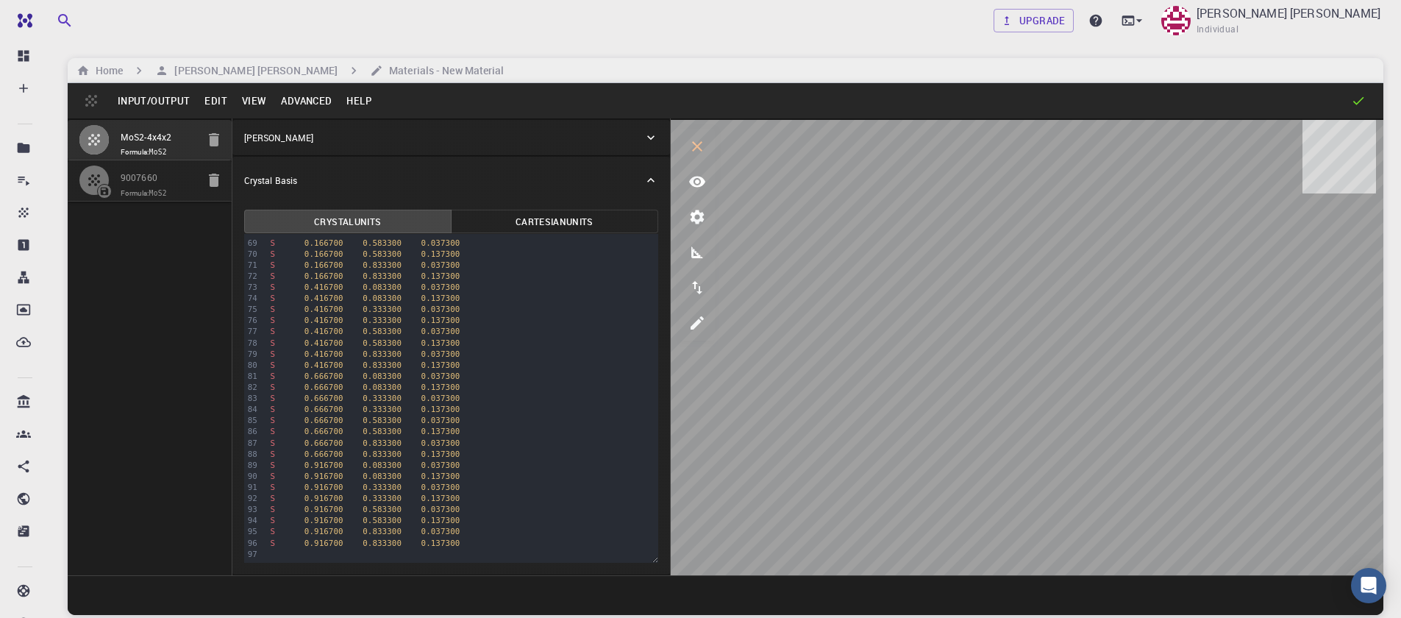
type input "119.99999999999999"
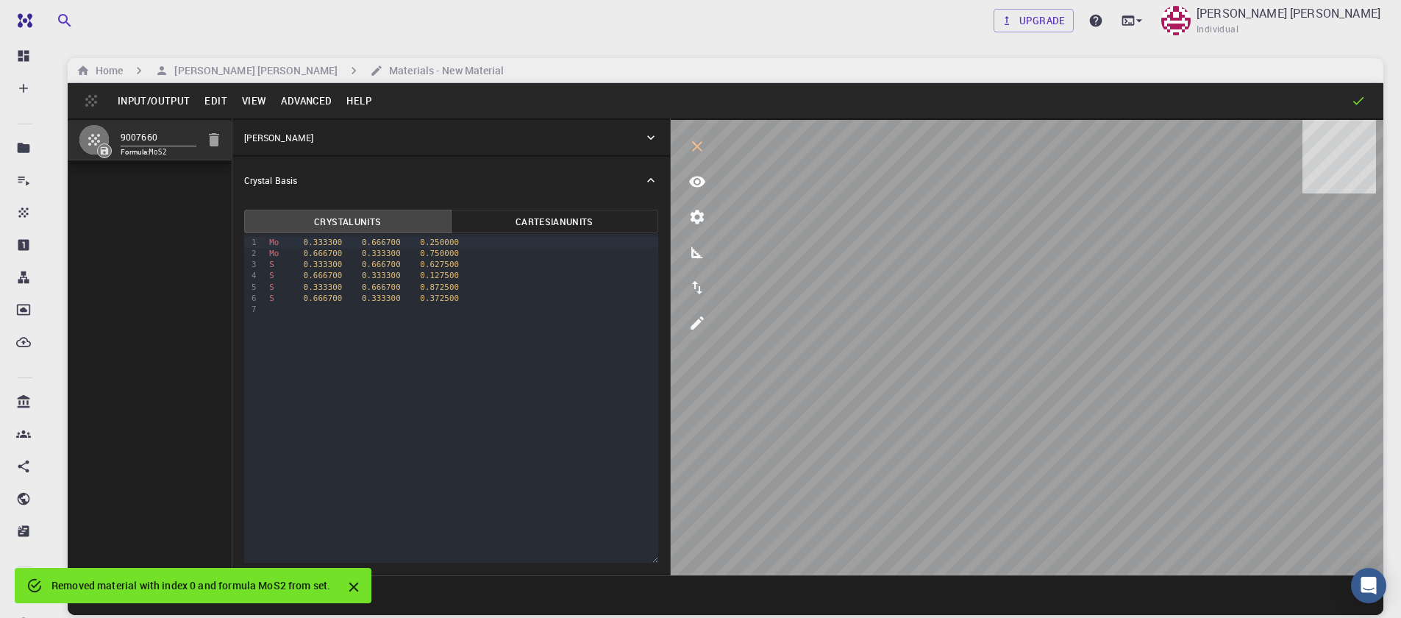
scroll to position [0, 0]
drag, startPoint x: 467, startPoint y: 251, endPoint x: 260, endPoint y: 255, distance: 206.7
click at [260, 255] on div "9 1 2 3 4 5 6 7 › Mo 0.333300 0.666700 0.250000 Mo 0.666700 0.333300 0.750000 S…" at bounding box center [451, 398] width 414 height 329
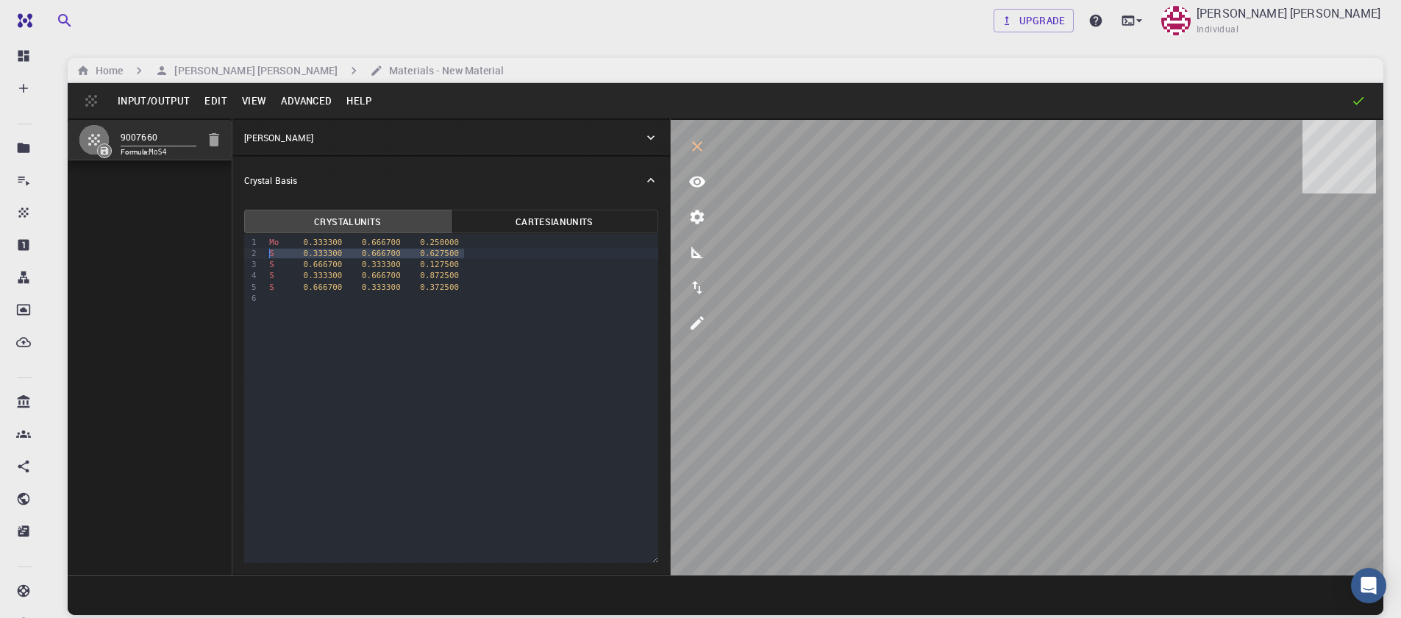
drag, startPoint x: 474, startPoint y: 257, endPoint x: 262, endPoint y: 255, distance: 211.9
click at [262, 255] on div "9 1 2 3 4 5 6 › Mo 0.333300 0.666700 0.250000 S 0.333300 0.666700 0.627500 S 0.…" at bounding box center [451, 398] width 414 height 329
drag, startPoint x: 469, startPoint y: 267, endPoint x: 252, endPoint y: 266, distance: 217.0
click at [252, 266] on div "9 1 2 3 4 5 › Mo 0.333300 0.666700 0.250000 S 0.666700 0.333300 0.127500 S 0.33…" at bounding box center [451, 398] width 414 height 329
click at [297, 102] on button "Advanced" at bounding box center [306, 101] width 65 height 24
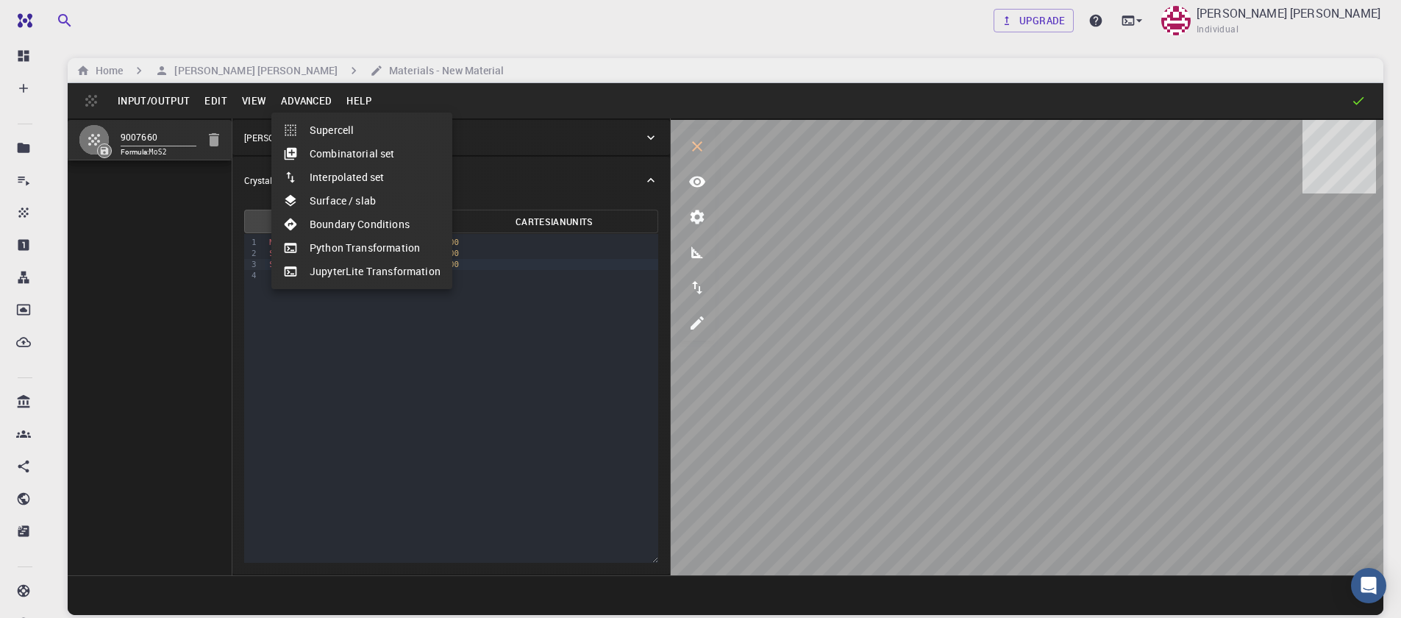
click at [360, 205] on li "Surface / slab" at bounding box center [361, 201] width 181 height 24
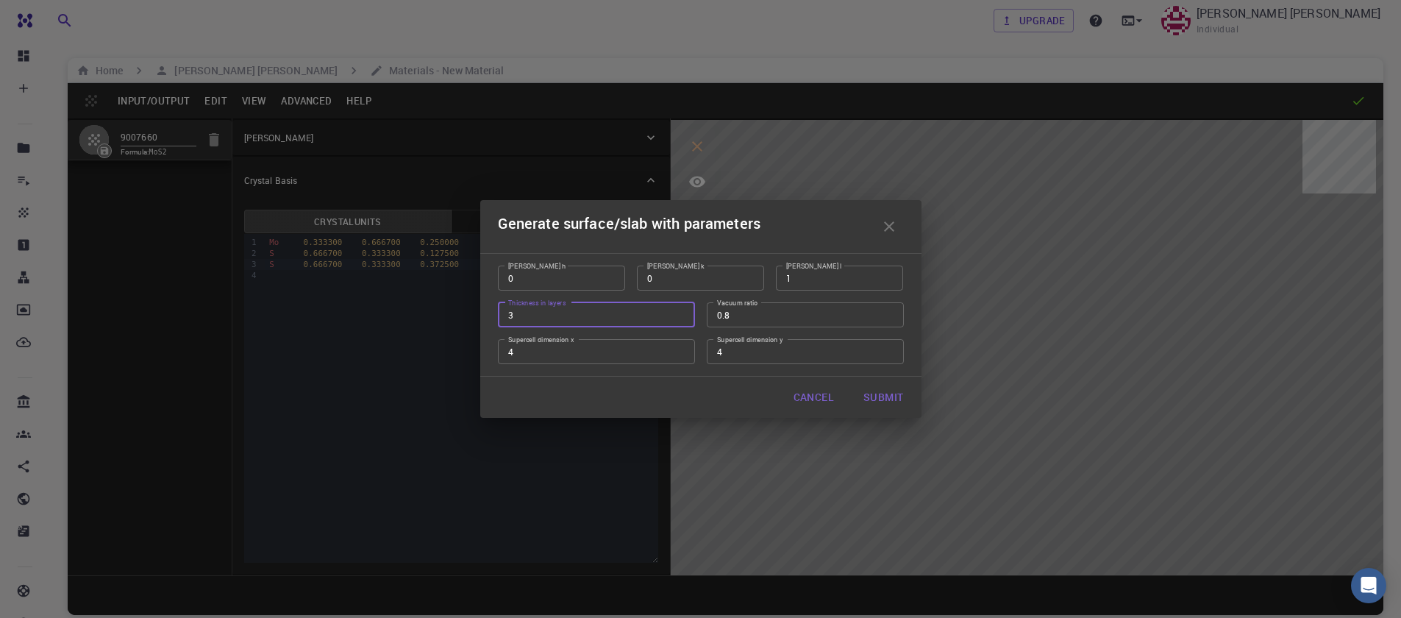
click at [678, 313] on input "3" at bounding box center [596, 314] width 197 height 25
click at [678, 315] on input "2" at bounding box center [596, 314] width 197 height 25
type input "1"
click at [678, 315] on input "1" at bounding box center [596, 314] width 197 height 25
click at [889, 401] on button "Submit" at bounding box center [883, 397] width 63 height 29
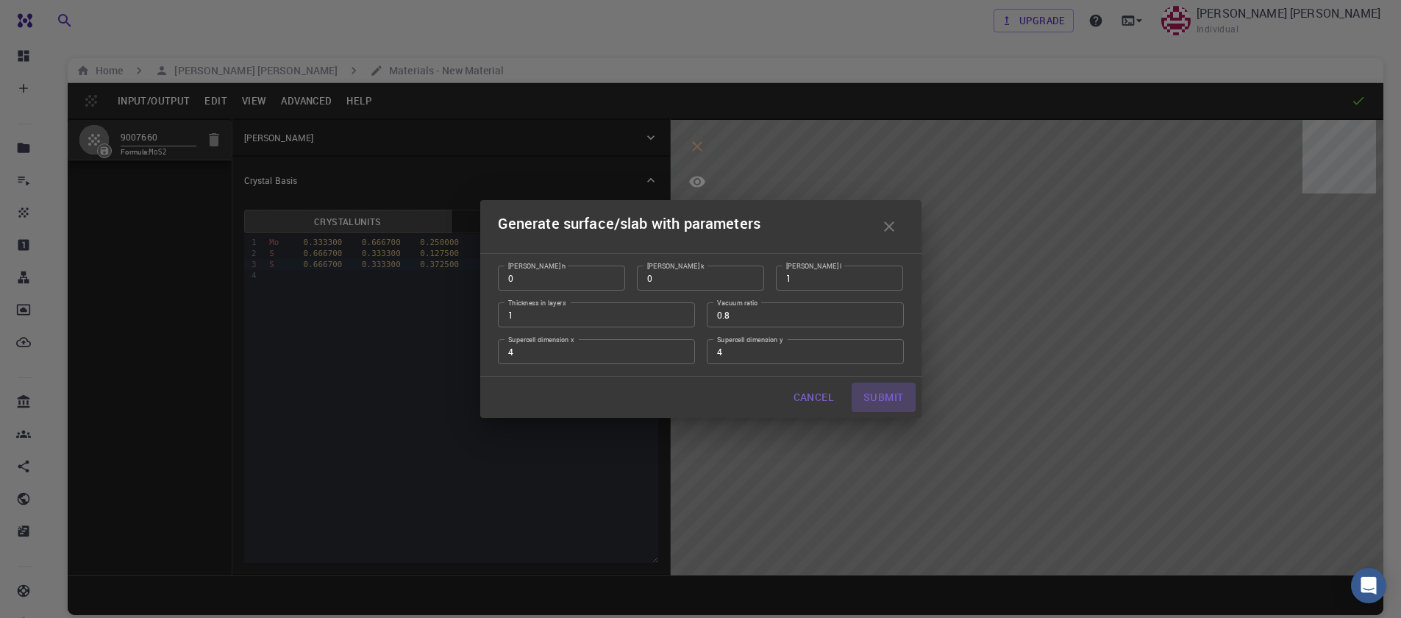
type input "TRI"
type input "12.644"
type input "12.643978171445884"
type input "61.47500000000001"
type input "120.0000571088431"
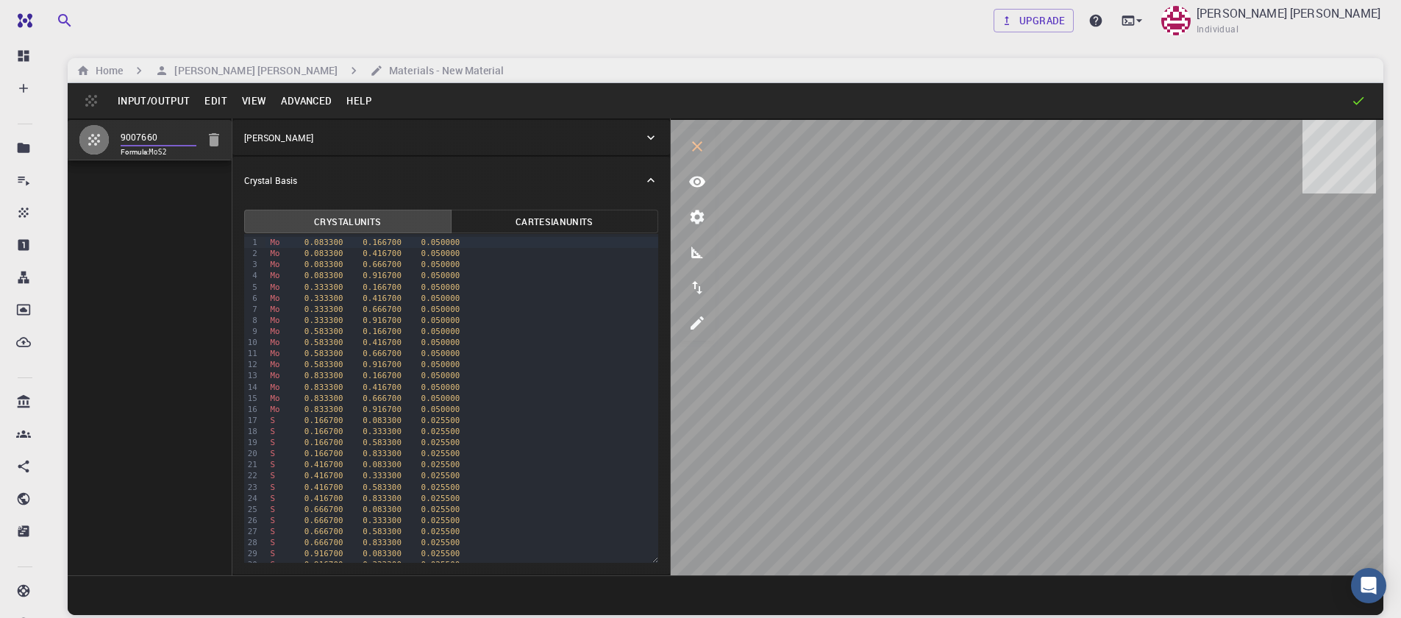
drag, startPoint x: 165, startPoint y: 138, endPoint x: 87, endPoint y: 140, distance: 78.0
click at [87, 140] on li "9007660 Formula: MoS2" at bounding box center [150, 140] width 164 height 40
type input "MoS2-4x4x1"
click at [150, 101] on button "Input/Output" at bounding box center [153, 101] width 87 height 24
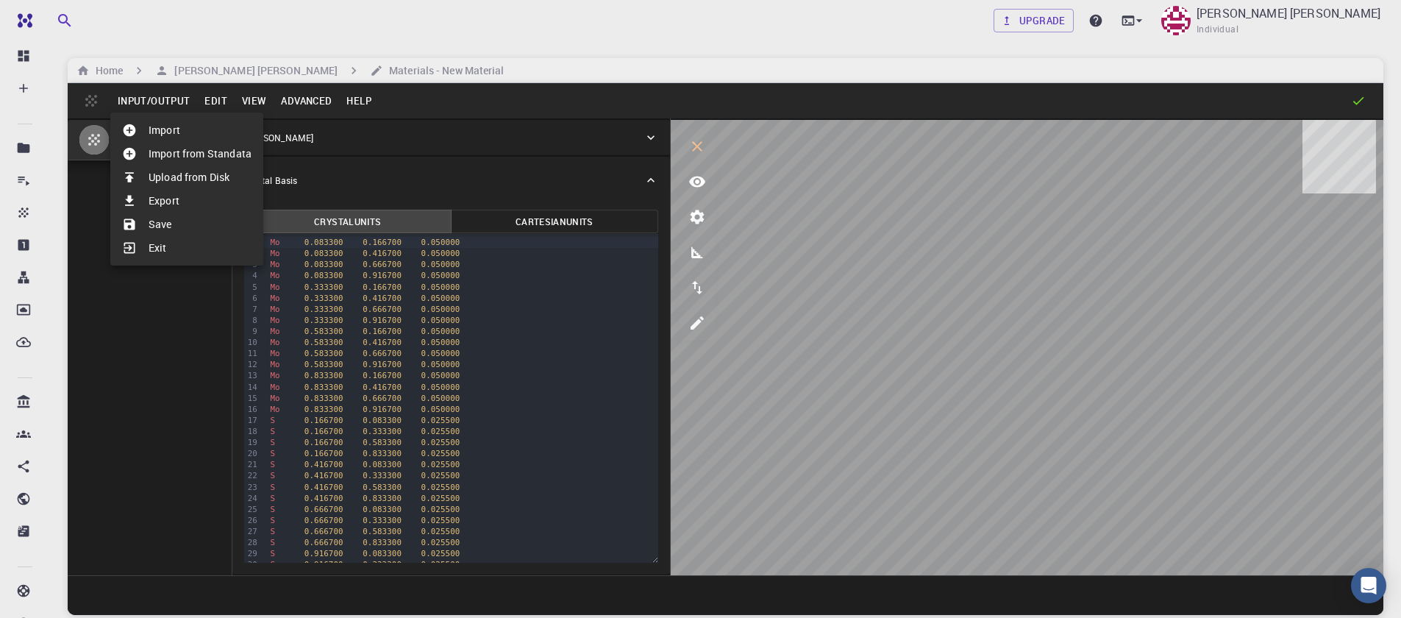
click at [202, 215] on li "Save" at bounding box center [186, 225] width 153 height 24
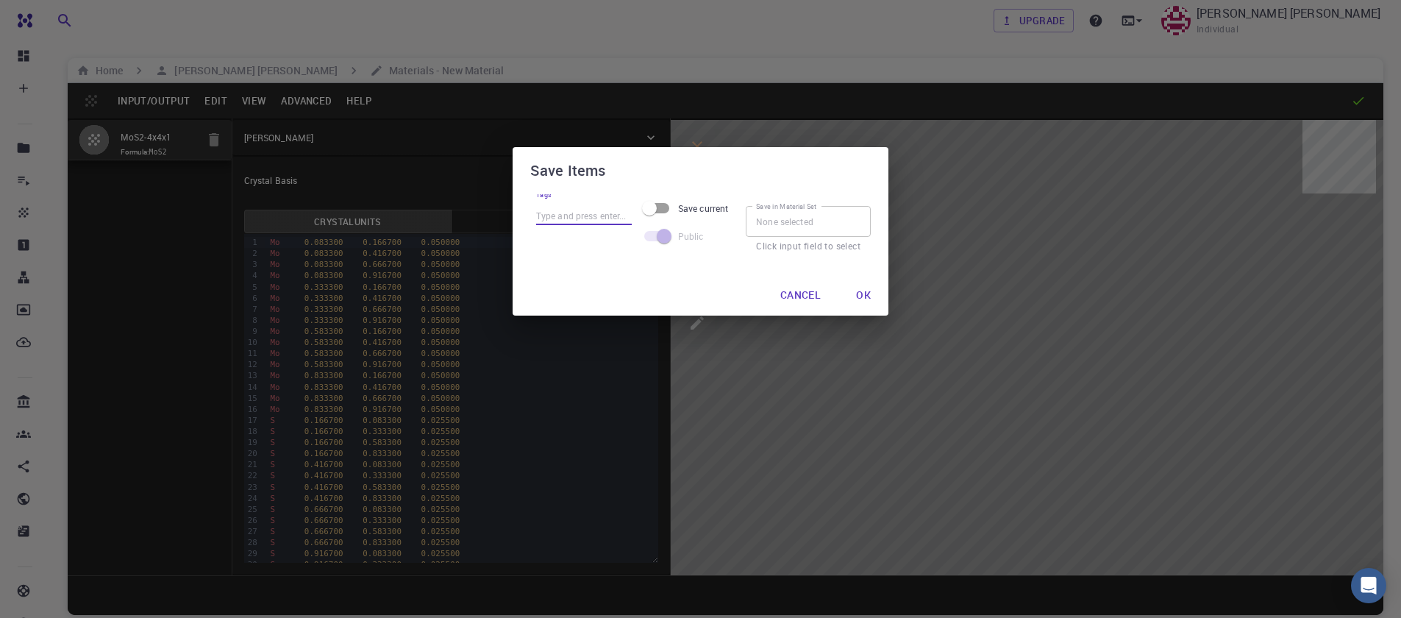
click at [559, 217] on input "Tags" at bounding box center [584, 215] width 96 height 19
type input "mos2-4x4x1"
click at [861, 287] on button "Ok" at bounding box center [864, 294] width 38 height 29
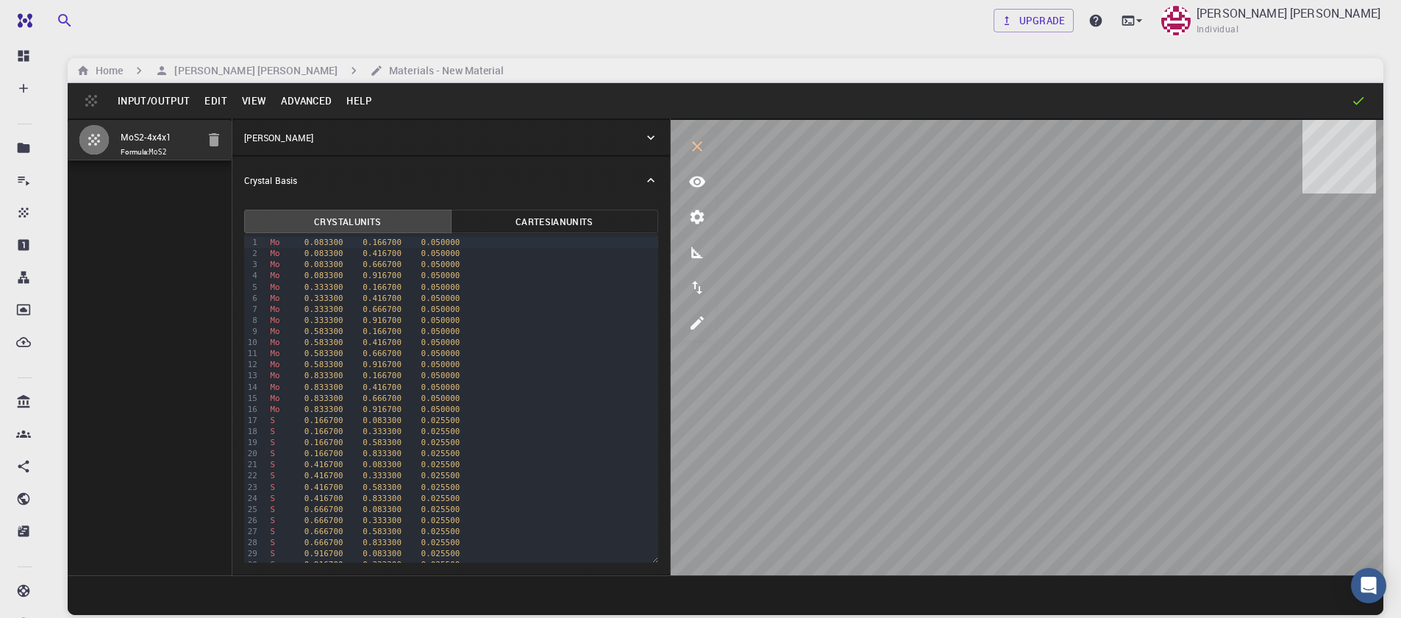
click at [157, 100] on button "Input/Output" at bounding box center [153, 101] width 87 height 24
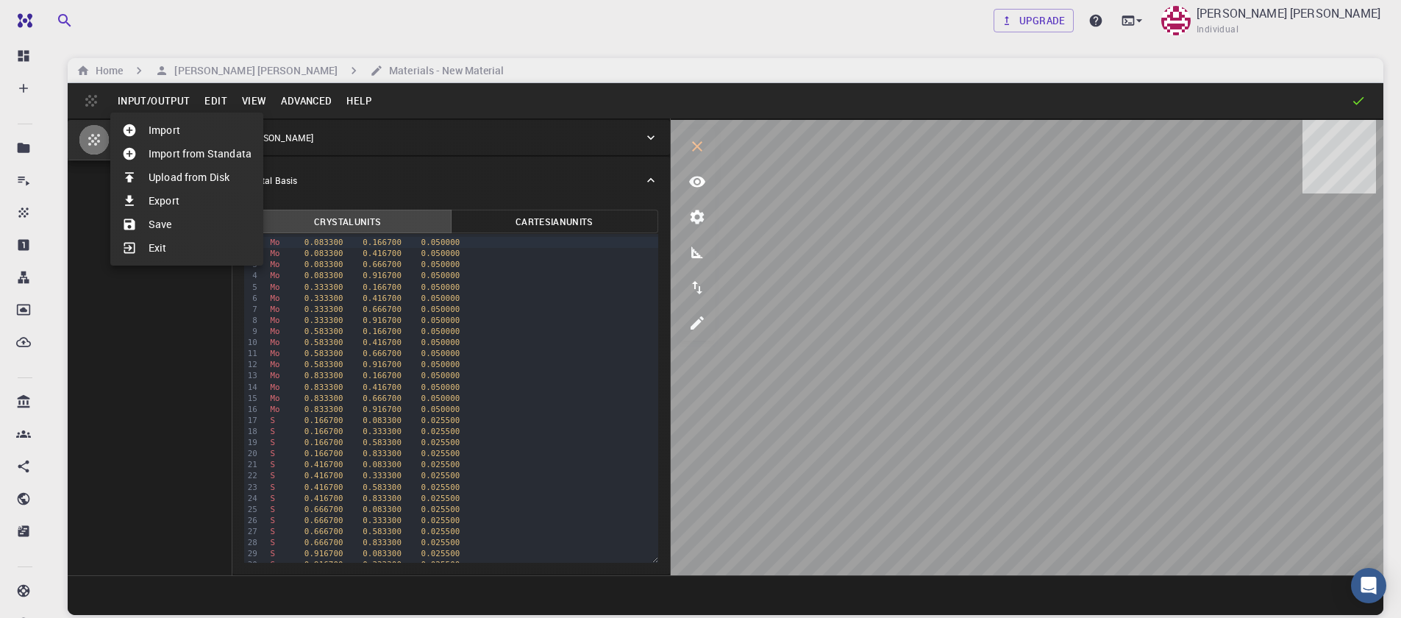
click at [163, 123] on li "Import" at bounding box center [186, 130] width 153 height 24
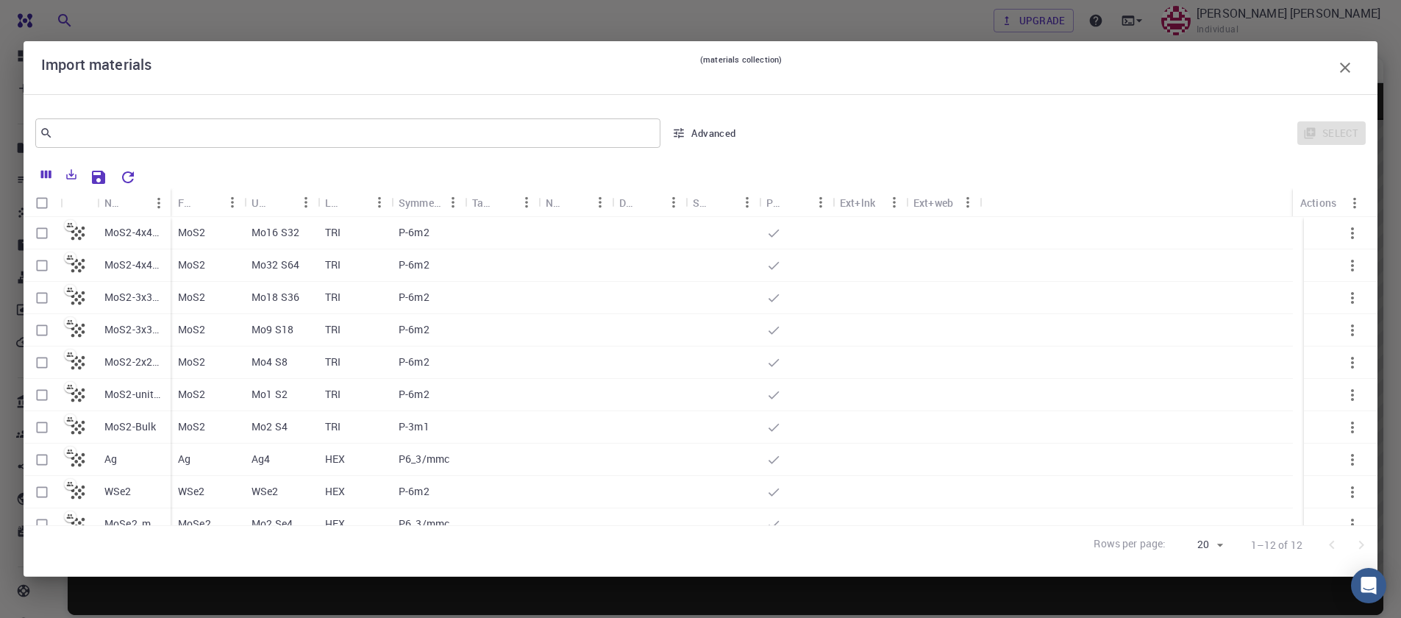
click at [34, 271] on input "Select row" at bounding box center [42, 266] width 28 height 28
checkbox input "true"
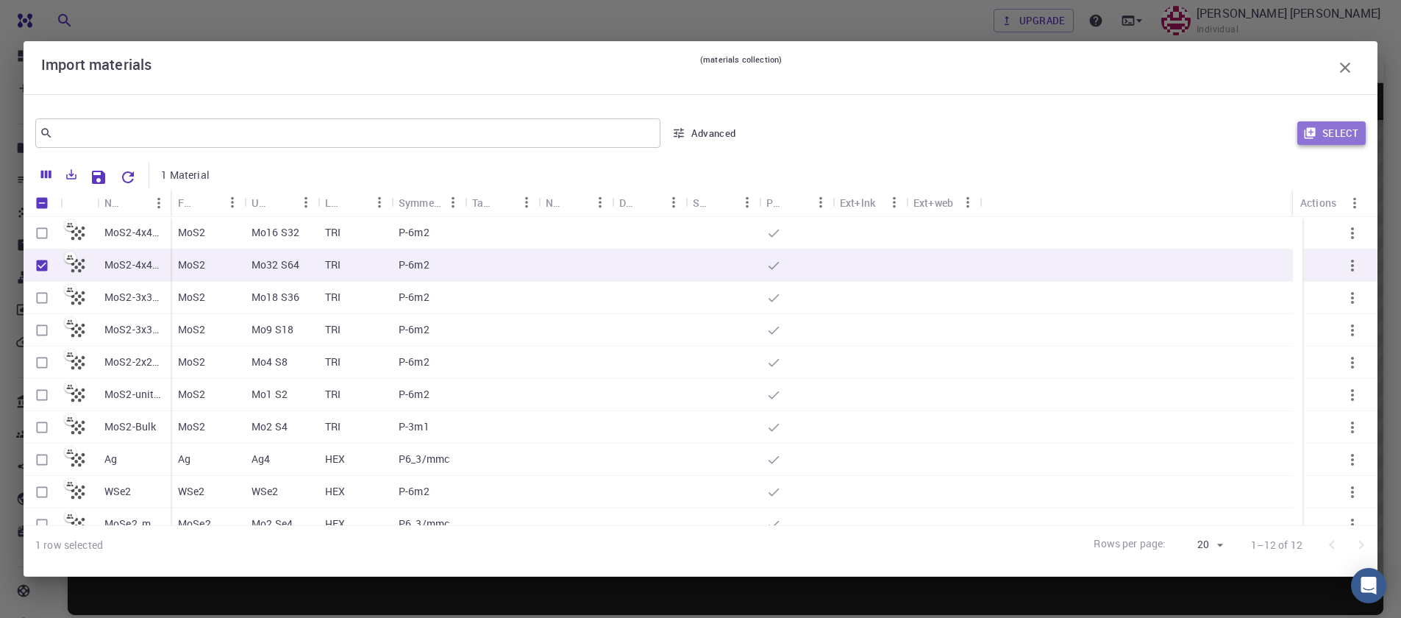
click at [1343, 131] on button "Select" at bounding box center [1332, 133] width 68 height 24
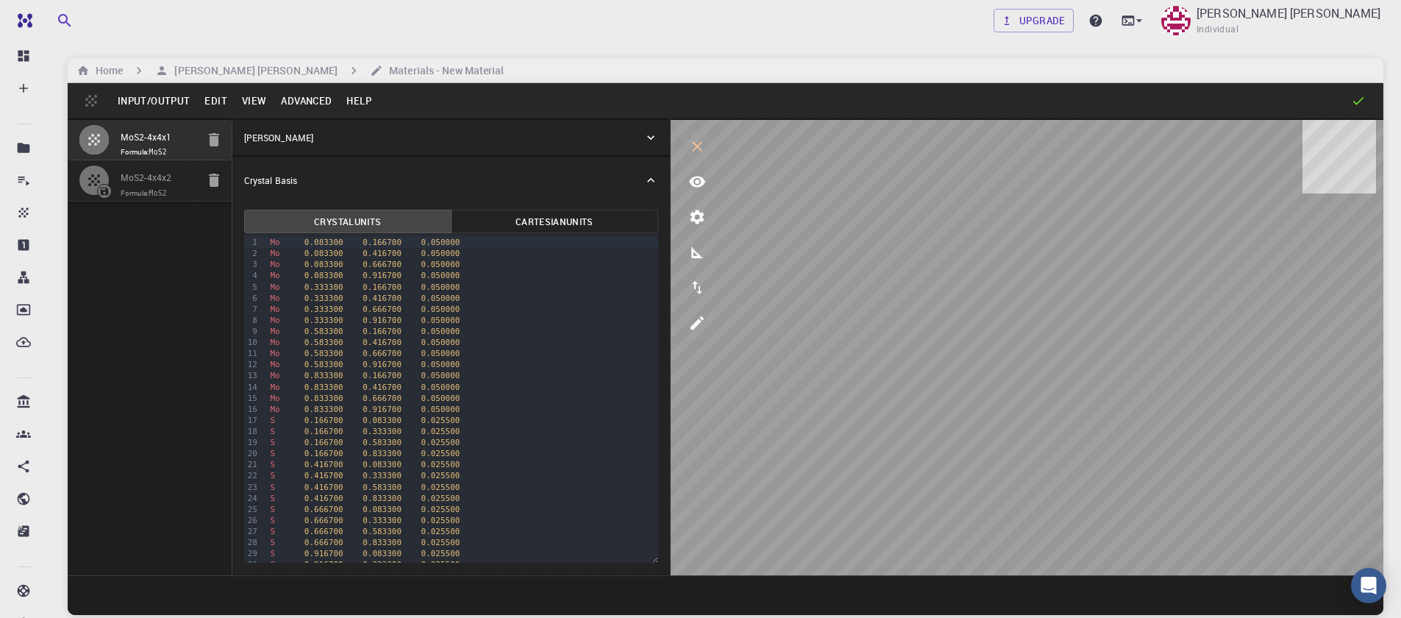
click at [132, 174] on input "MoS2-4x4x2" at bounding box center [159, 178] width 76 height 17
type input "122.95"
click at [234, 71] on h6 "[PERSON_NAME] [PERSON_NAME]" at bounding box center [252, 71] width 169 height 16
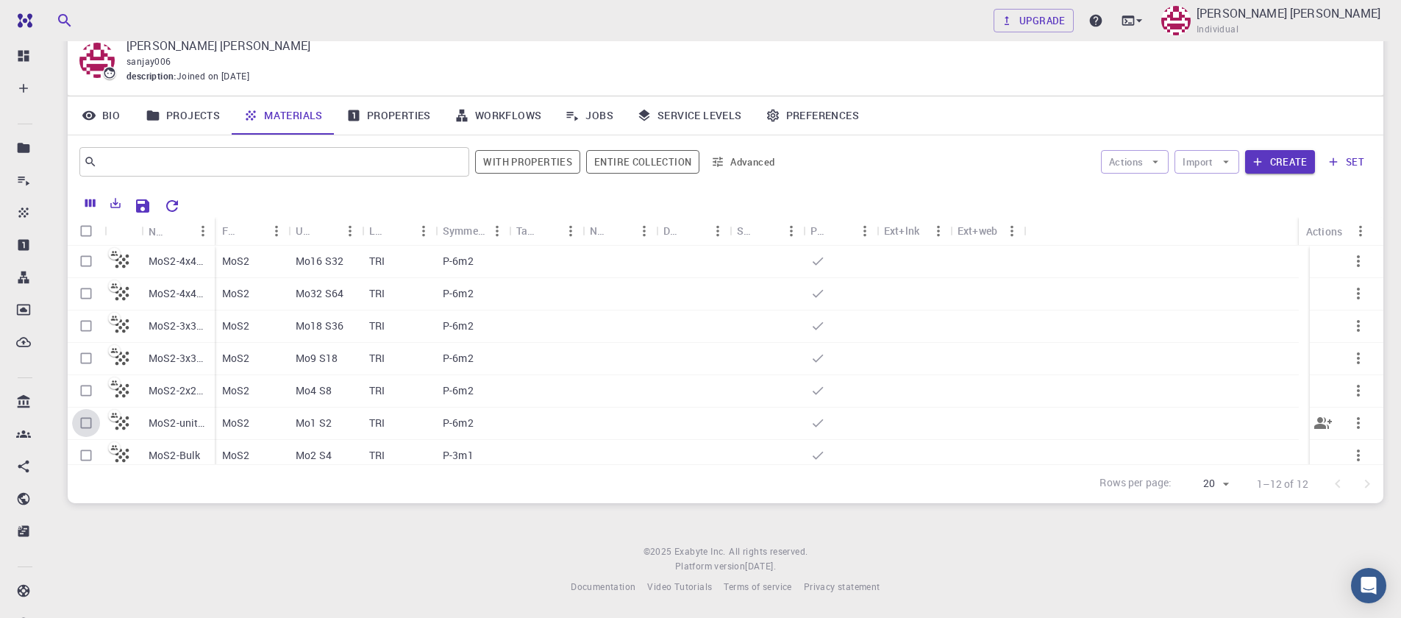
click at [84, 423] on input "Select row" at bounding box center [86, 423] width 28 height 28
checkbox input "true"
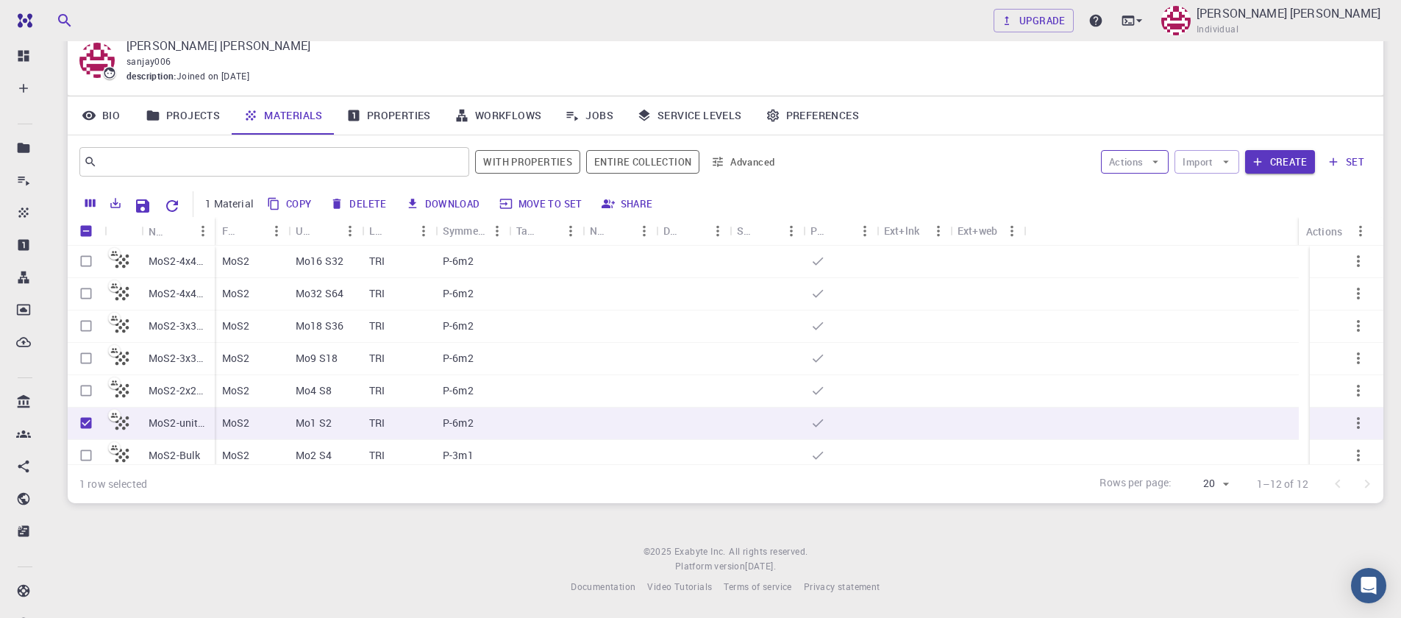
click at [1143, 163] on button "Actions" at bounding box center [1135, 162] width 68 height 24
click at [1137, 191] on div at bounding box center [1127, 191] width 26 height 15
click at [83, 424] on input "Unselect row" at bounding box center [86, 423] width 28 height 28
checkbox input "true"
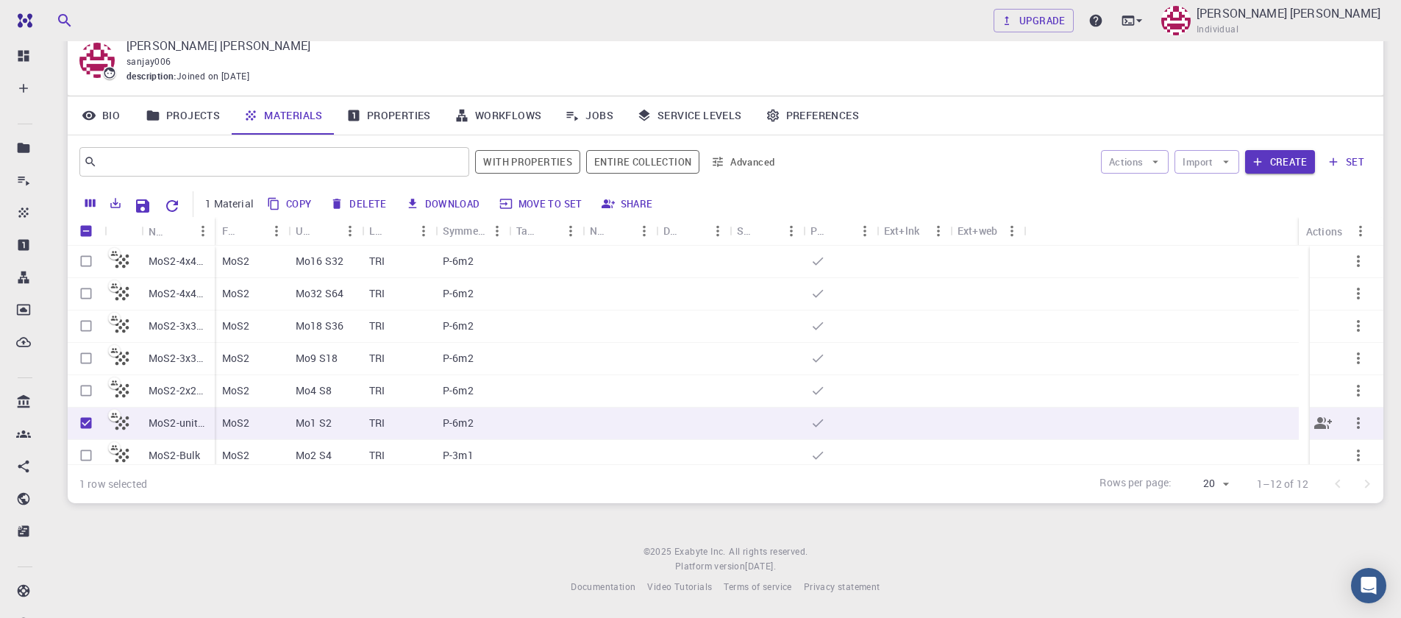
checkbox input "true"
click at [83, 455] on input "Select row" at bounding box center [86, 455] width 28 height 28
checkbox input "false"
click at [85, 427] on input "Unselect row" at bounding box center [86, 423] width 28 height 28
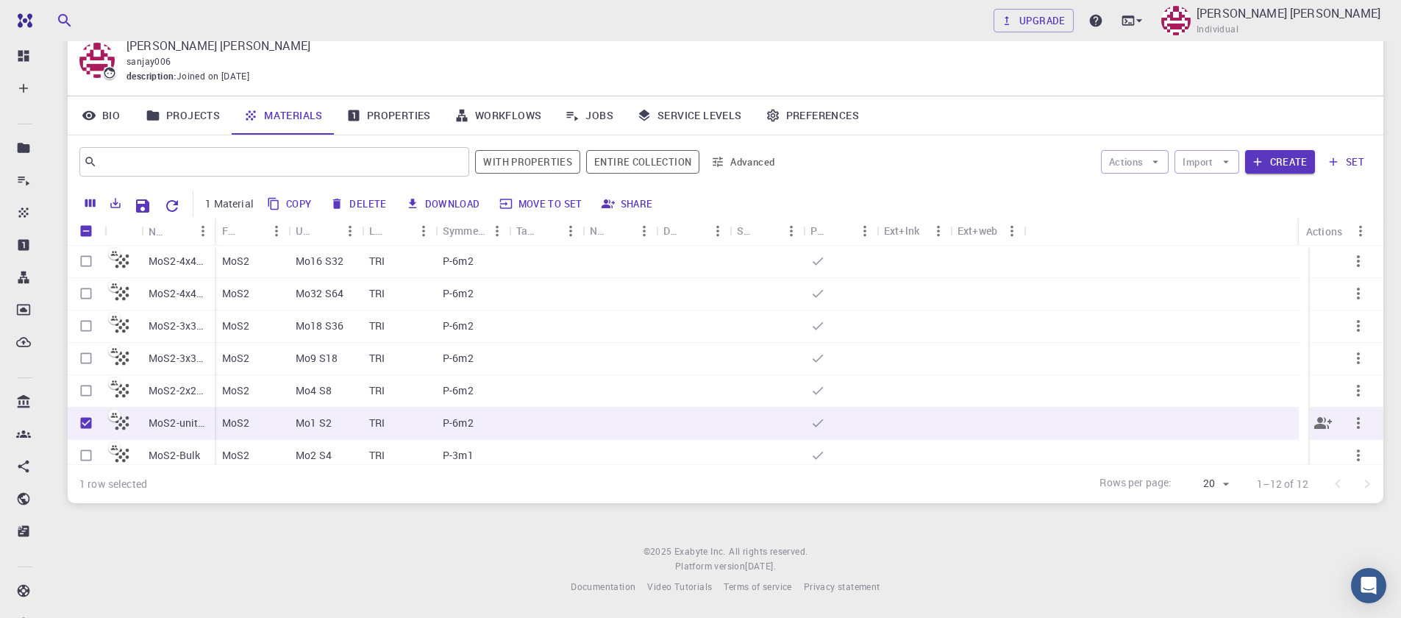
checkbox input "false"
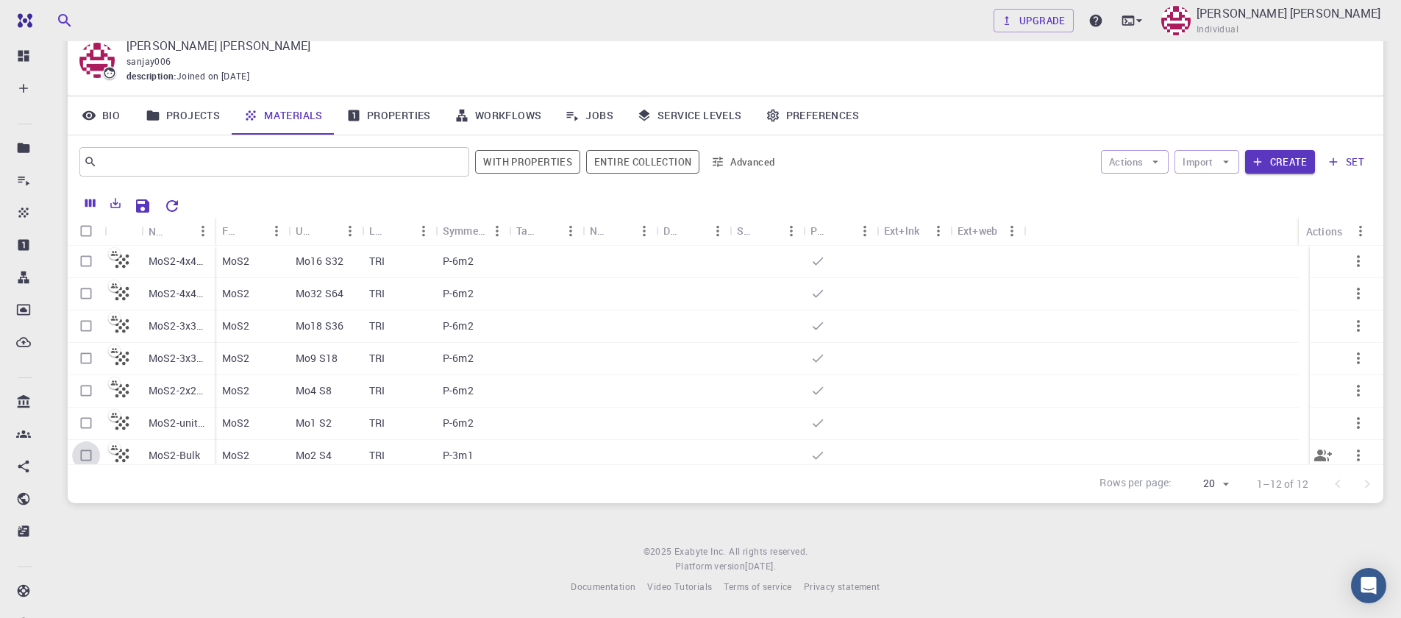
click at [78, 455] on input "Select row" at bounding box center [86, 455] width 28 height 28
checkbox input "true"
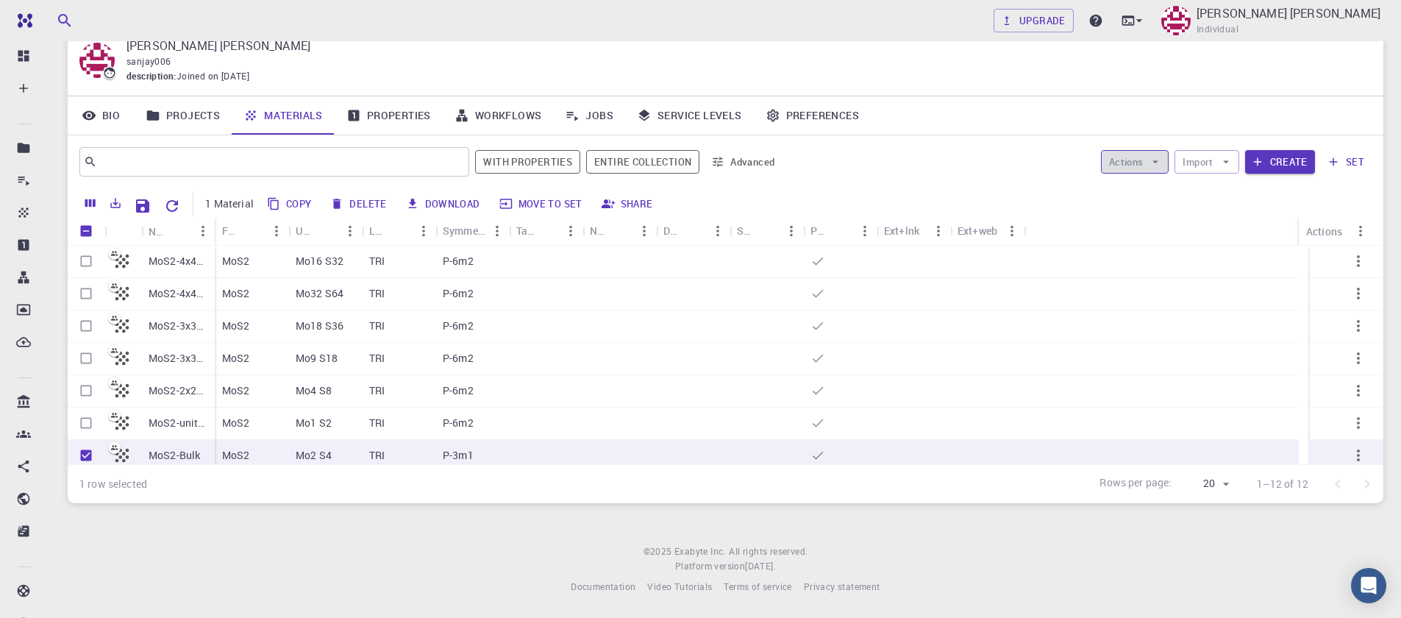
click at [1151, 160] on icon "button" at bounding box center [1155, 161] width 13 height 13
click at [1145, 191] on span "Create Job" at bounding box center [1163, 191] width 46 height 15
click at [88, 455] on input "Unselect row" at bounding box center [86, 455] width 28 height 28
checkbox input "false"
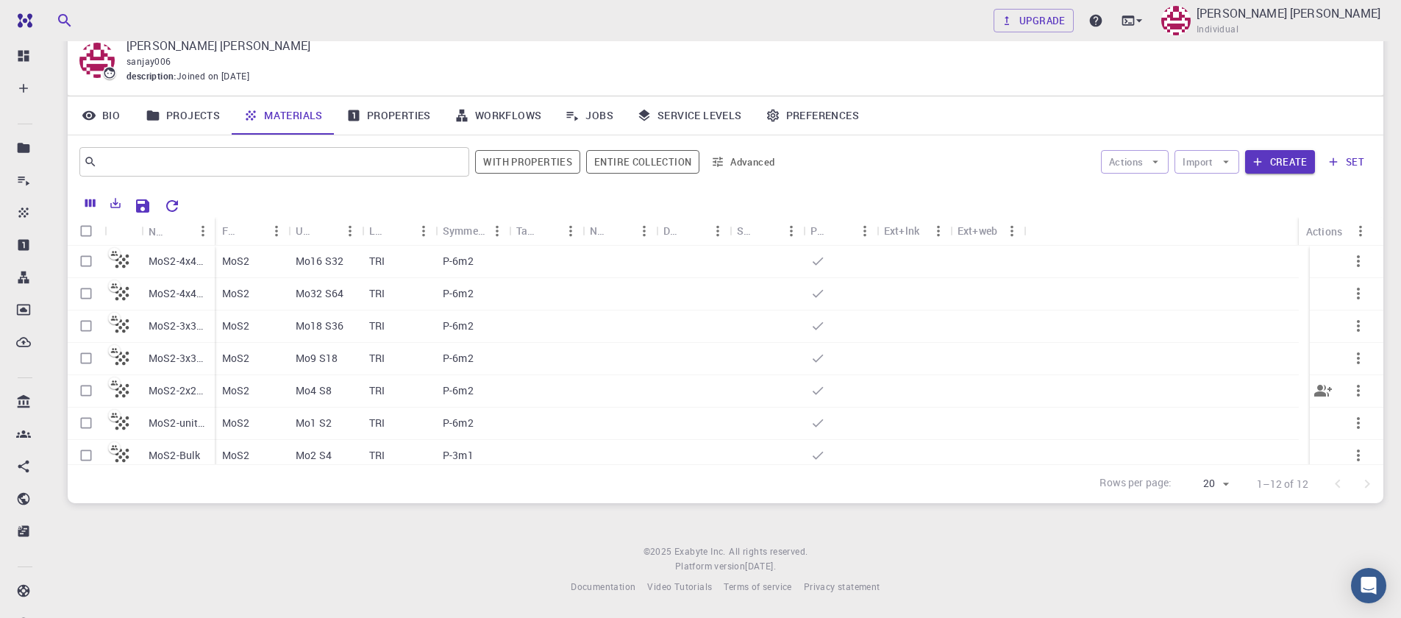
click at [86, 394] on input "Select row" at bounding box center [86, 391] width 28 height 28
checkbox input "false"
click at [79, 388] on input "Select row" at bounding box center [86, 391] width 28 height 28
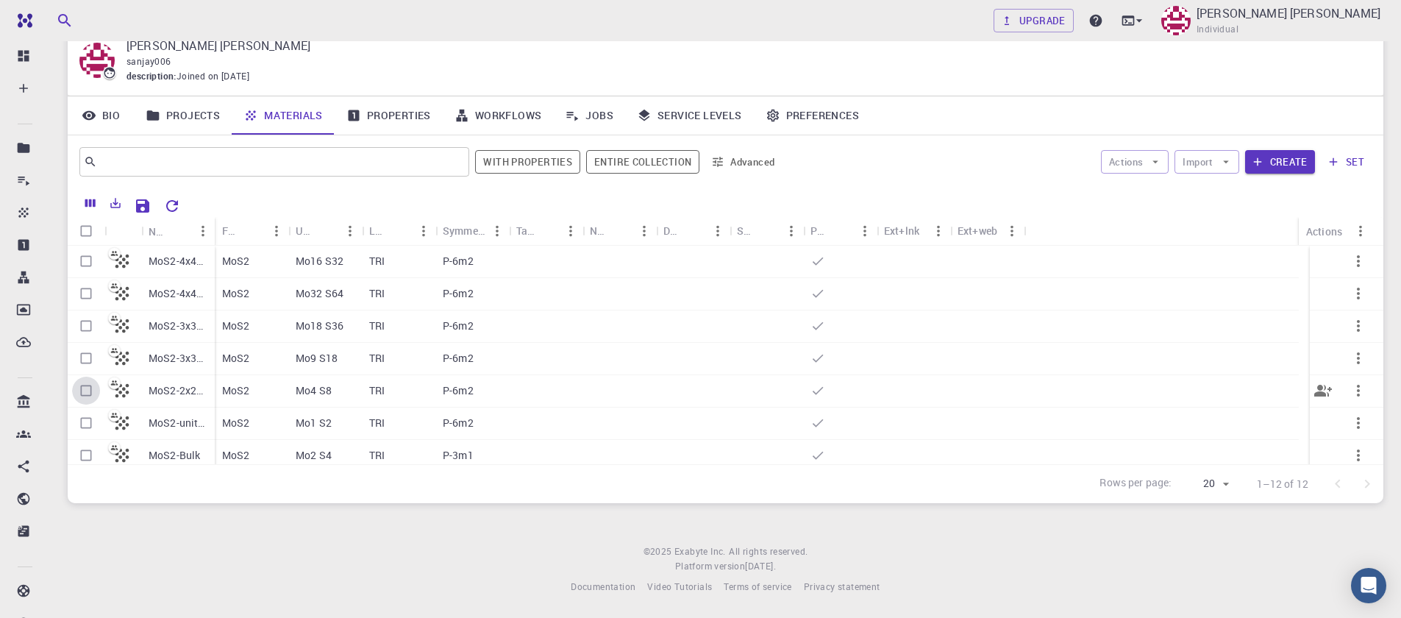
checkbox input "true"
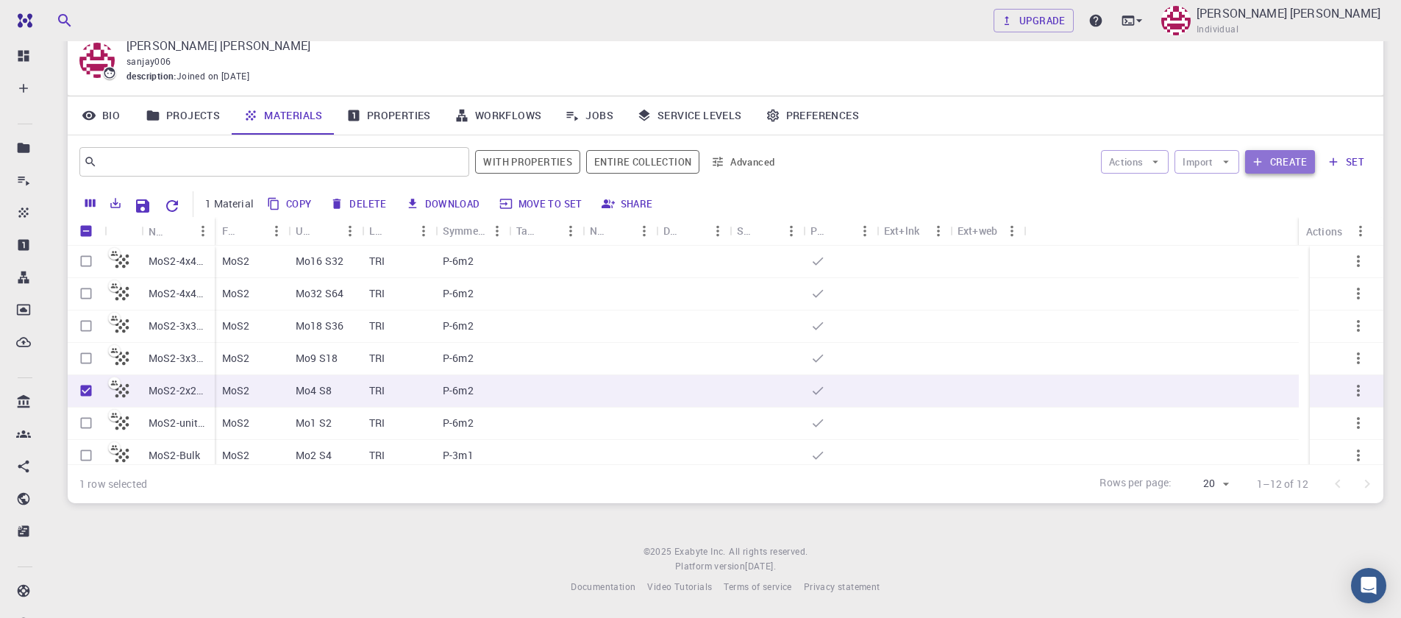
click at [1280, 167] on button "Create" at bounding box center [1280, 162] width 70 height 24
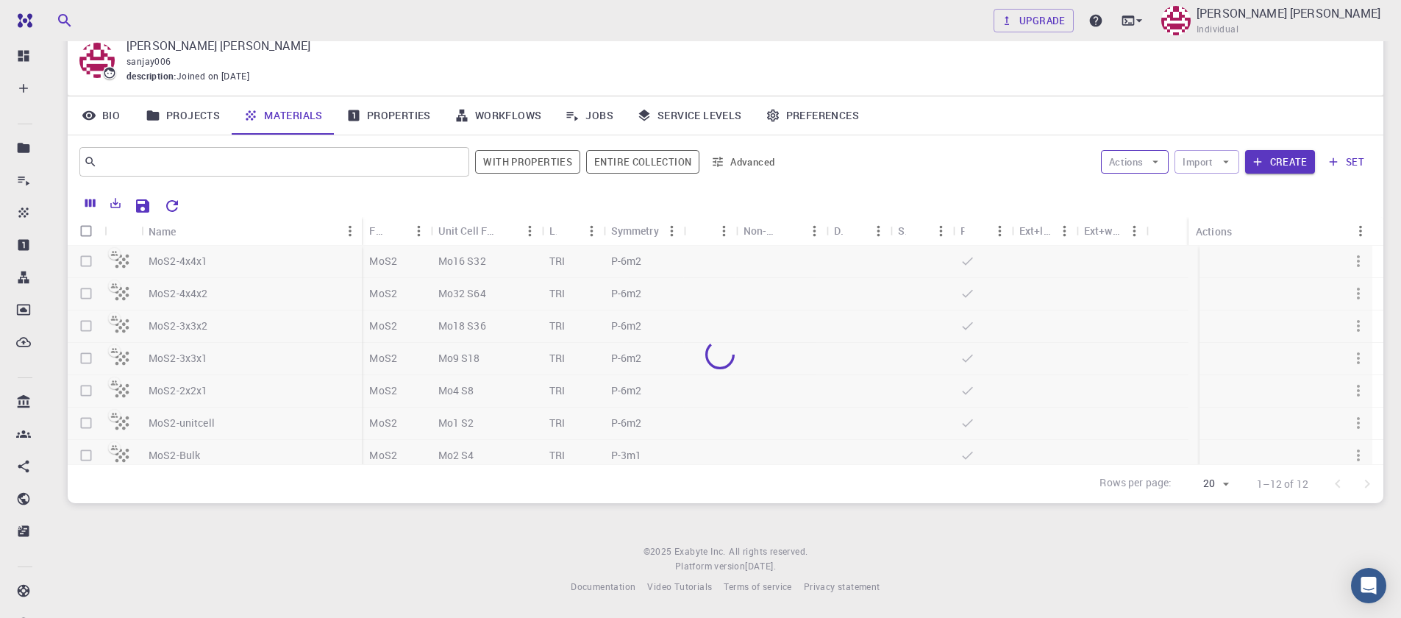
click at [1139, 167] on button "Actions" at bounding box center [1135, 162] width 68 height 24
click at [569, 273] on div at bounding box center [720, 355] width 1305 height 218
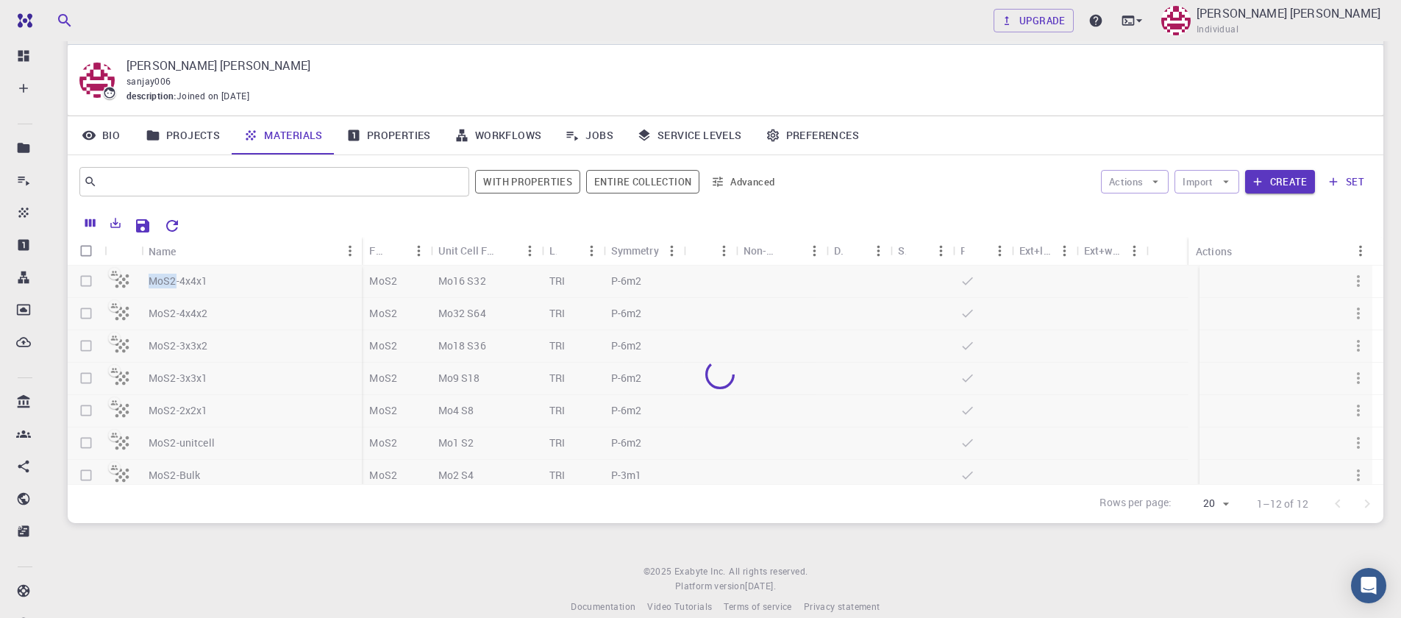
scroll to position [58, 0]
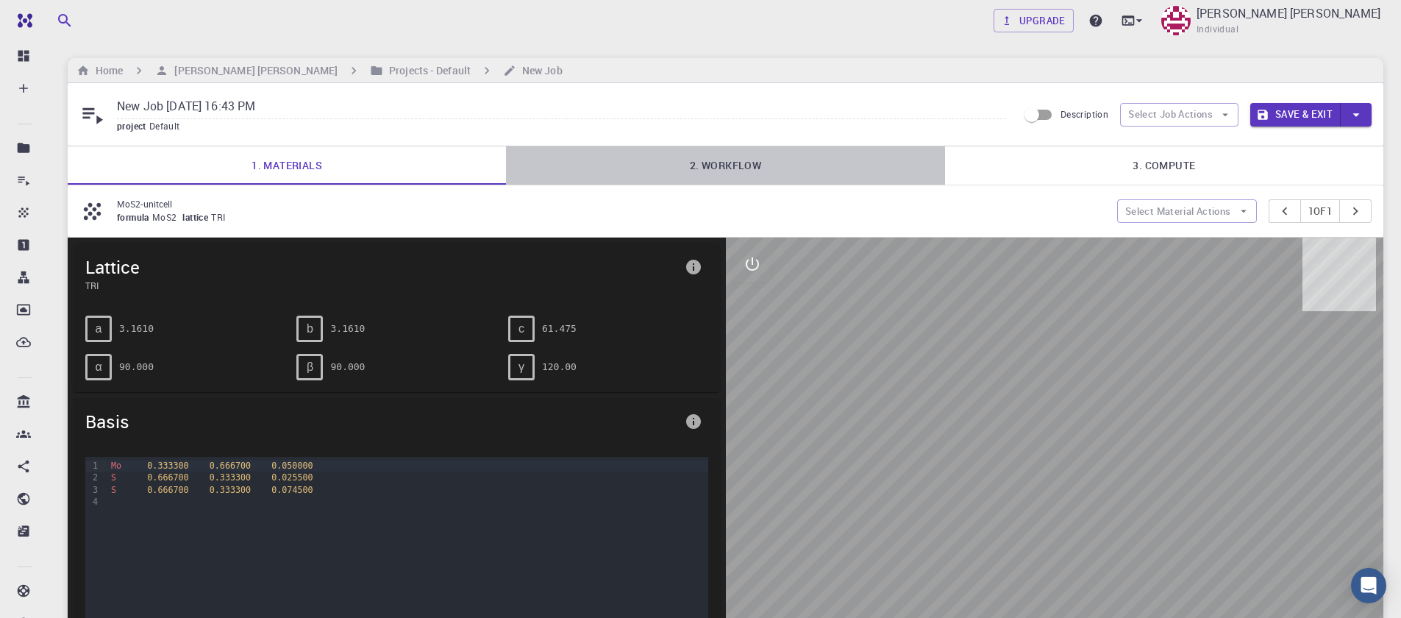
click at [742, 153] on link "2. Workflow" at bounding box center [725, 165] width 438 height 38
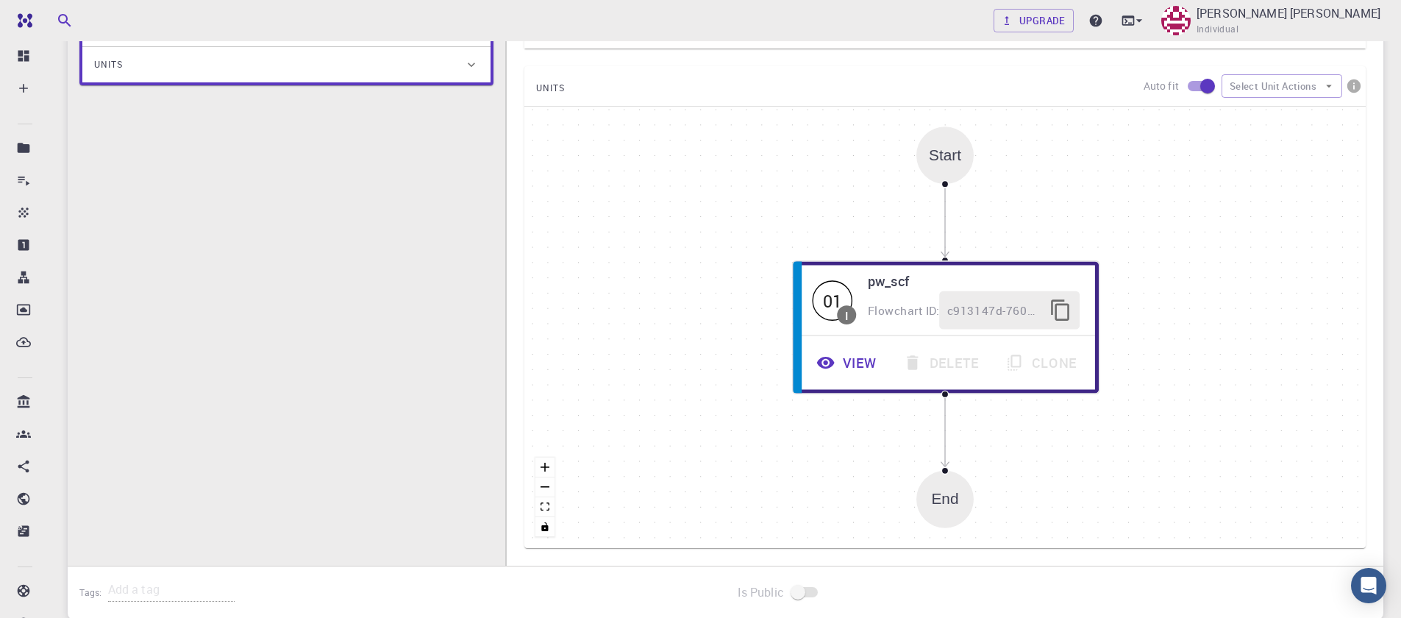
scroll to position [353, 0]
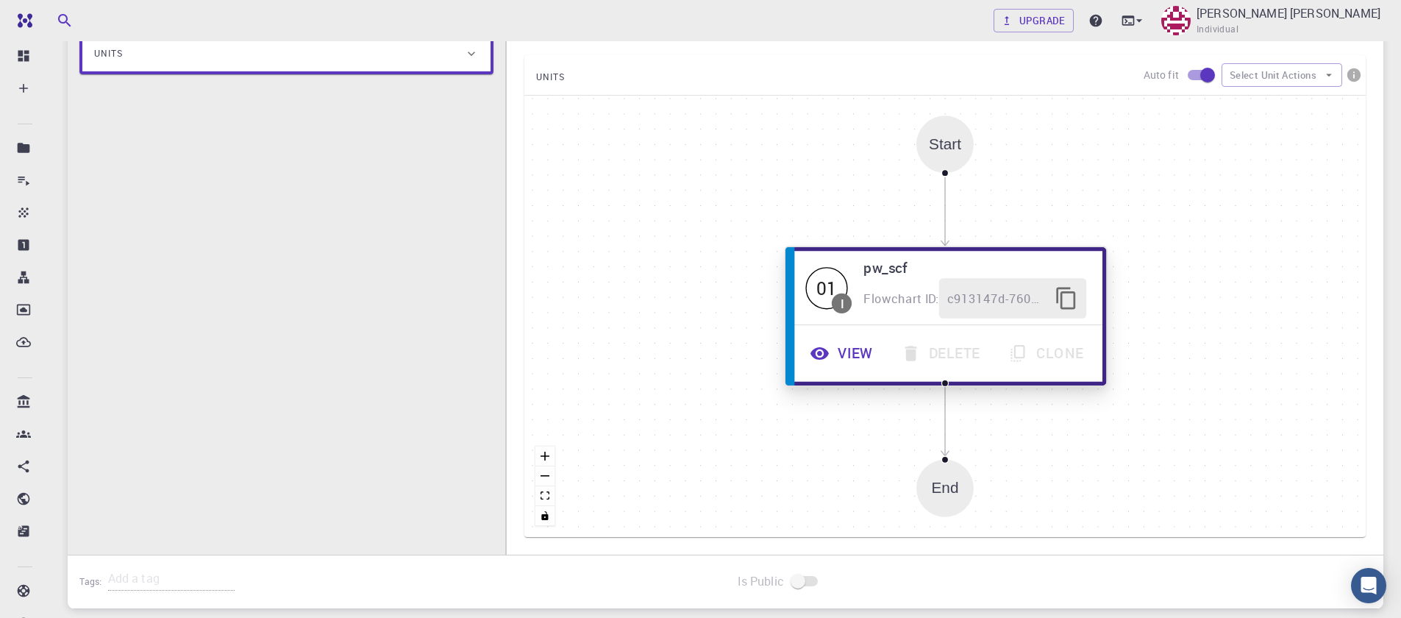
click at [866, 361] on button "View" at bounding box center [843, 353] width 91 height 40
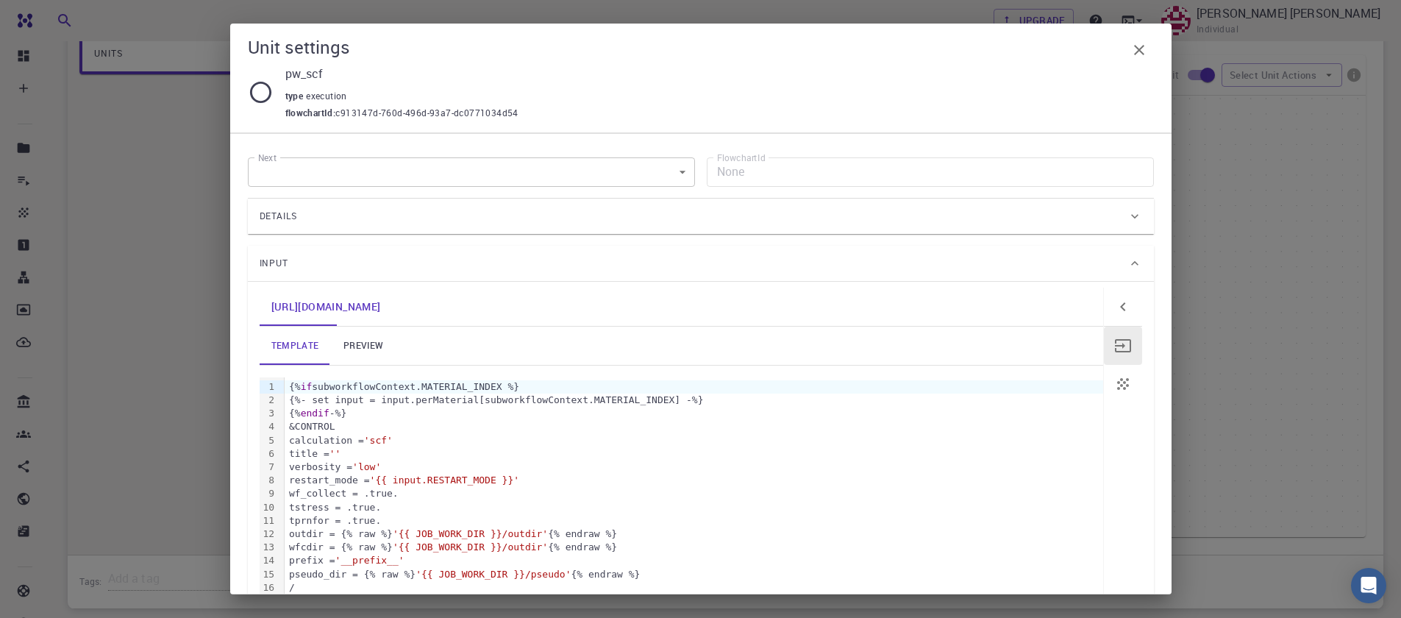
click at [373, 346] on link "preview" at bounding box center [363, 346] width 66 height 38
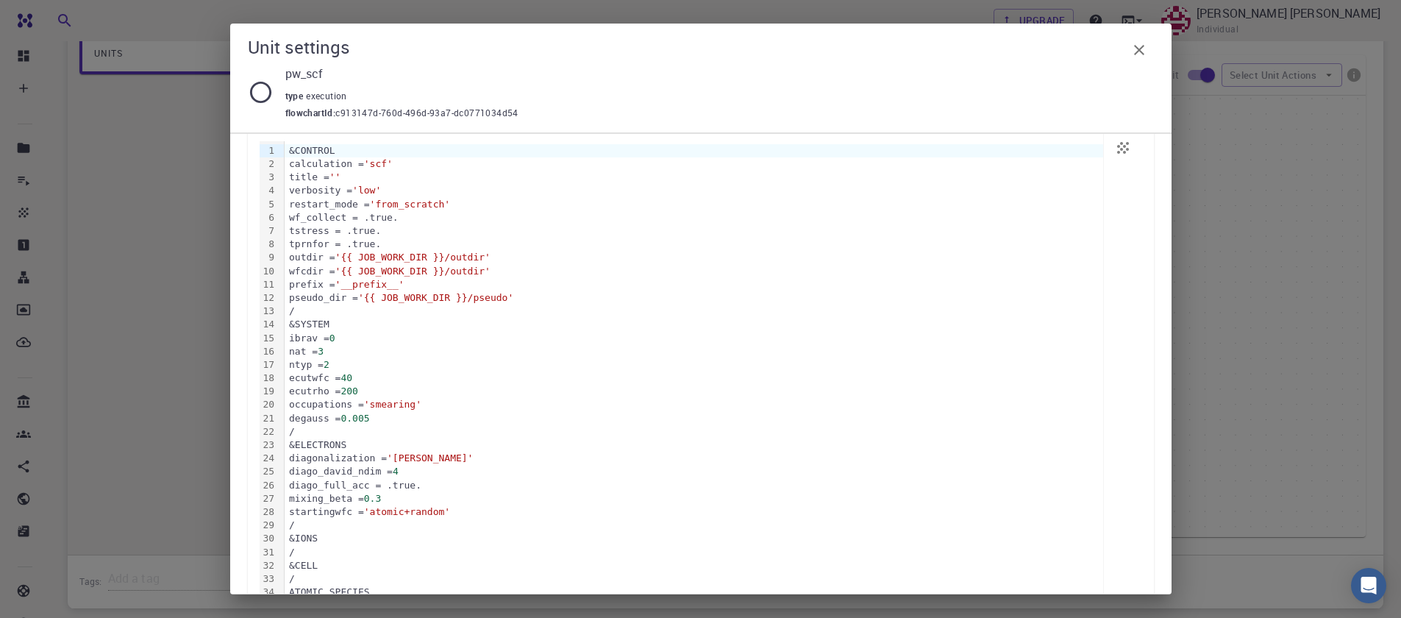
scroll to position [265, 0]
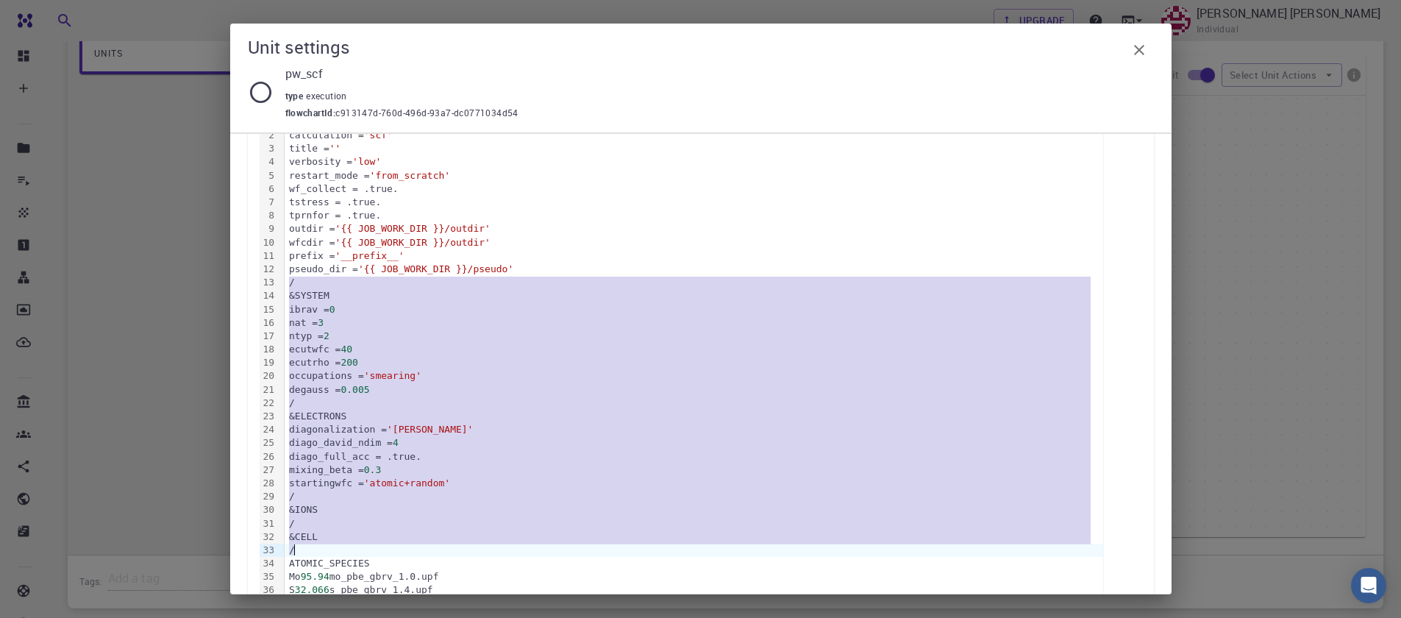
drag, startPoint x: 285, startPoint y: 283, endPoint x: 547, endPoint y: 556, distance: 378.8
click at [547, 556] on div "&CONTROL calculation = 'scf' title = '' verbosity = 'low' restart_mode = 'from_…" at bounding box center [694, 424] width 819 height 622
click at [534, 486] on div "startingwfc = 'atomic+random'" at bounding box center [694, 483] width 819 height 13
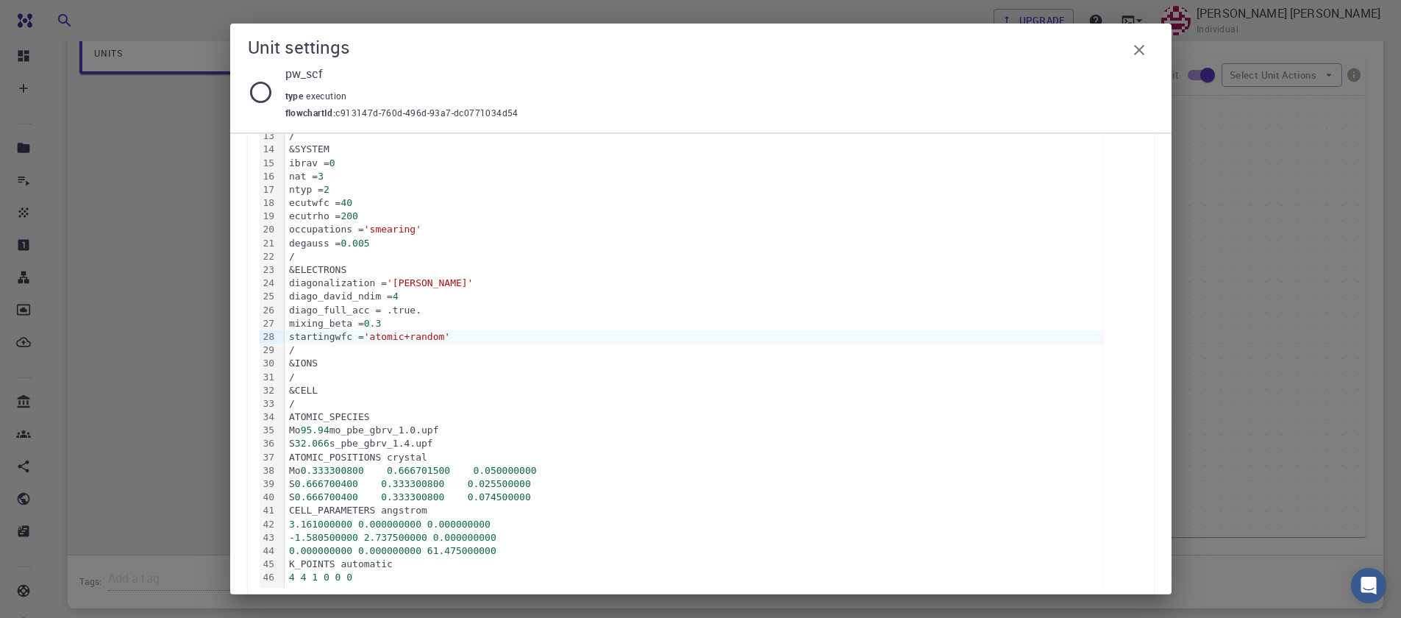
scroll to position [494, 0]
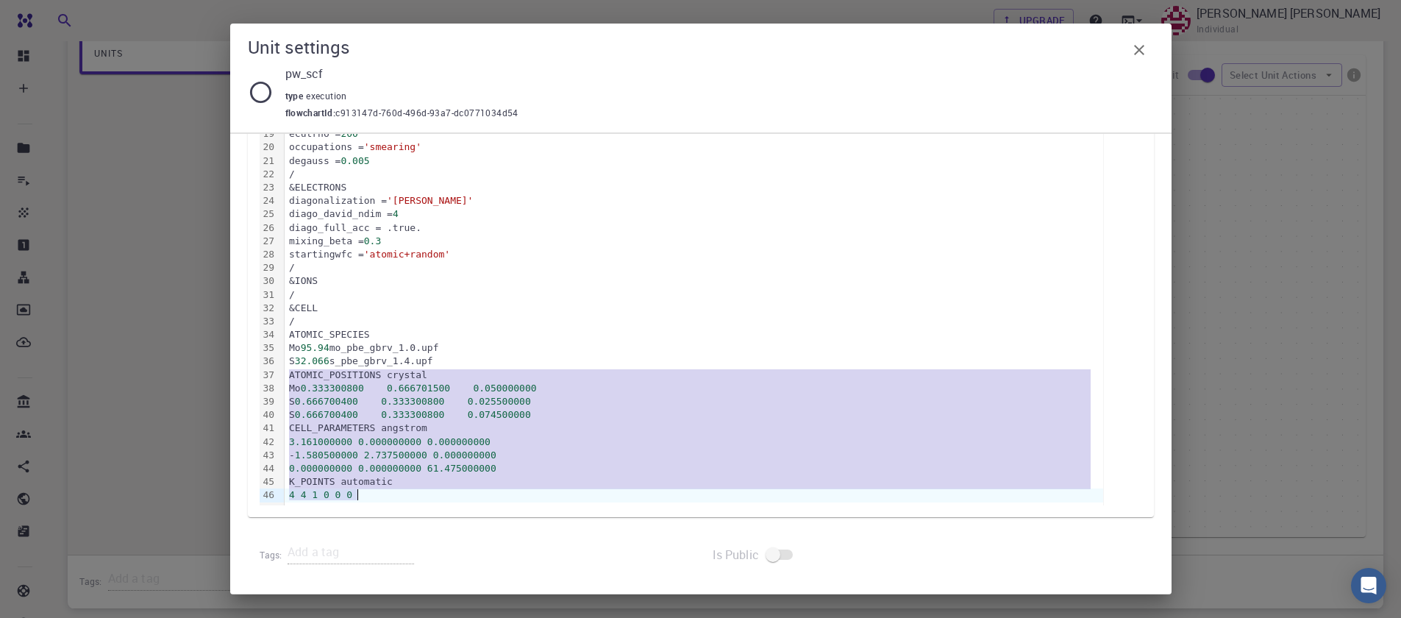
drag, startPoint x: 290, startPoint y: 374, endPoint x: 391, endPoint y: 469, distance: 139.0
click at [392, 497] on div "&CONTROL calculation = 'scf' title = '' verbosity = 'low' restart_mode = 'from_…" at bounding box center [694, 195] width 819 height 622
copy div "ATOMIC_POSITIONS crystal Mo 0.333300800 0.666701500 0.050000000 S 0.666700400 0…"
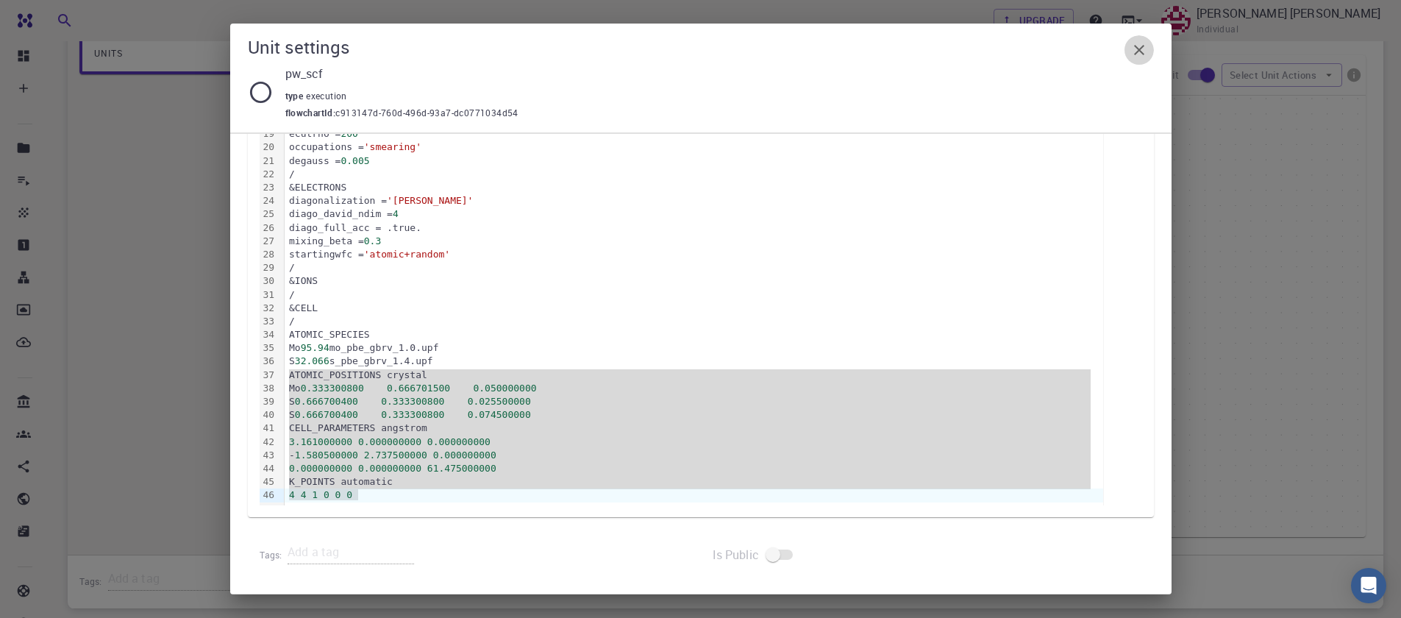
click at [1148, 52] on button "button" at bounding box center [1139, 49] width 29 height 29
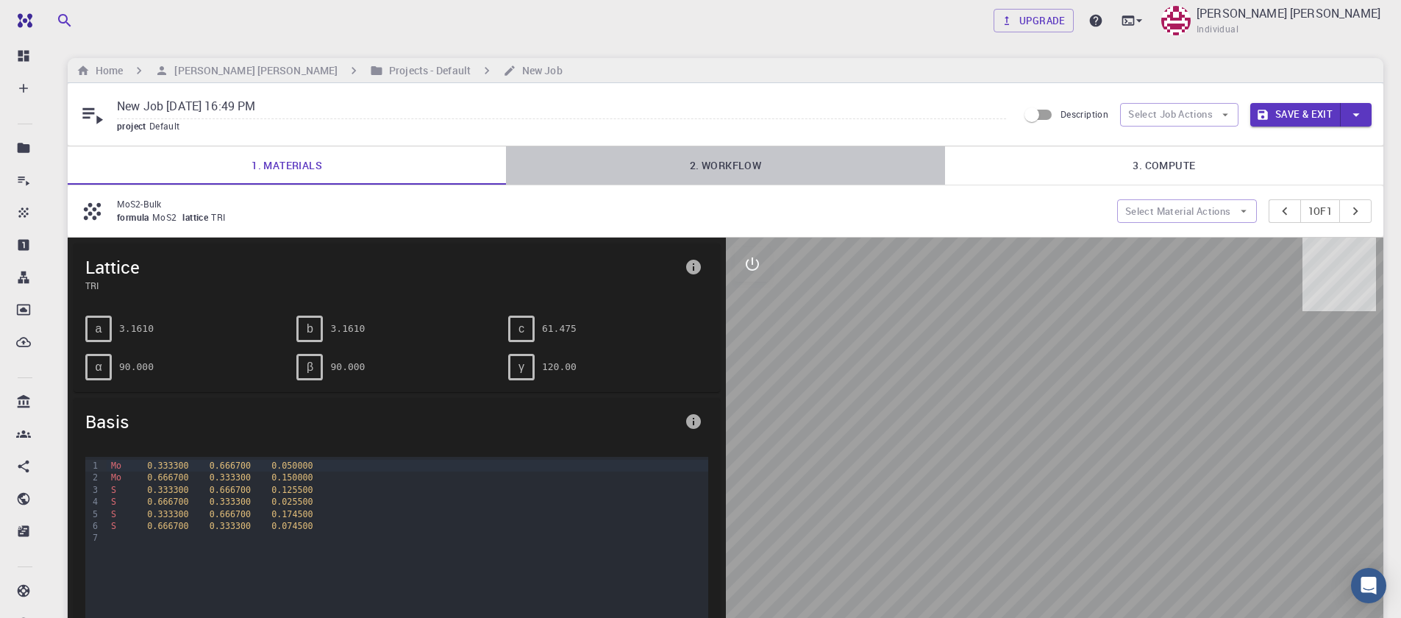
click at [728, 171] on link "2. Workflow" at bounding box center [725, 165] width 438 height 38
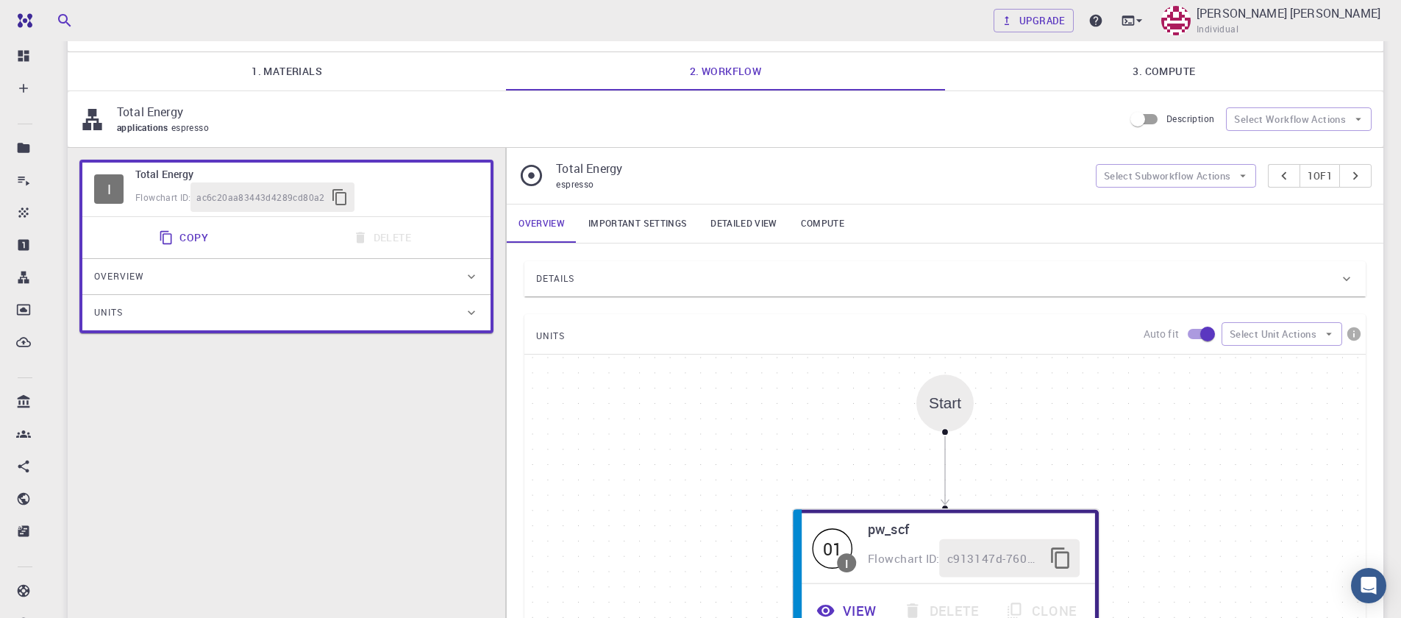
scroll to position [177, 0]
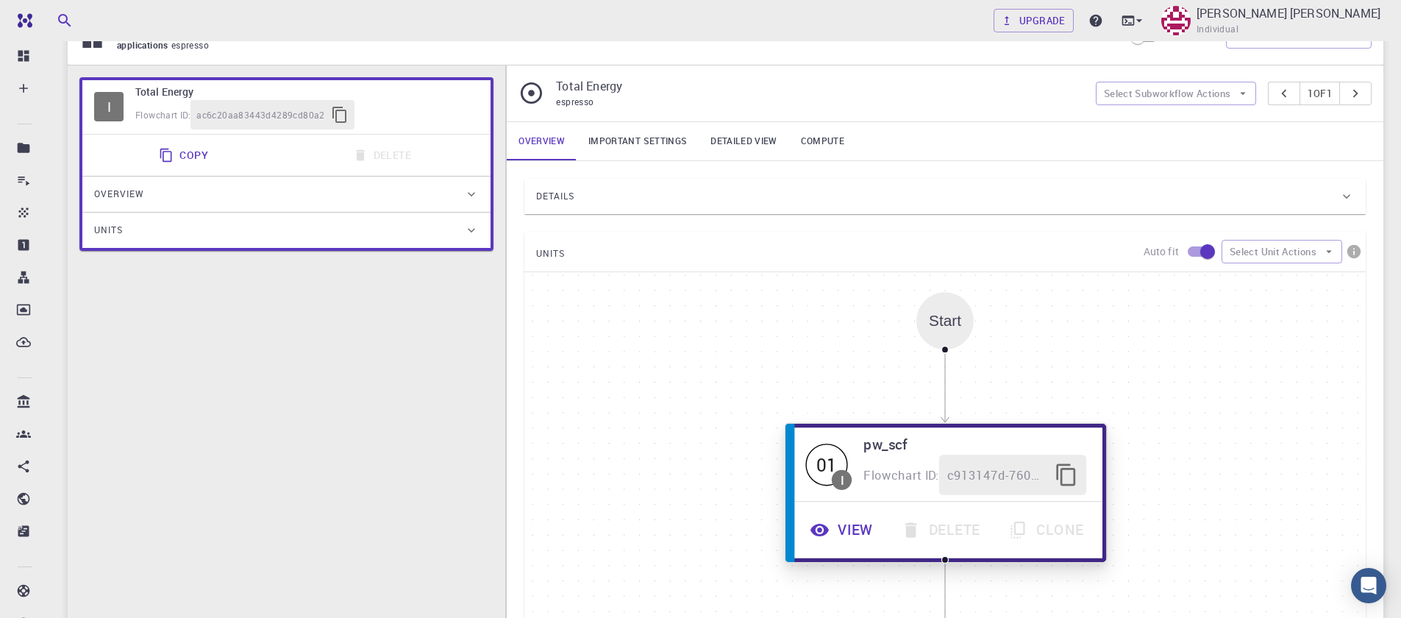
click at [858, 530] on button "View" at bounding box center [843, 530] width 91 height 40
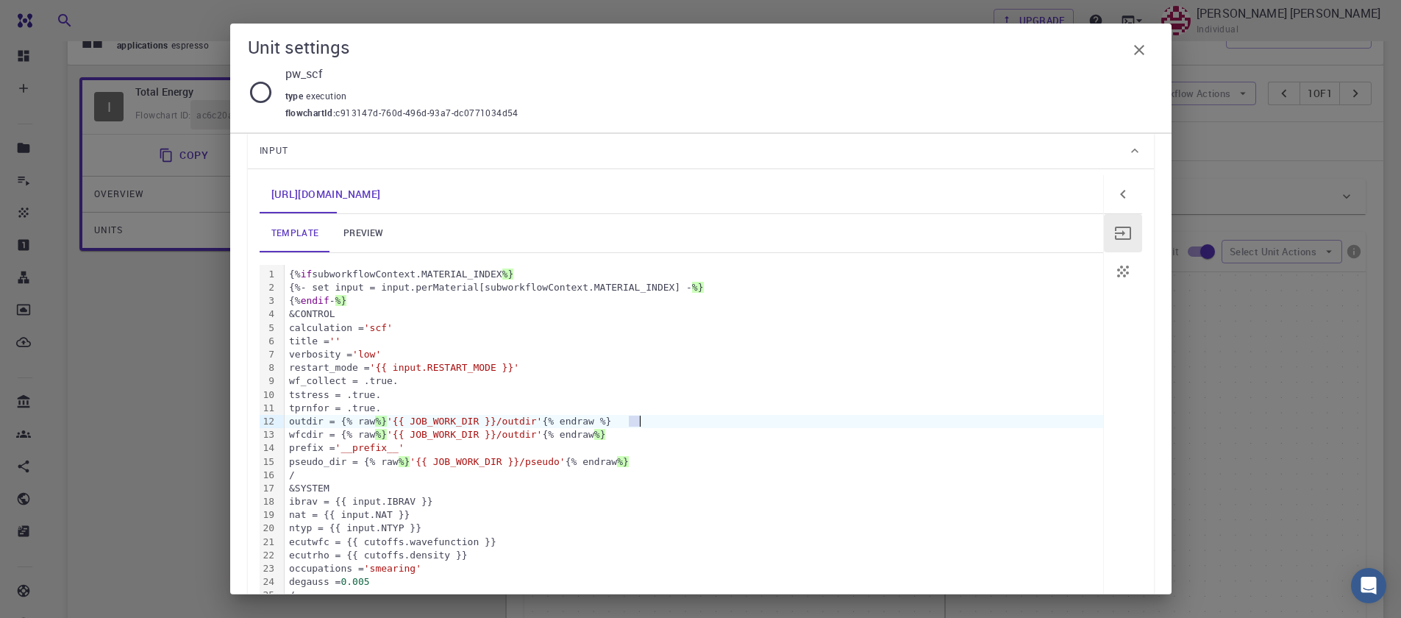
scroll to position [0, 0]
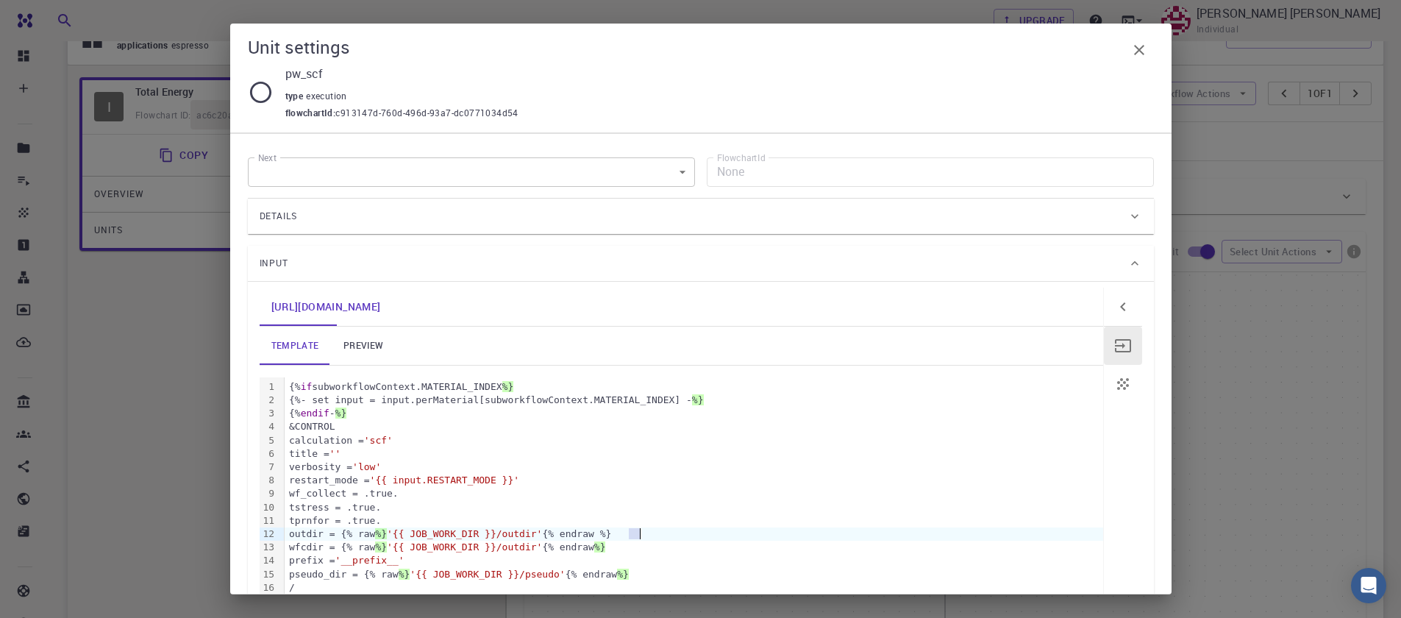
click at [355, 340] on link "preview" at bounding box center [363, 346] width 66 height 38
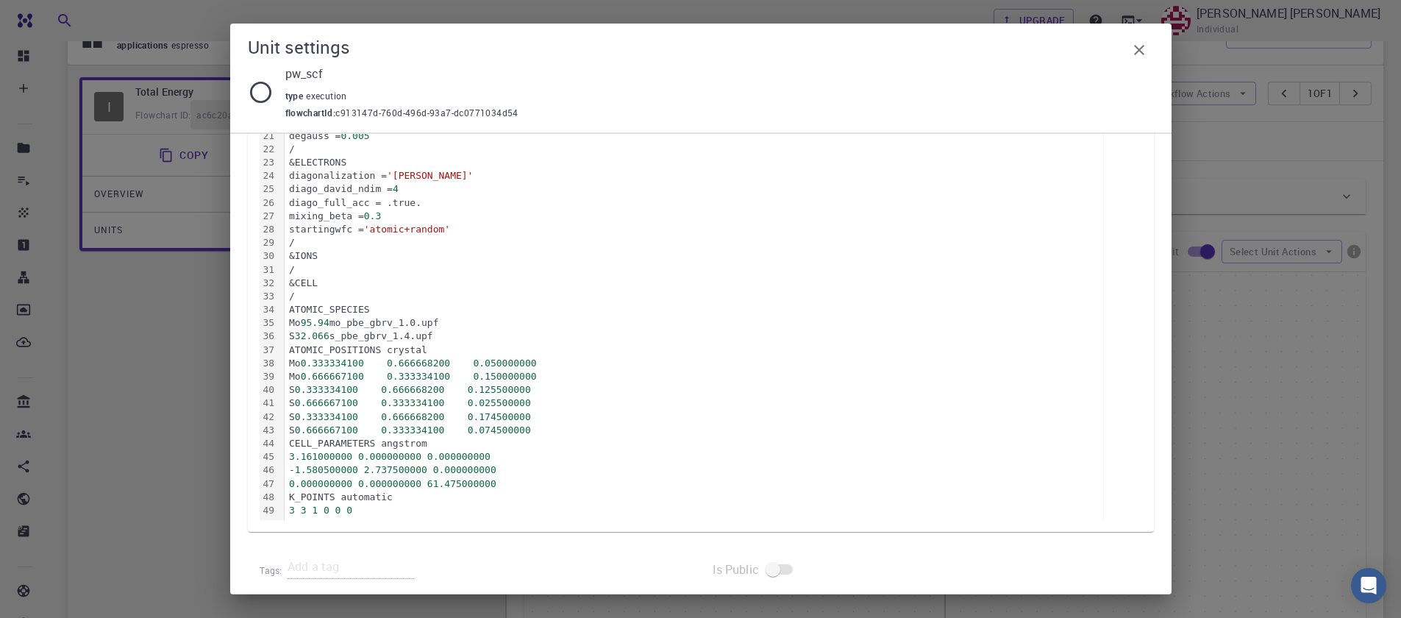
scroll to position [530, 0]
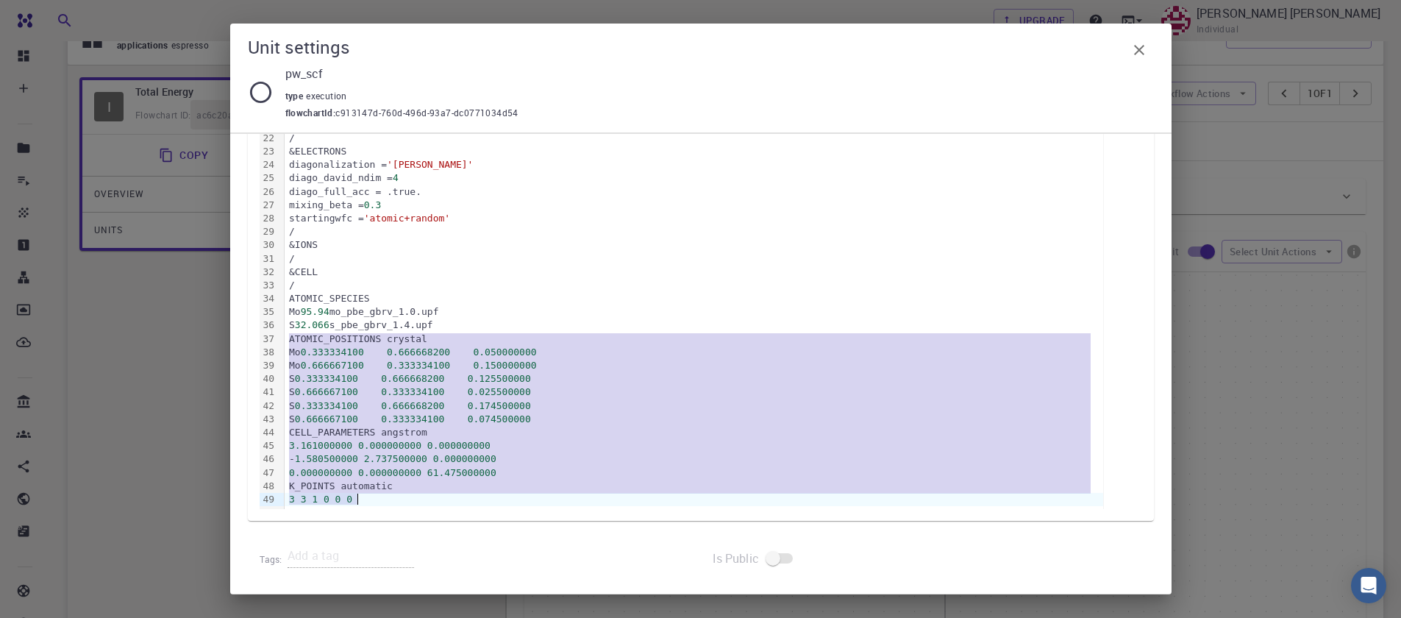
drag, startPoint x: 289, startPoint y: 340, endPoint x: 469, endPoint y: 508, distance: 245.7
click at [473, 518] on div "pw_scf.in template preview 99 1 2 3 4 5 6 7 8 9 10 11 12 13 14 15 16 17 18 19 2…" at bounding box center [701, 136] width 906 height 769
copy div "ATOMIC_POSITIONS crystal Mo 0.333334100 0.666668200 0.050000000 Mo 0.666667100 …"
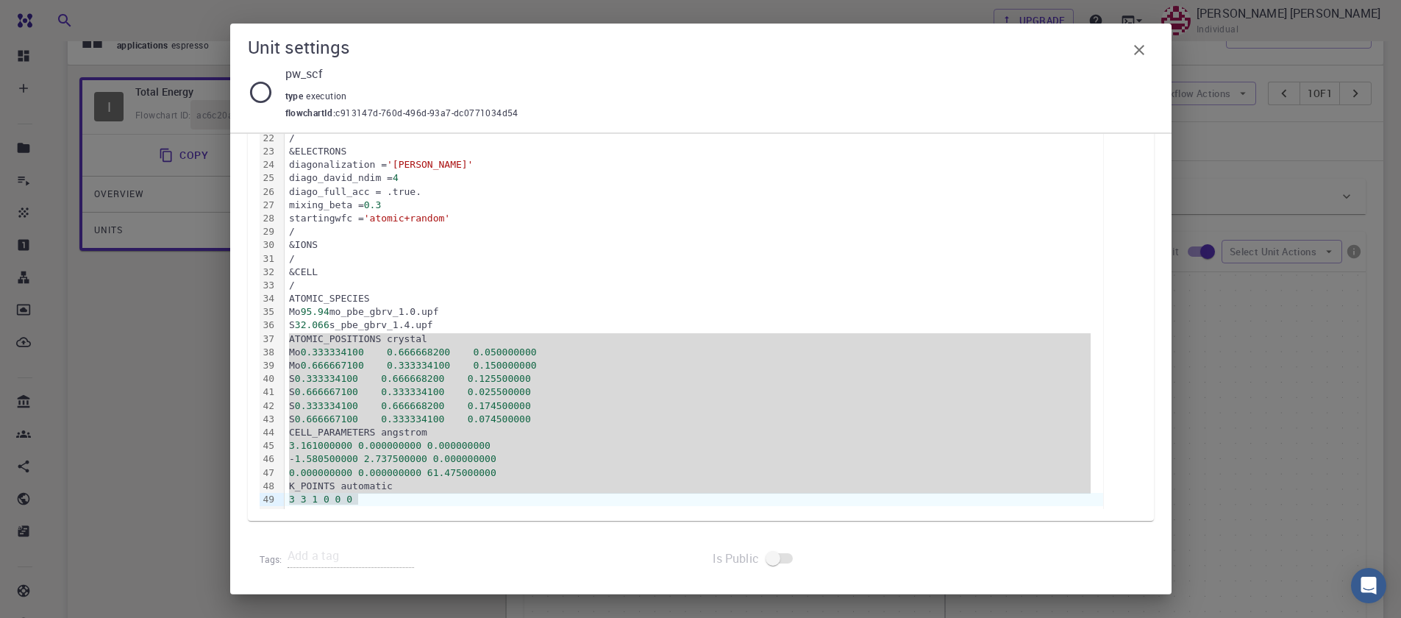
click at [1150, 18] on div "Unit settings pw_scf type execution flowchartId : c913147d-760d-496d-93a7-dc077…" at bounding box center [700, 309] width 1401 height 618
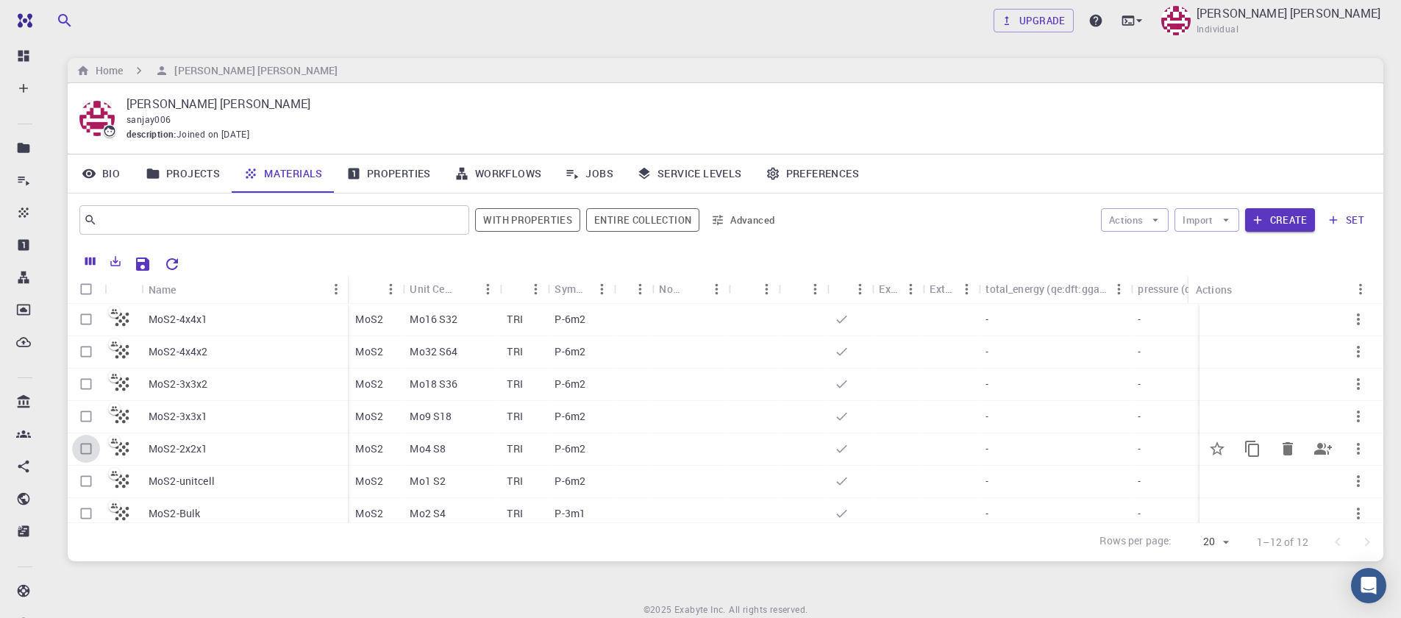
click at [83, 448] on input "Select row" at bounding box center [86, 449] width 28 height 28
checkbox input "true"
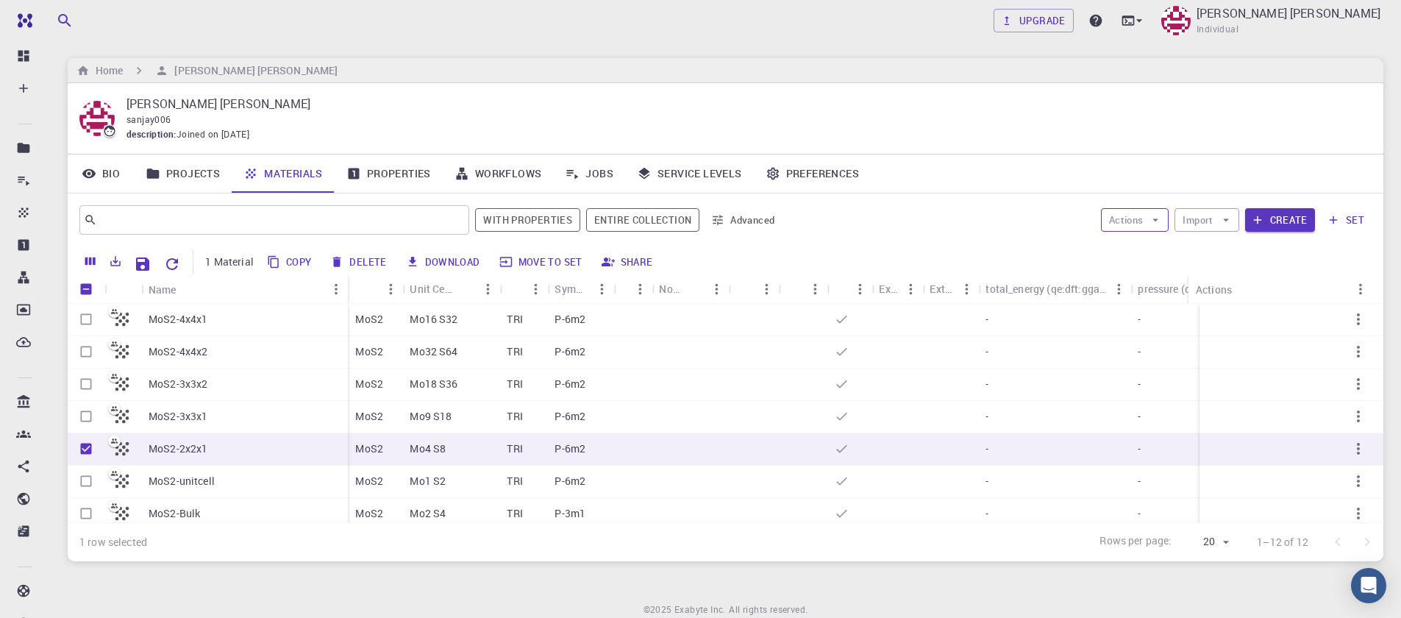
click at [1142, 226] on button "Actions" at bounding box center [1135, 220] width 68 height 24
click at [1145, 243] on span "Create Job" at bounding box center [1163, 249] width 46 height 15
click at [88, 453] on input "Unselect row" at bounding box center [86, 449] width 28 height 28
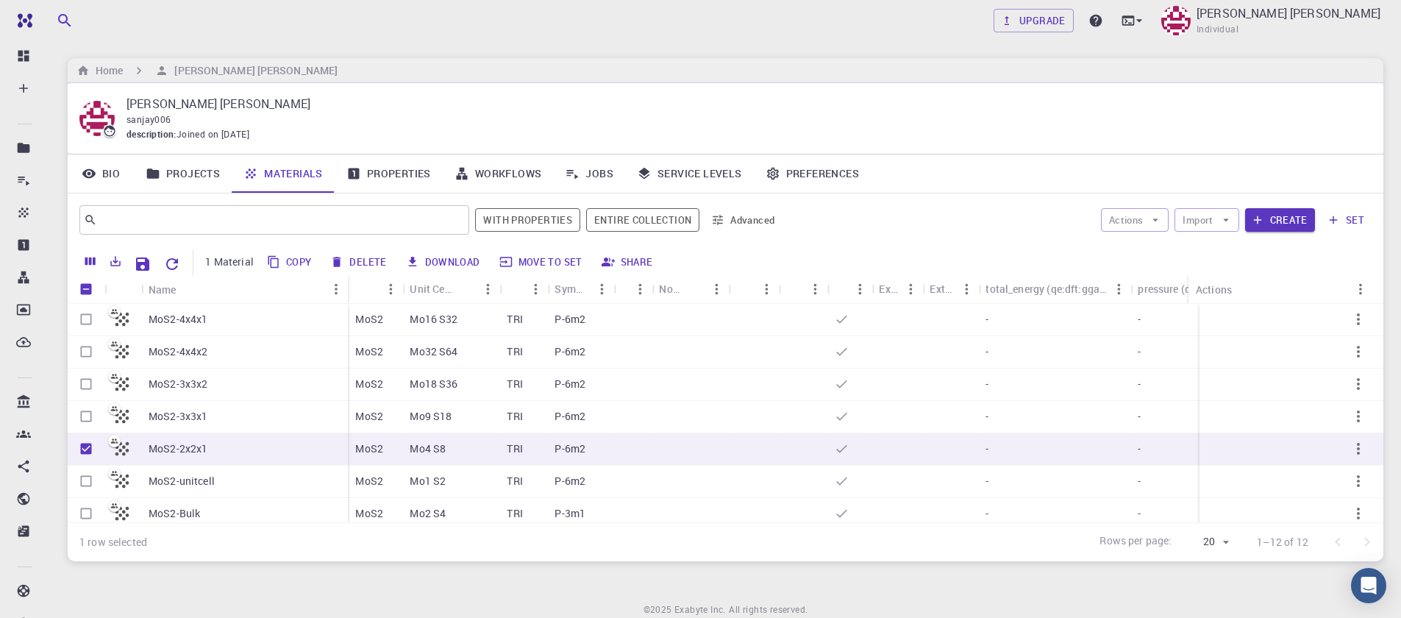
checkbox input "true"
click at [82, 451] on input "Unselect row" at bounding box center [86, 449] width 28 height 28
checkbox input "false"
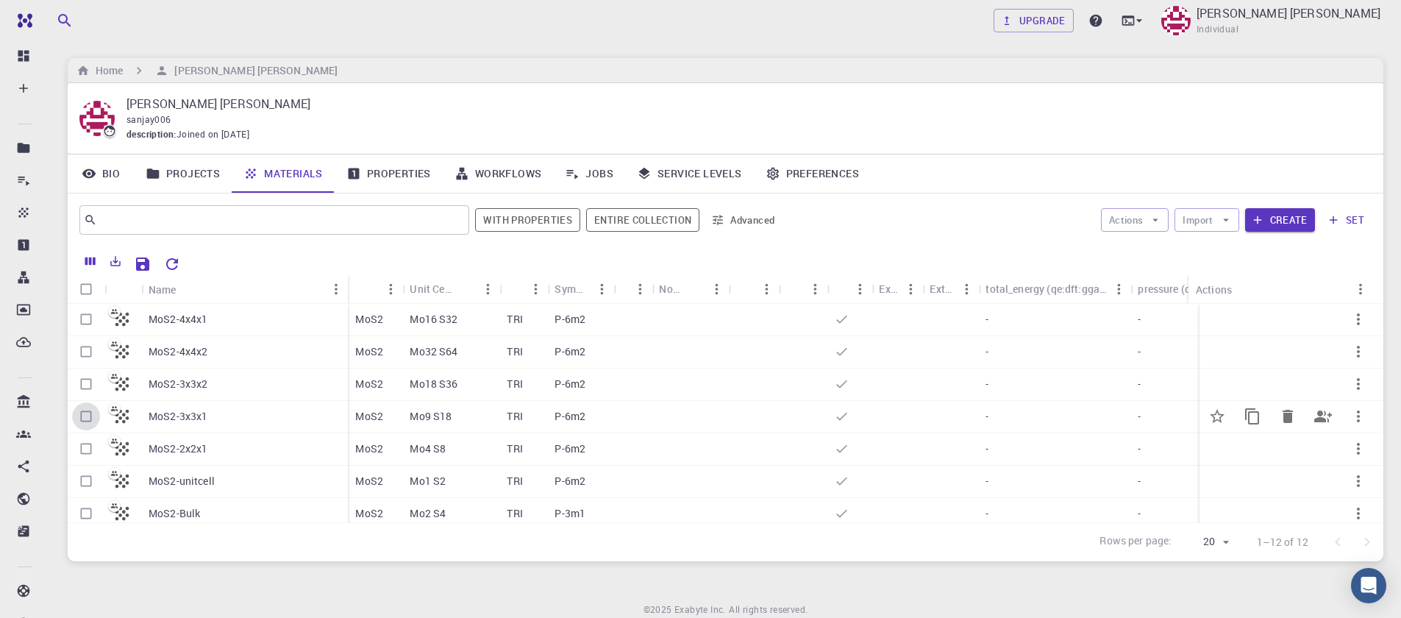
click at [88, 419] on input "Select row" at bounding box center [86, 416] width 28 height 28
checkbox input "true"
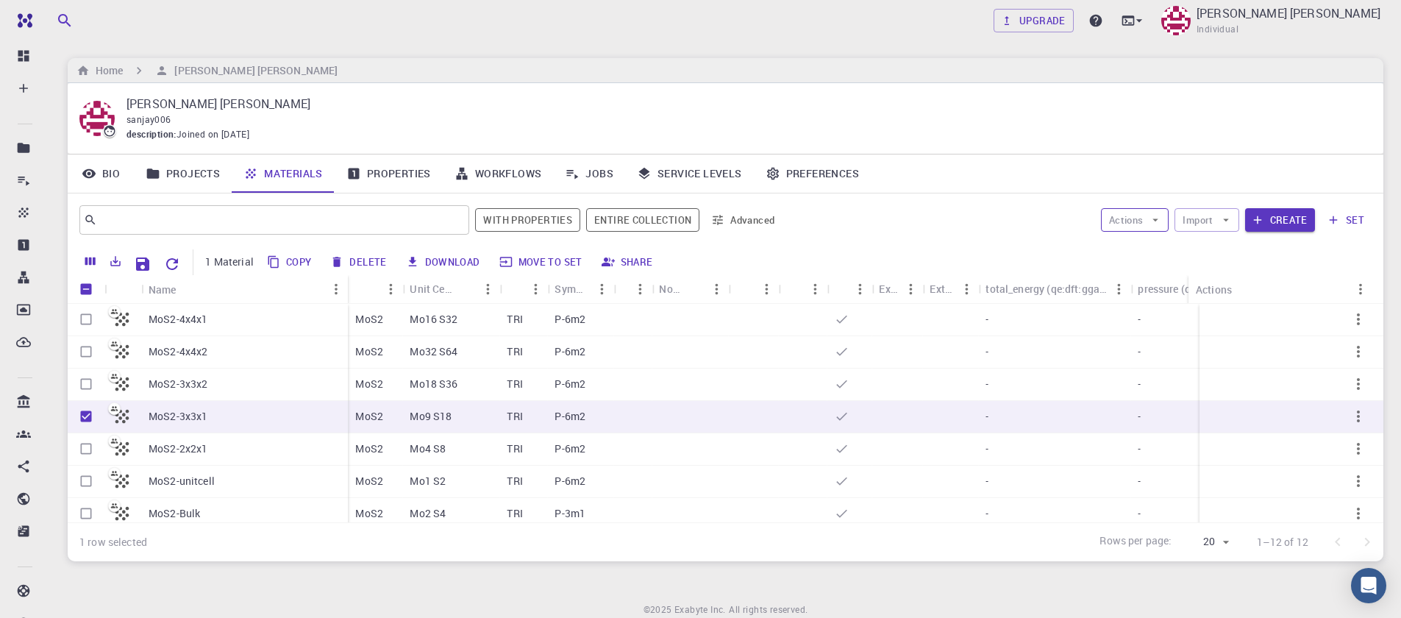
click at [1162, 222] on icon "button" at bounding box center [1155, 219] width 13 height 13
click at [1146, 249] on span "Create Job" at bounding box center [1163, 249] width 46 height 15
click at [83, 416] on input "Unselect row" at bounding box center [86, 416] width 28 height 28
checkbox input "false"
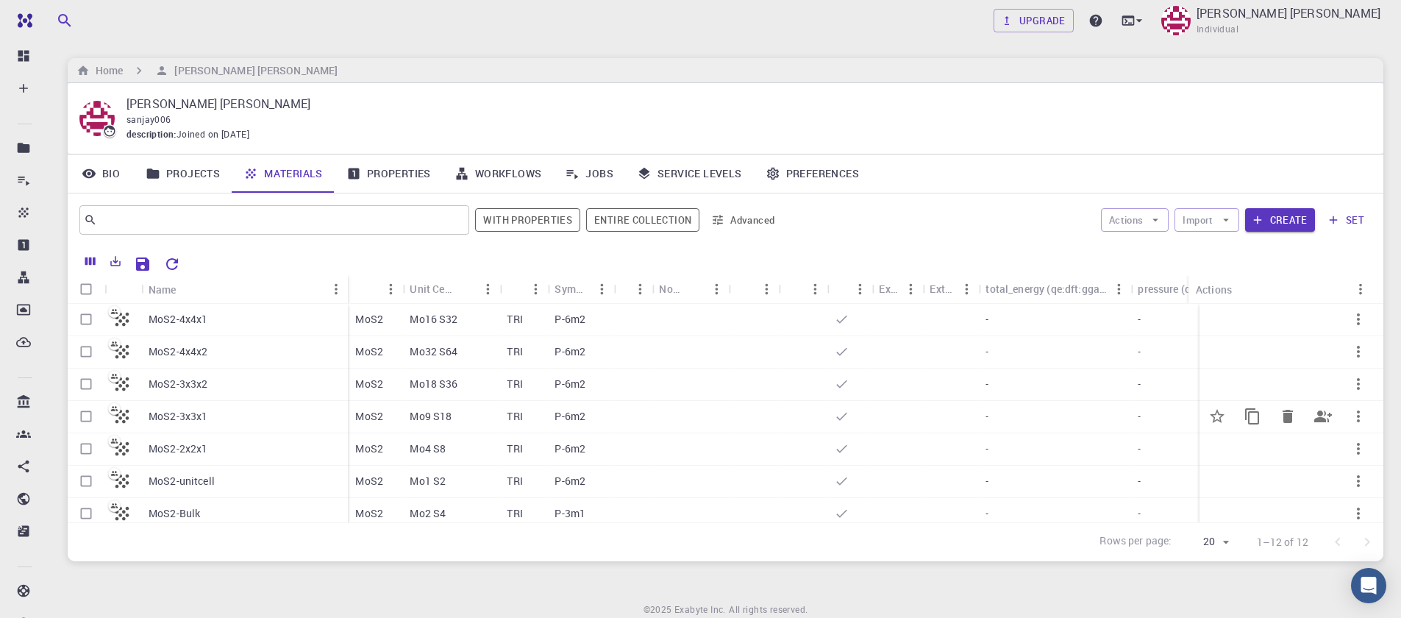
click at [88, 388] on input "Select row" at bounding box center [86, 384] width 28 height 28
checkbox input "true"
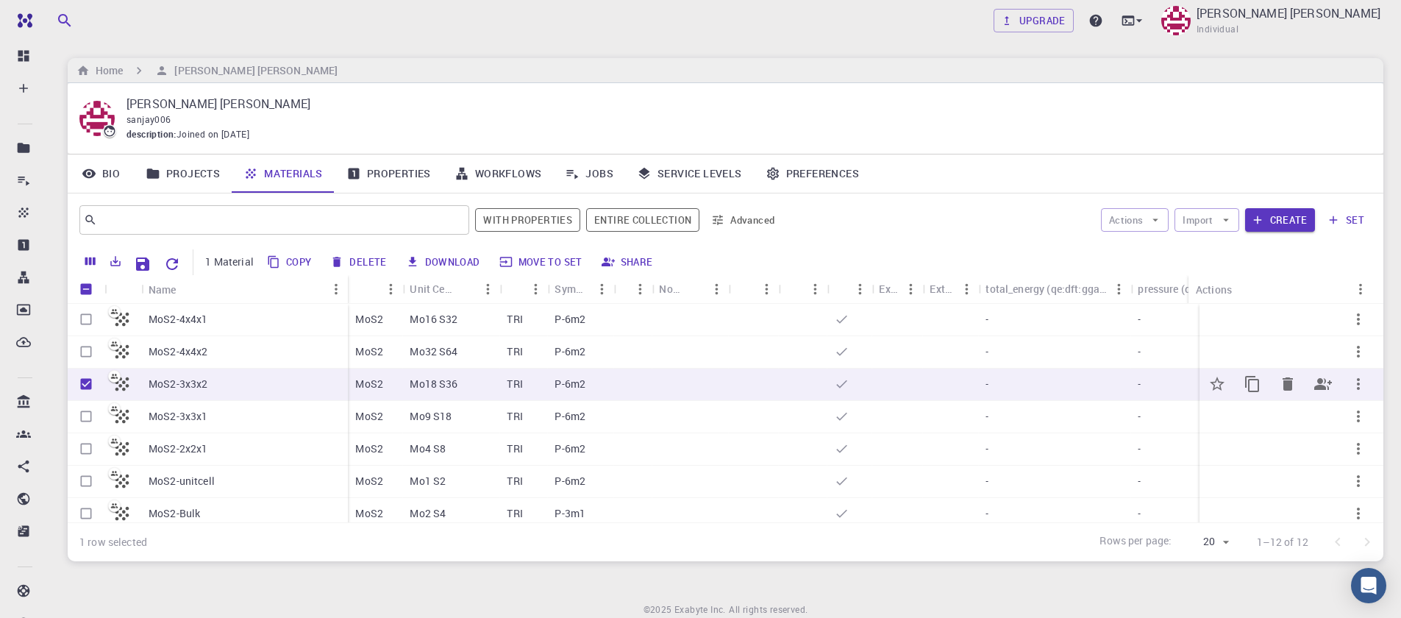
checkbox input "true"
click at [88, 388] on input "Unselect row" at bounding box center [86, 384] width 28 height 28
checkbox input "false"
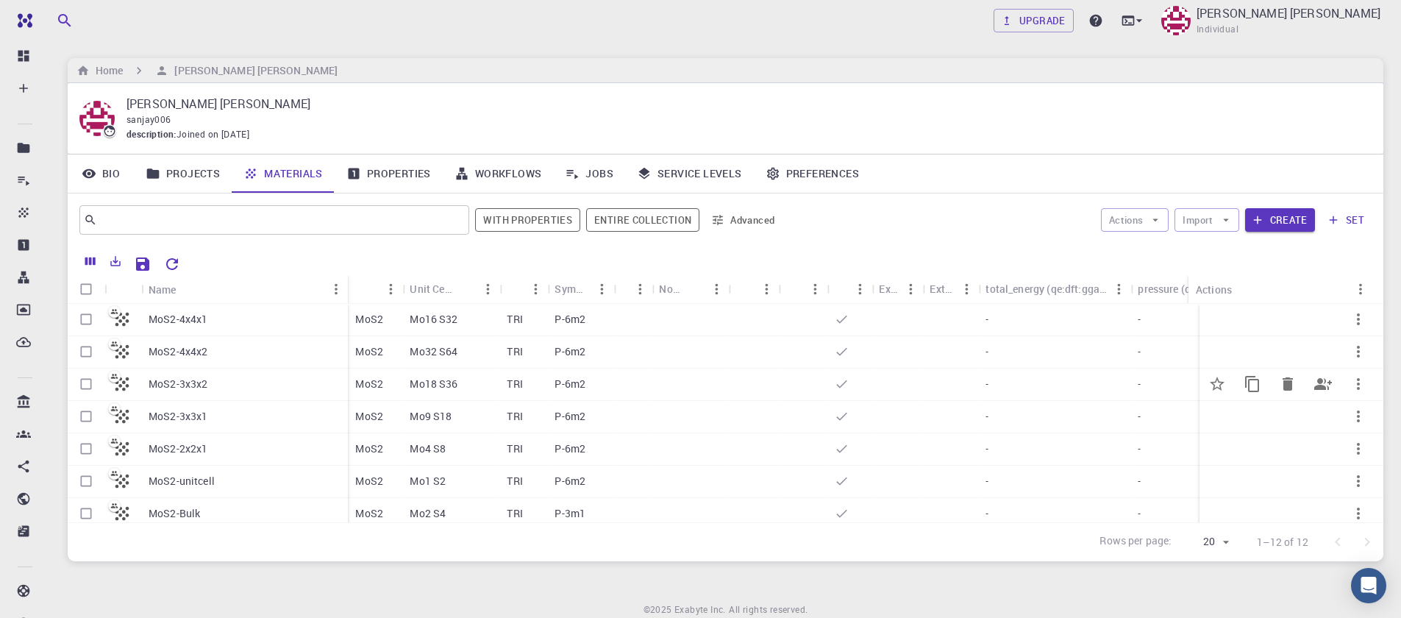
checkbox input "false"
click at [88, 388] on input "Select row" at bounding box center [86, 384] width 28 height 28
checkbox input "true"
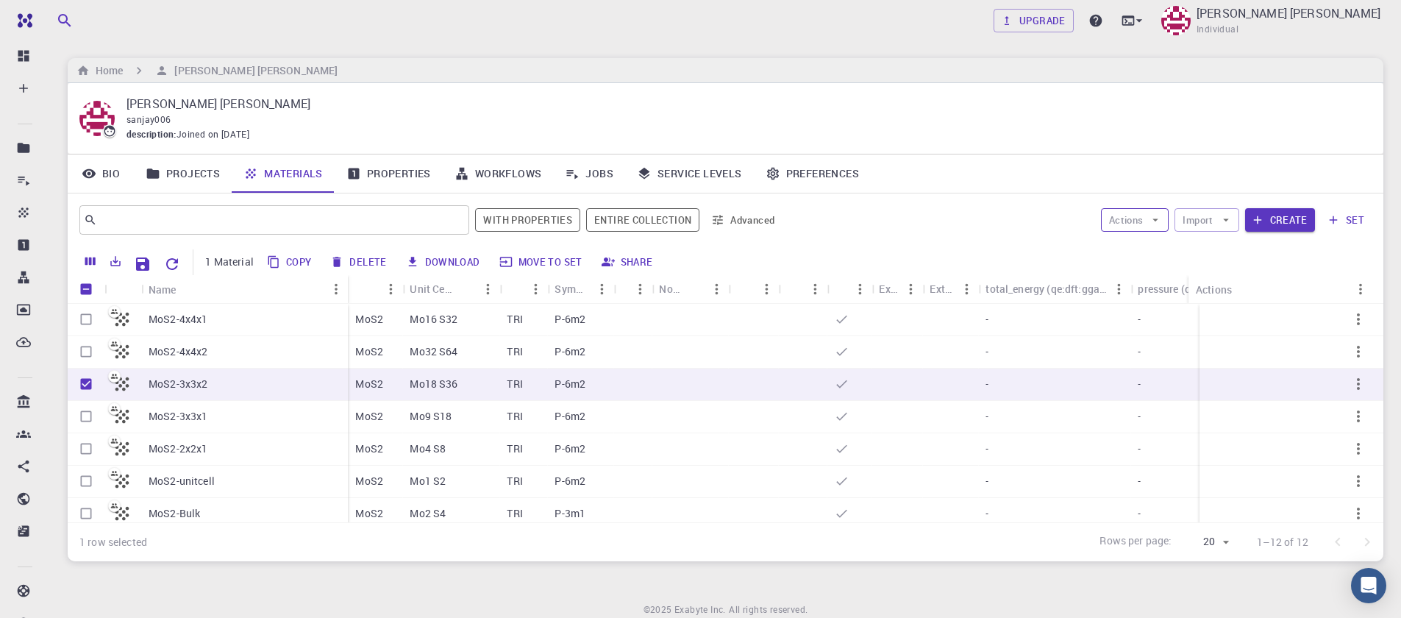
click at [1161, 225] on icon "button" at bounding box center [1155, 219] width 13 height 13
click at [1145, 251] on span "Create Job" at bounding box center [1163, 249] width 46 height 15
click at [85, 386] on input "Unselect row" at bounding box center [86, 384] width 28 height 28
checkbox input "false"
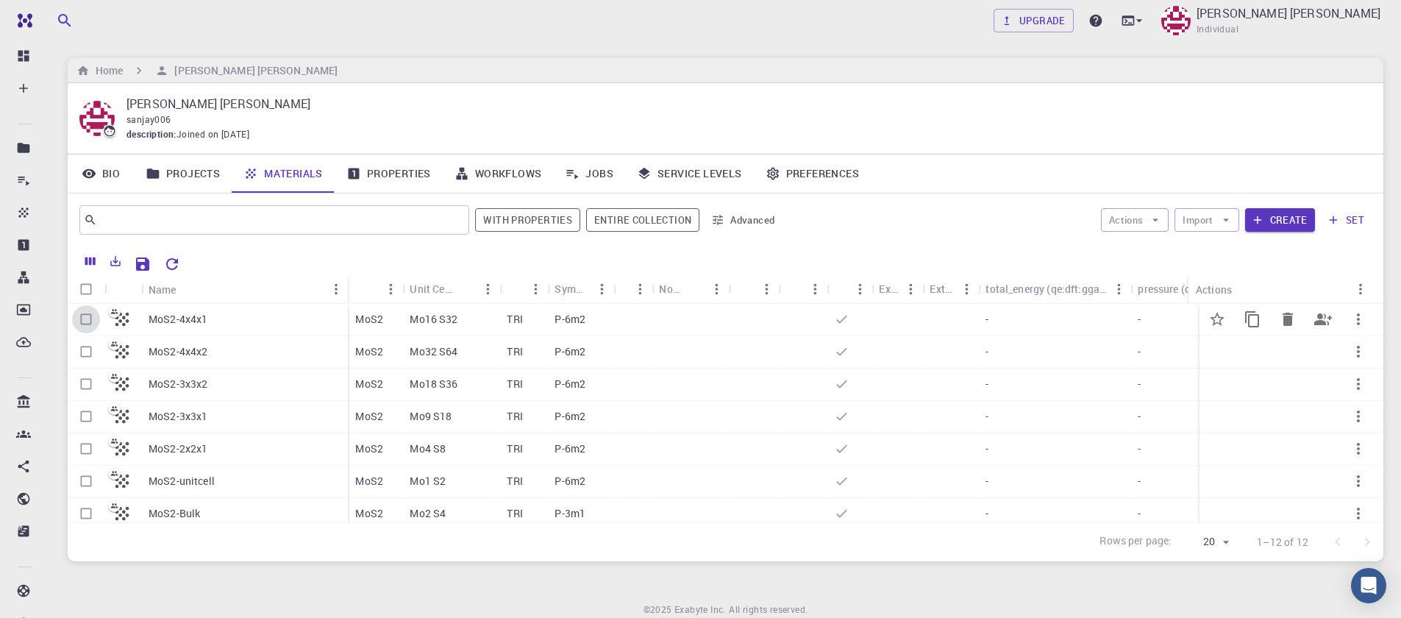
click at [82, 328] on input "Select row" at bounding box center [86, 319] width 28 height 28
checkbox input "true"
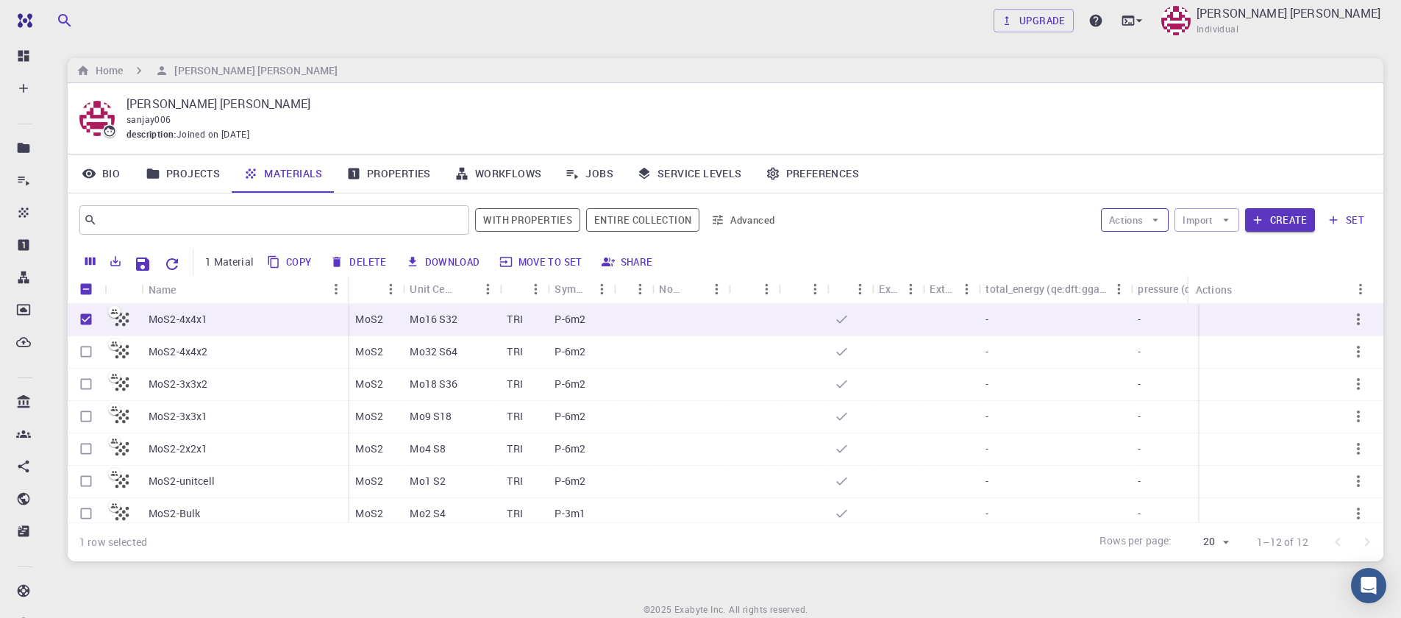
click at [1150, 227] on button "Actions" at bounding box center [1135, 220] width 68 height 24
click at [1143, 249] on span "Create Job" at bounding box center [1163, 249] width 46 height 15
click at [86, 320] on input "Unselect row" at bounding box center [86, 319] width 28 height 28
checkbox input "false"
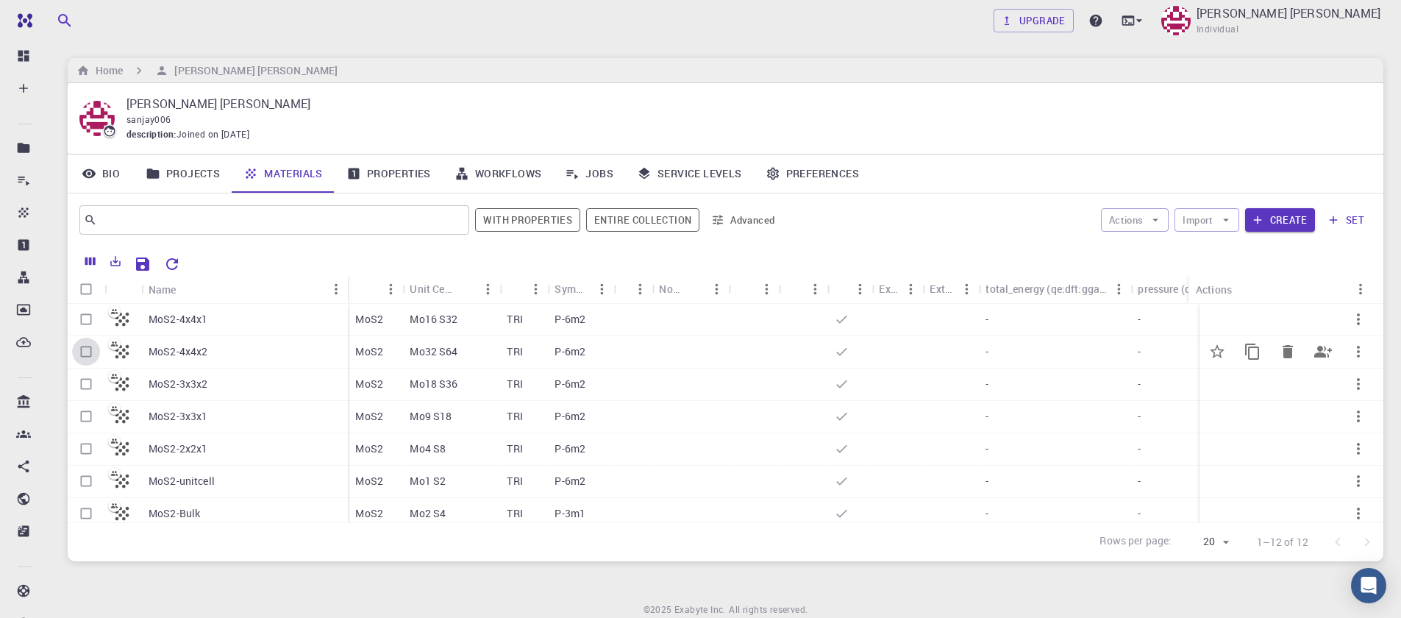
click at [85, 355] on input "Select row" at bounding box center [86, 352] width 28 height 28
checkbox input "true"
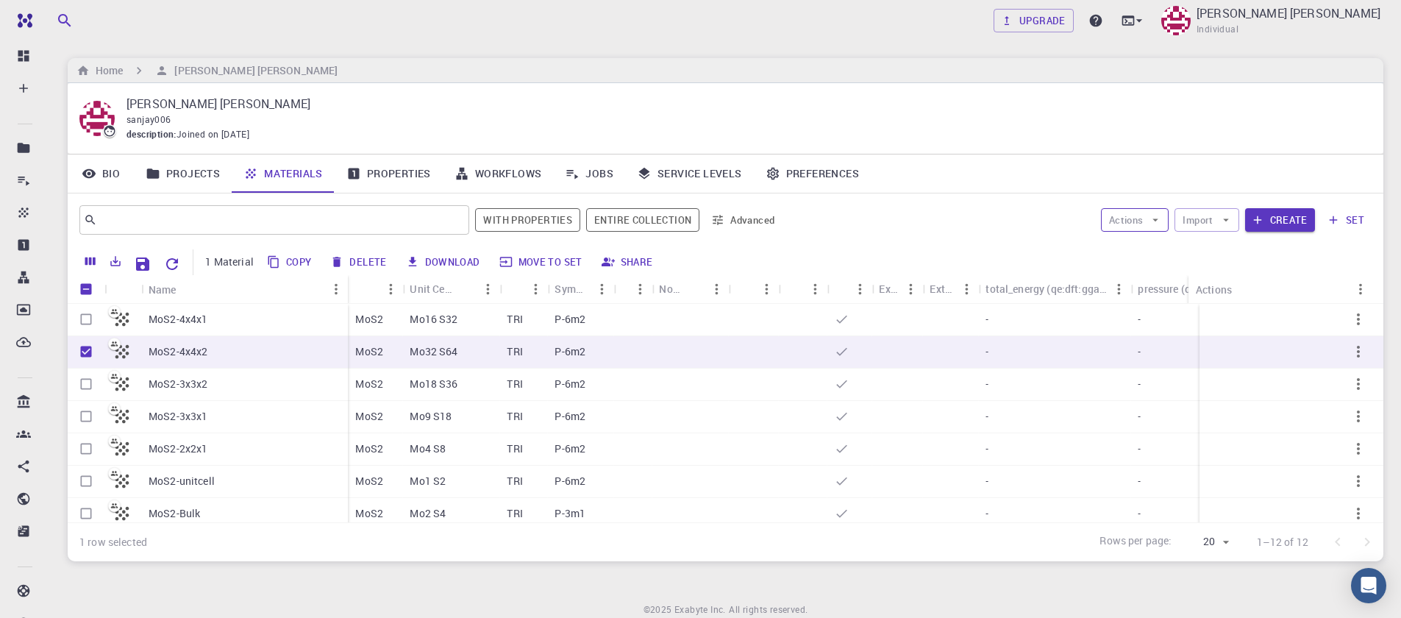
click at [1156, 222] on icon "button" at bounding box center [1155, 219] width 13 height 13
click at [1154, 222] on icon "button" at bounding box center [1155, 219] width 13 height 13
click at [1154, 223] on icon "button" at bounding box center [1155, 219] width 13 height 13
drag, startPoint x: 1145, startPoint y: 230, endPoint x: 1148, endPoint y: 249, distance: 19.3
click at [1148, 249] on span "Create Job" at bounding box center [1163, 249] width 46 height 15
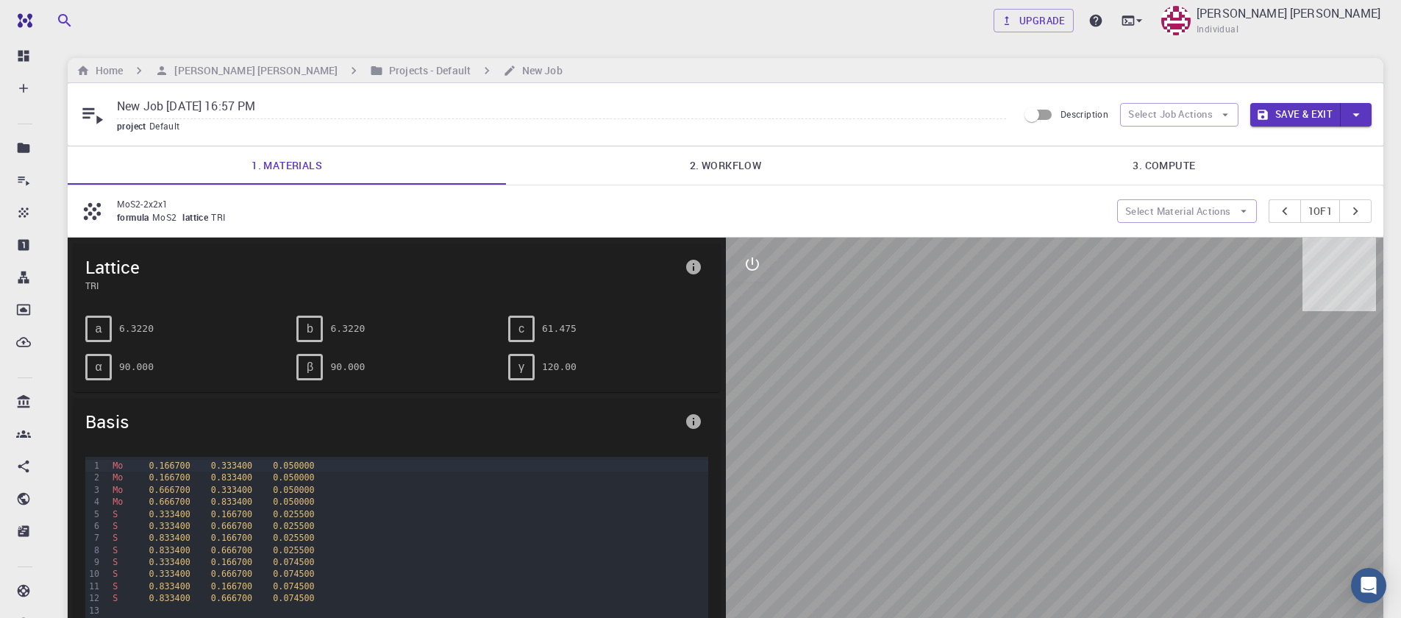
click at [727, 174] on link "2. Workflow" at bounding box center [725, 165] width 438 height 38
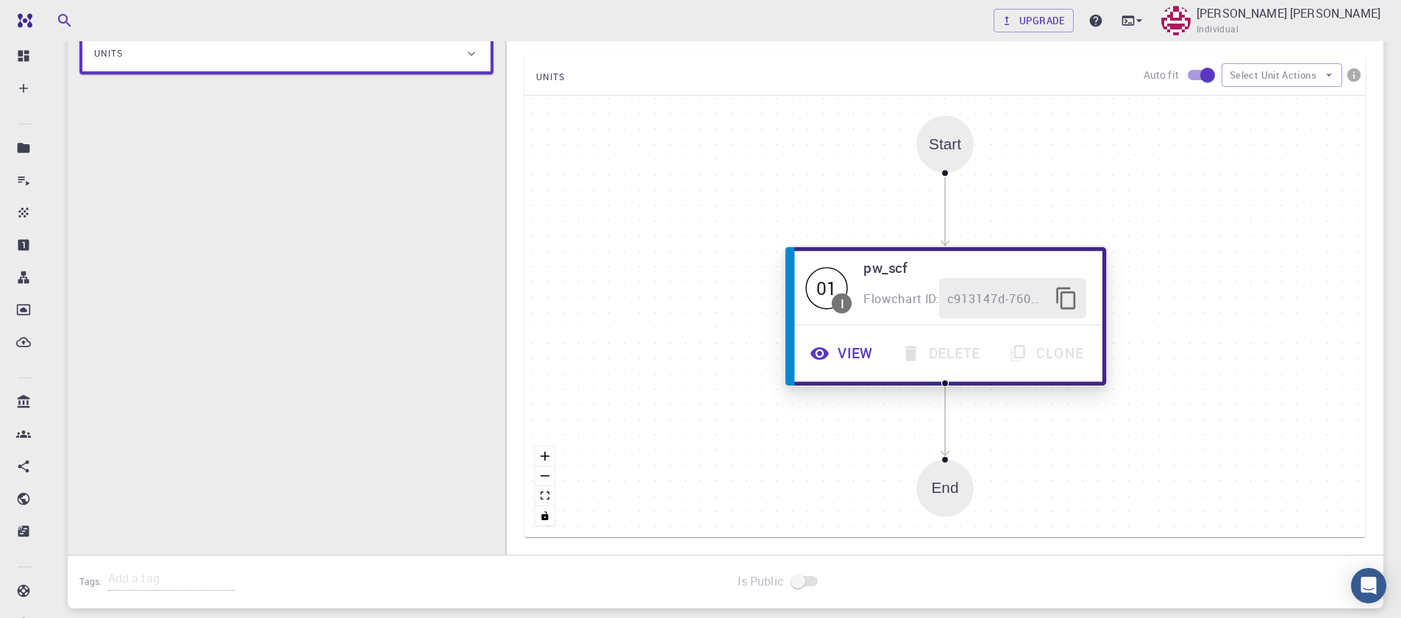
click at [854, 353] on button "View" at bounding box center [843, 353] width 91 height 40
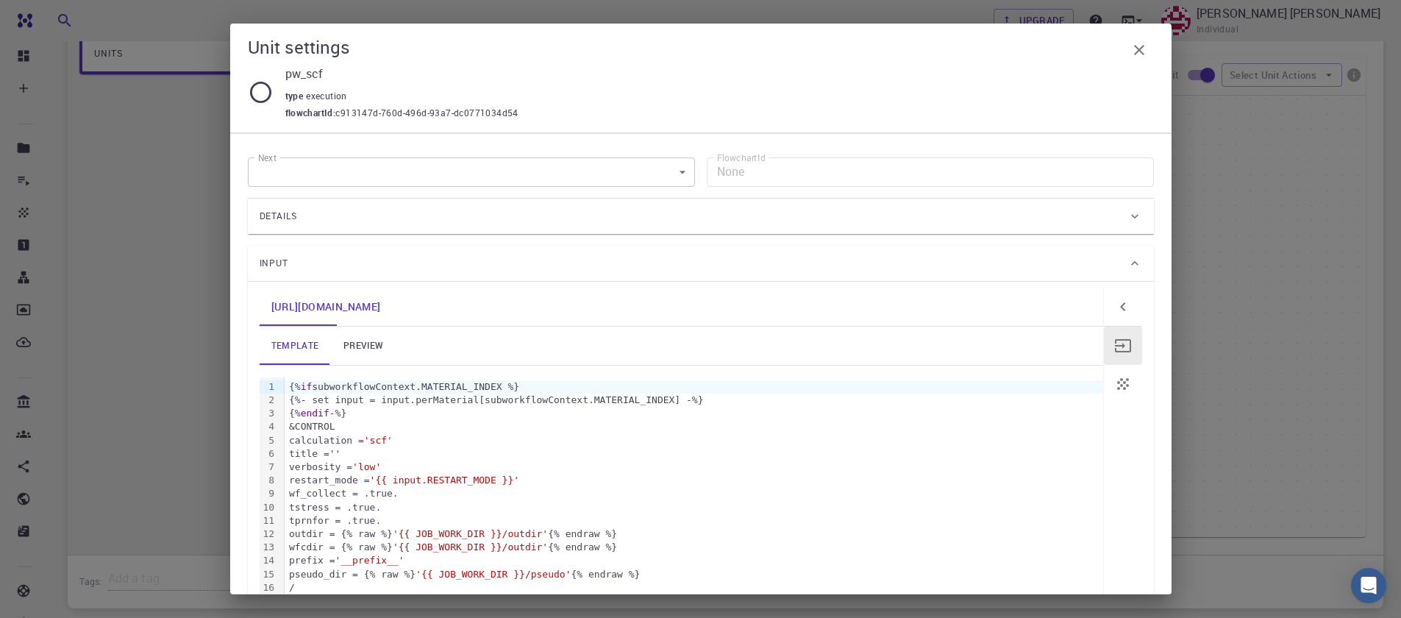
click at [380, 334] on link "preview" at bounding box center [363, 346] width 66 height 38
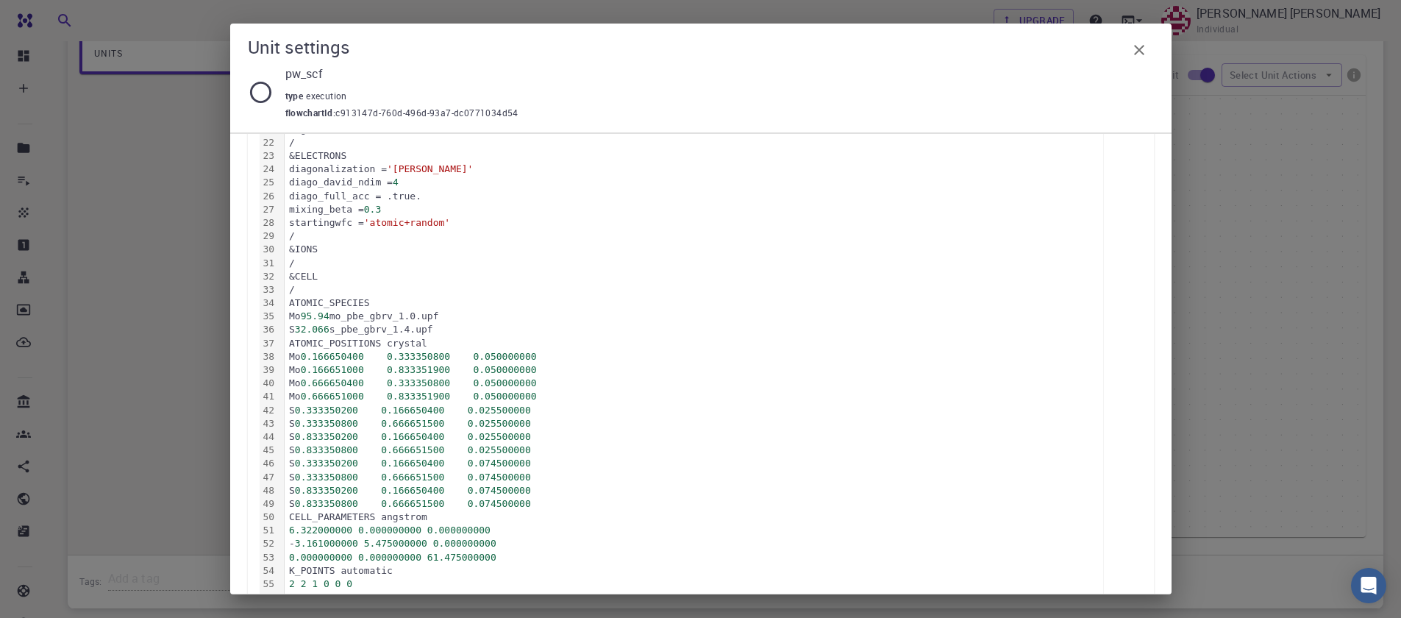
scroll to position [614, 0]
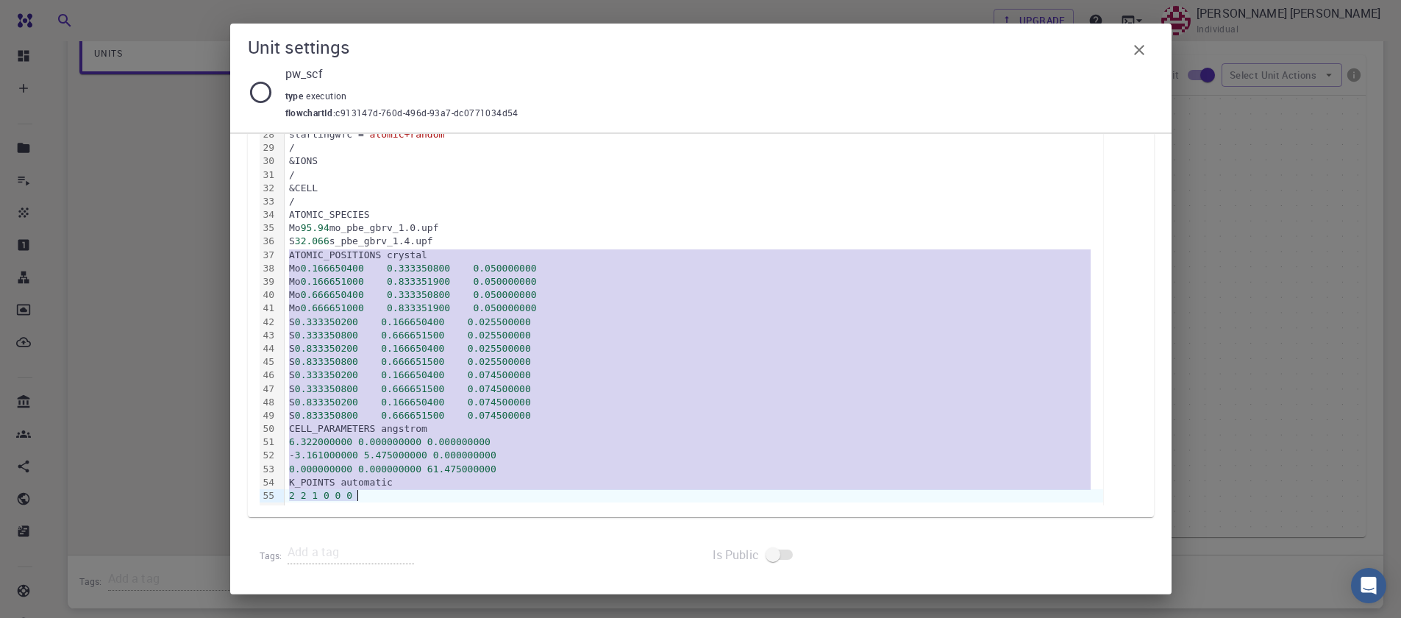
drag, startPoint x: 291, startPoint y: 253, endPoint x: 488, endPoint y: 495, distance: 312.6
click at [488, 495] on div "&CONTROL calculation = 'scf' title = '' verbosity = 'low' restart_mode = 'from_…" at bounding box center [694, 135] width 819 height 742
copy div "ATOMIC_POSITIONS crystal Mo 0.166650400 0.333350800 0.050000000 Mo 0.166651000 …"
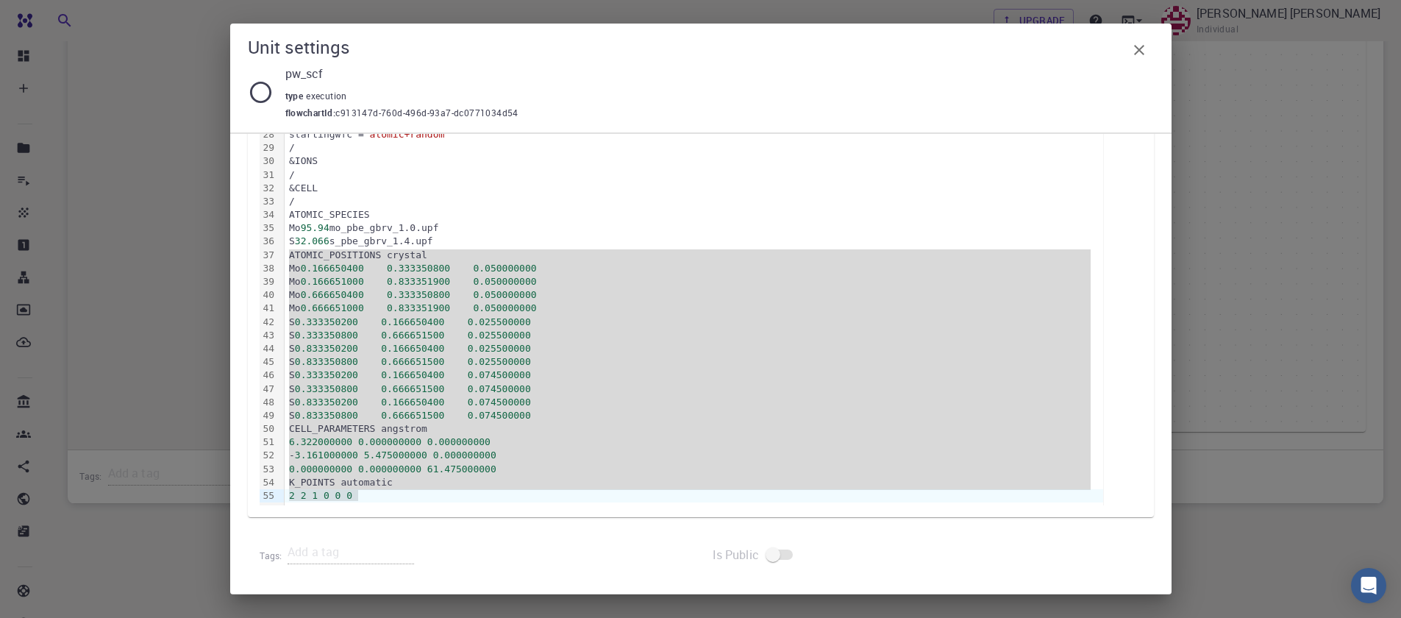
scroll to position [459, 0]
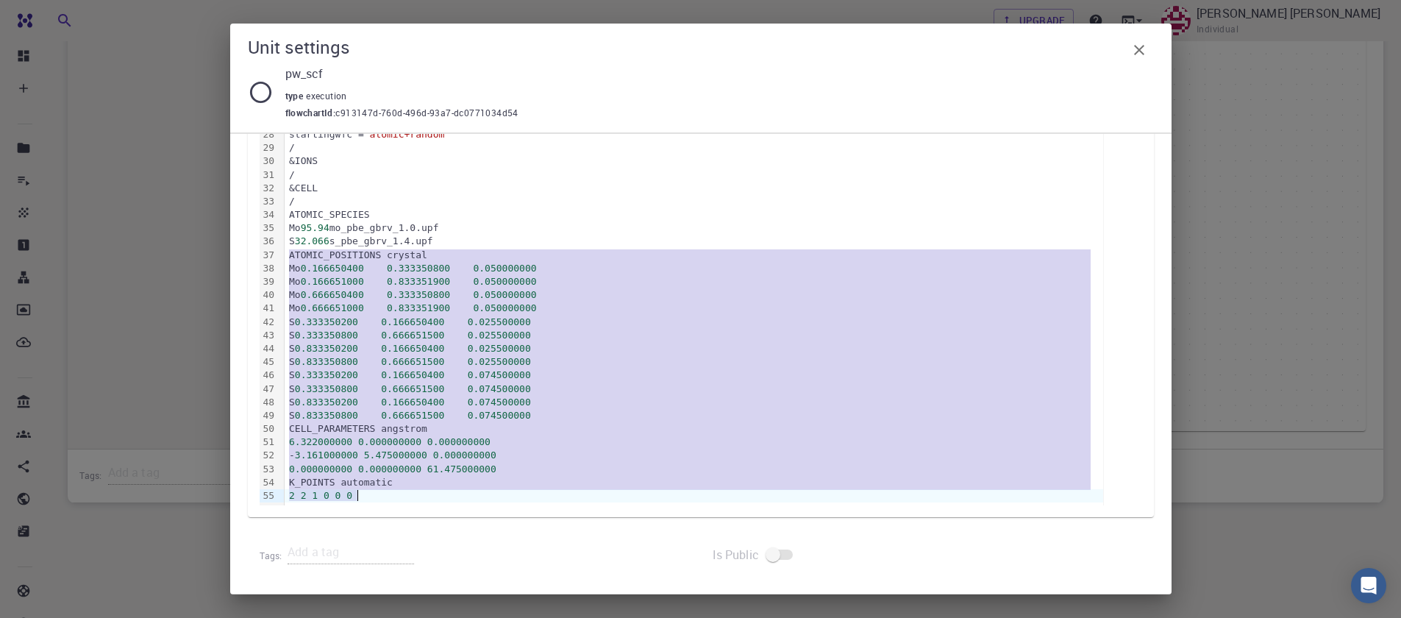
click at [1135, 48] on icon "button" at bounding box center [1140, 50] width 18 height 18
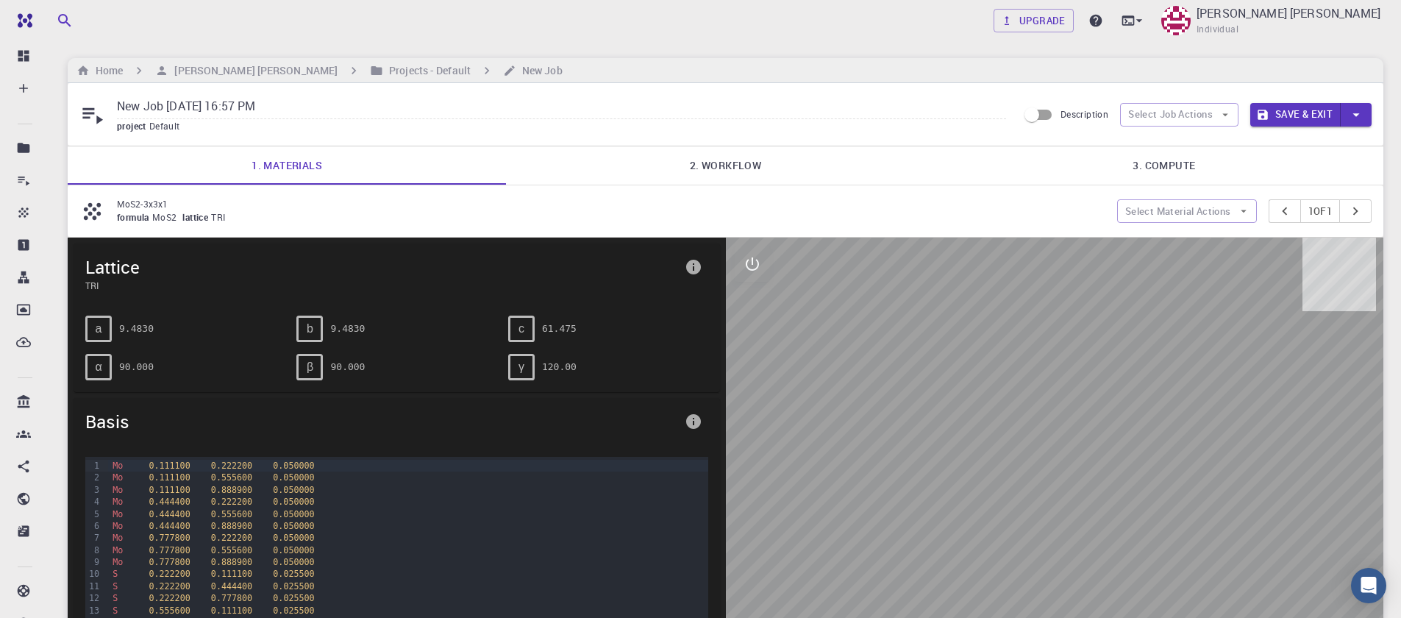
click at [751, 165] on link "2. Workflow" at bounding box center [725, 165] width 438 height 38
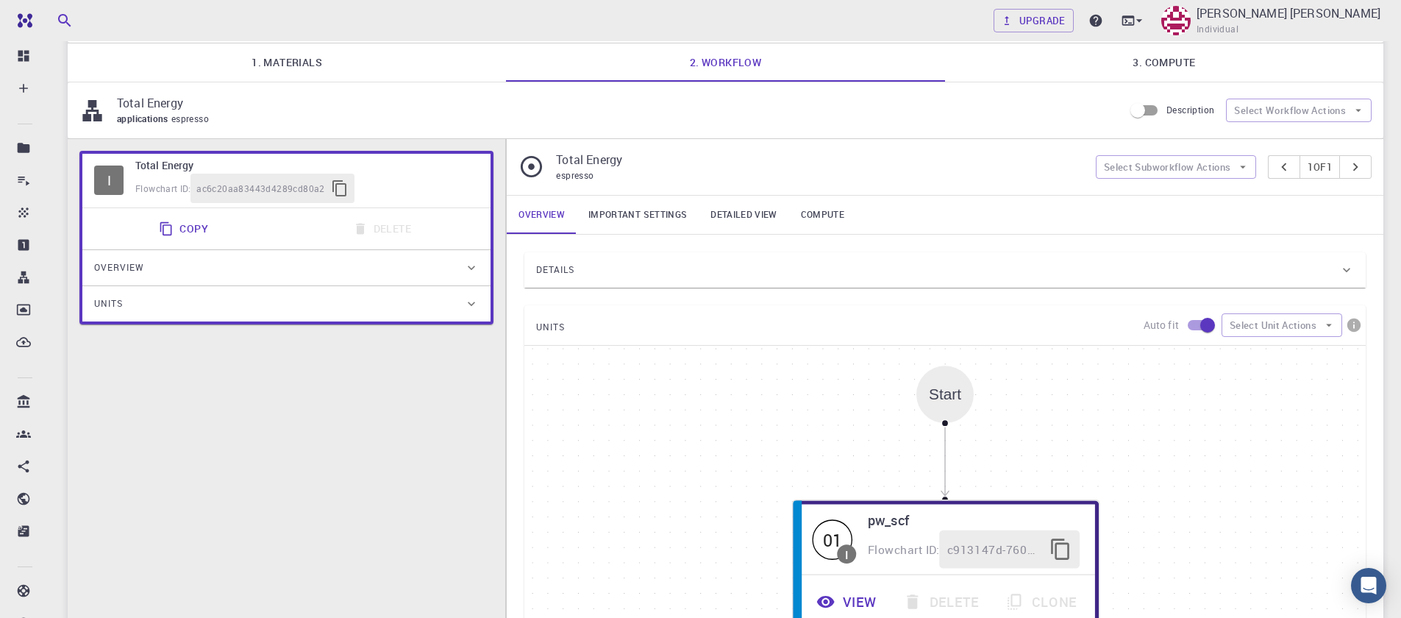
scroll to position [177, 0]
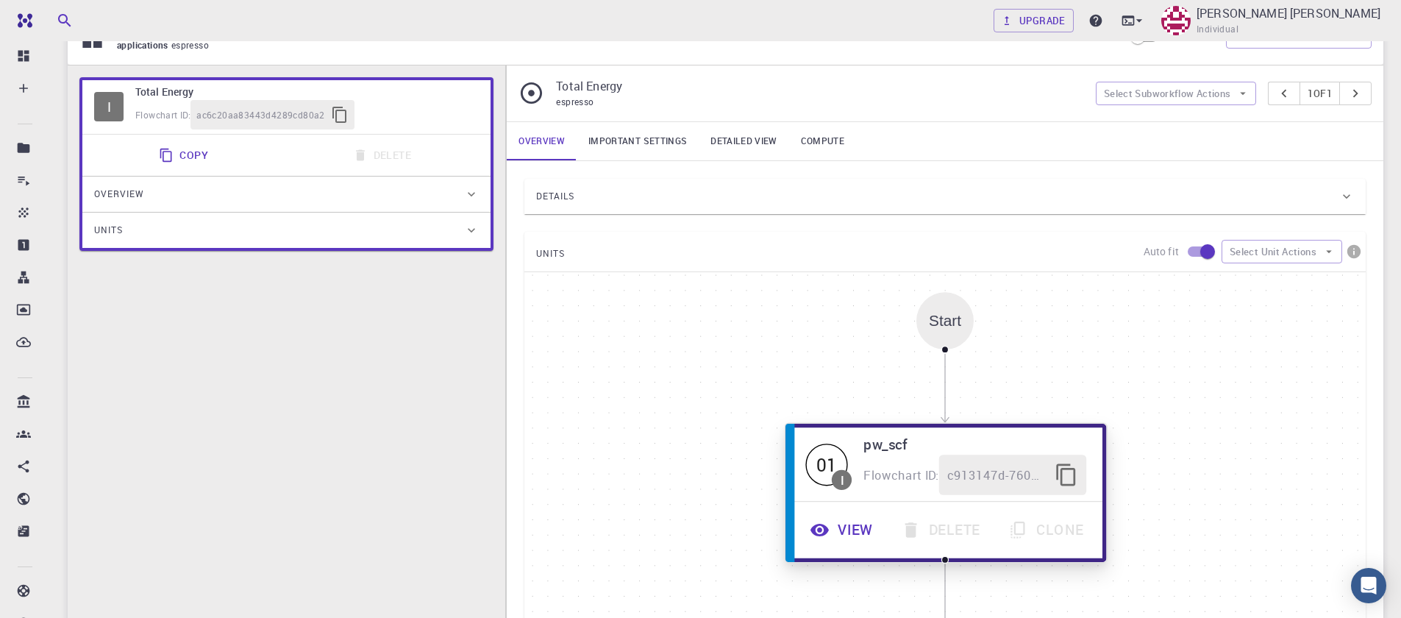
click at [850, 534] on button "View" at bounding box center [843, 530] width 91 height 40
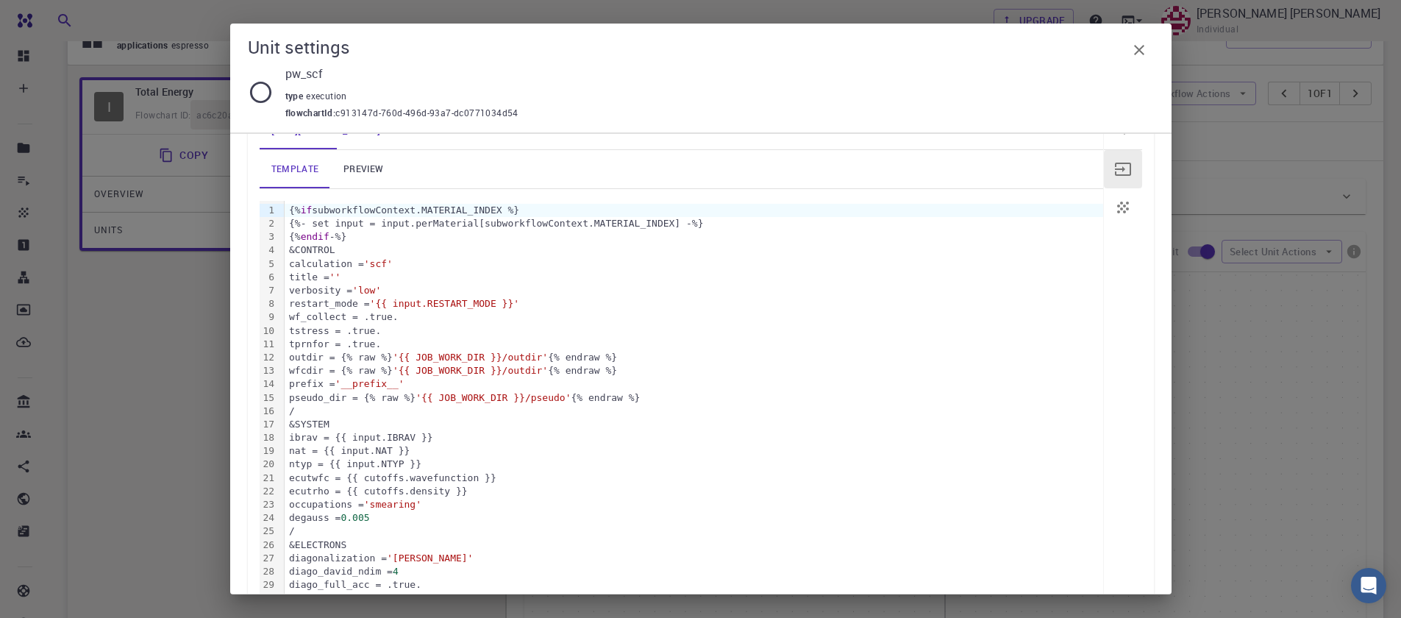
scroll to position [0, 0]
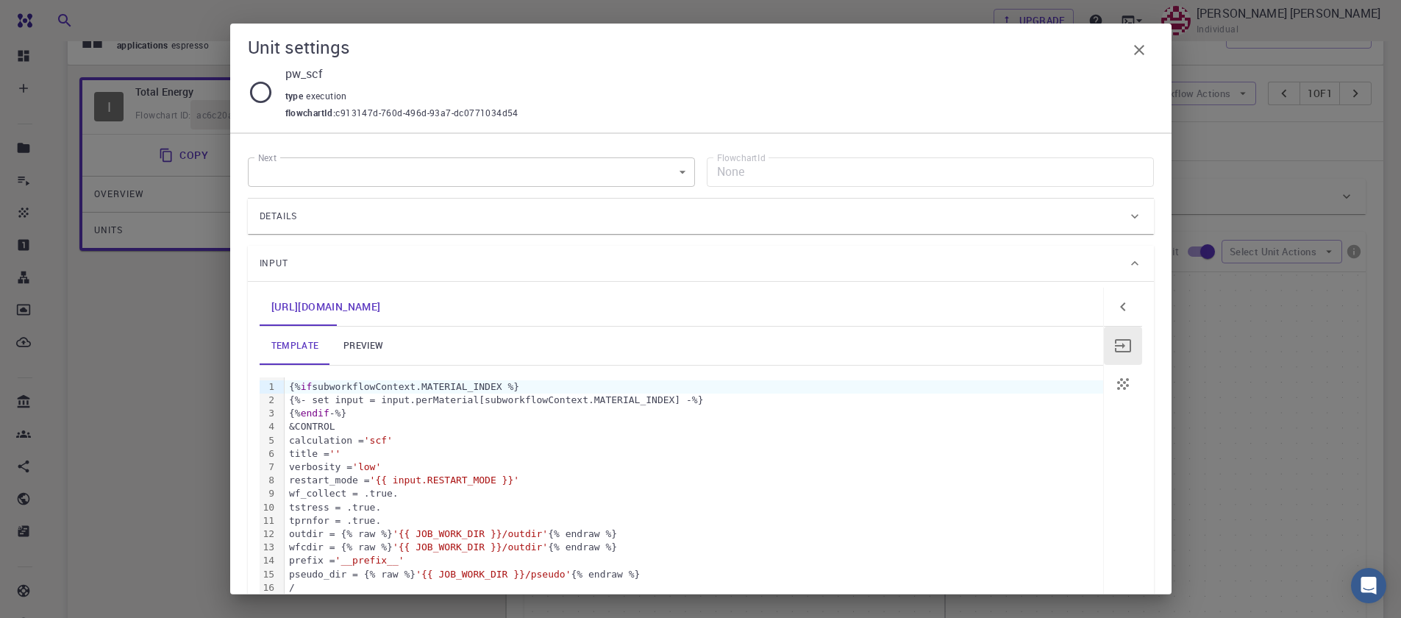
click at [363, 352] on link "preview" at bounding box center [363, 346] width 66 height 38
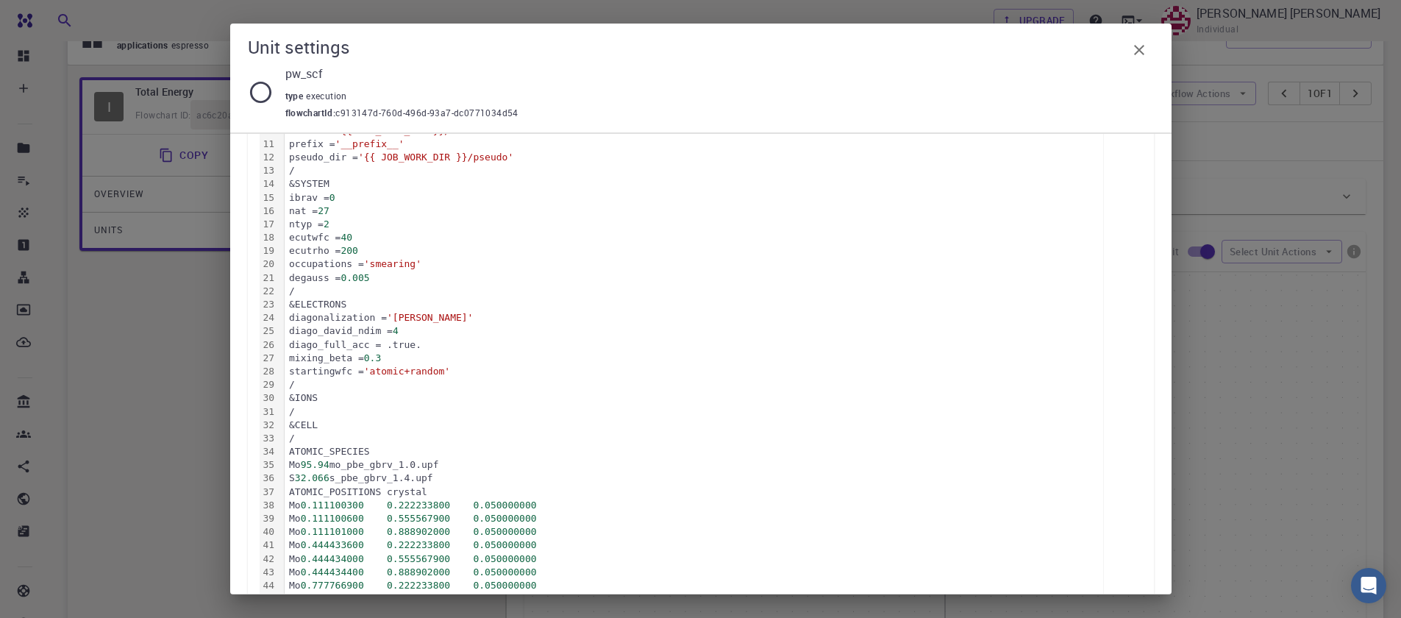
scroll to position [353, 0]
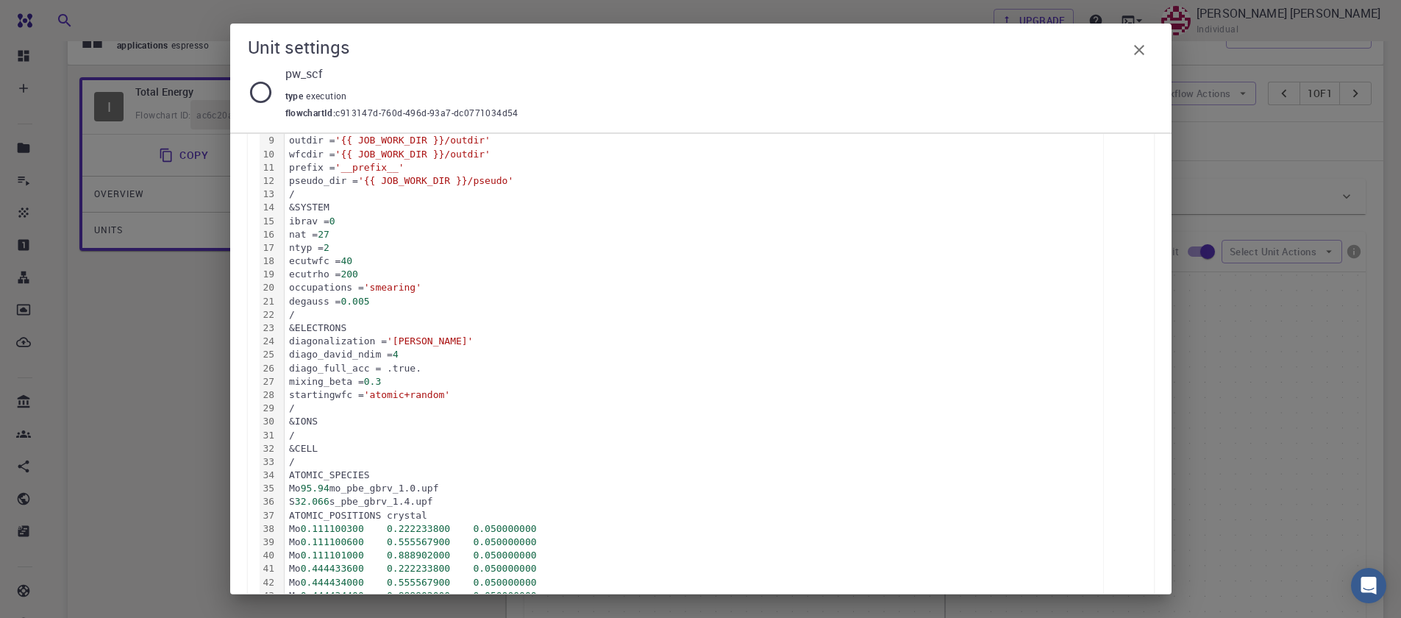
click at [346, 499] on div "S 32.066 s_pbe_gbrv_1.4.upf" at bounding box center [694, 501] width 819 height 13
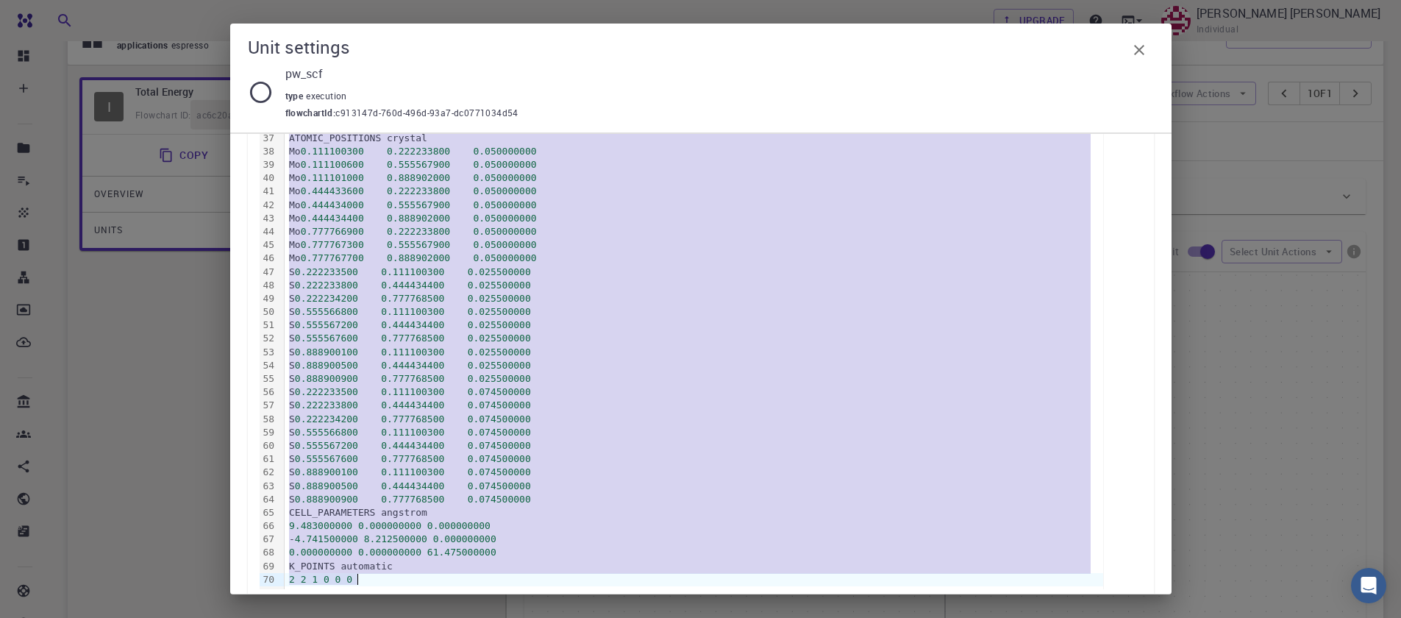
scroll to position [814, 0]
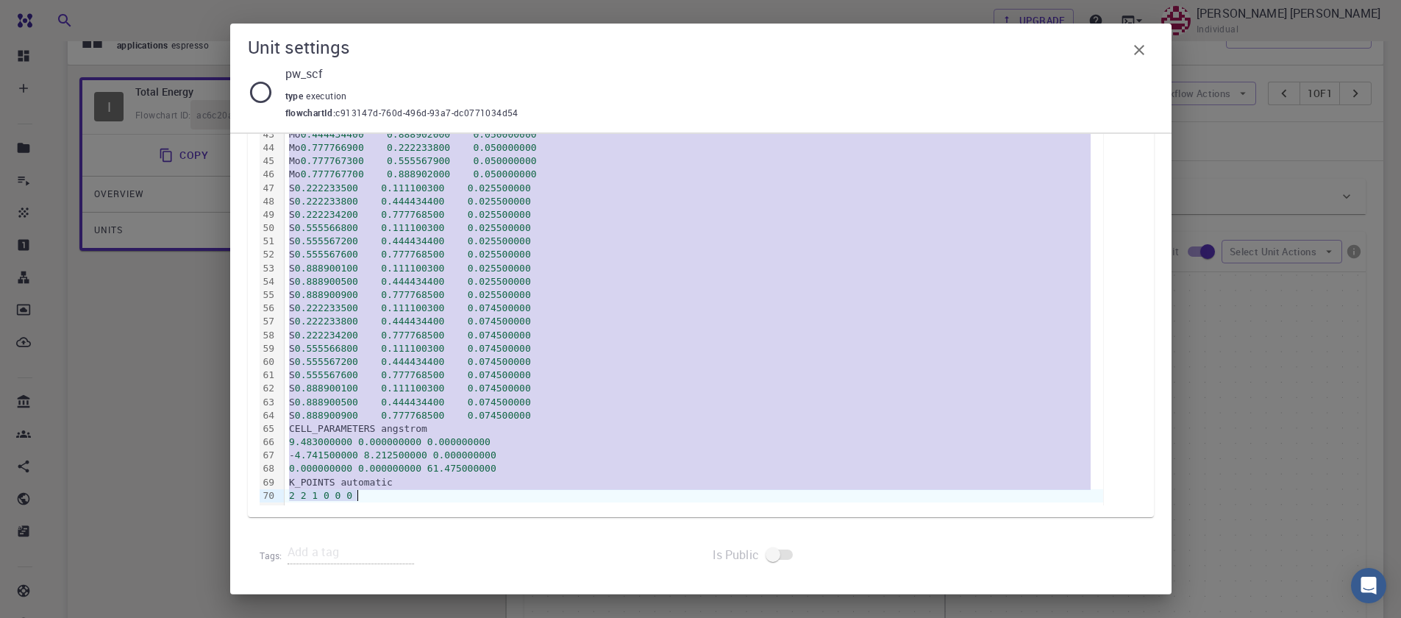
drag, startPoint x: 287, startPoint y: 334, endPoint x: 627, endPoint y: 494, distance: 375.8
click at [627, 494] on div "tstress = .true. tprnfor = .true. outdir = '{{ JOB_WORK_DIR }}/outdir' wfcdir =…" at bounding box center [694, 34] width 819 height 942
copy div "ATOMIC_POSITIONS crystal Mo 0.111100300 0.222233800 0.050000000 Mo 0.111100600 …"
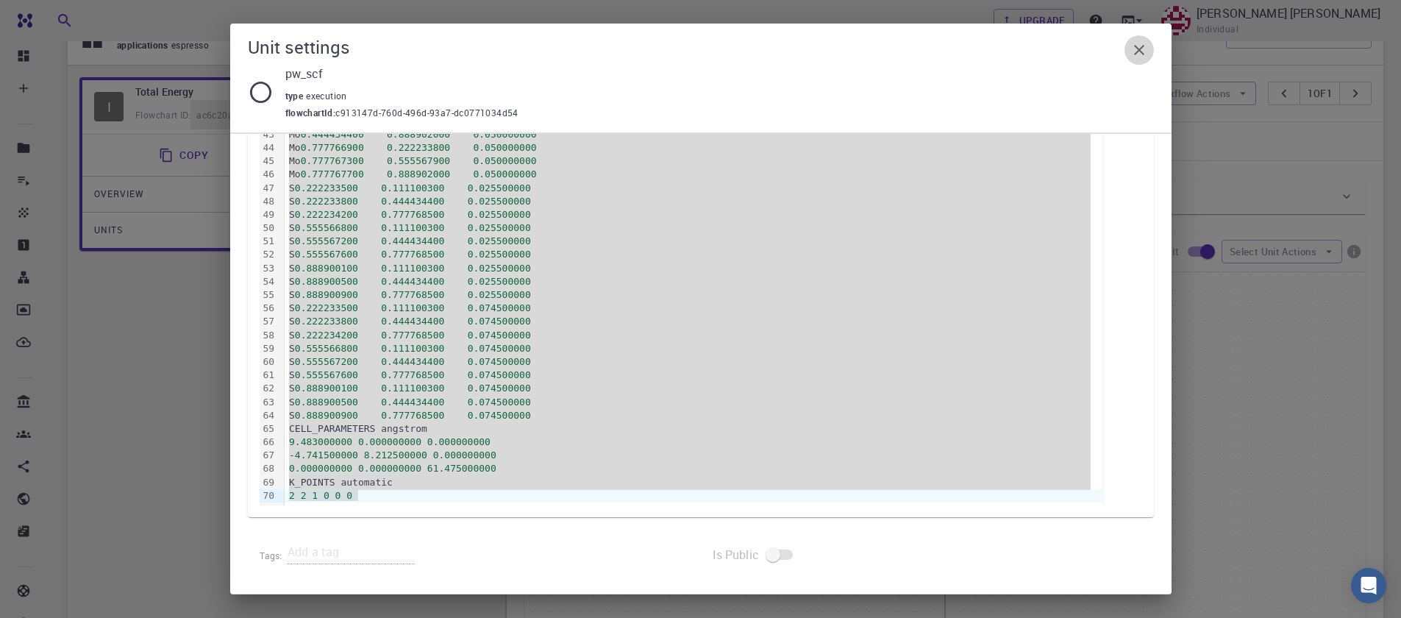
click at [1140, 49] on icon "button" at bounding box center [1139, 50] width 10 height 10
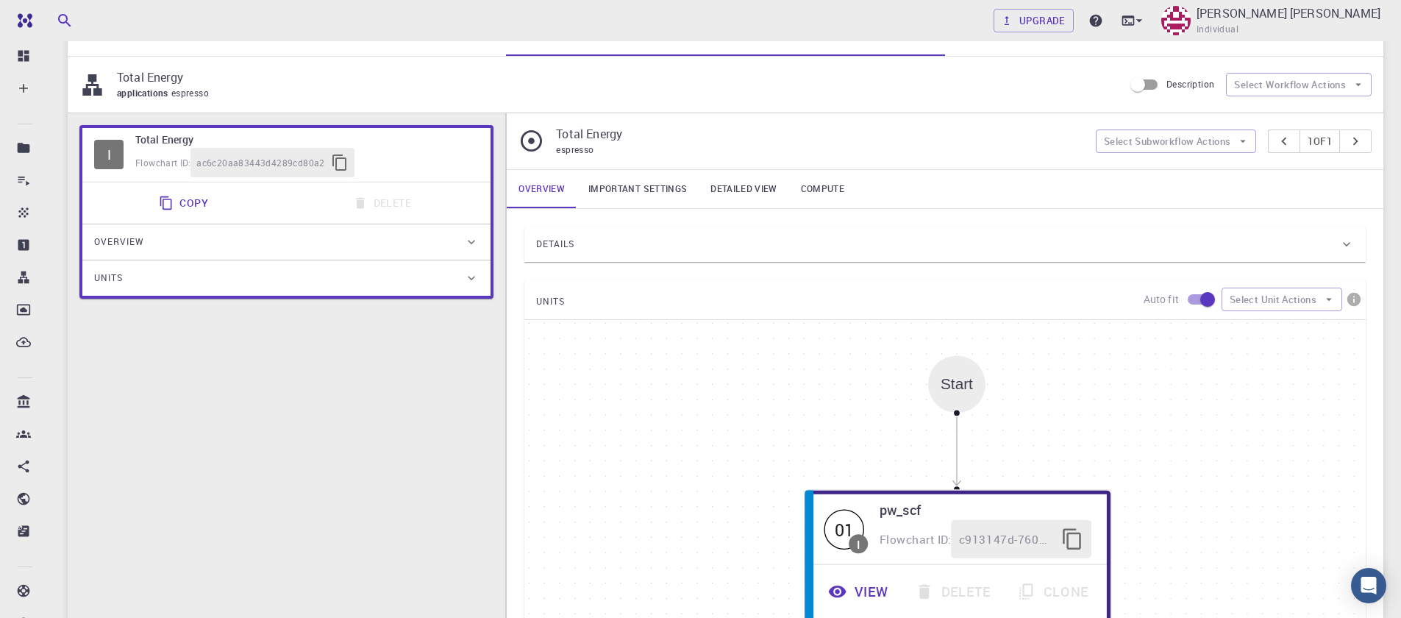
scroll to position [0, 0]
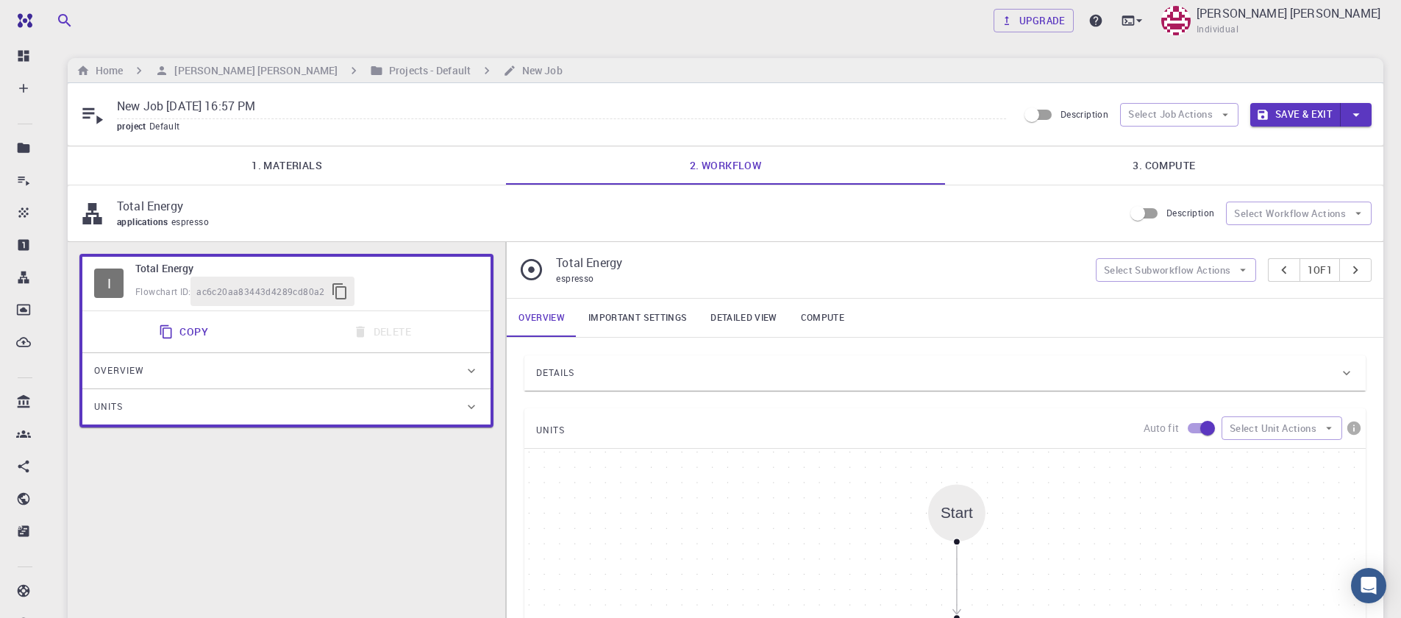
click at [281, 159] on link "1. Materials" at bounding box center [287, 165] width 438 height 38
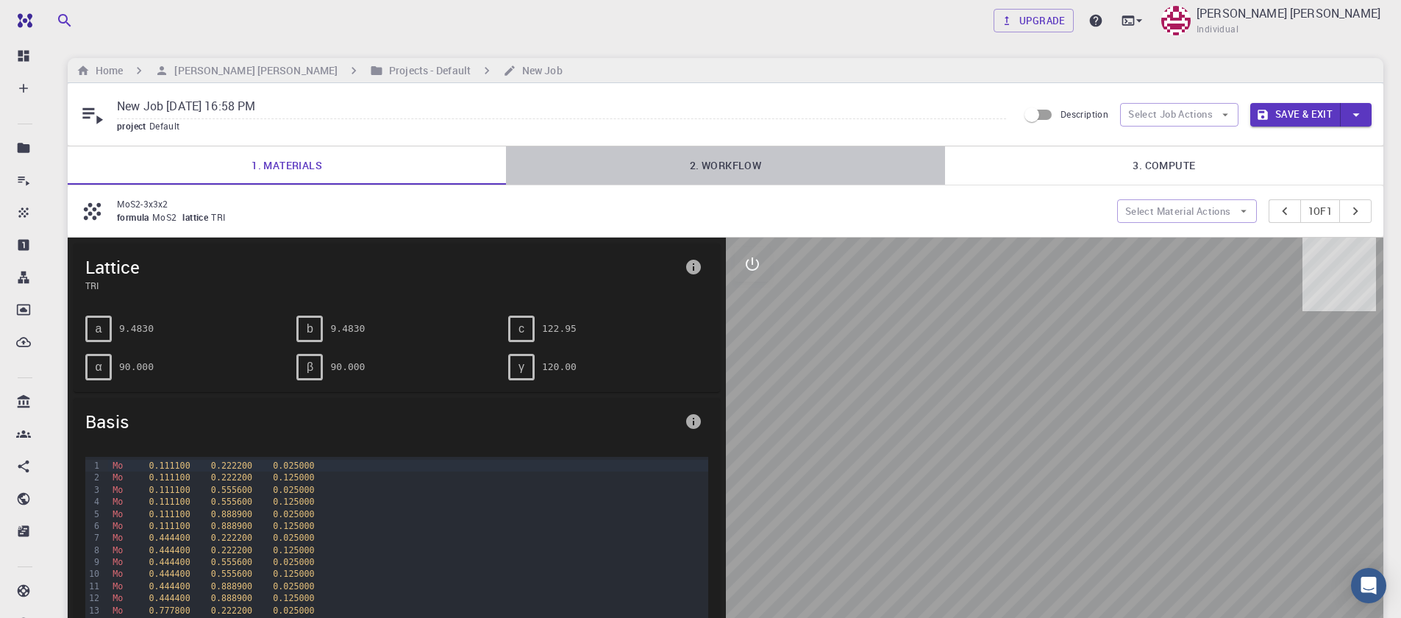
click at [730, 164] on link "2. Workflow" at bounding box center [725, 165] width 438 height 38
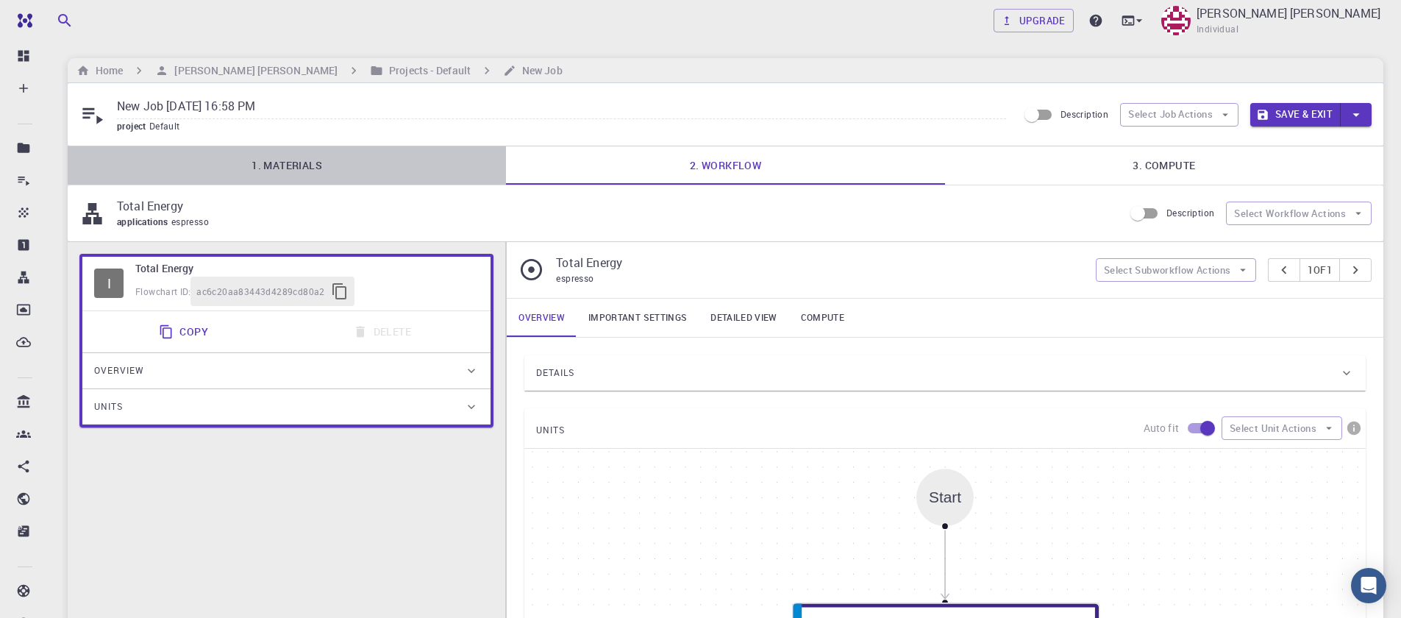
click at [330, 166] on link "1. Materials" at bounding box center [287, 165] width 438 height 38
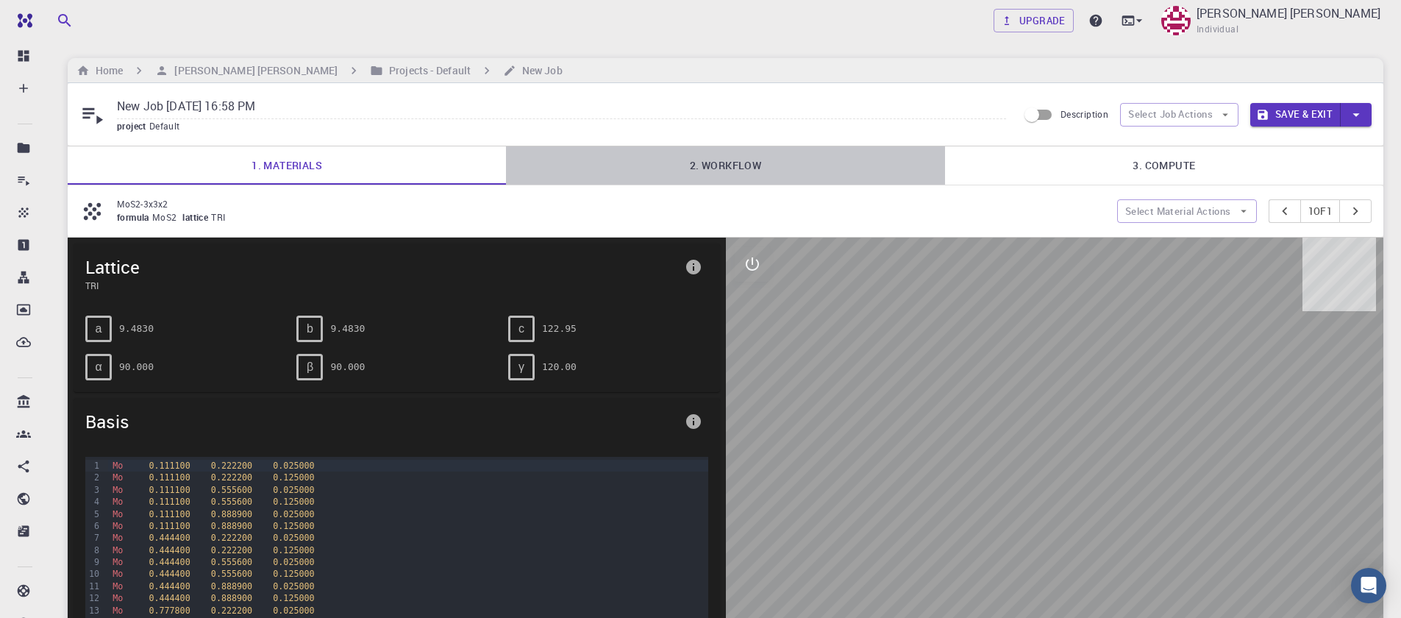
click at [689, 161] on link "2. Workflow" at bounding box center [725, 165] width 438 height 38
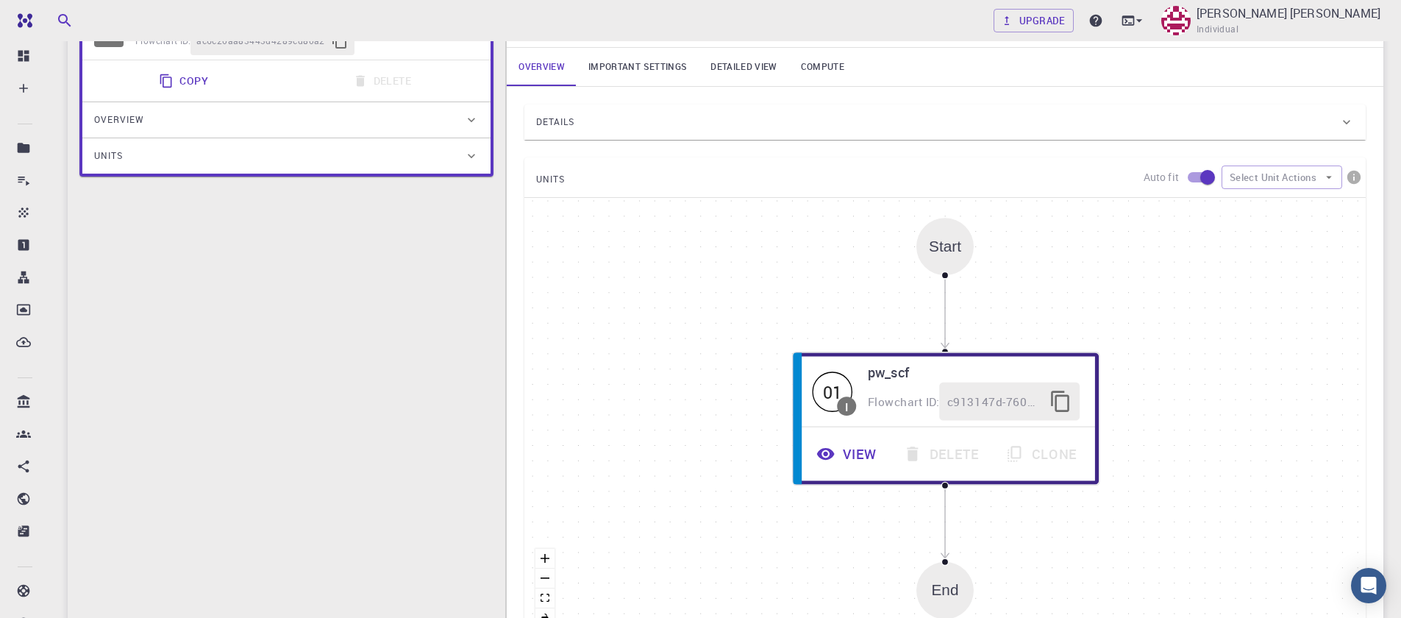
scroll to position [353, 0]
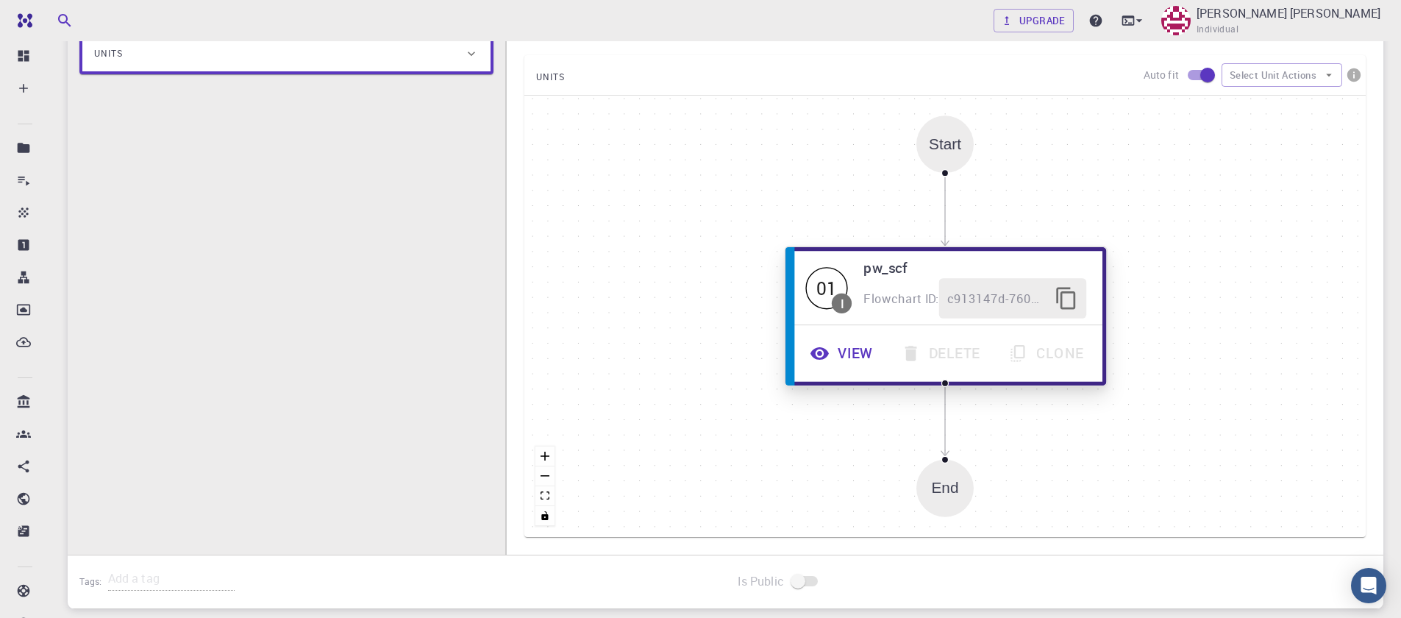
click at [845, 360] on button "View" at bounding box center [843, 353] width 91 height 40
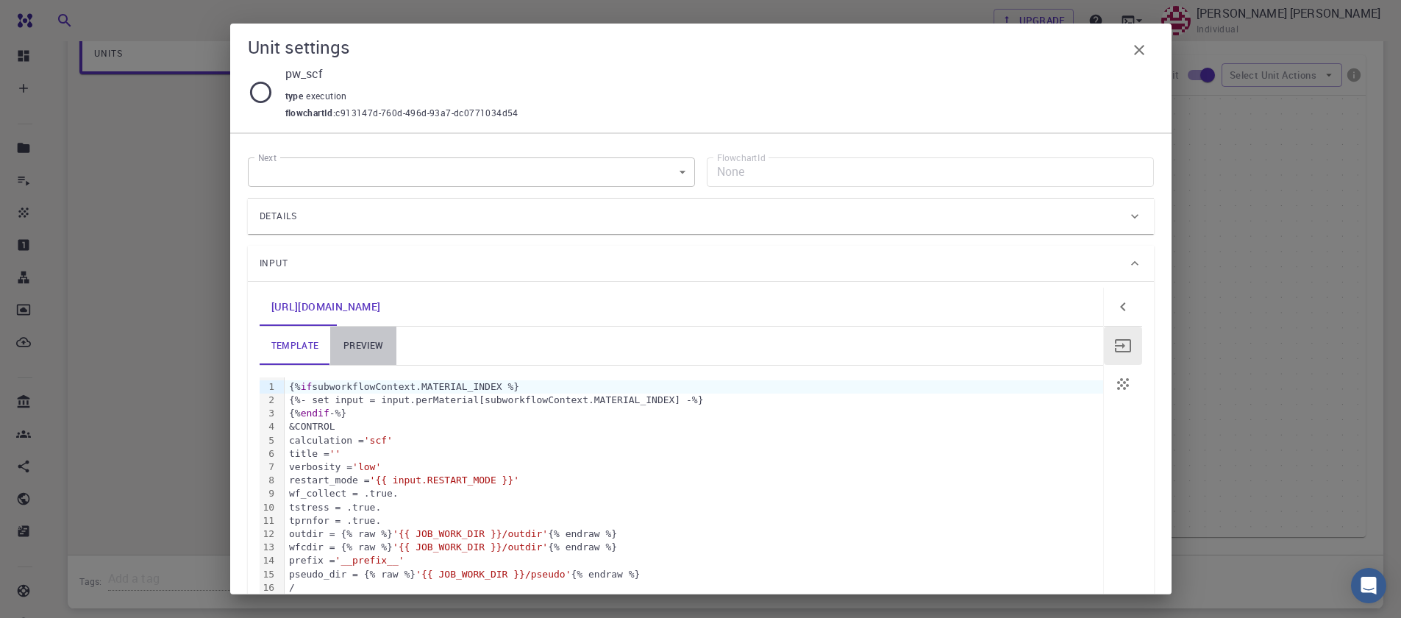
click at [355, 351] on link "preview" at bounding box center [363, 346] width 66 height 38
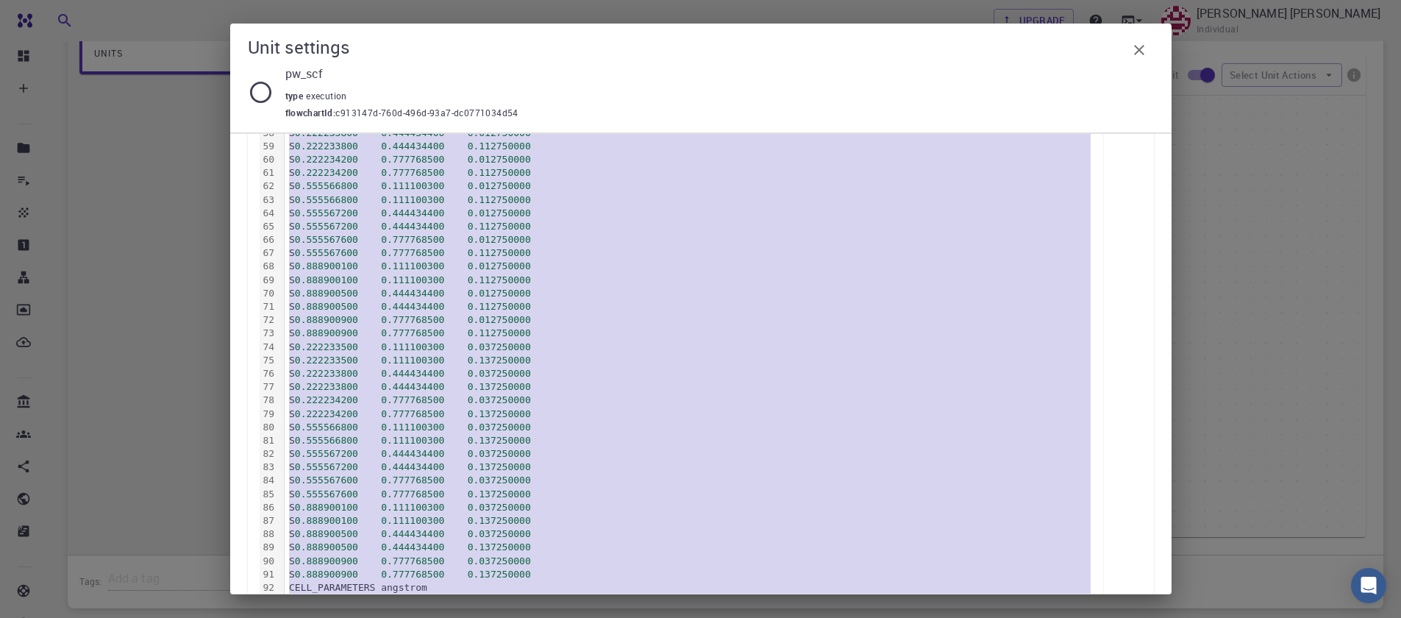
scroll to position [1176, 0]
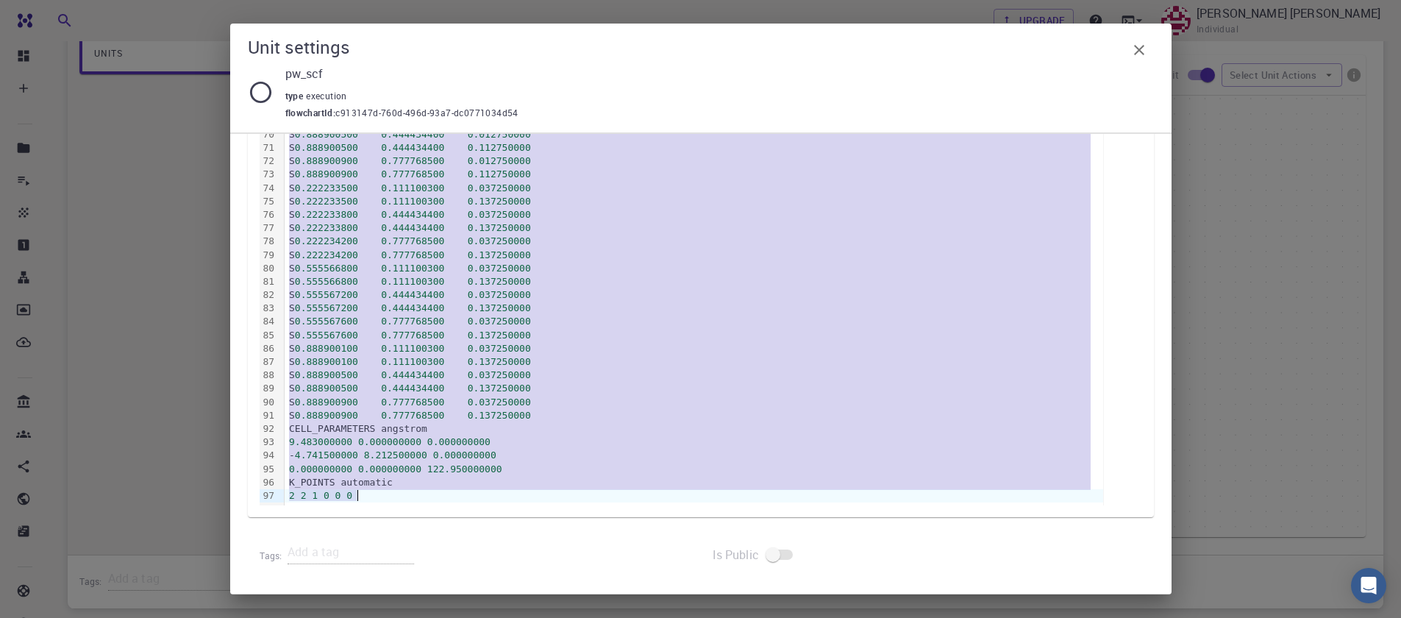
drag, startPoint x: 288, startPoint y: 427, endPoint x: 666, endPoint y: 556, distance: 400.4
click at [721, 617] on html "Free Dashboard Create New Job New Material Create Material Upload File Import f…" at bounding box center [700, 185] width 1401 height 1077
click at [1136, 57] on icon "button" at bounding box center [1140, 50] width 18 height 18
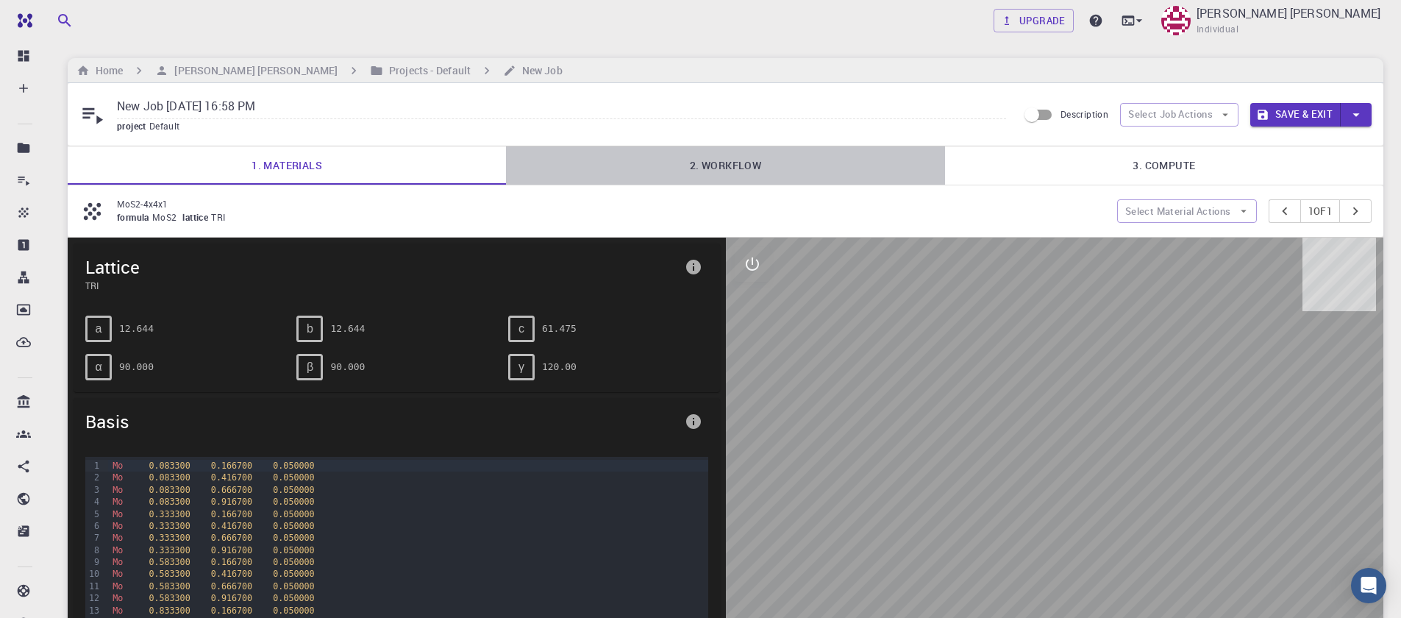
click at [697, 164] on link "2. Workflow" at bounding box center [725, 165] width 438 height 38
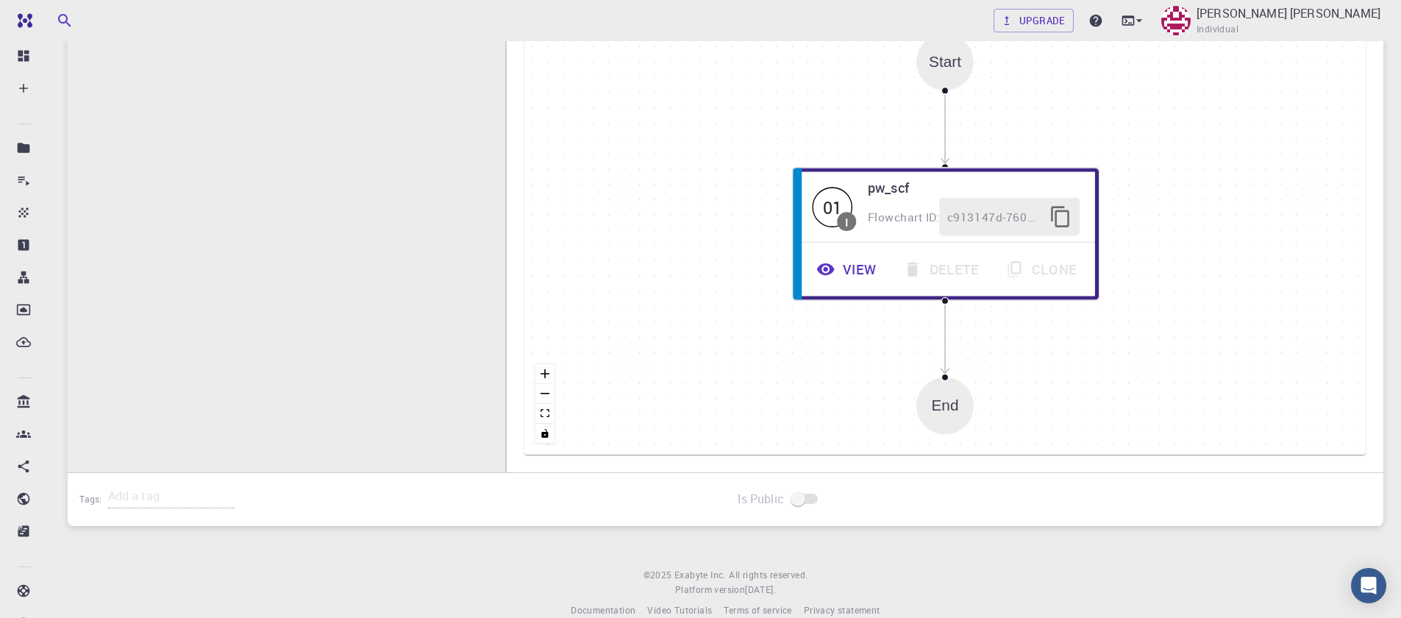
scroll to position [441, 0]
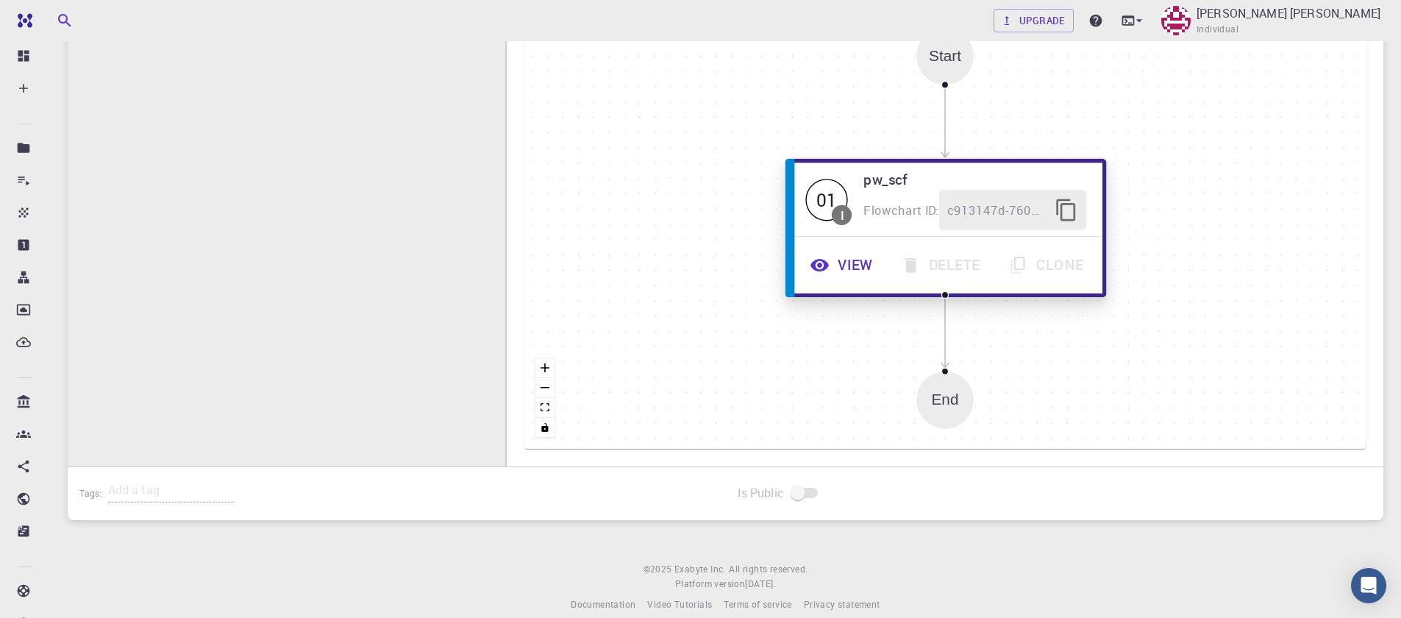
click at [833, 266] on button "View" at bounding box center [843, 265] width 91 height 40
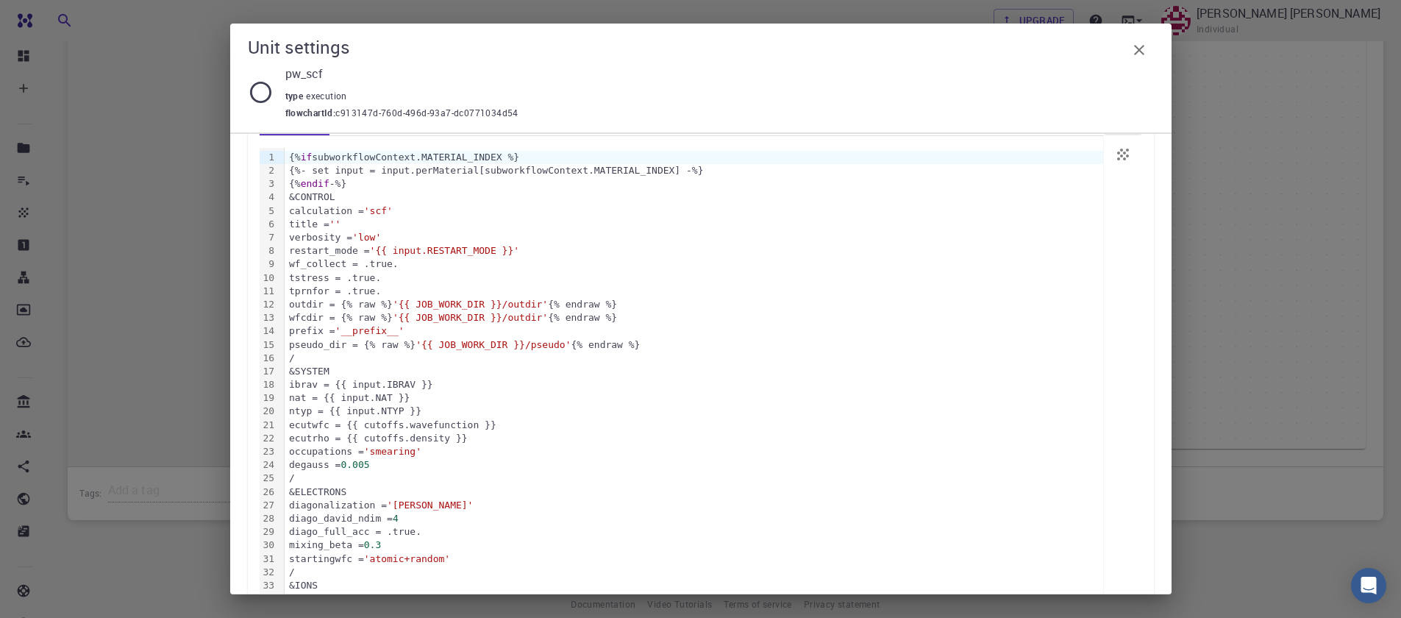
scroll to position [113, 0]
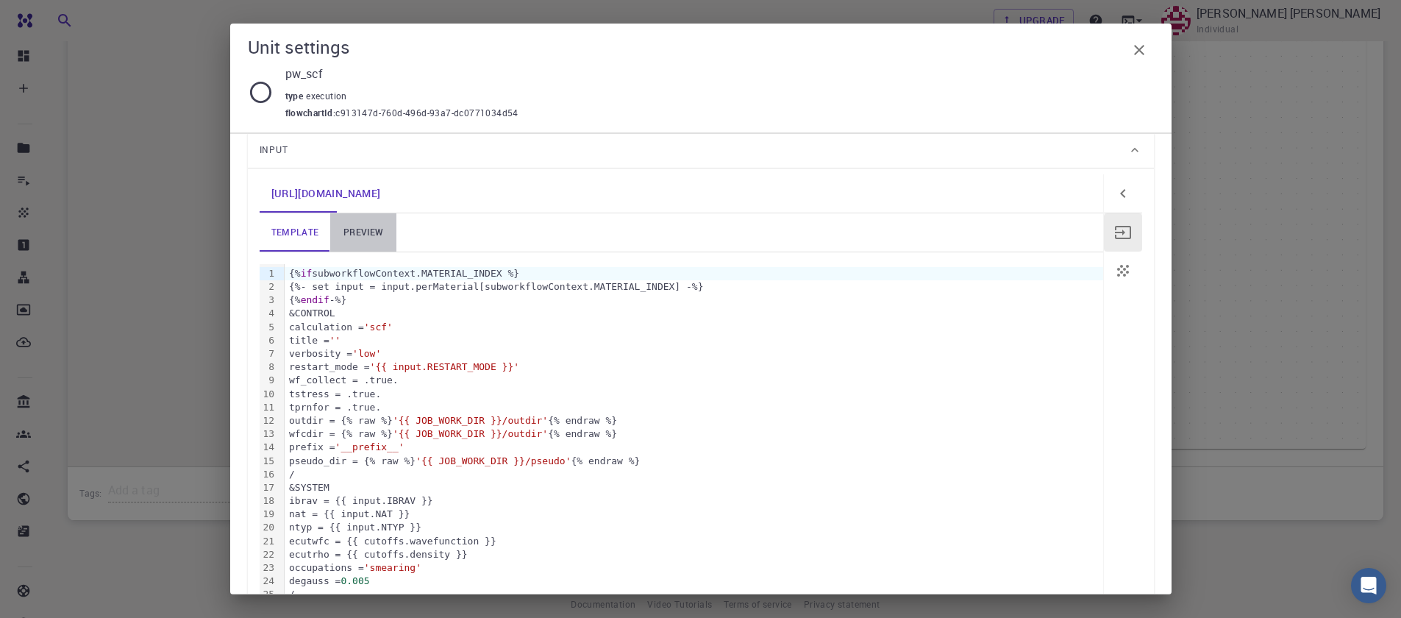
click at [360, 238] on link "preview" at bounding box center [363, 232] width 66 height 38
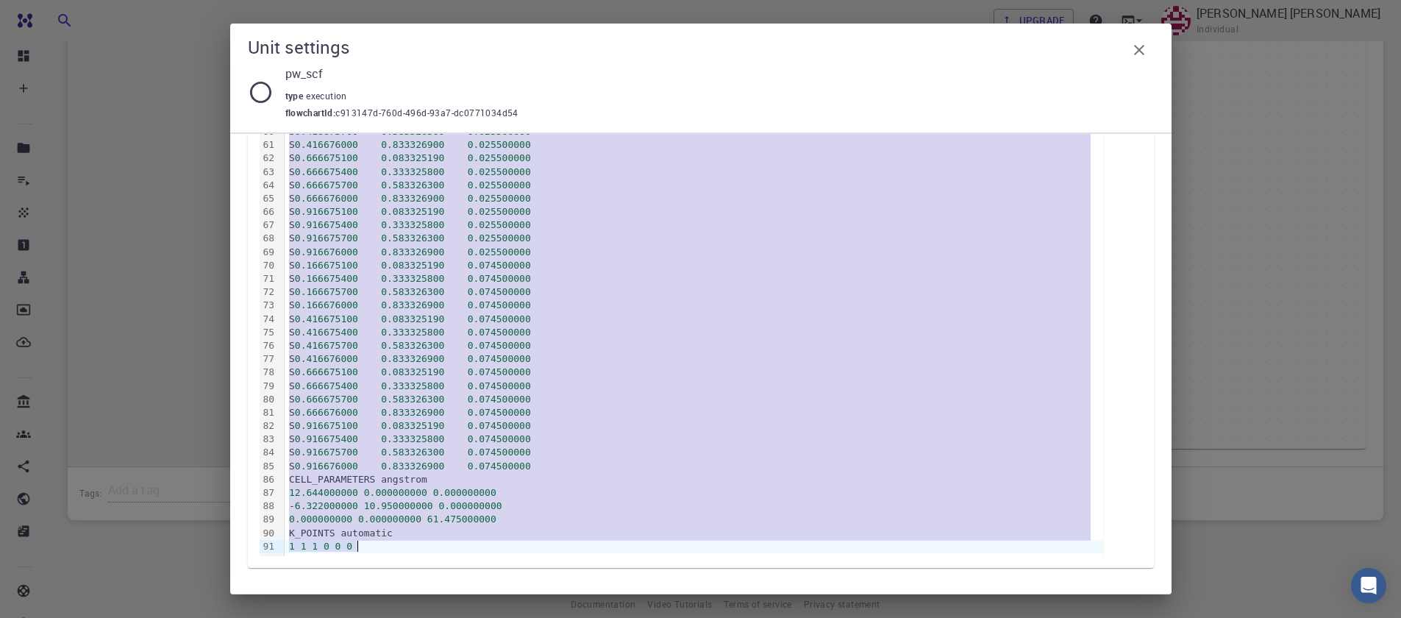
scroll to position [1095, 0]
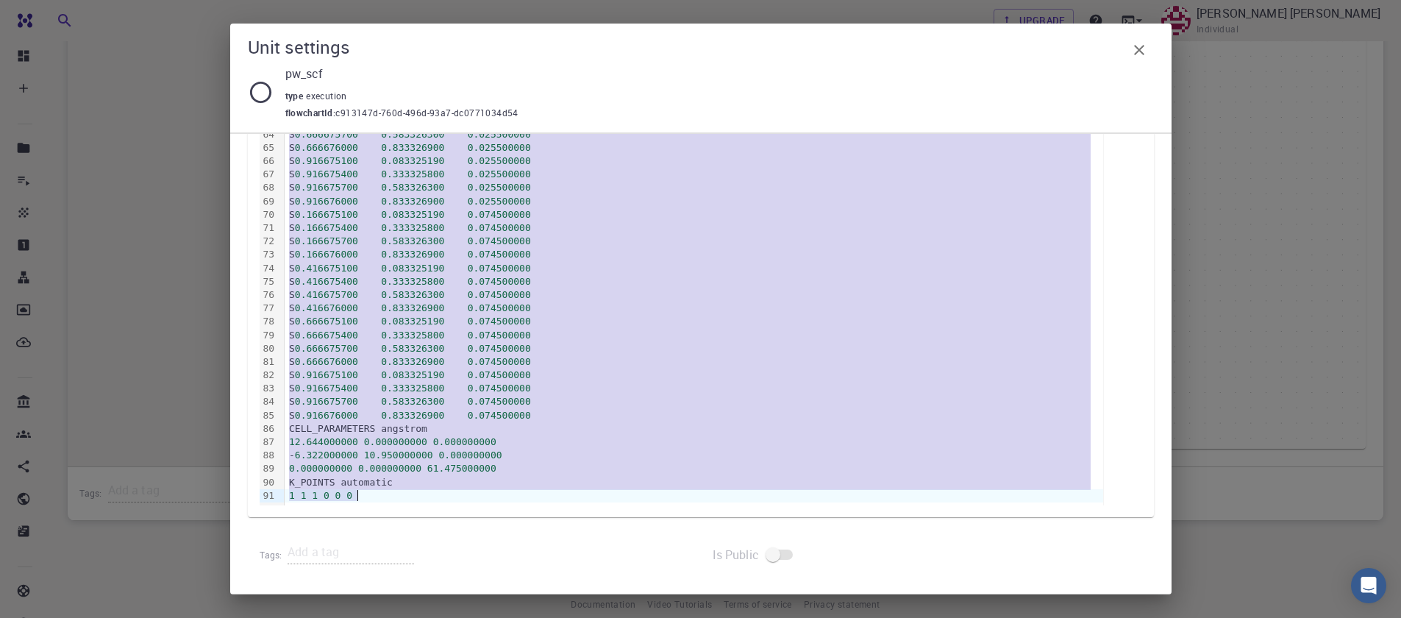
drag, startPoint x: 288, startPoint y: 224, endPoint x: 451, endPoint y: 499, distance: 319.9
click at [661, 617] on html "Free Dashboard Create New Job New Material Create Material Upload File Import f…" at bounding box center [700, 97] width 1401 height 1077
copy div "ATOMIC_POSITIONS crystal Mo 0.083325190 0.166675400 0.050000000 Mo 0.083325480 …"
click at [1131, 46] on icon "button" at bounding box center [1140, 50] width 18 height 18
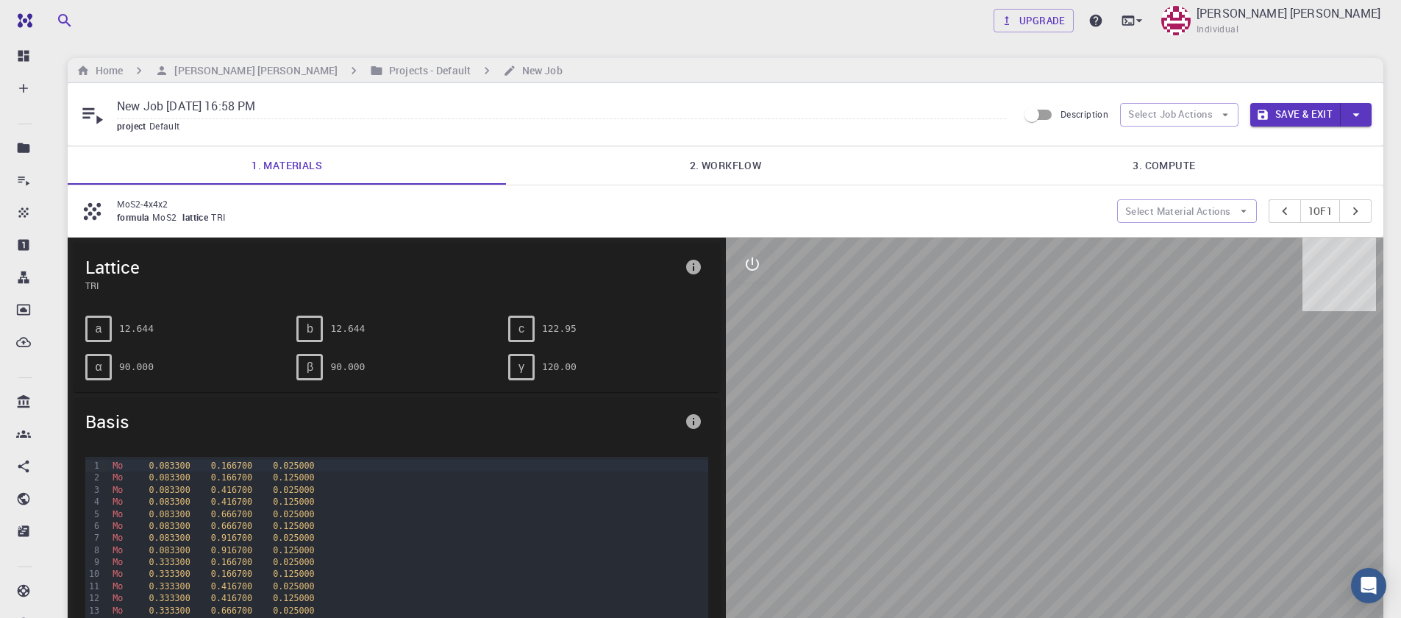
click at [705, 159] on link "2. Workflow" at bounding box center [725, 165] width 438 height 38
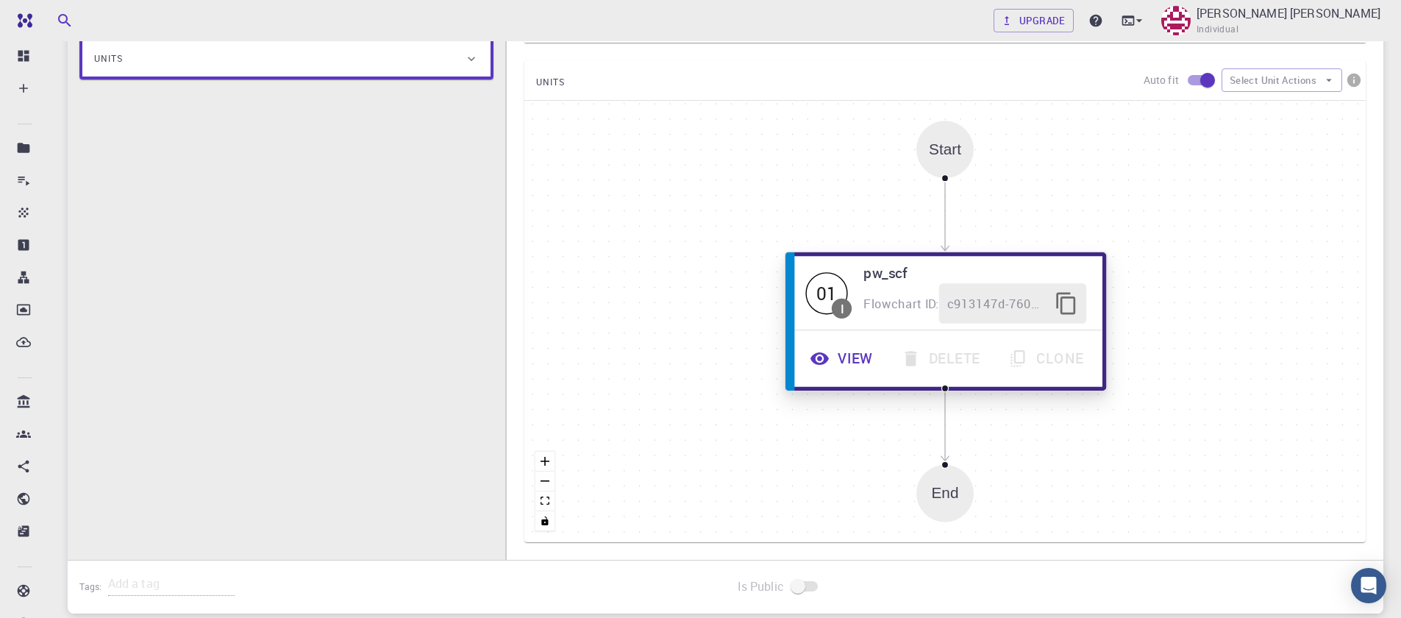
scroll to position [353, 0]
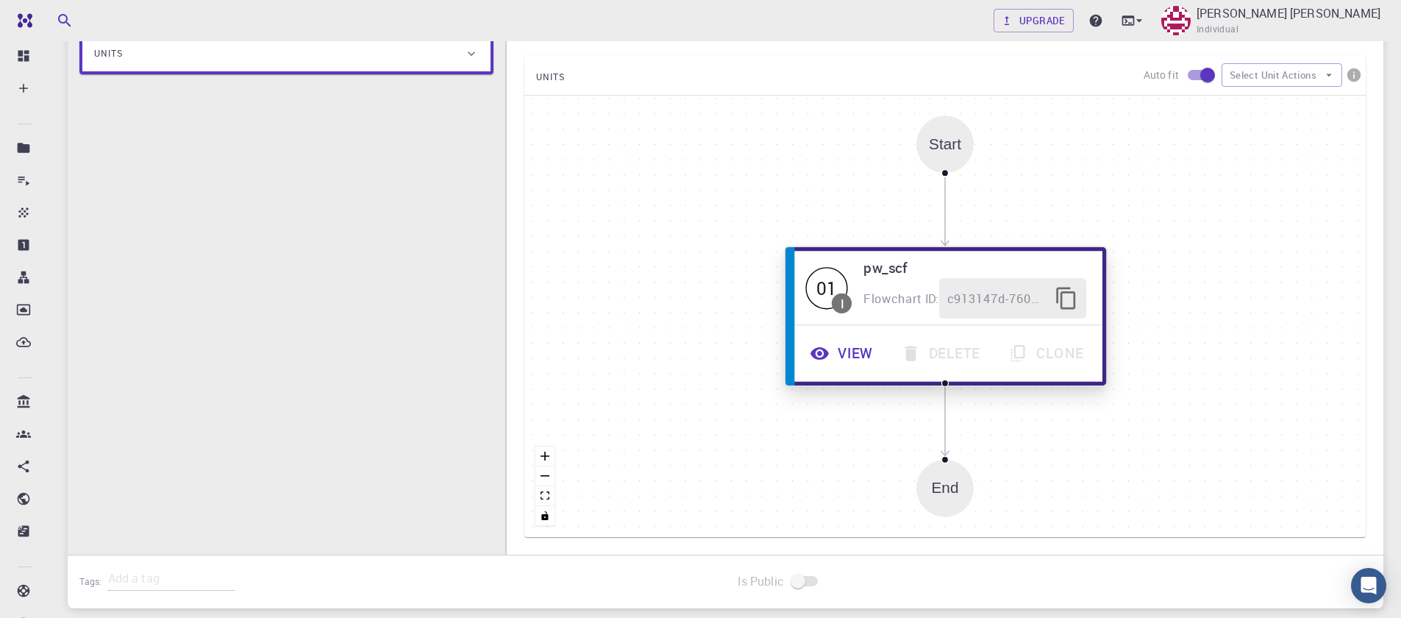
click at [839, 353] on button "View" at bounding box center [843, 353] width 91 height 40
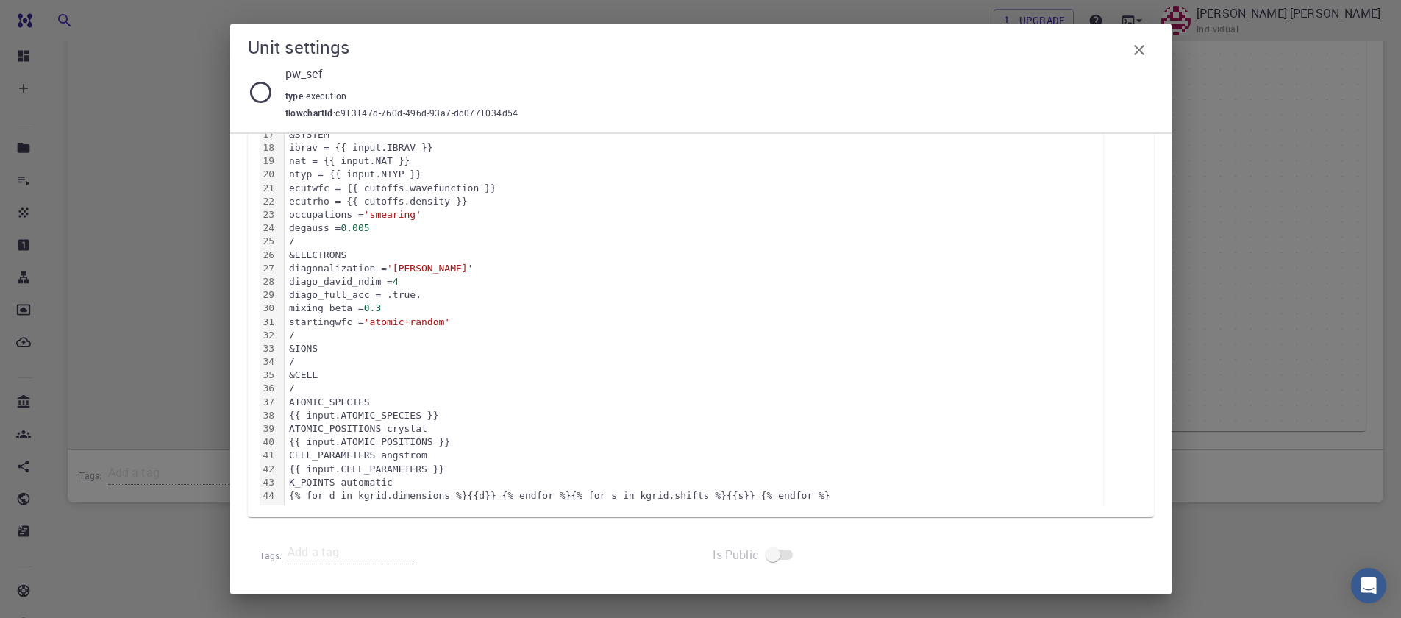
scroll to position [25, 0]
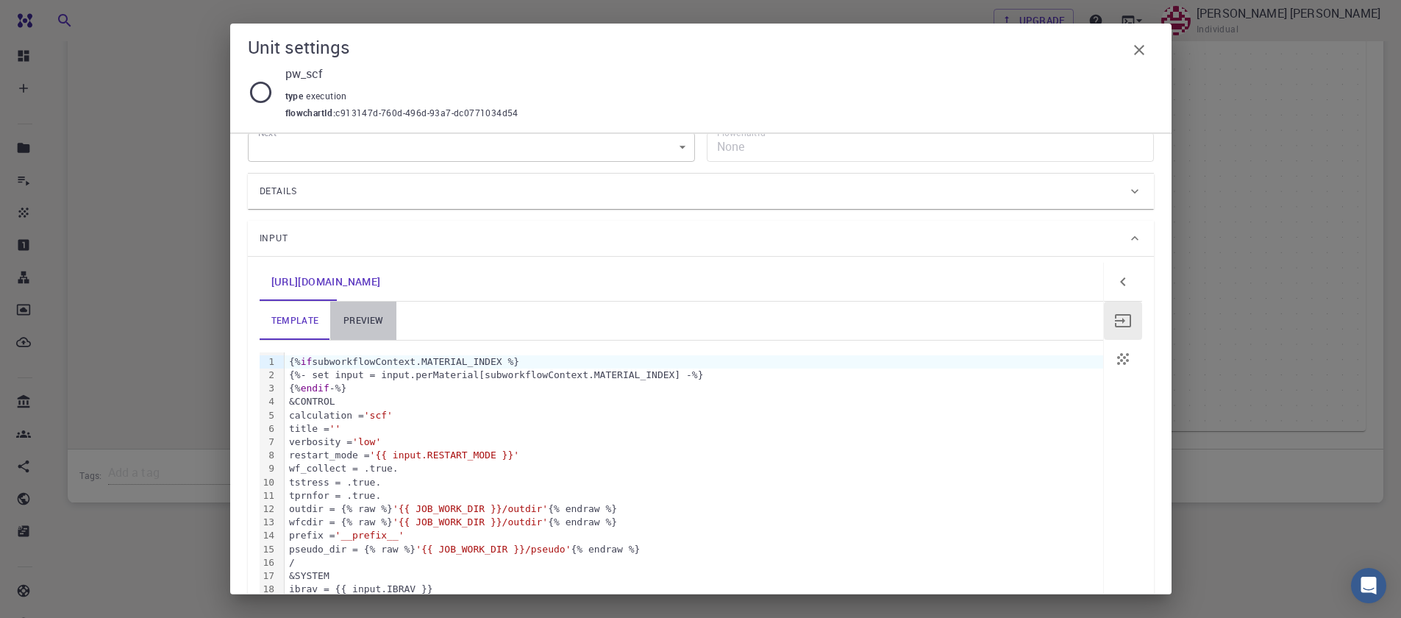
click at [355, 324] on link "preview" at bounding box center [363, 321] width 66 height 38
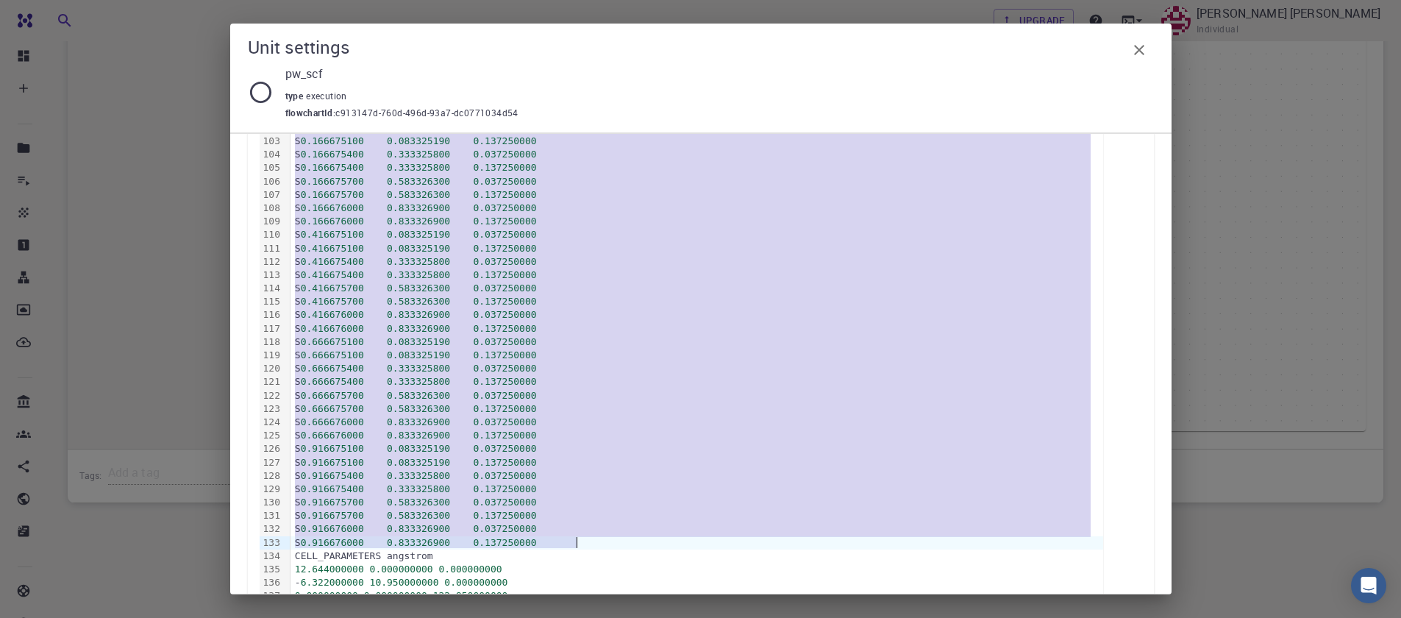
scroll to position [1738, 0]
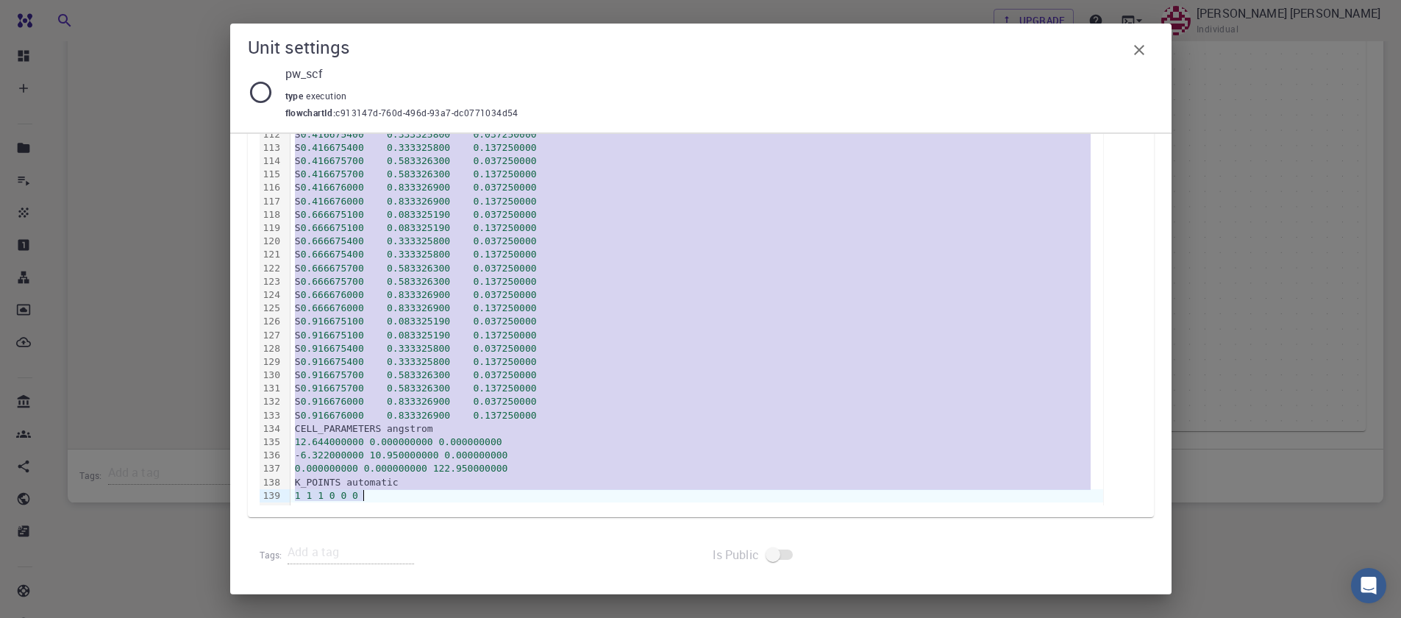
drag, startPoint x: 296, startPoint y: 315, endPoint x: 680, endPoint y: 670, distance: 523.7
click at [680, 617] on html "Free Dashboard Create New Job New Material Create Material Upload File Import f…" at bounding box center [700, 79] width 1401 height 1077
copy div "ATOMIC_POSITIONS crystal Mo 0.583325500 0.416676000 0.125000000 Mo 0.583325800 …"
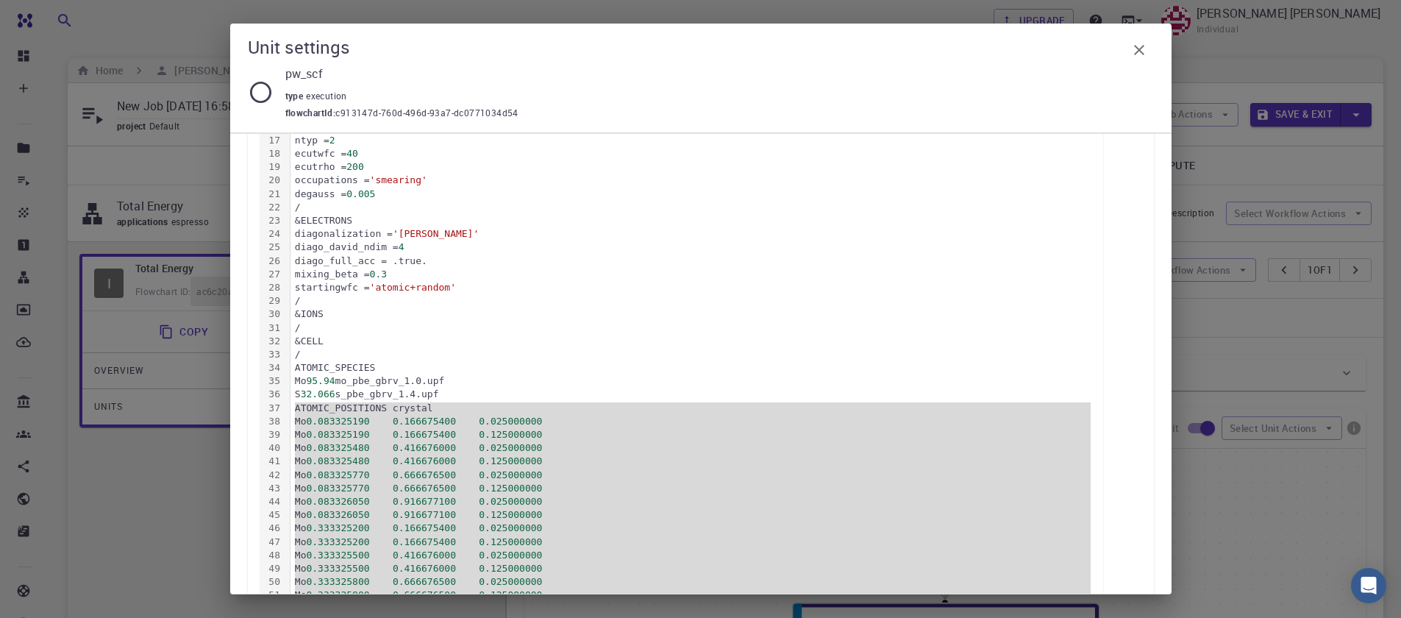
scroll to position [678, 0]
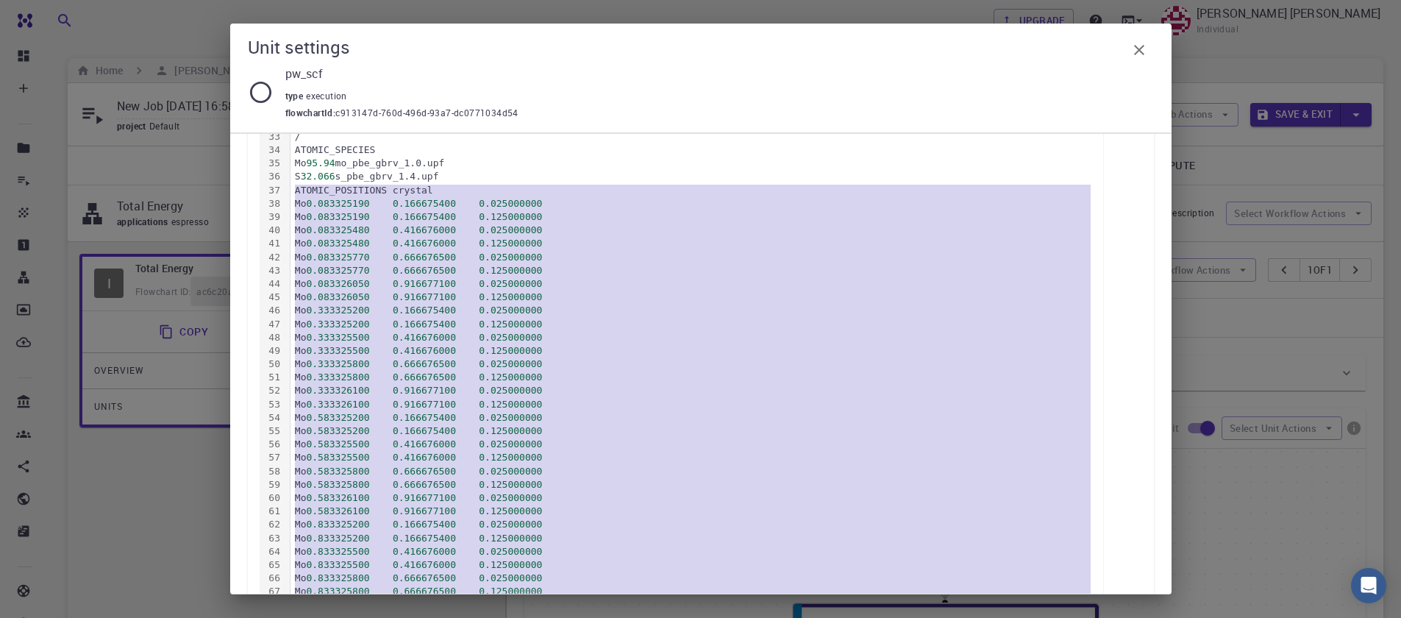
click at [305, 230] on div "Mo 0.083325480 0.416676000 0.025000000" at bounding box center [697, 230] width 813 height 13
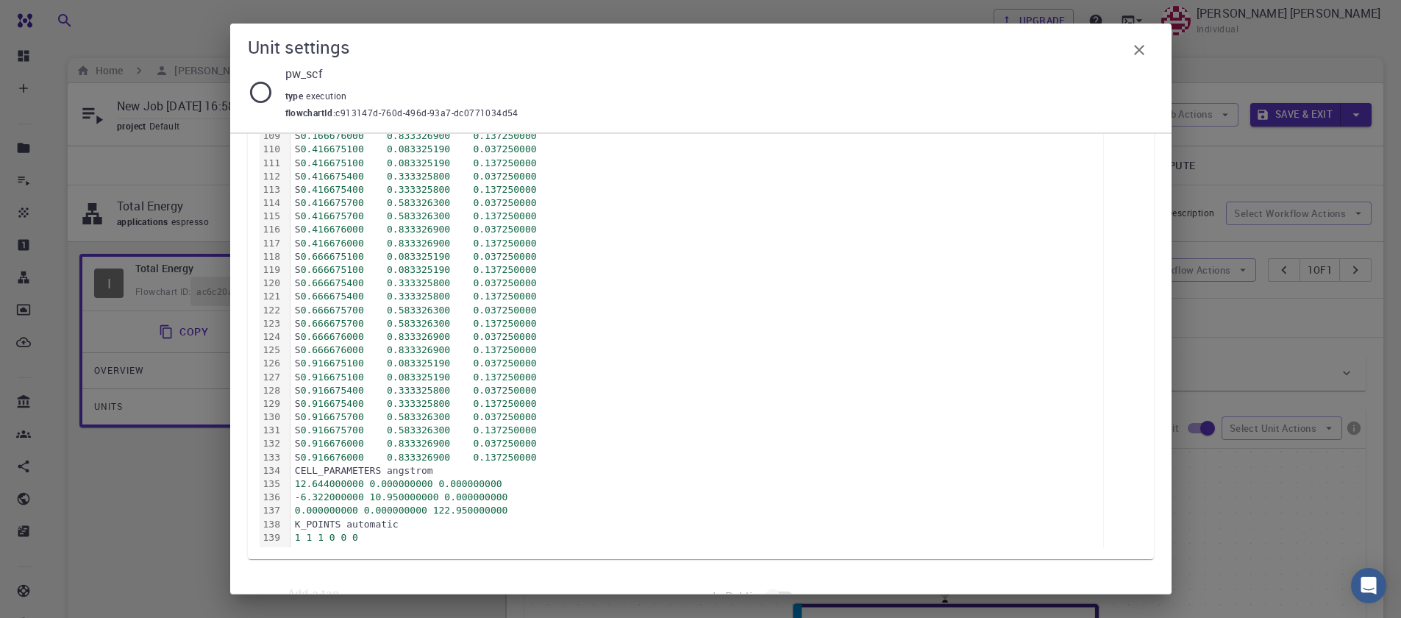
scroll to position [1738, 0]
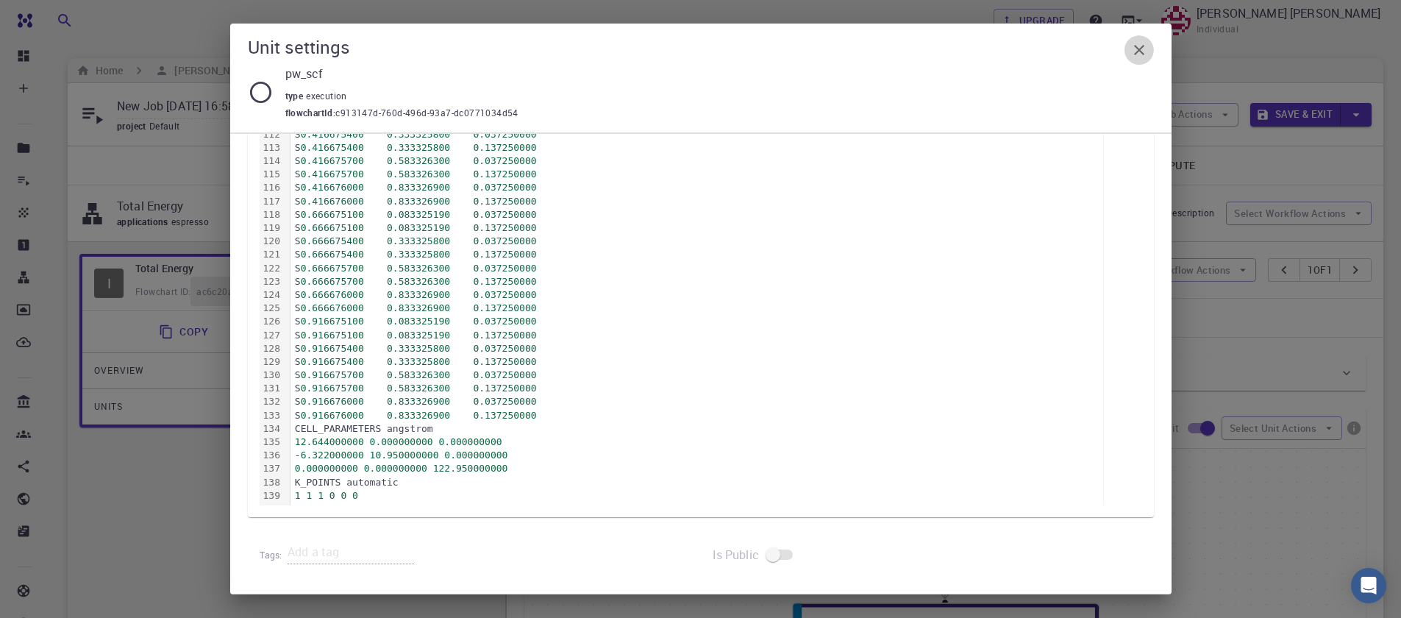
drag, startPoint x: 1140, startPoint y: 49, endPoint x: 812, endPoint y: 91, distance: 330.8
click at [1140, 49] on icon "button" at bounding box center [1139, 50] width 10 height 10
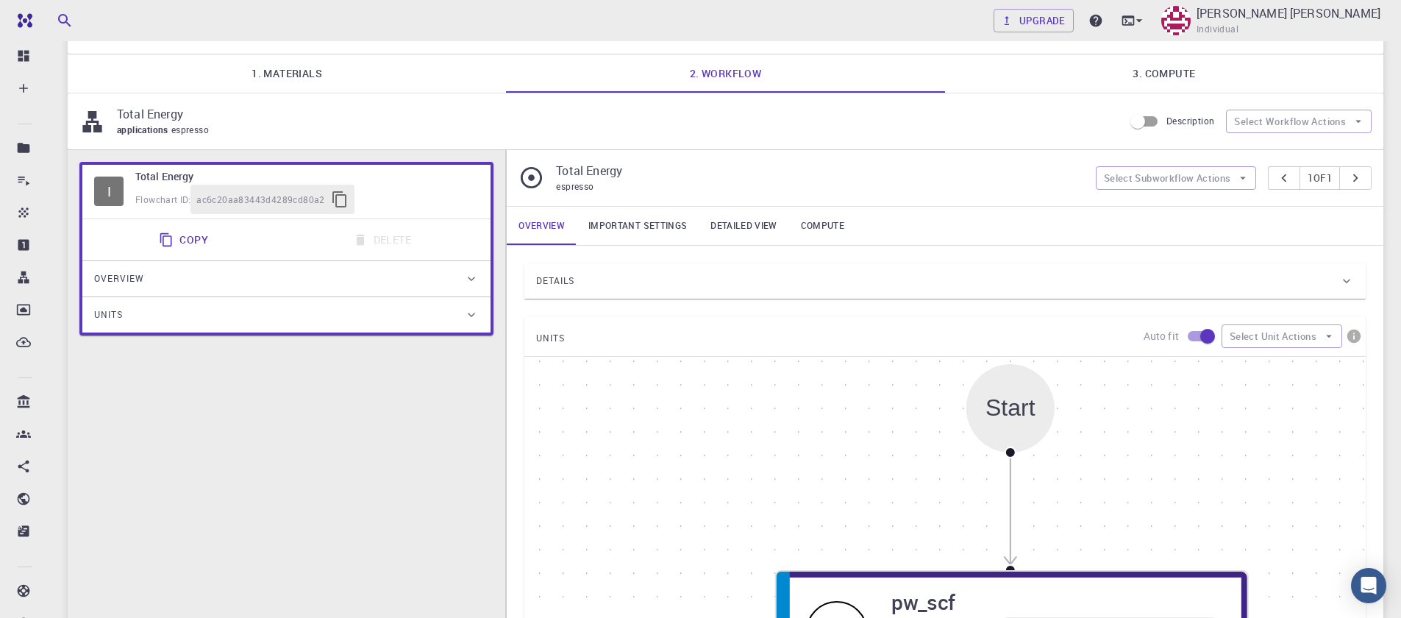
scroll to position [0, 0]
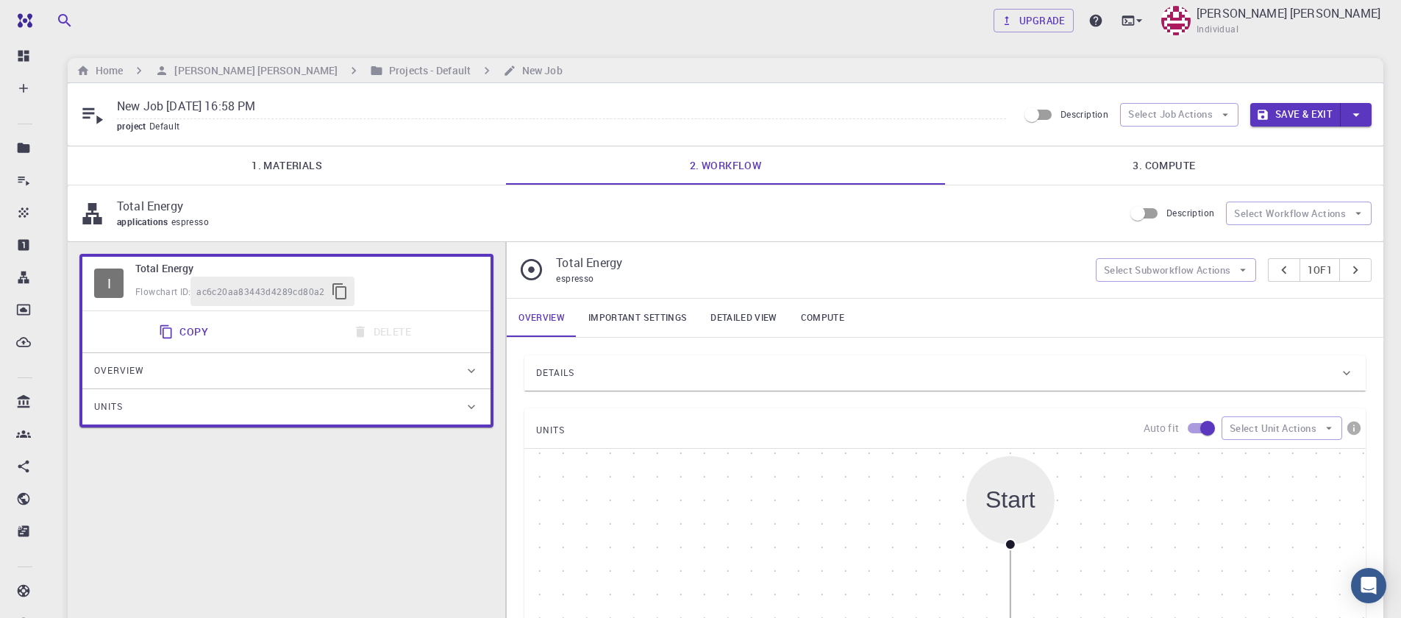
click at [175, 212] on p "Total Energy" at bounding box center [614, 206] width 995 height 18
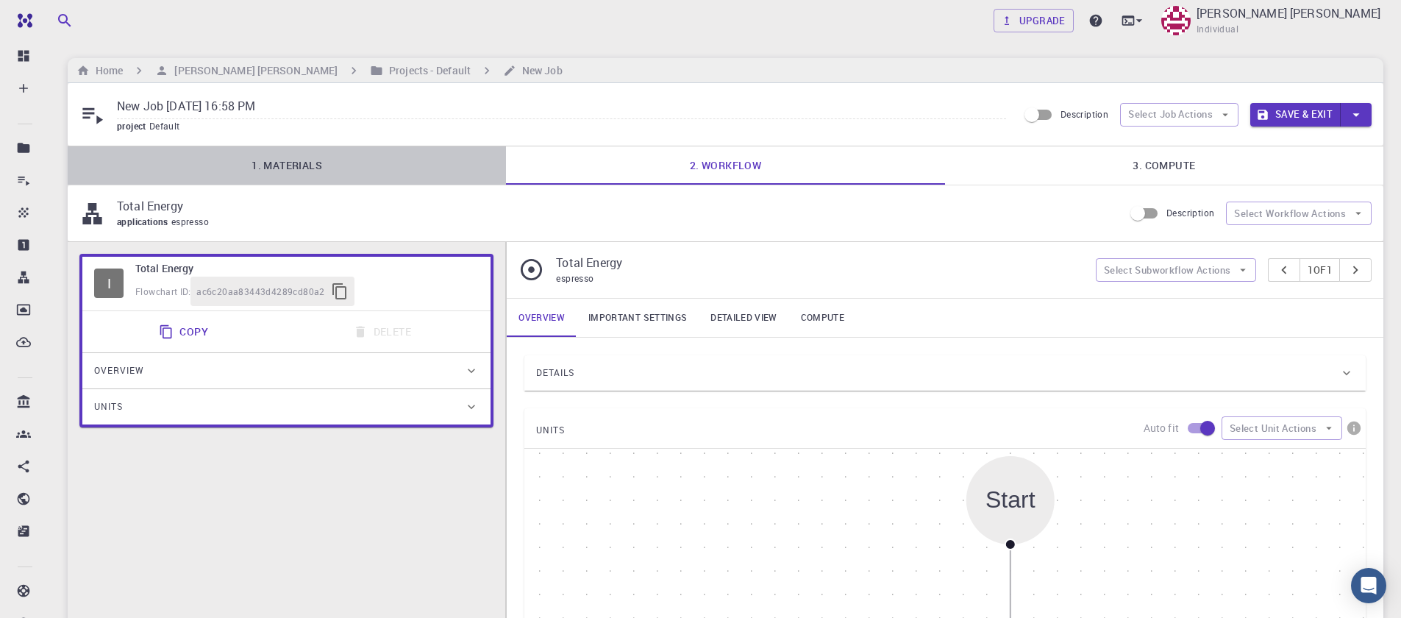
click at [320, 167] on link "1. Materials" at bounding box center [287, 165] width 438 height 38
